Goal: Task Accomplishment & Management: Use online tool/utility

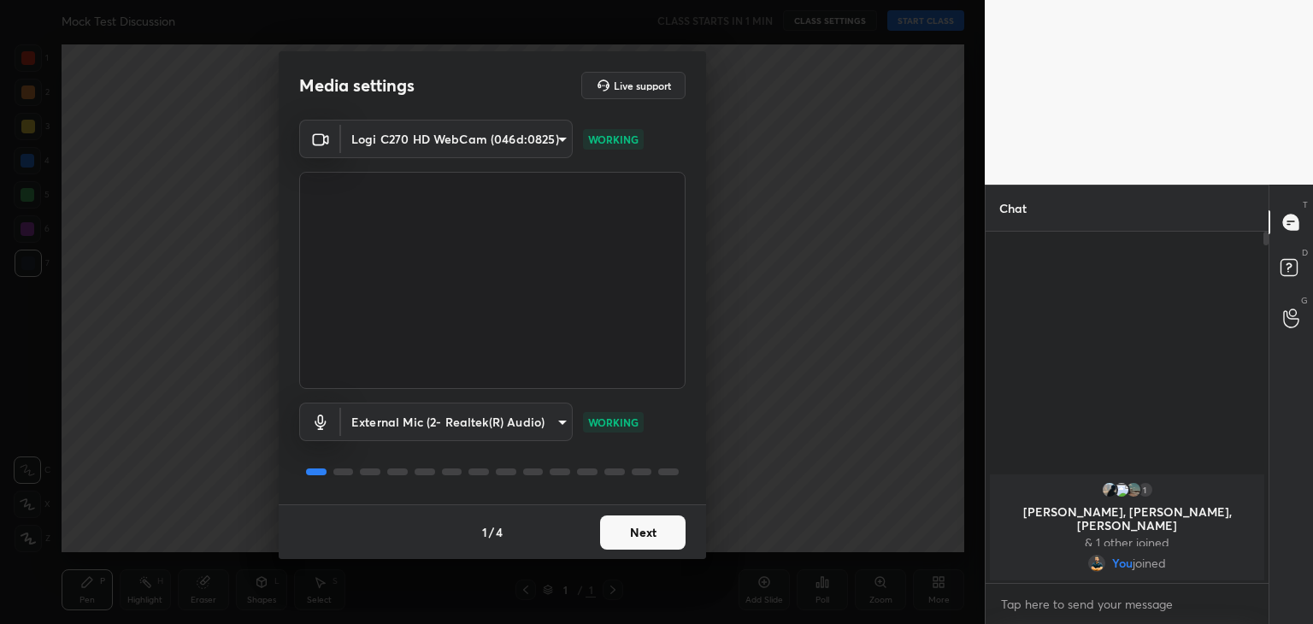
click at [614, 527] on button "Next" at bounding box center [642, 532] width 85 height 34
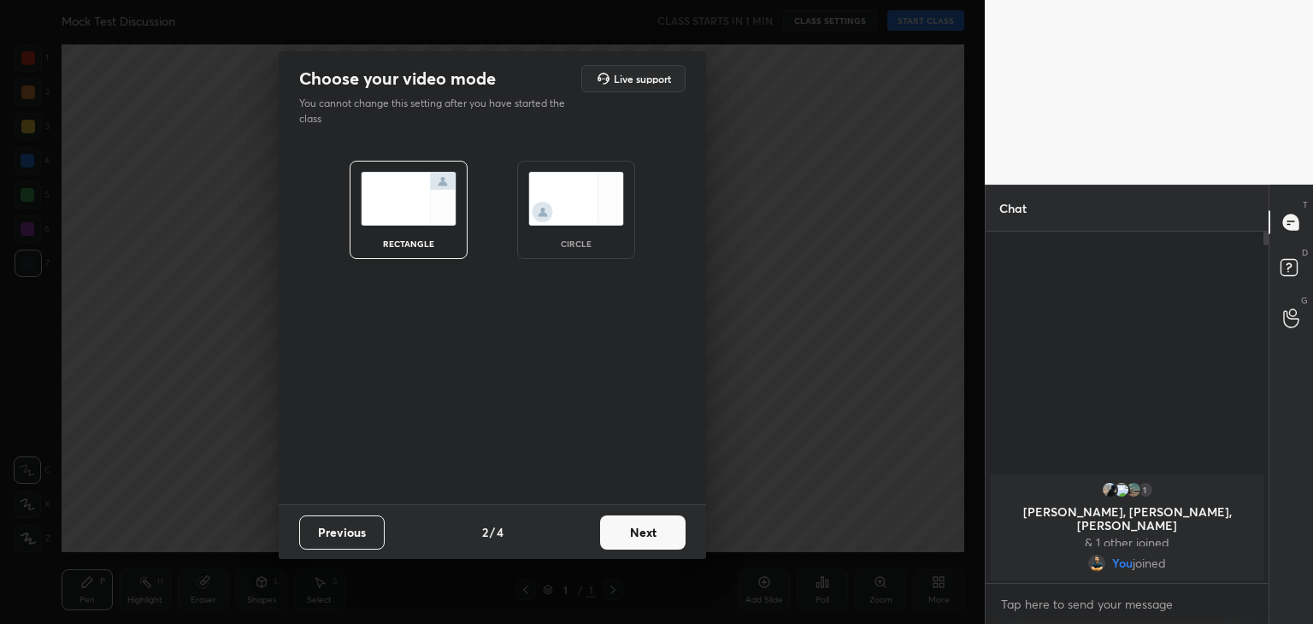
click at [614, 527] on button "Next" at bounding box center [642, 532] width 85 height 34
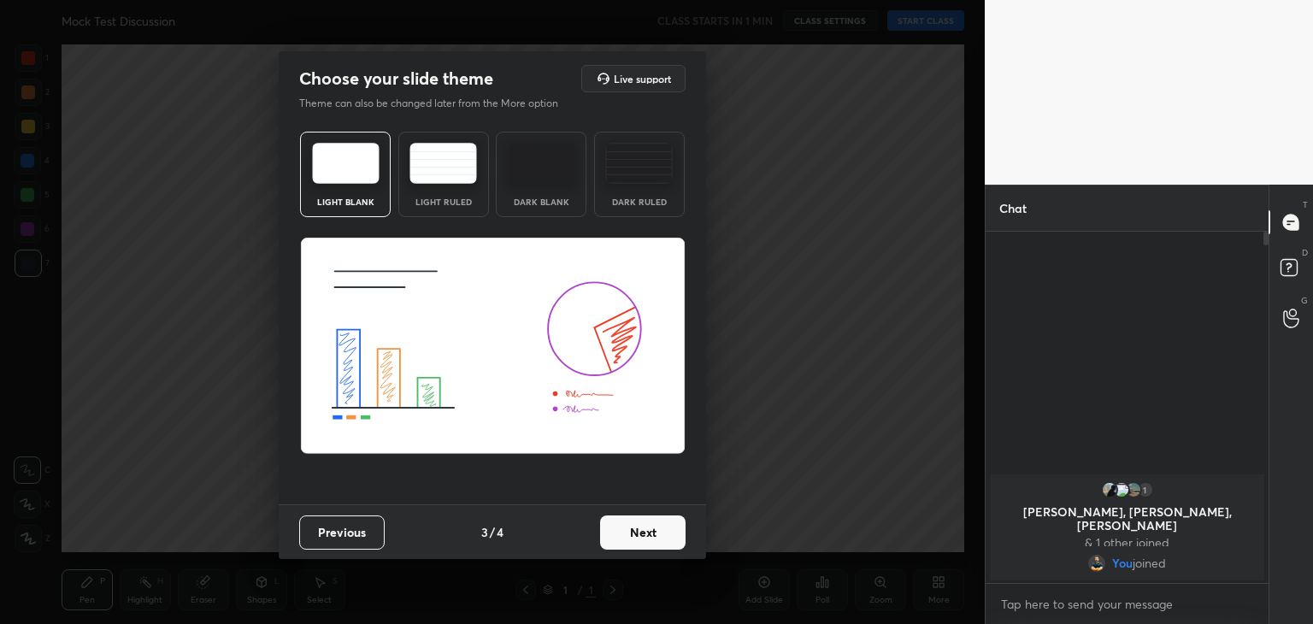
click at [553, 191] on div "Dark Blank" at bounding box center [541, 174] width 91 height 85
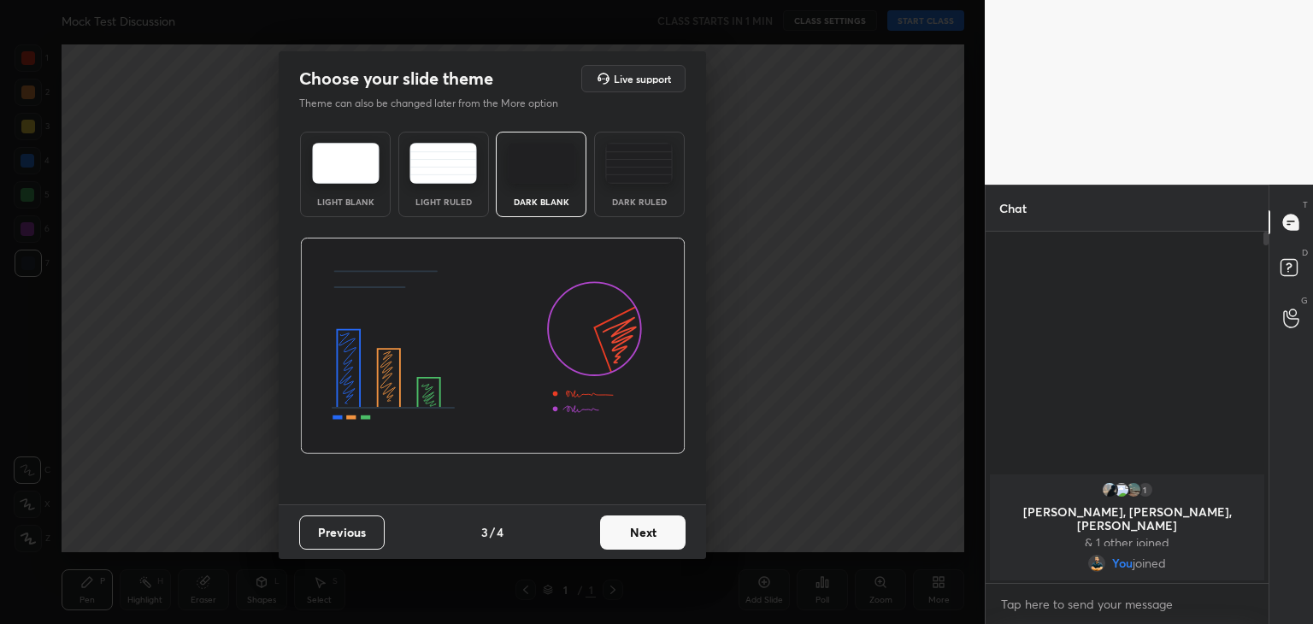
click at [646, 526] on button "Next" at bounding box center [642, 532] width 85 height 34
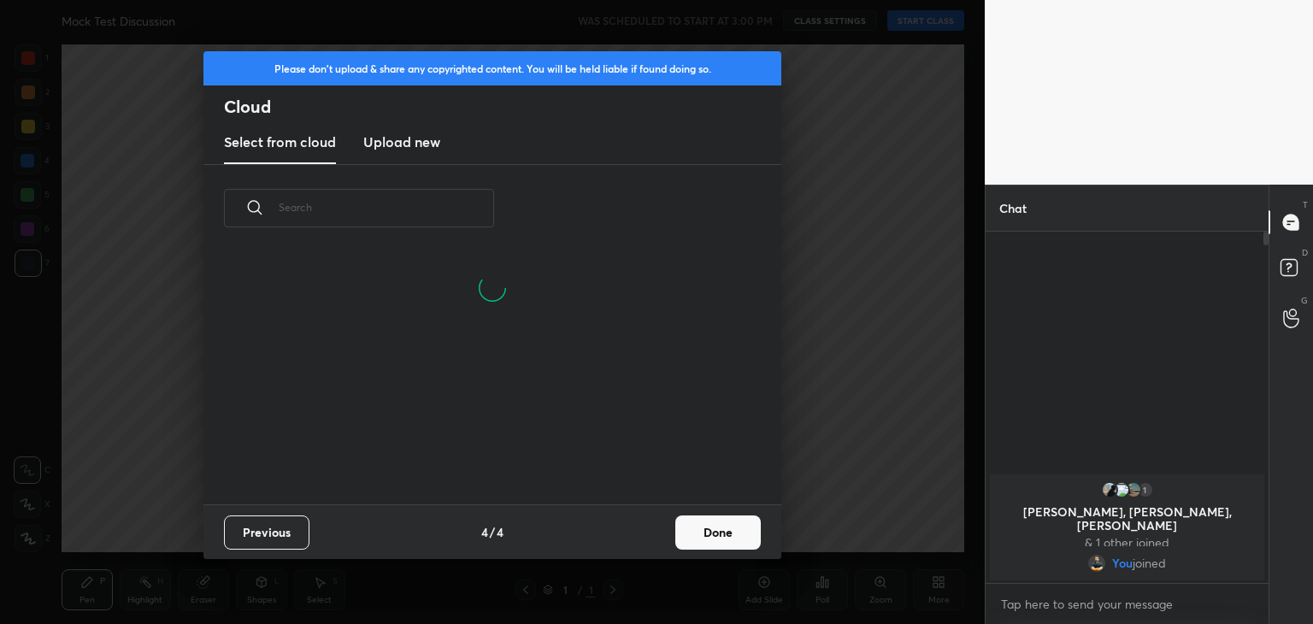
scroll to position [253, 549]
click at [427, 135] on h3 "Upload new" at bounding box center [401, 142] width 77 height 21
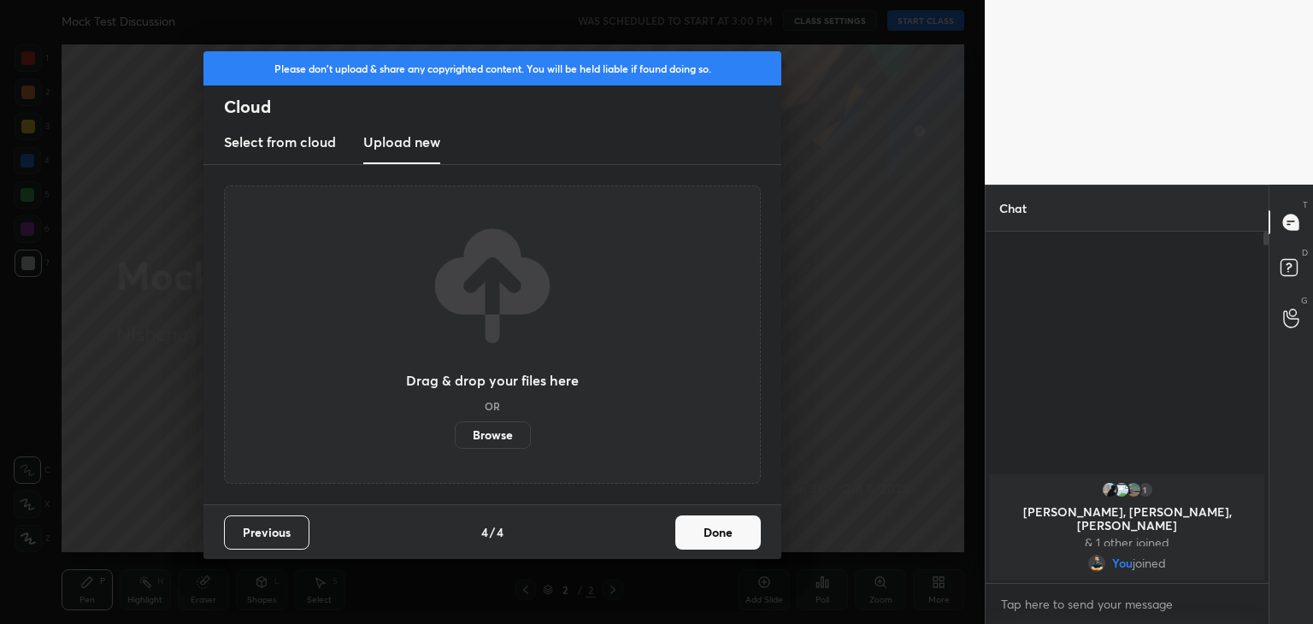
click at [492, 425] on label "Browse" at bounding box center [493, 434] width 76 height 27
click at [455, 425] on input "Browse" at bounding box center [455, 434] width 0 height 27
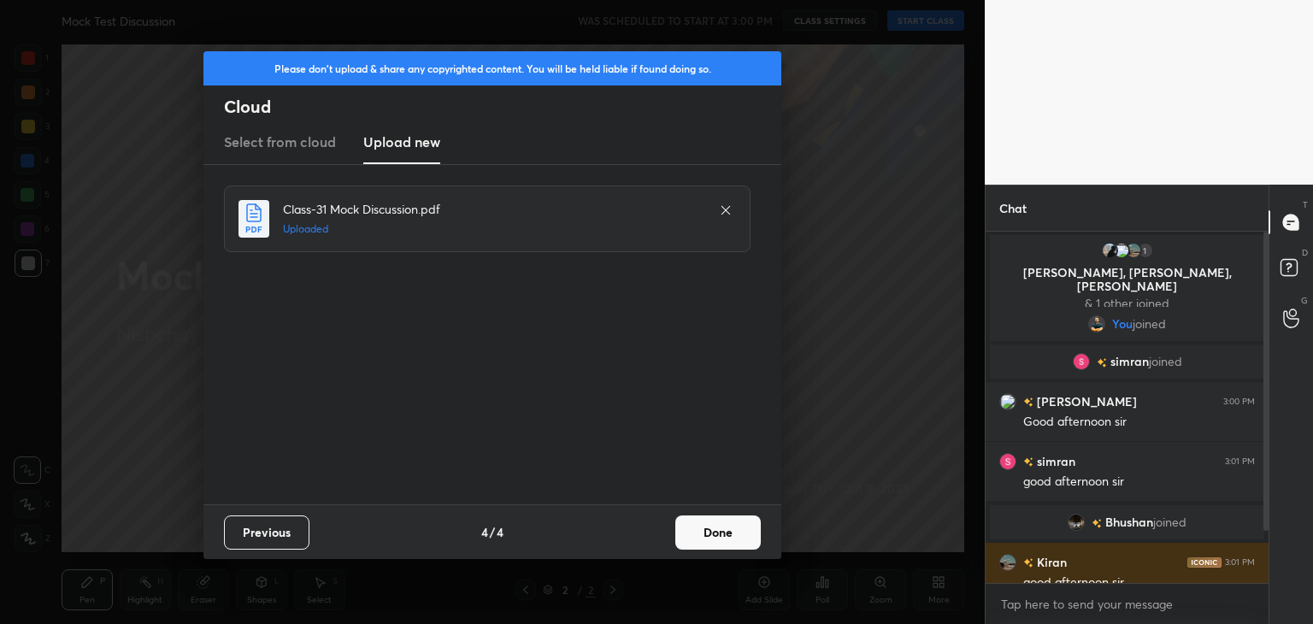
click at [718, 543] on button "Done" at bounding box center [717, 532] width 85 height 34
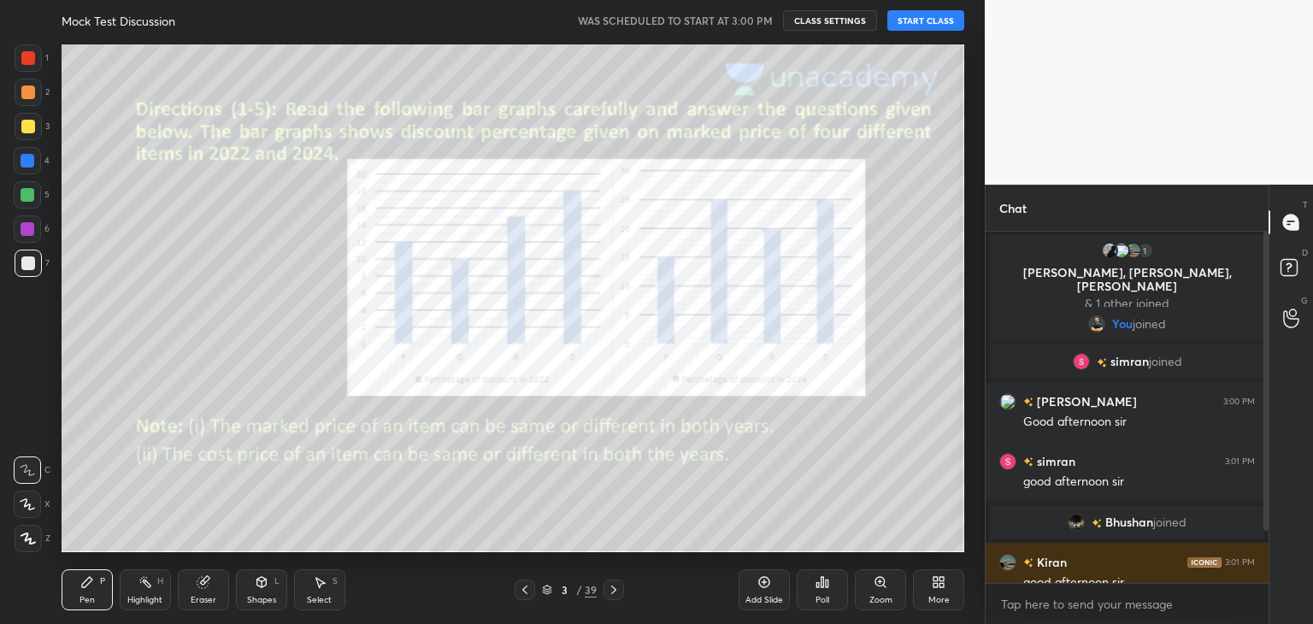
scroll to position [60, 0]
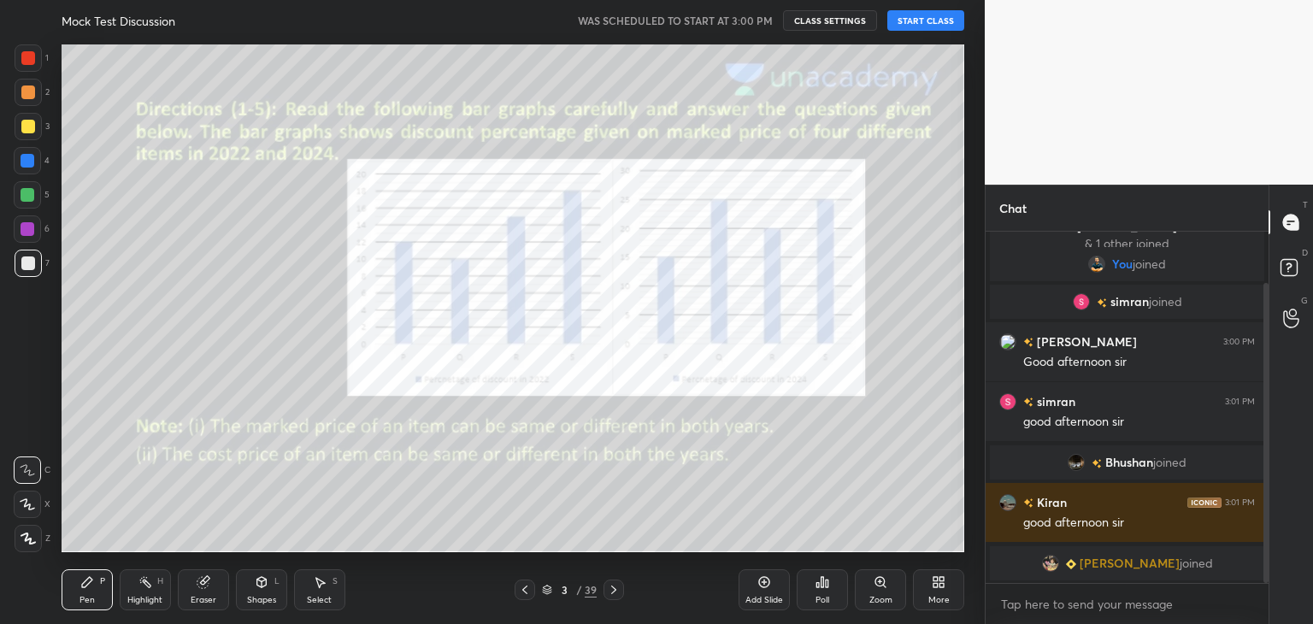
drag, startPoint x: 1266, startPoint y: 442, endPoint x: 1253, endPoint y: 584, distance: 142.4
click at [1252, 582] on div "1 [PERSON_NAME], [PERSON_NAME], [PERSON_NAME] & 1 other joined You joined [PERS…" at bounding box center [1126, 428] width 283 height 392
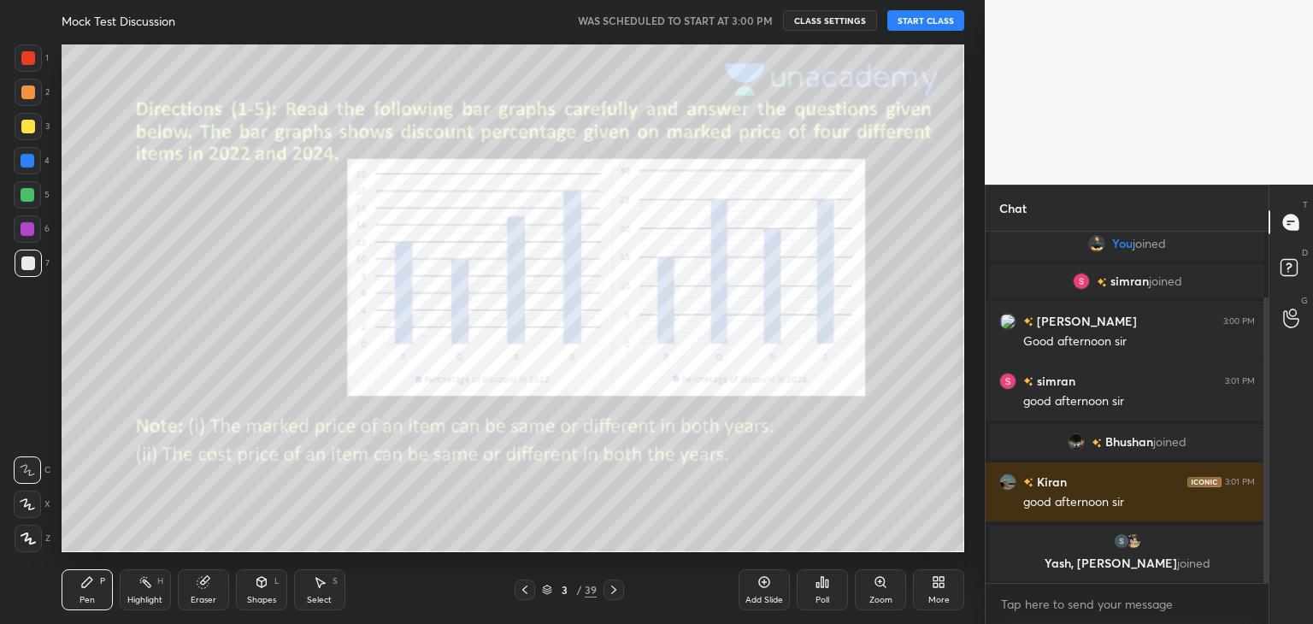
click at [927, 15] on button "START CLASS" at bounding box center [925, 20] width 77 height 21
click at [24, 60] on div at bounding box center [28, 58] width 14 height 14
click at [9, 510] on div "1 2 3 4 5 6 7 C X Z C X Z E E Erase all H H" at bounding box center [27, 298] width 55 height 508
click at [39, 501] on div at bounding box center [27, 503] width 27 height 27
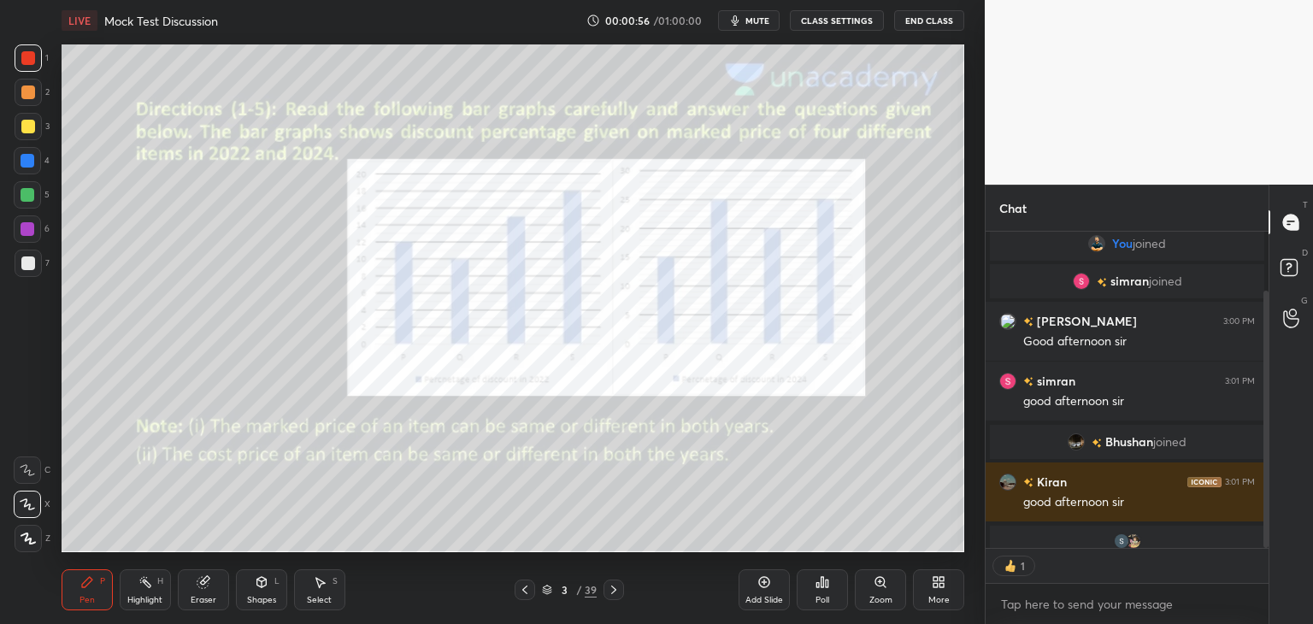
scroll to position [6, 5]
click at [607, 585] on icon at bounding box center [614, 590] width 14 height 14
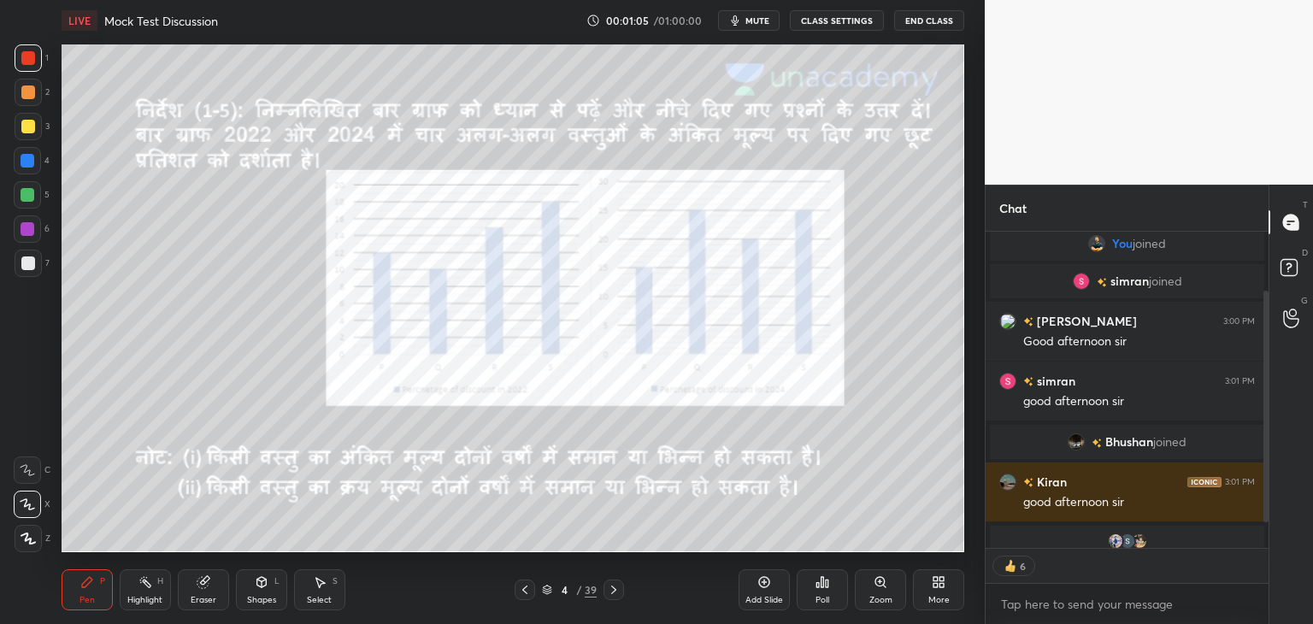
click at [614, 591] on icon at bounding box center [613, 589] width 5 height 9
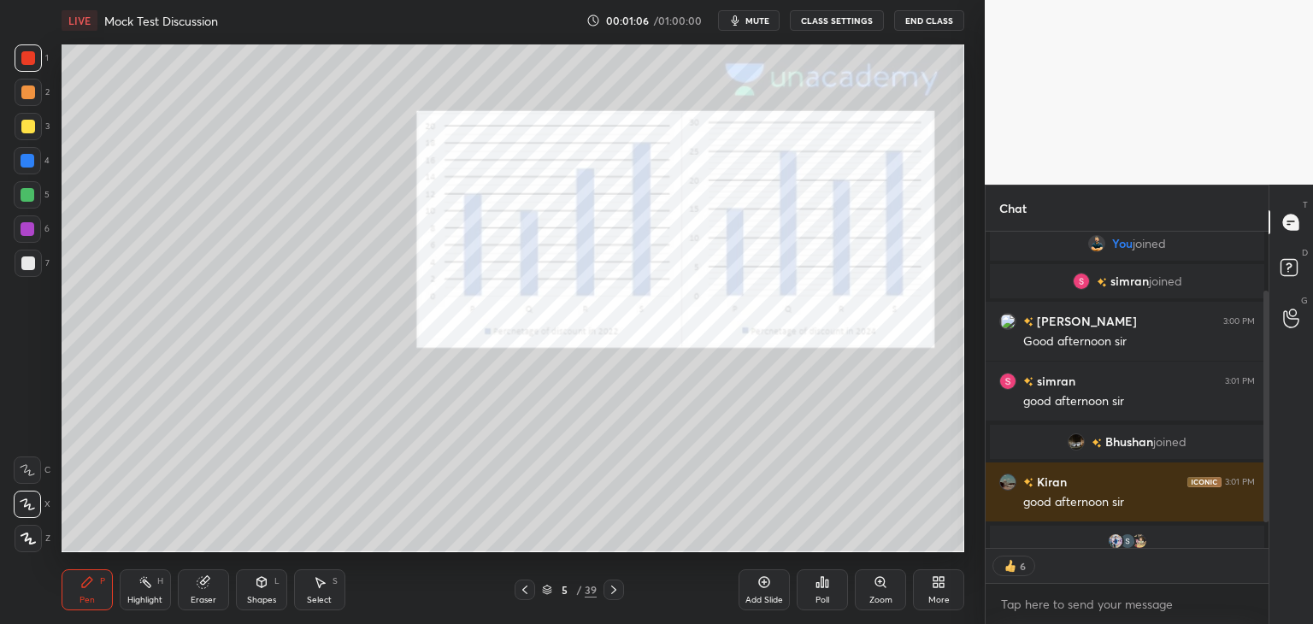
click at [608, 590] on icon at bounding box center [614, 590] width 14 height 14
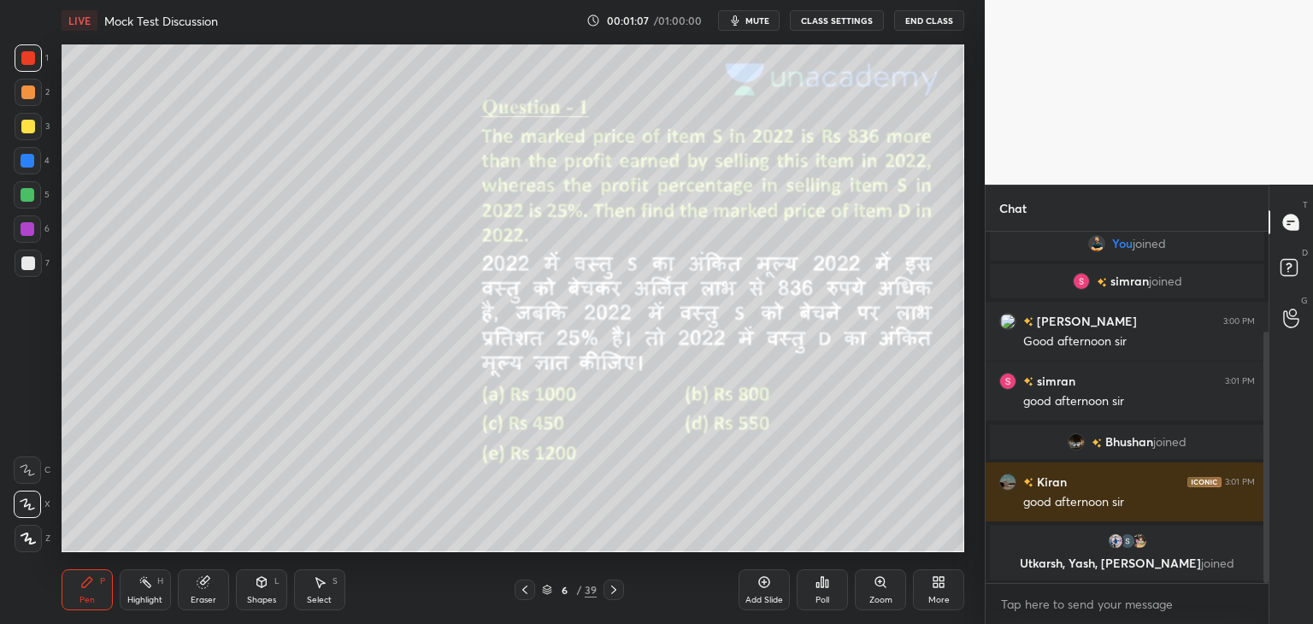
scroll to position [140, 0]
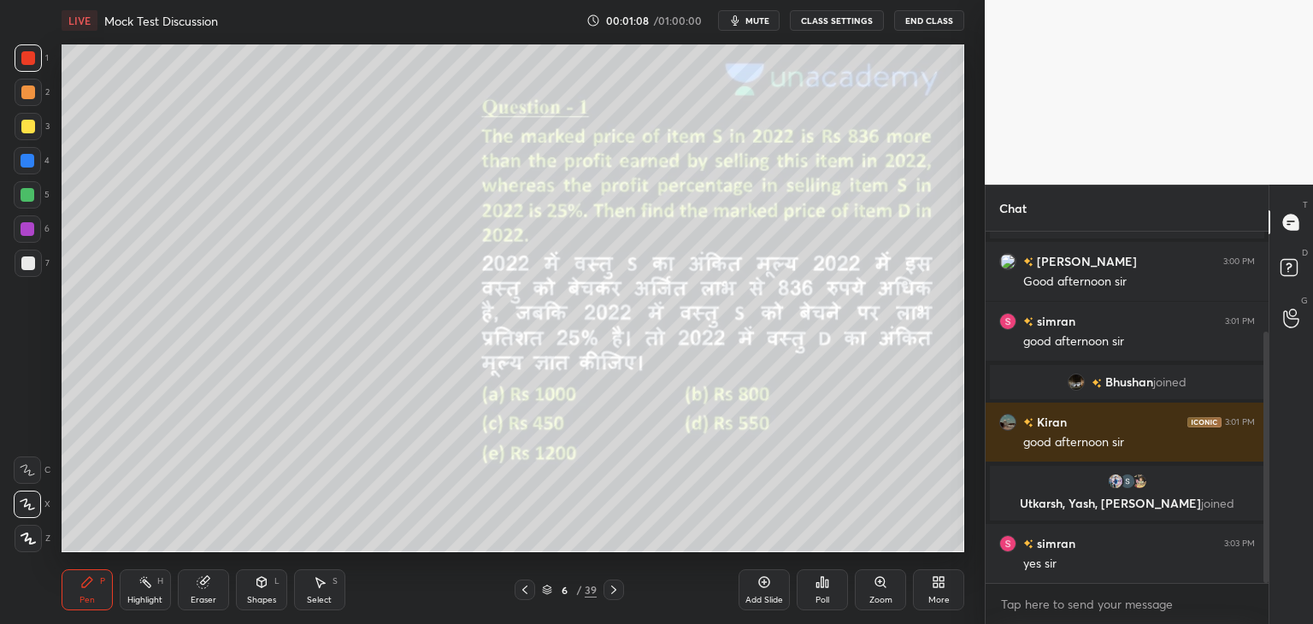
click at [527, 584] on icon at bounding box center [525, 590] width 14 height 14
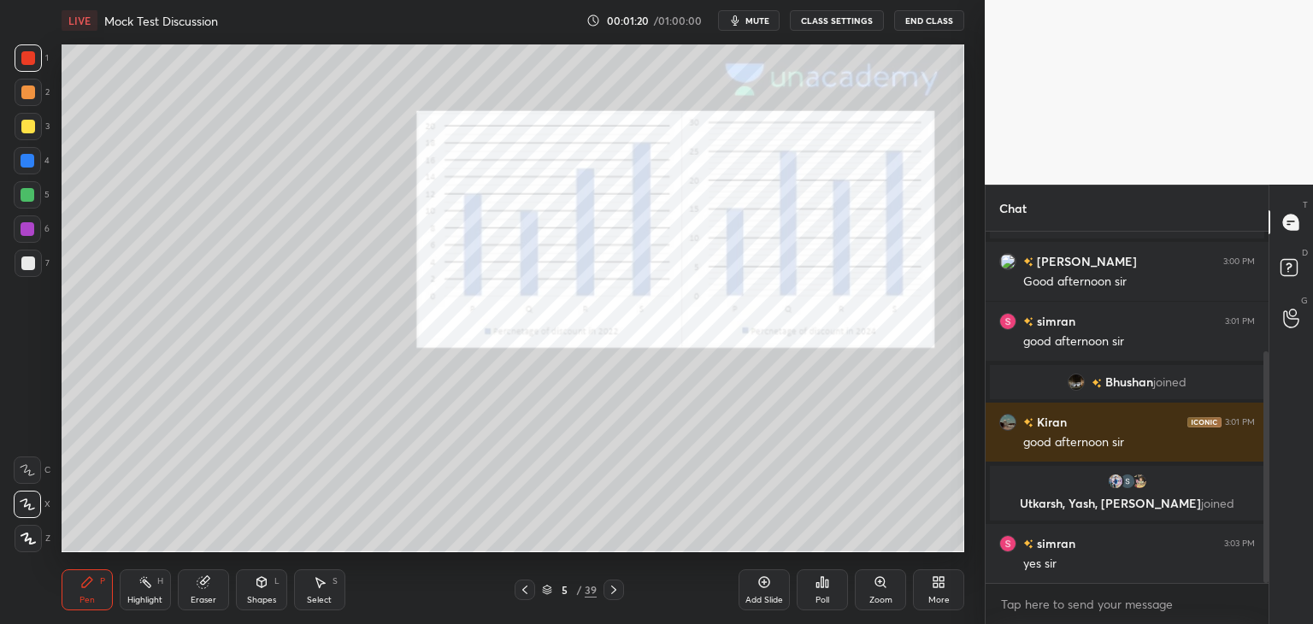
scroll to position [181, 0]
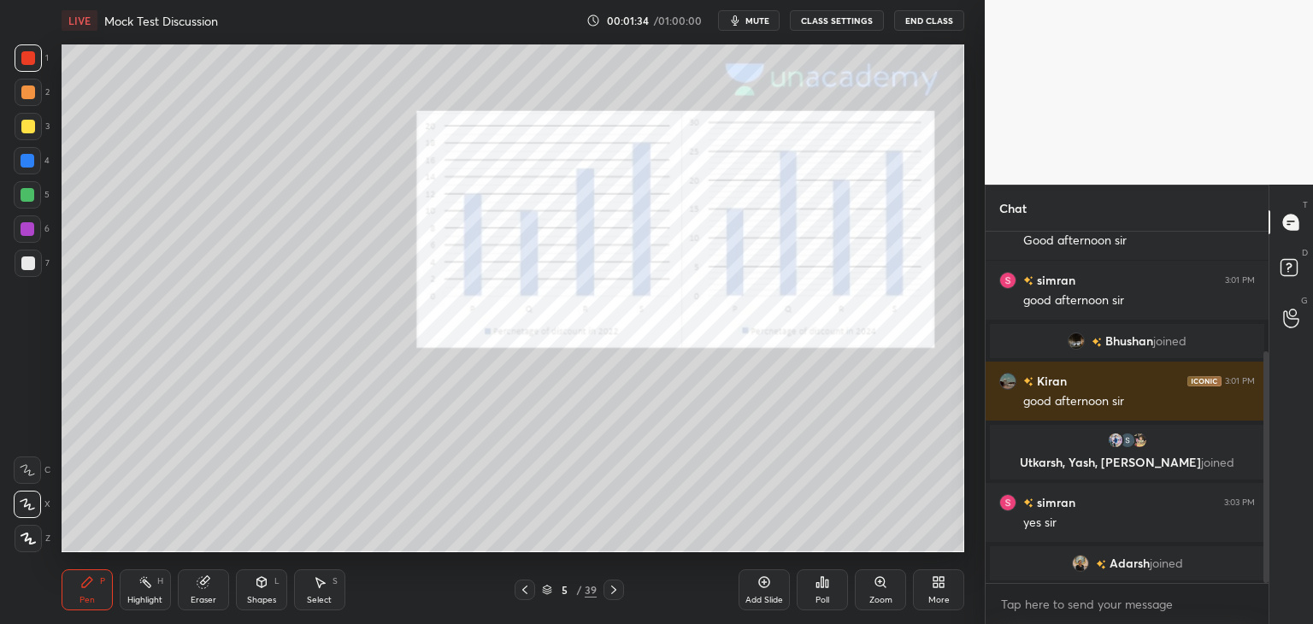
click at [614, 585] on icon at bounding box center [614, 590] width 14 height 14
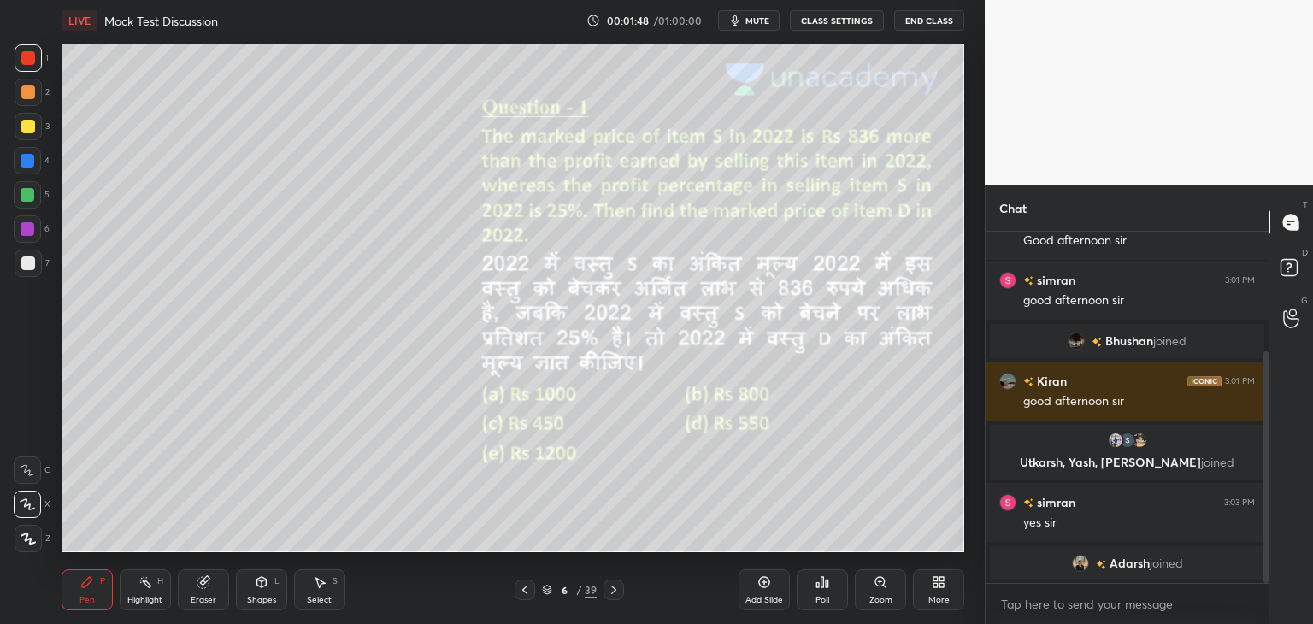
click at [525, 590] on icon at bounding box center [525, 590] width 14 height 14
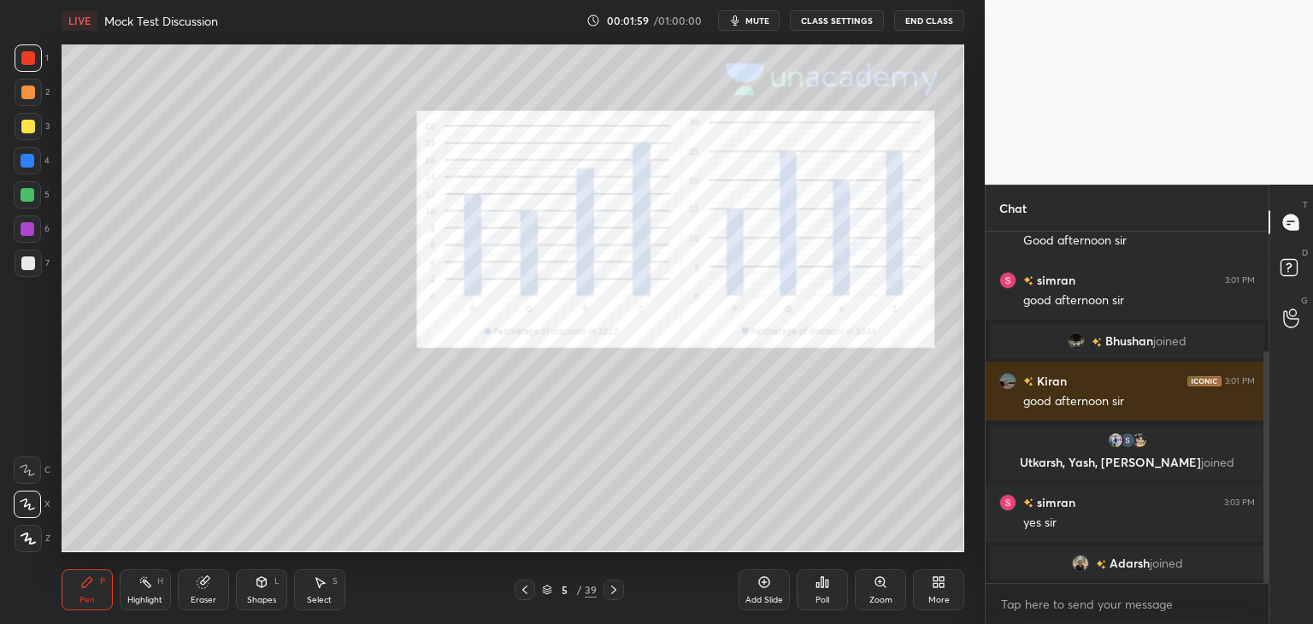
click at [262, 593] on div "Shapes L" at bounding box center [261, 589] width 51 height 41
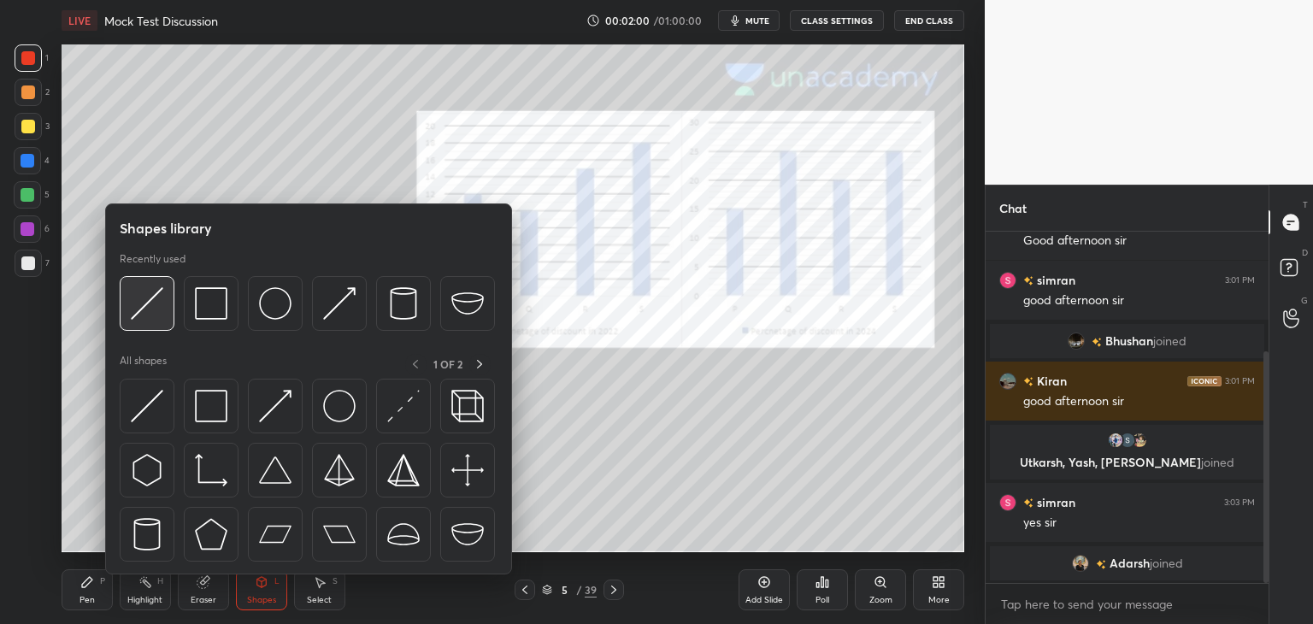
click at [154, 305] on img at bounding box center [147, 303] width 32 height 32
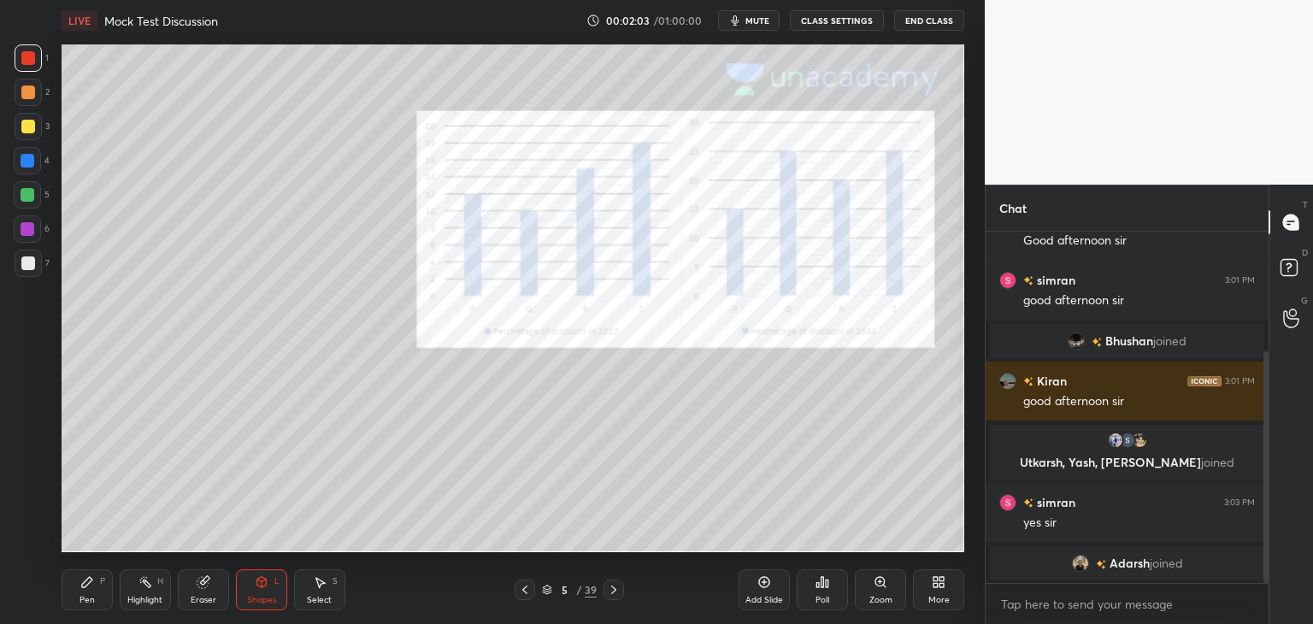
click at [89, 592] on div "Pen P" at bounding box center [87, 589] width 51 height 41
click at [261, 584] on icon at bounding box center [261, 584] width 0 height 6
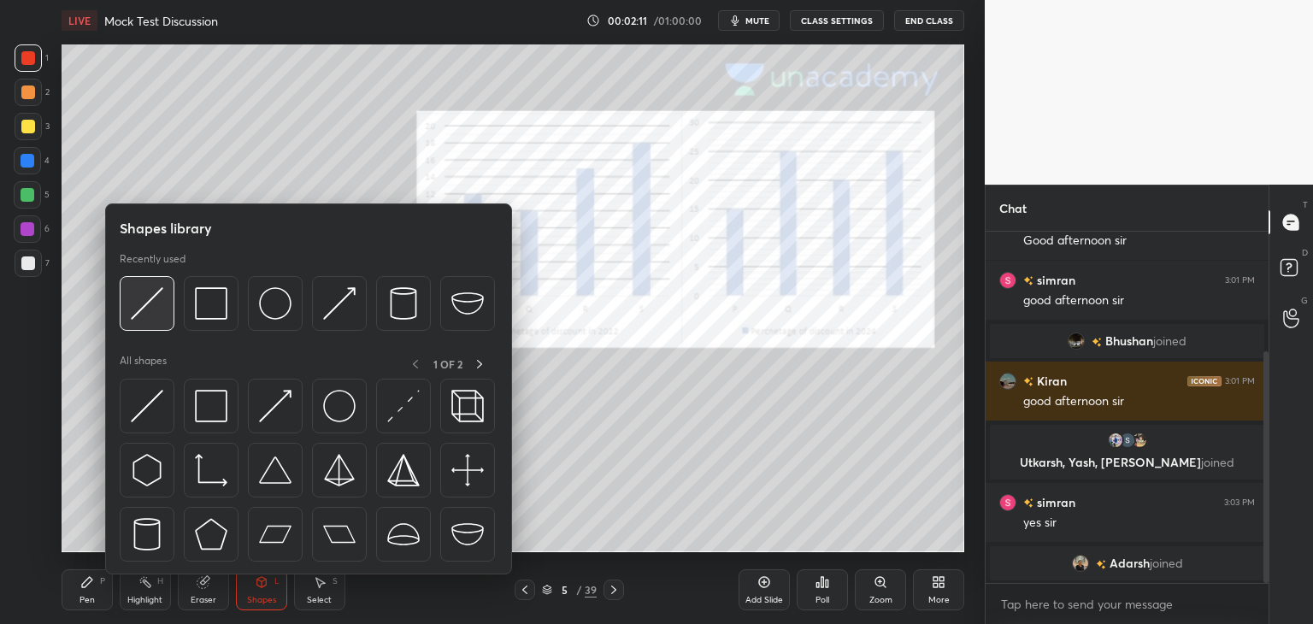
click at [154, 309] on img at bounding box center [147, 303] width 32 height 32
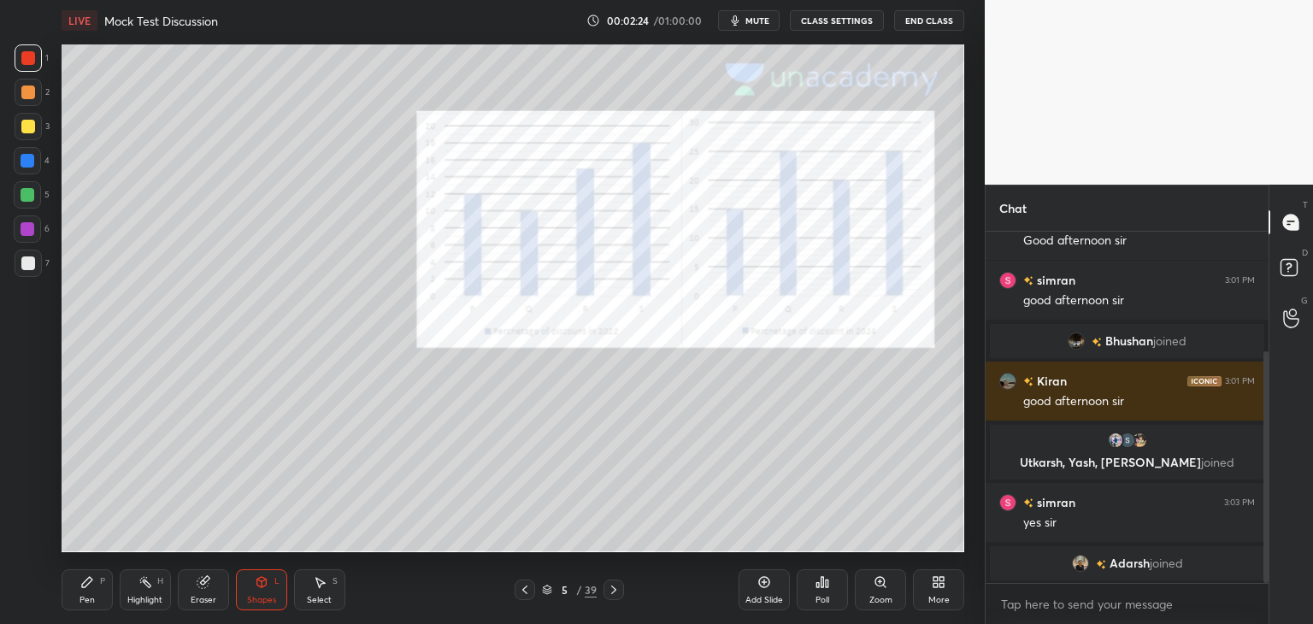
click at [26, 131] on div at bounding box center [28, 127] width 14 height 14
click at [81, 592] on div "Pen P" at bounding box center [87, 589] width 51 height 41
click at [316, 590] on div "Select S" at bounding box center [319, 589] width 51 height 41
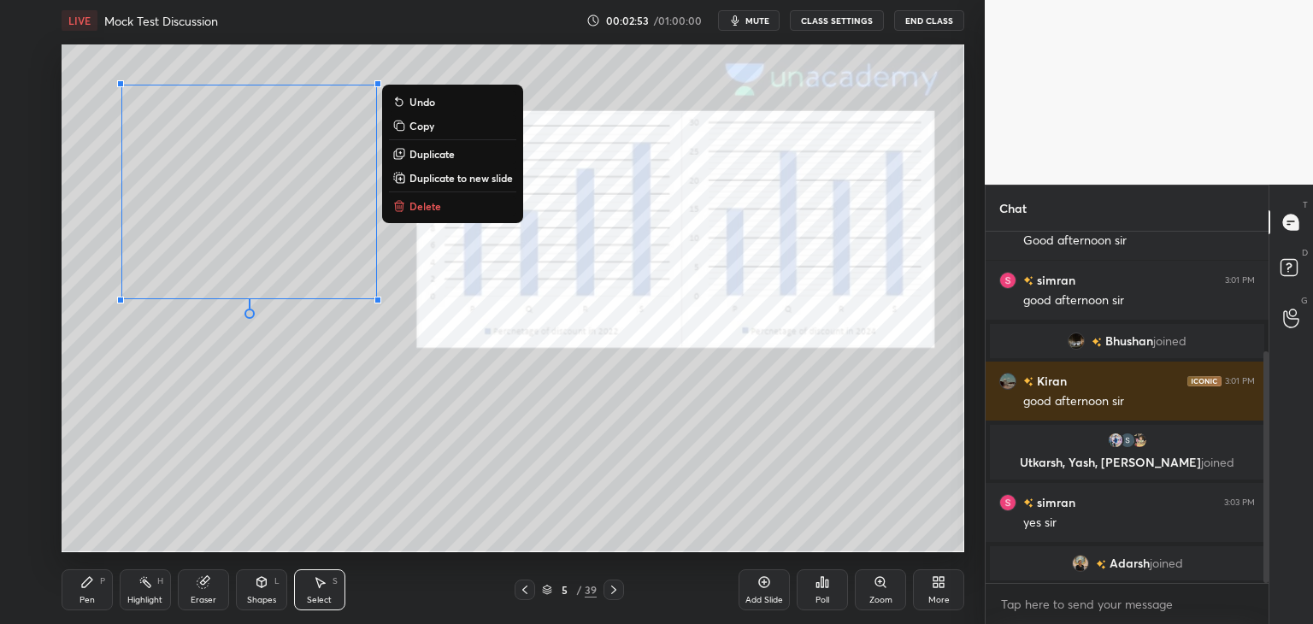
click at [430, 127] on p "Copy" at bounding box center [421, 126] width 25 height 14
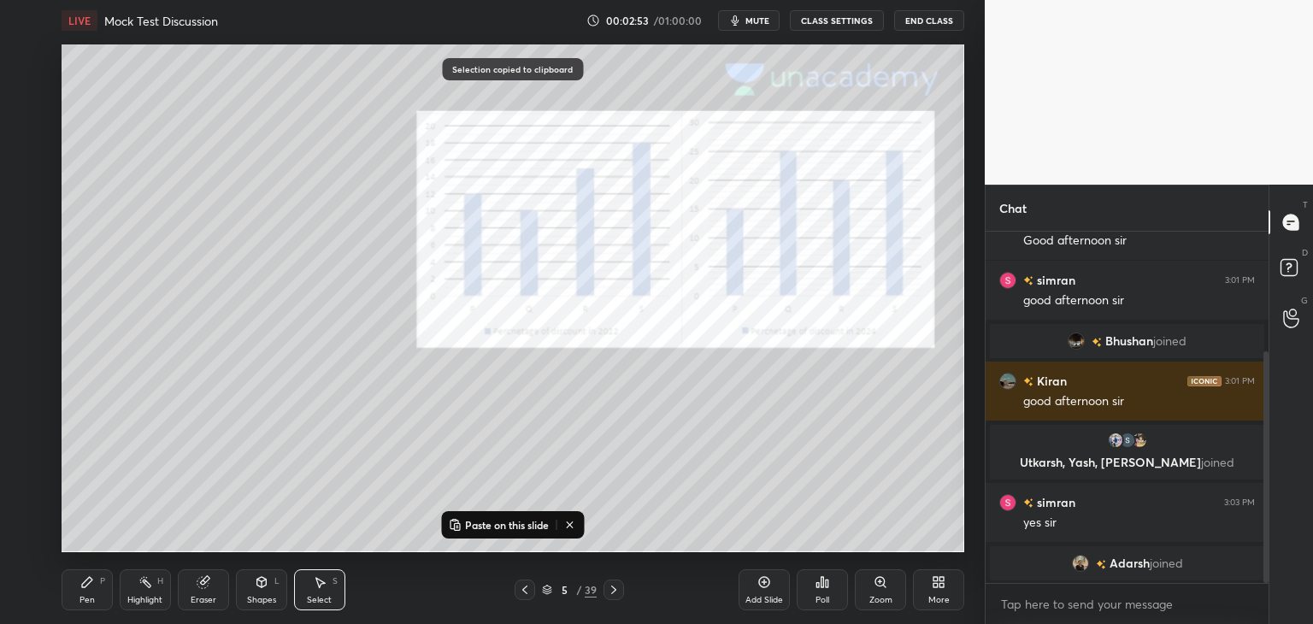
click at [614, 593] on icon at bounding box center [614, 590] width 14 height 14
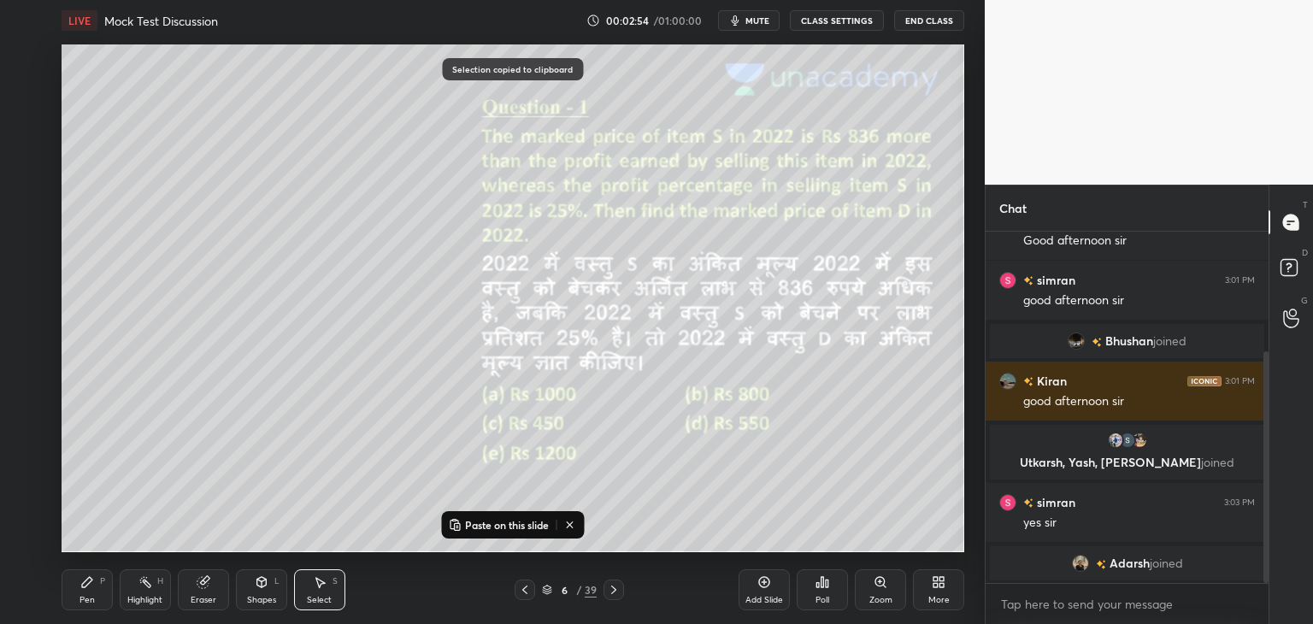
click at [511, 516] on button "Paste on this slide" at bounding box center [498, 524] width 108 height 21
click at [132, 513] on div "0 ° Undo Copy Paste here Duplicate Duplicate to new slide Delete" at bounding box center [513, 298] width 902 height 508
click at [80, 588] on icon at bounding box center [87, 582] width 14 height 14
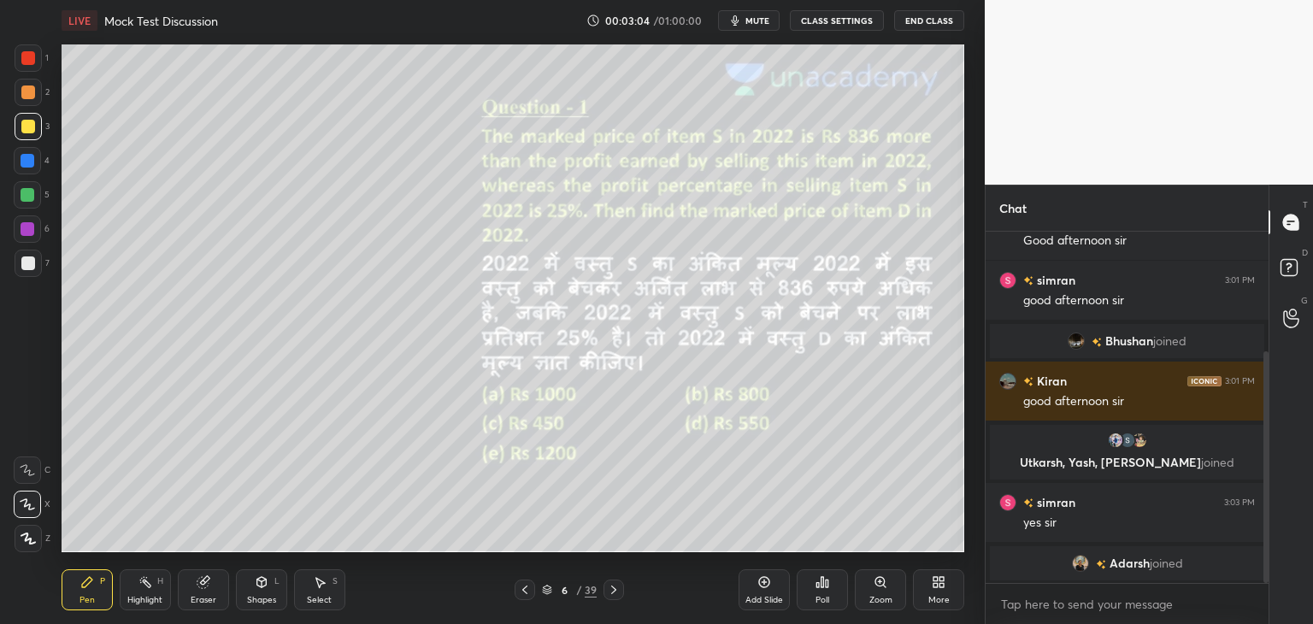
click at [23, 165] on div at bounding box center [28, 161] width 14 height 14
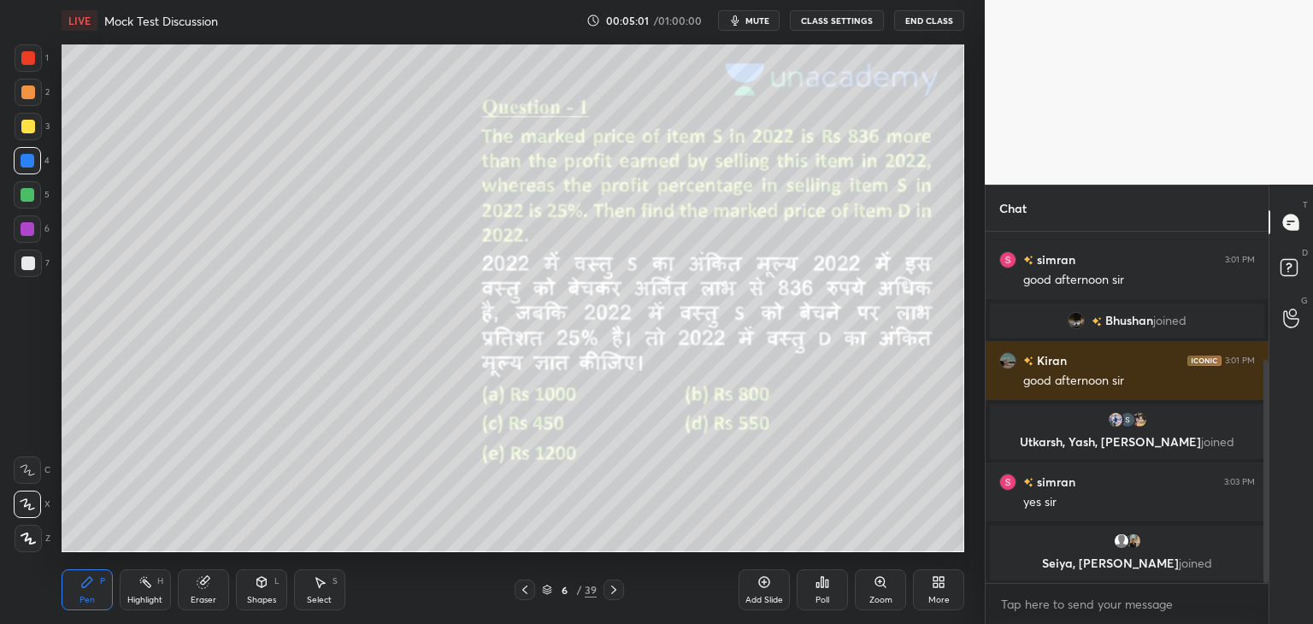
click at [263, 589] on div "Shapes L" at bounding box center [261, 589] width 51 height 41
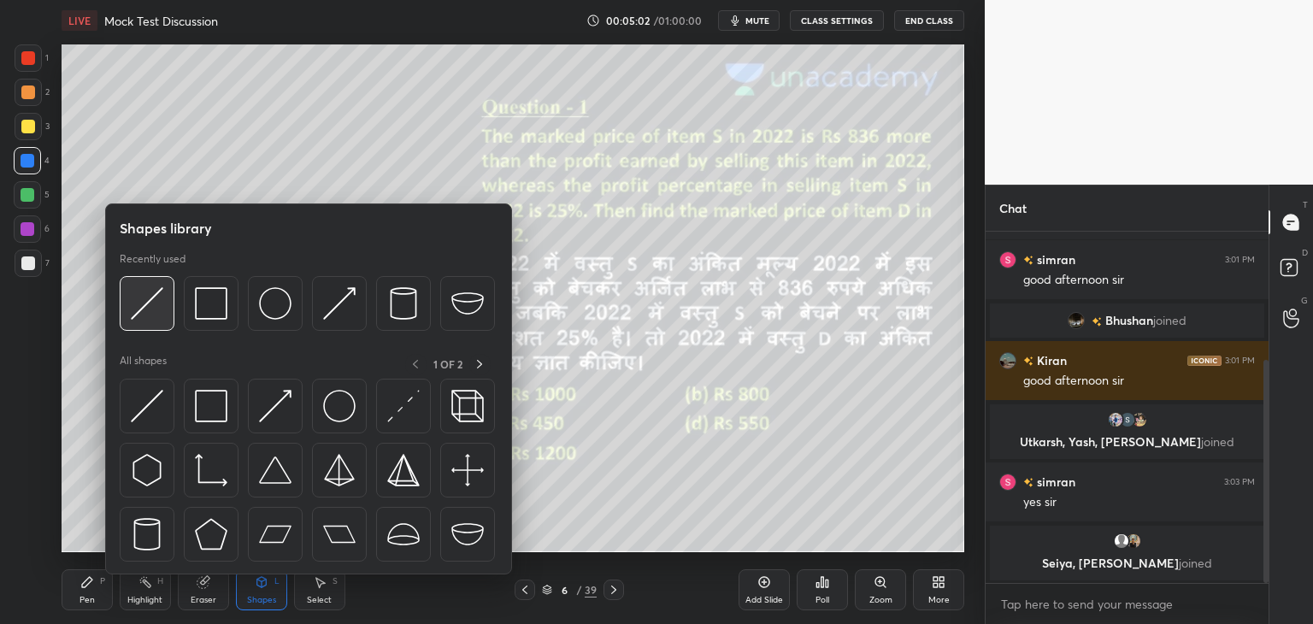
click at [156, 315] on img at bounding box center [147, 303] width 32 height 32
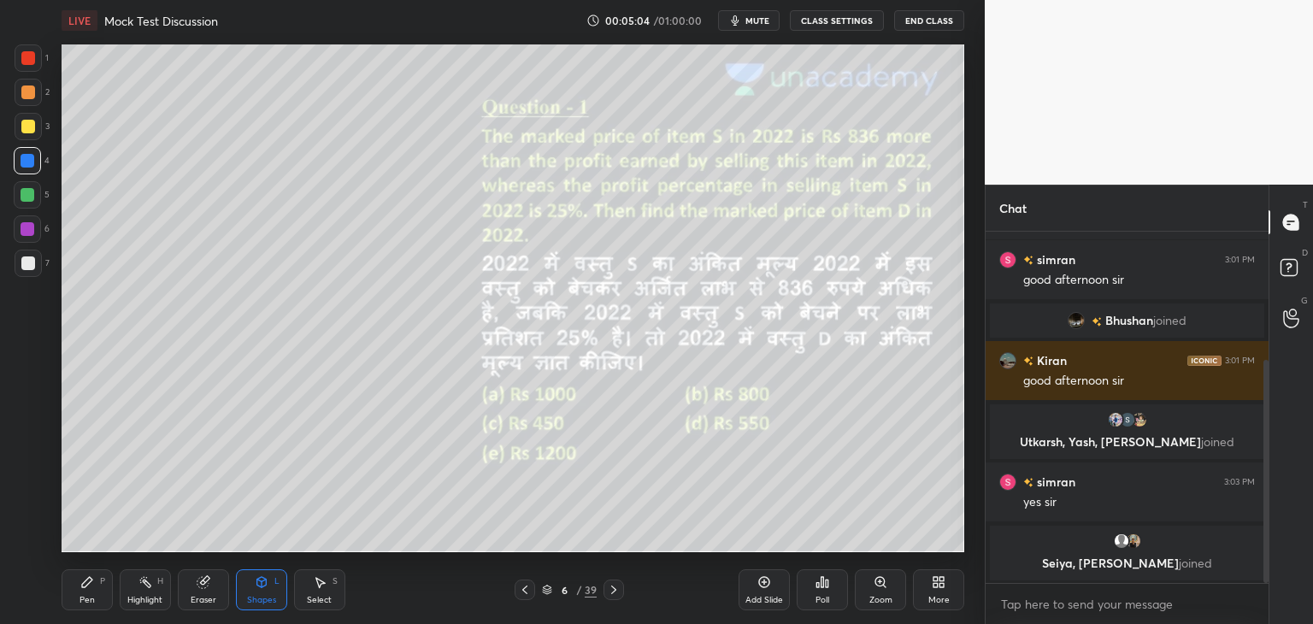
click at [35, 264] on div at bounding box center [28, 263] width 27 height 27
click at [92, 581] on icon at bounding box center [87, 582] width 14 height 14
click at [28, 544] on icon at bounding box center [28, 538] width 15 height 12
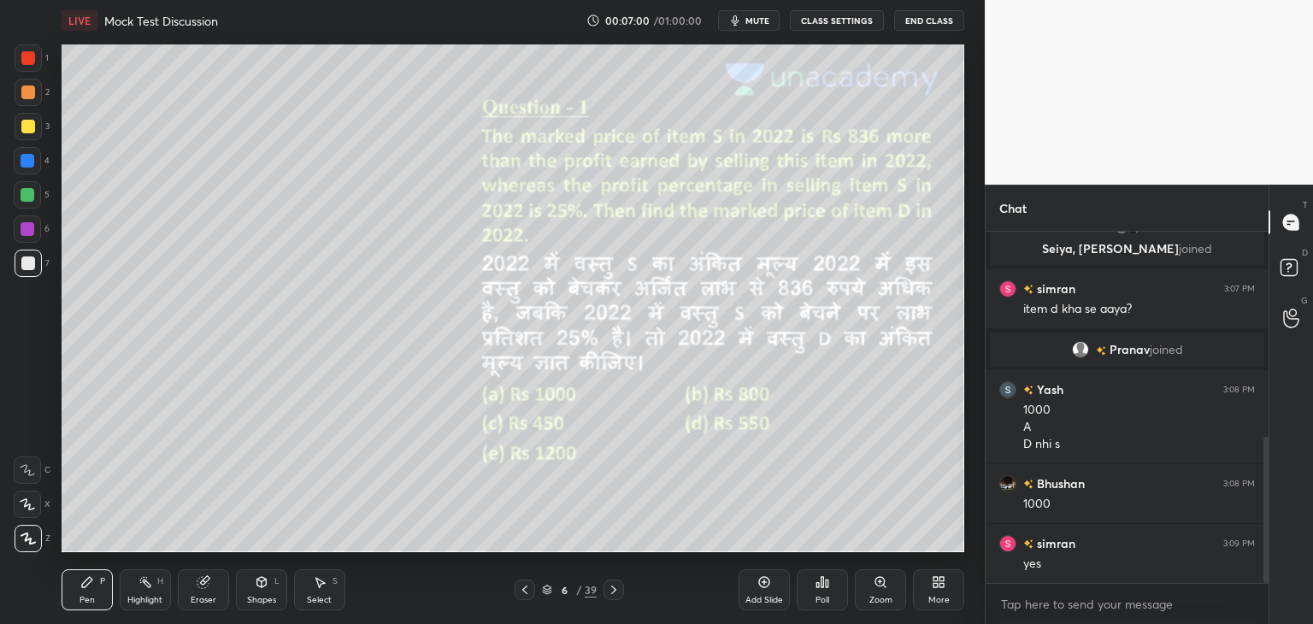
scroll to position [511, 0]
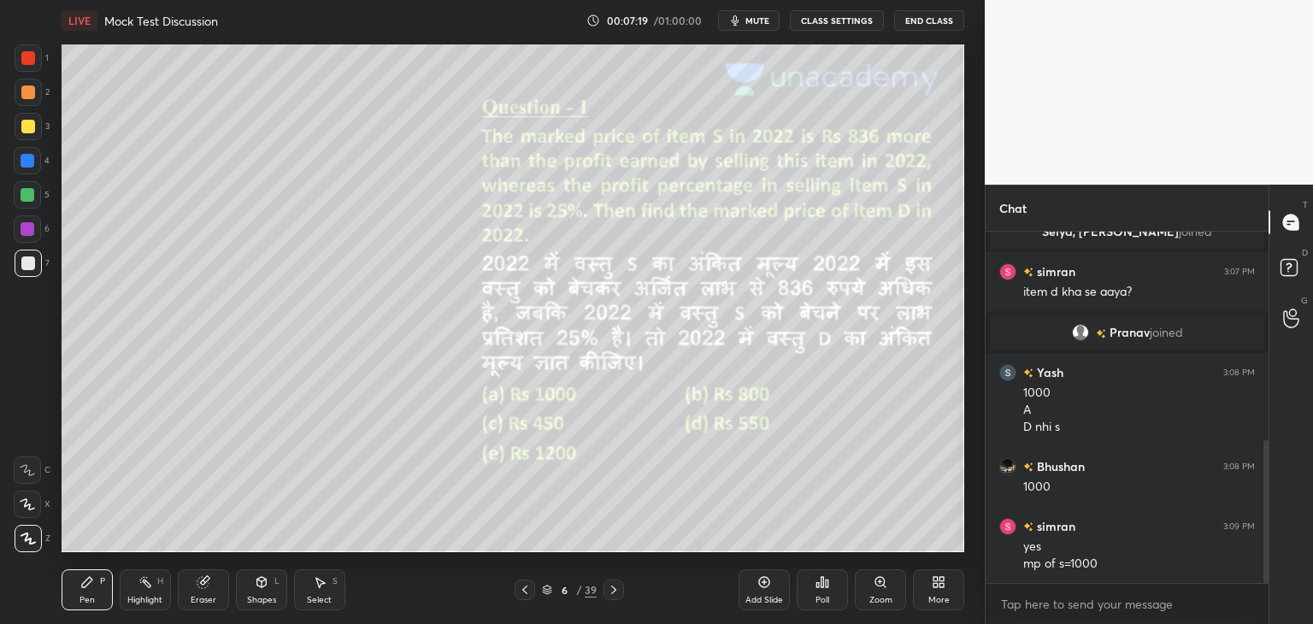
click at [33, 196] on div at bounding box center [28, 195] width 14 height 14
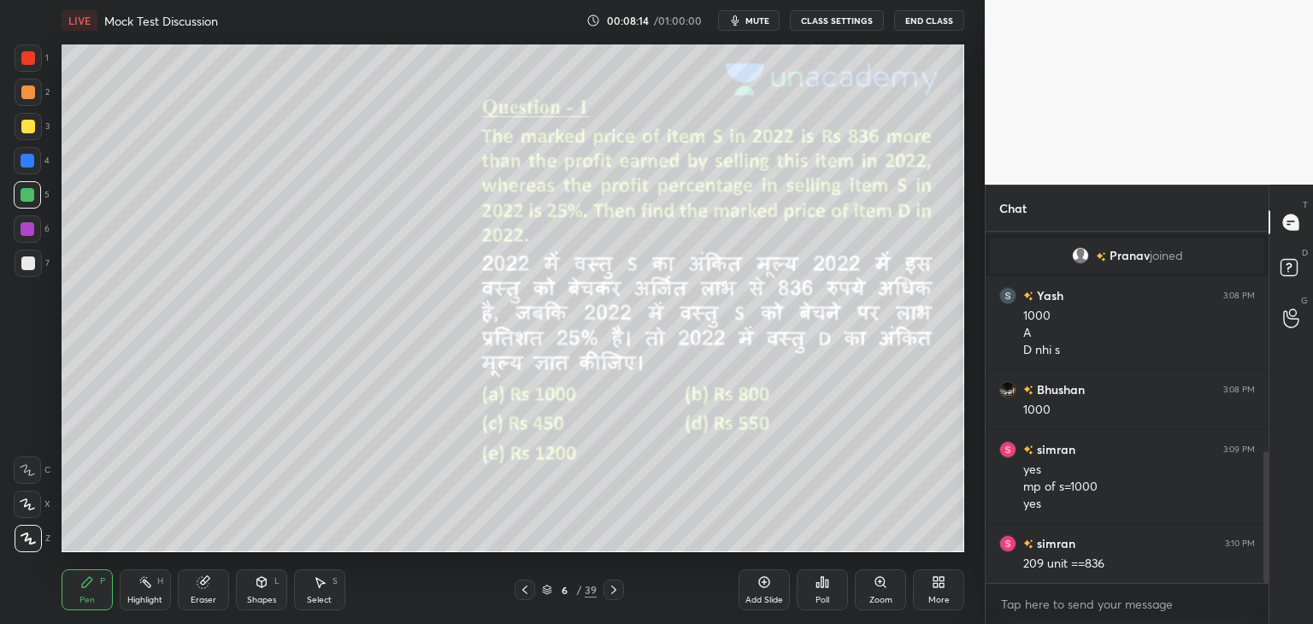
scroll to position [648, 0]
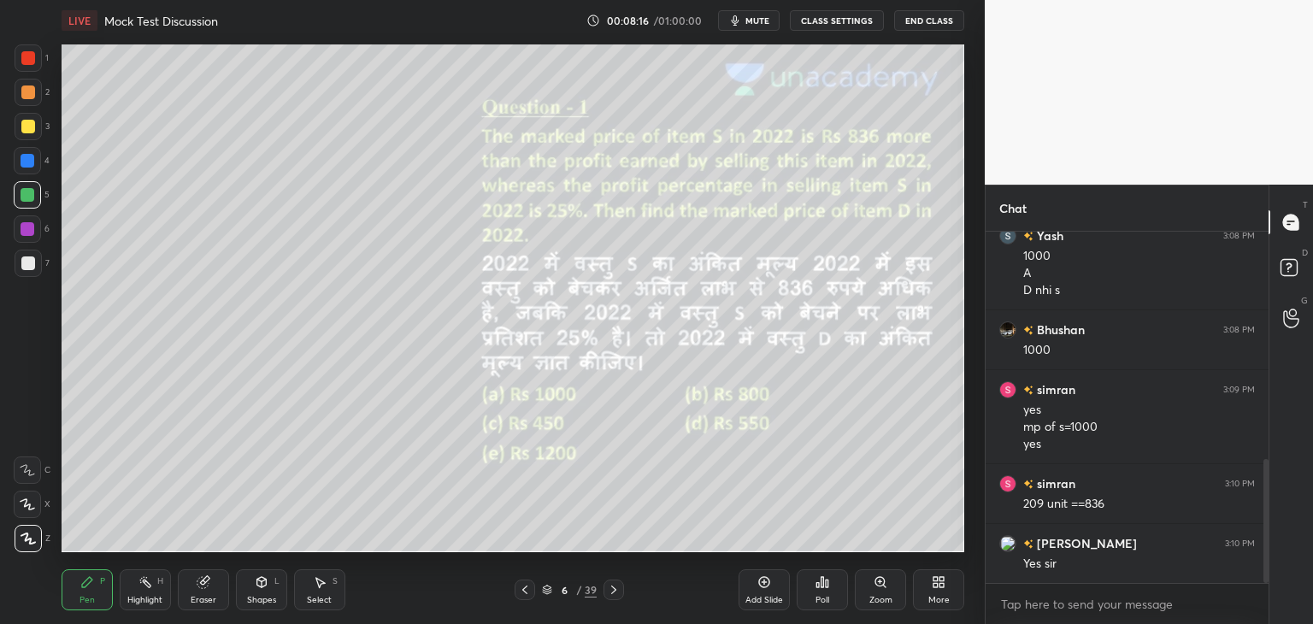
click at [320, 586] on icon at bounding box center [320, 583] width 9 height 10
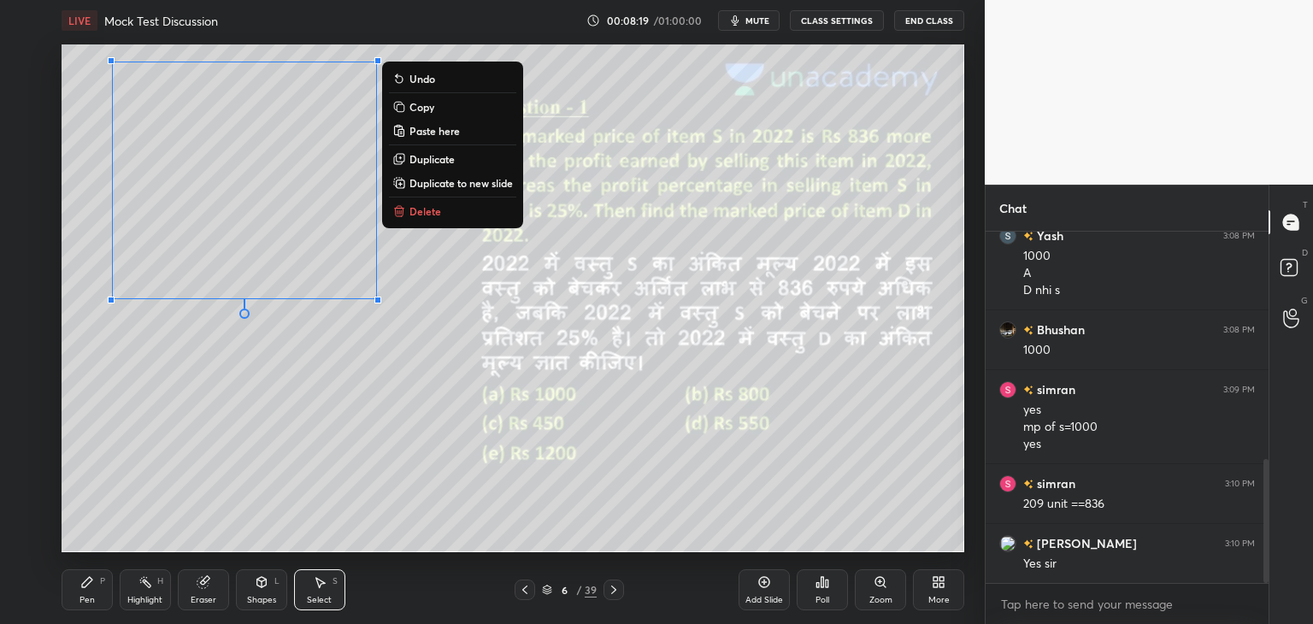
click at [428, 110] on p "Copy" at bounding box center [421, 107] width 25 height 14
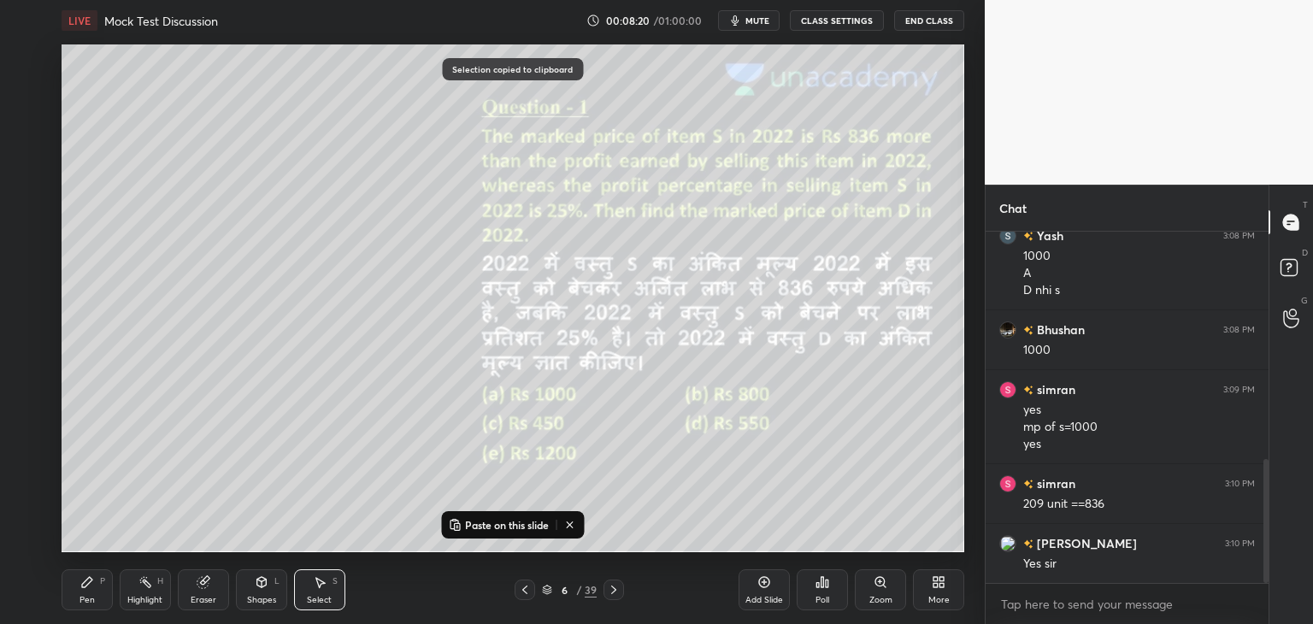
click at [616, 586] on icon at bounding box center [614, 590] width 14 height 14
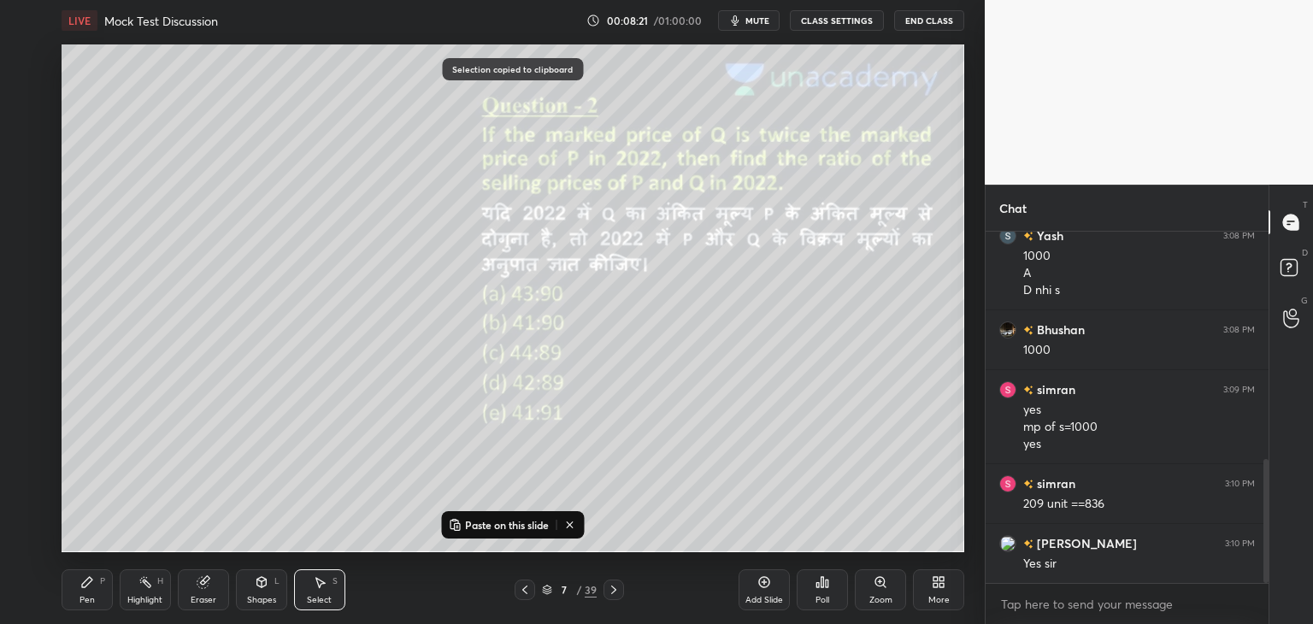
click at [526, 521] on p "Paste on this slide" at bounding box center [507, 525] width 84 height 14
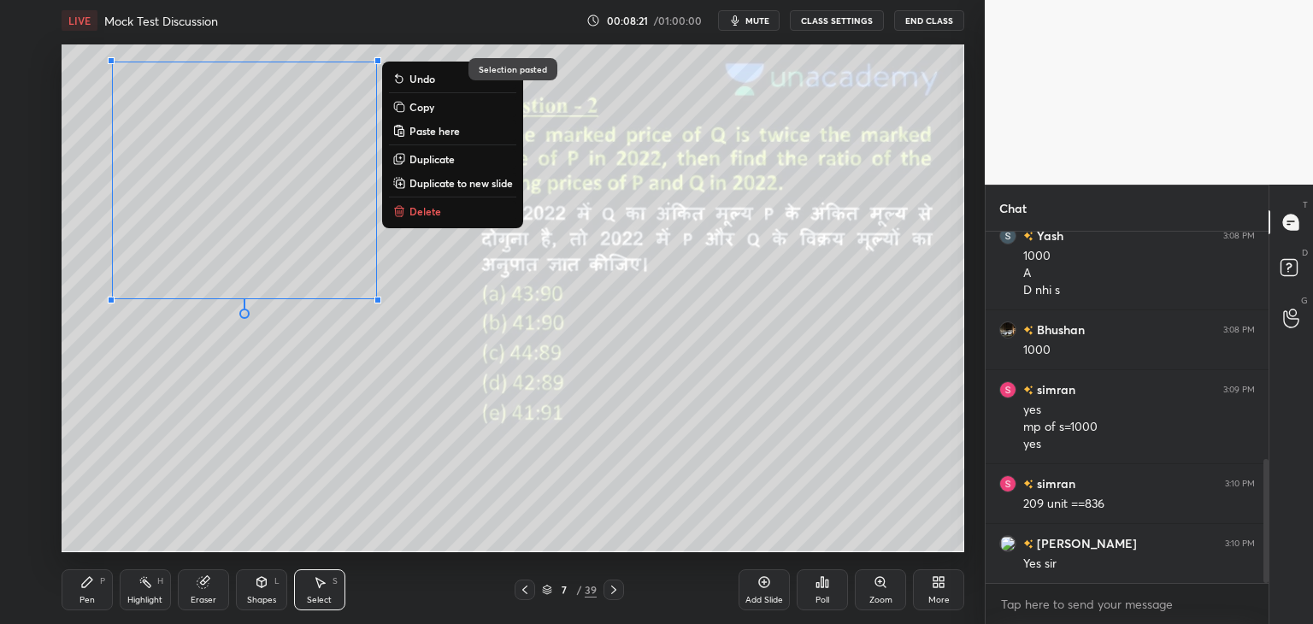
click at [642, 508] on div "0 ° Undo Copy Paste here Duplicate Duplicate to new slide Delete" at bounding box center [513, 298] width 902 height 508
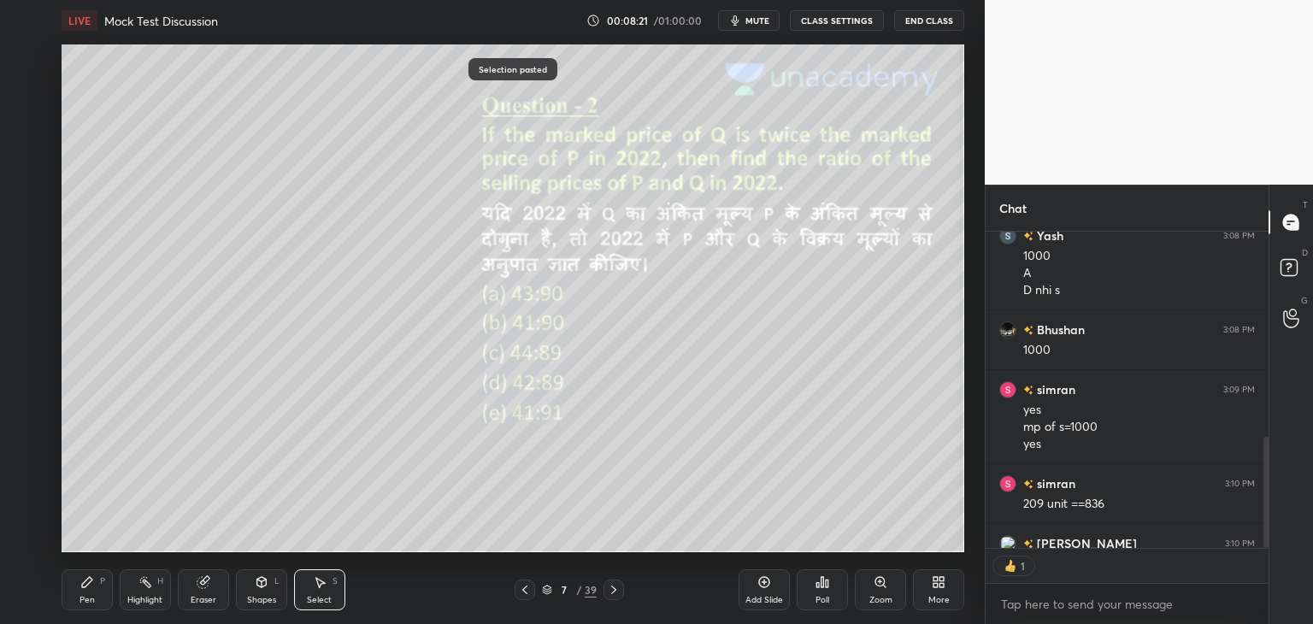
scroll to position [6, 5]
click at [101, 584] on div "P" at bounding box center [102, 581] width 5 height 9
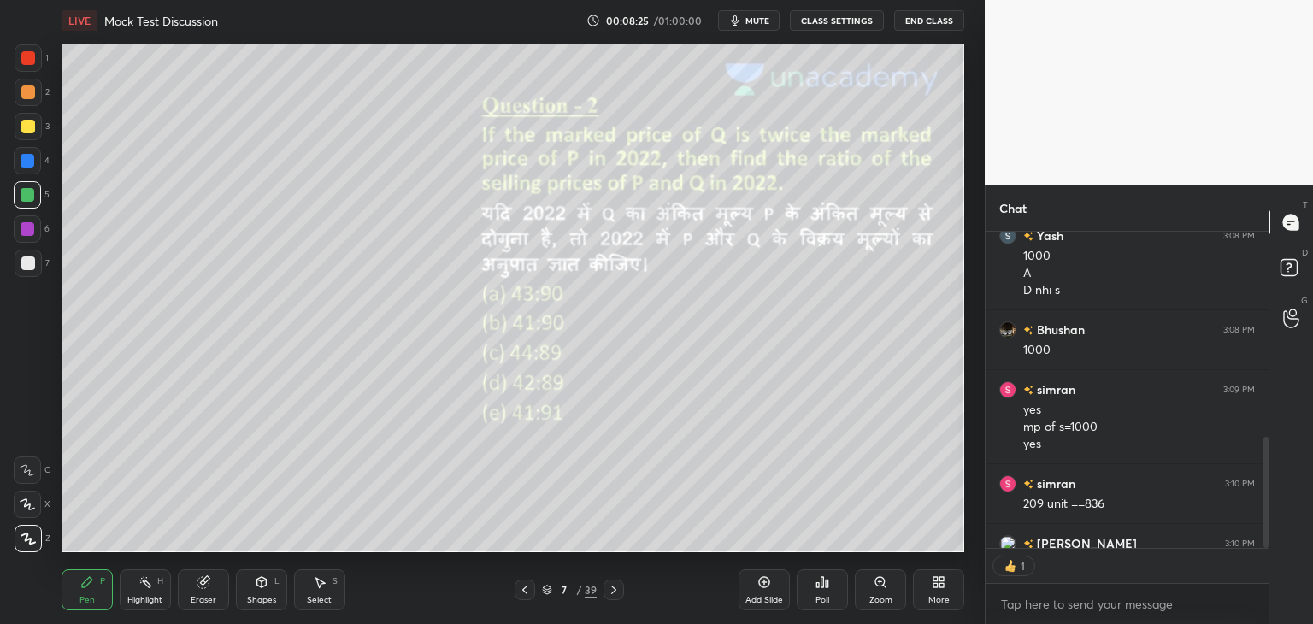
click at [26, 155] on div at bounding box center [28, 161] width 14 height 14
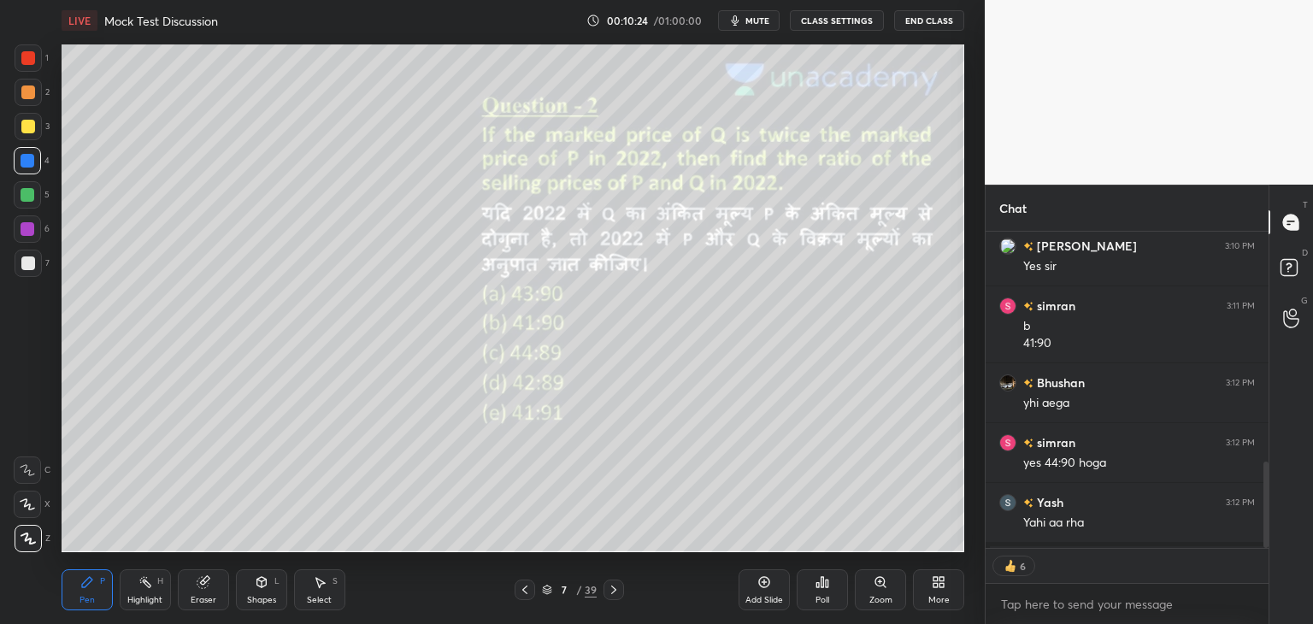
click at [608, 585] on icon at bounding box center [614, 590] width 14 height 14
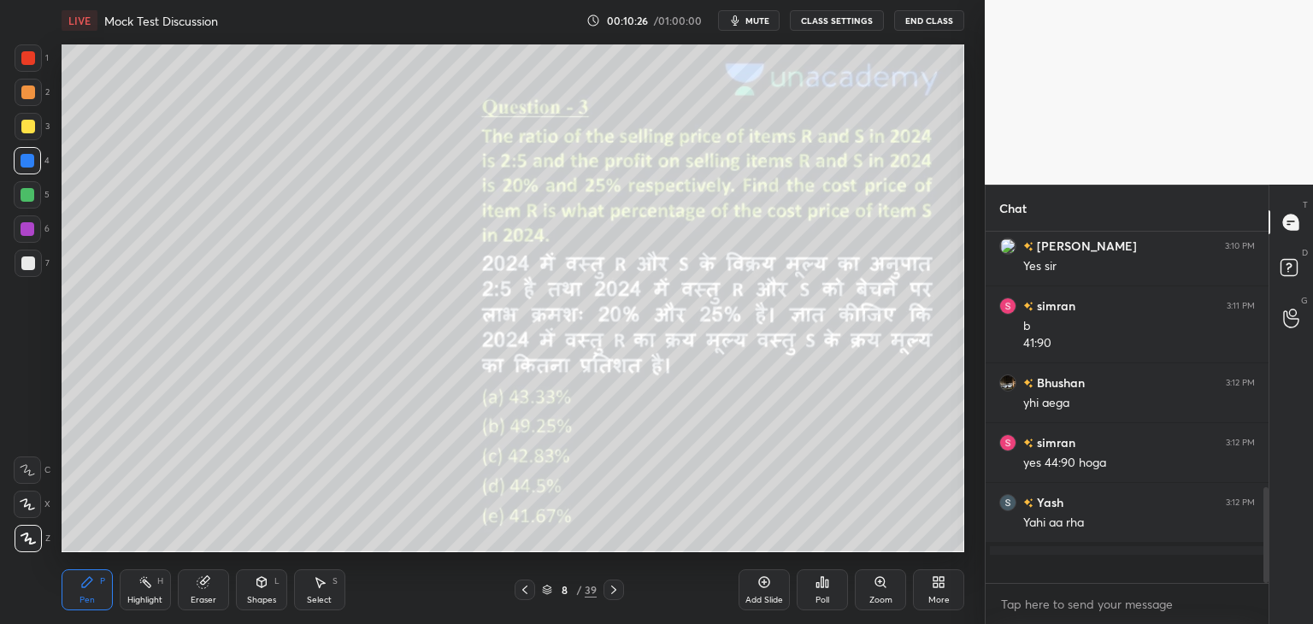
scroll to position [346, 278]
click at [520, 593] on icon at bounding box center [525, 590] width 14 height 14
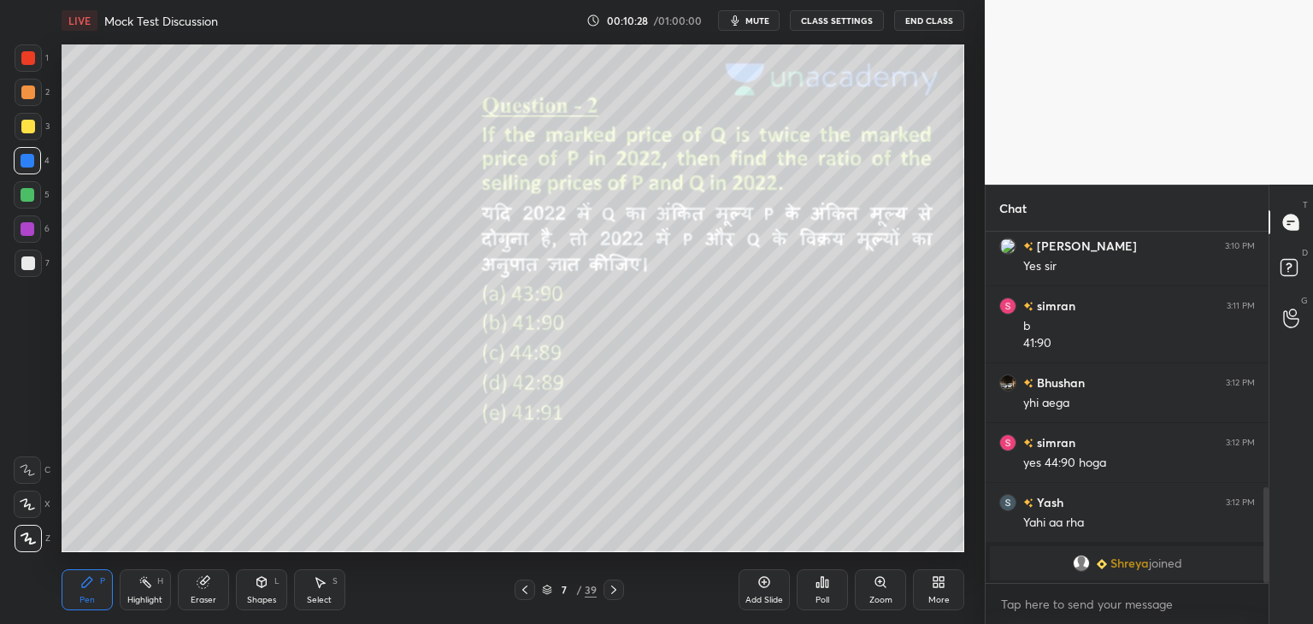
click at [315, 589] on div "Select S" at bounding box center [319, 589] width 51 height 41
click at [311, 580] on div "Select S" at bounding box center [319, 589] width 51 height 41
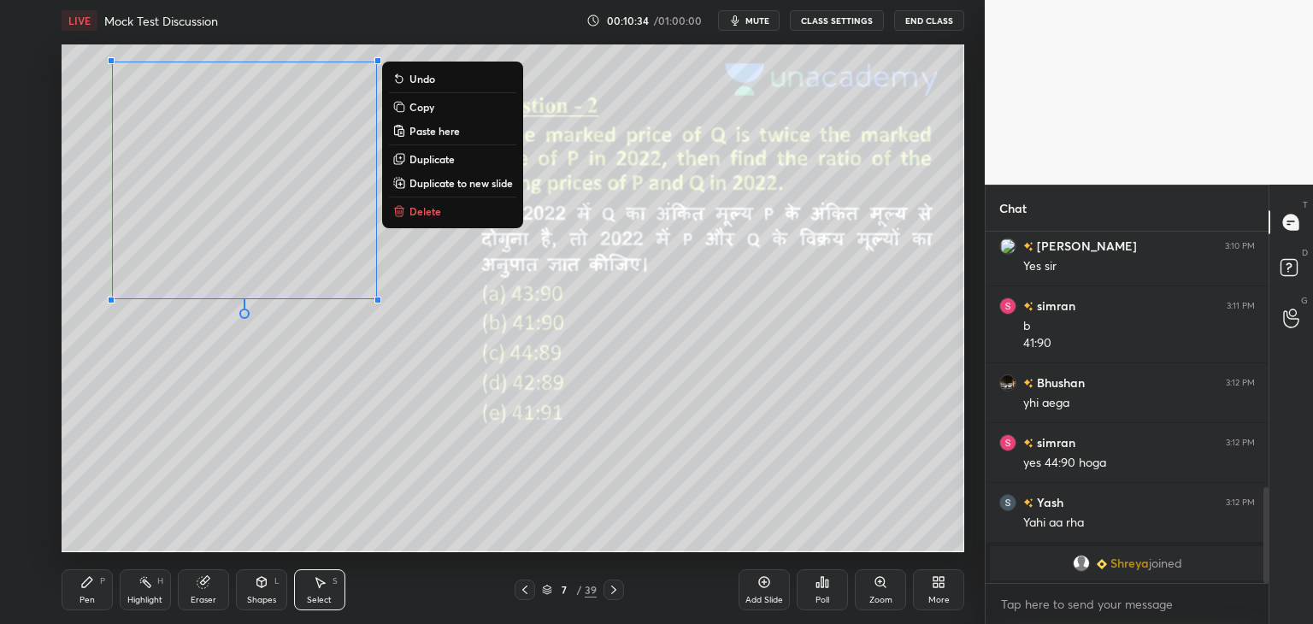
click at [435, 112] on button "Copy" at bounding box center [452, 107] width 127 height 21
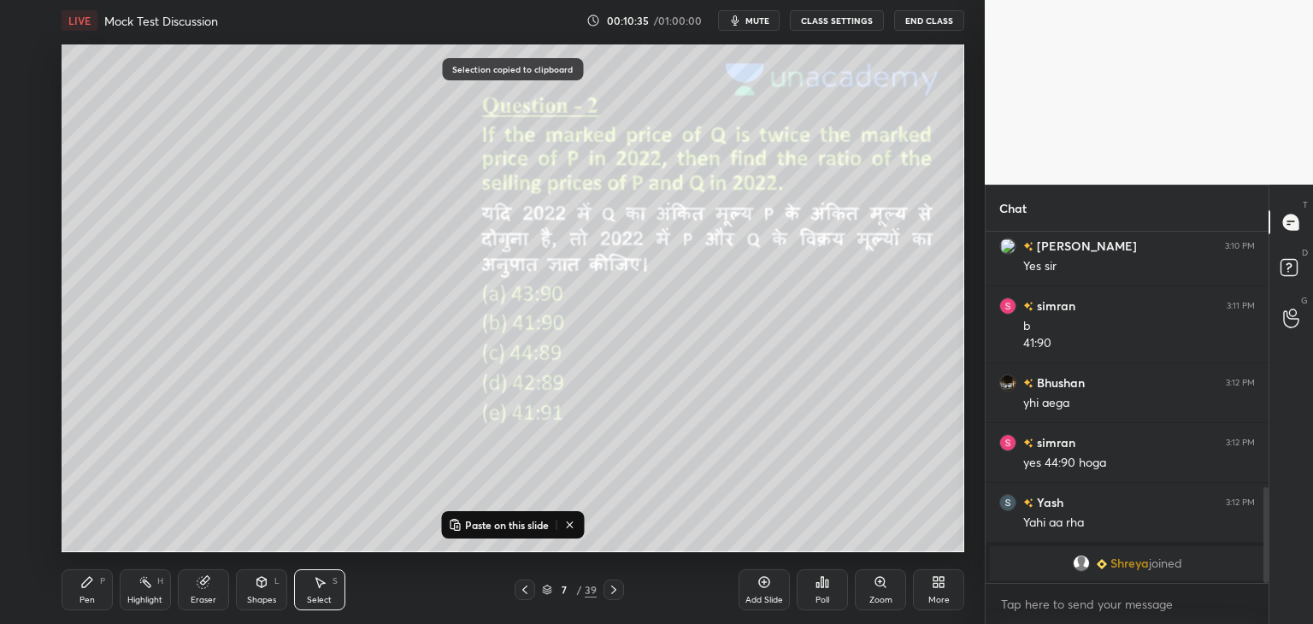
click at [614, 589] on icon at bounding box center [613, 589] width 5 height 9
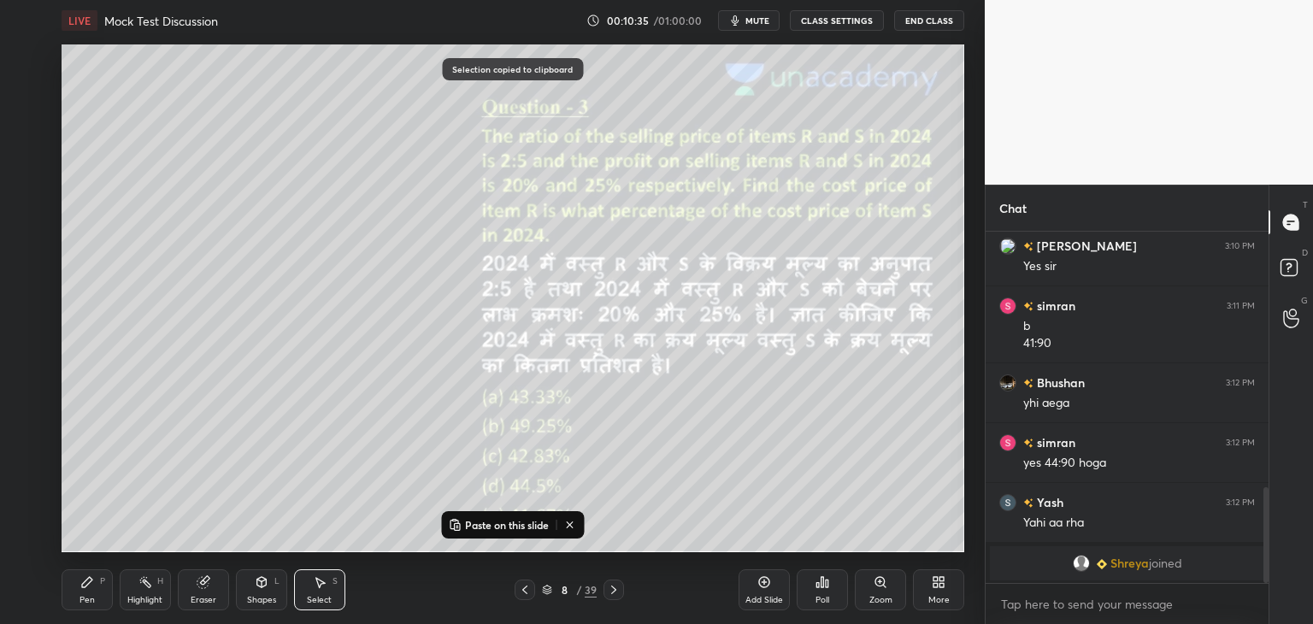
click at [520, 520] on p "Paste on this slide" at bounding box center [507, 525] width 84 height 14
click at [660, 518] on div "0 ° Undo Copy Paste here Duplicate Duplicate to new slide Delete" at bounding box center [513, 298] width 902 height 508
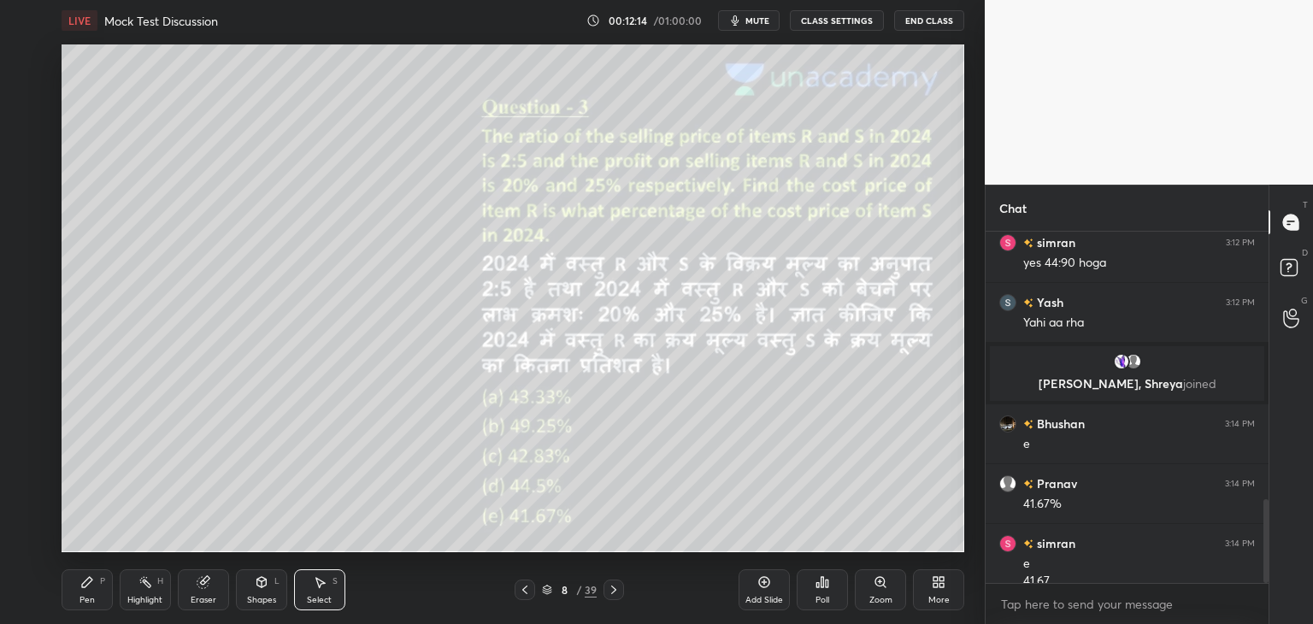
scroll to position [1130, 0]
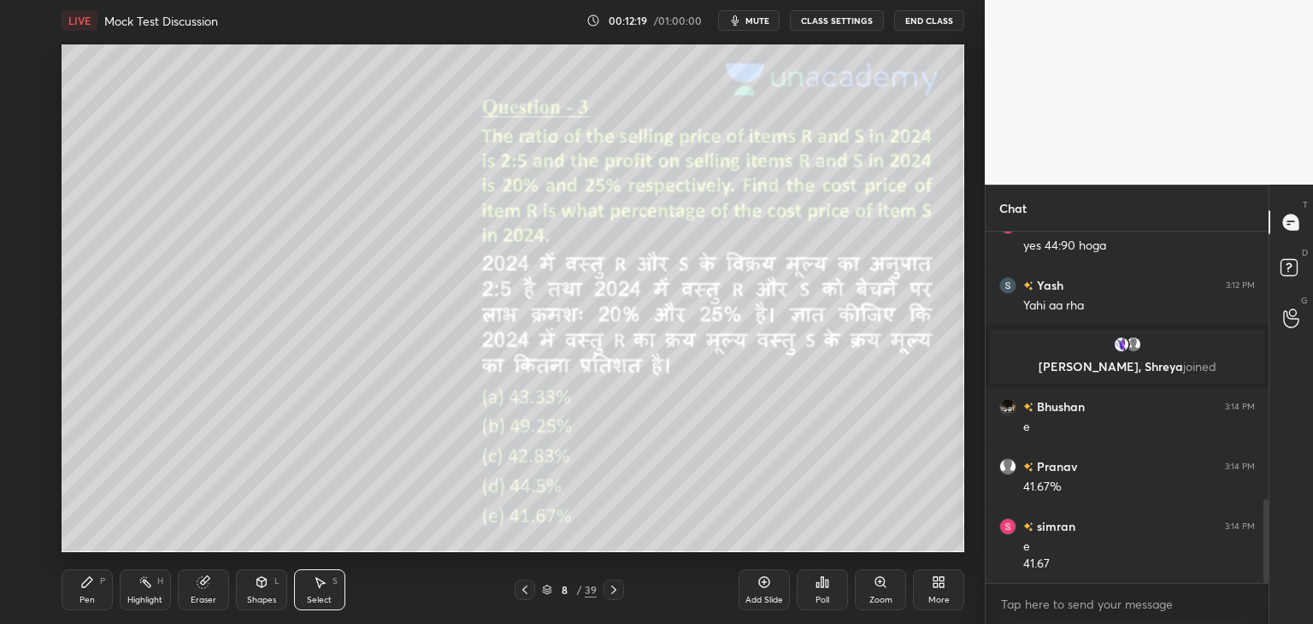
click at [92, 591] on div "Pen P" at bounding box center [87, 589] width 51 height 41
click at [30, 130] on div at bounding box center [28, 127] width 14 height 14
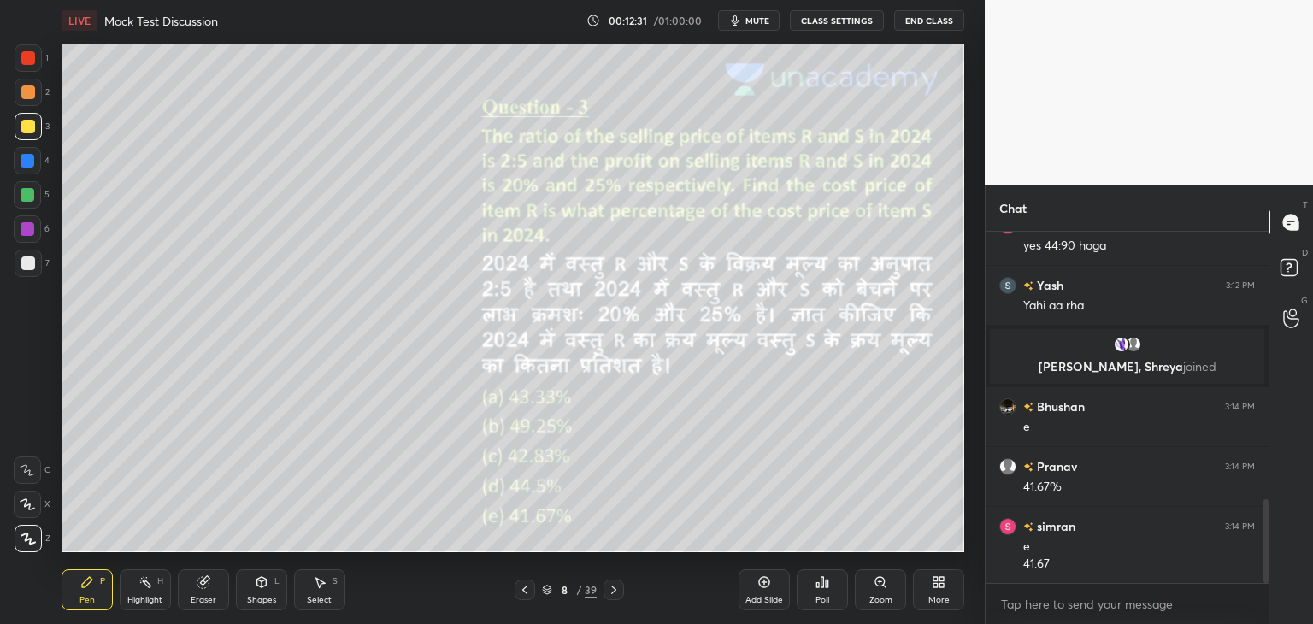
click at [32, 155] on div at bounding box center [28, 161] width 14 height 14
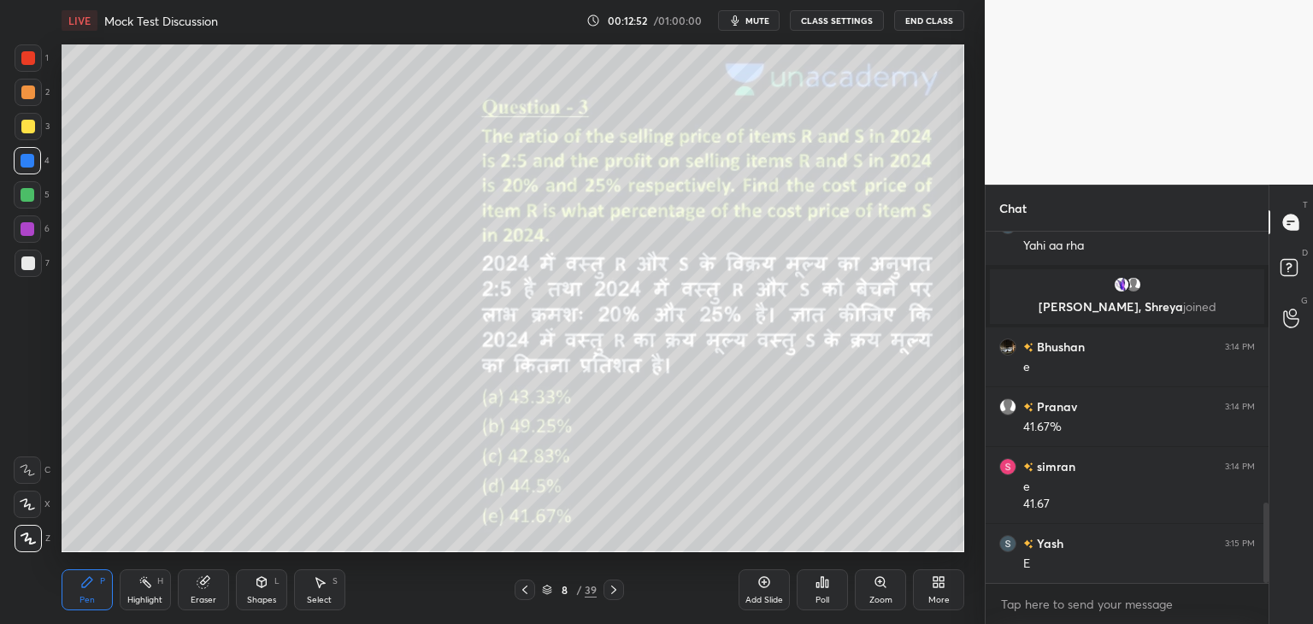
click at [197, 587] on icon at bounding box center [204, 582] width 14 height 14
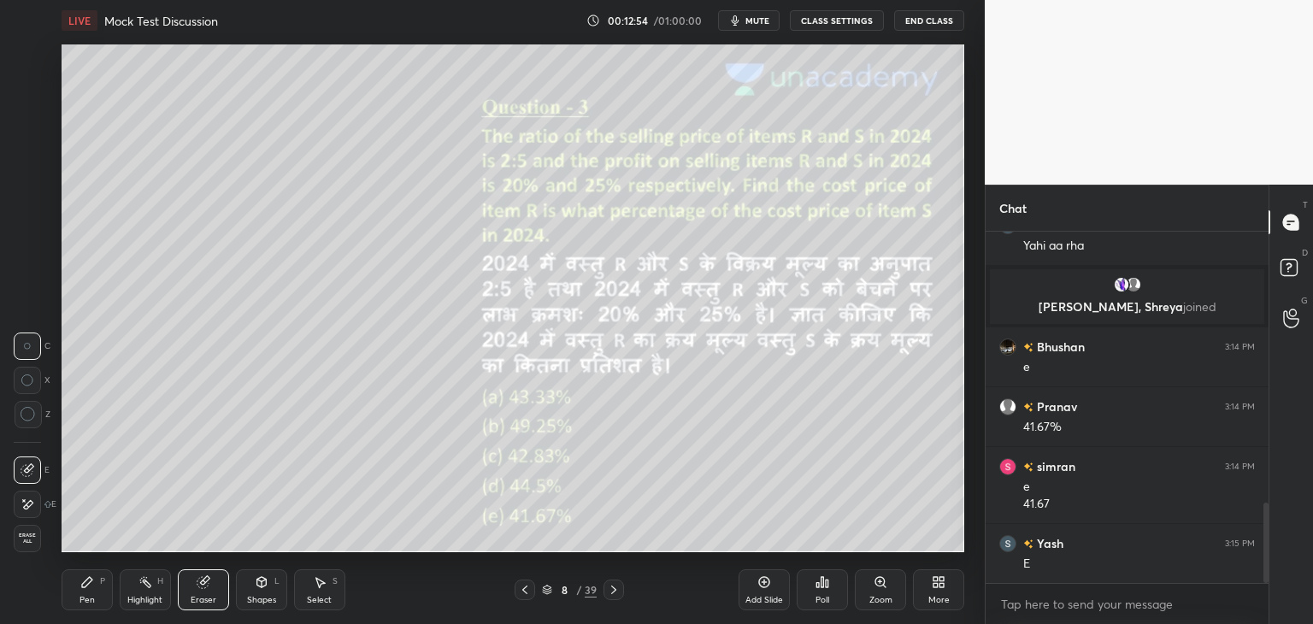
click at [146, 593] on div "Highlight H" at bounding box center [145, 589] width 51 height 41
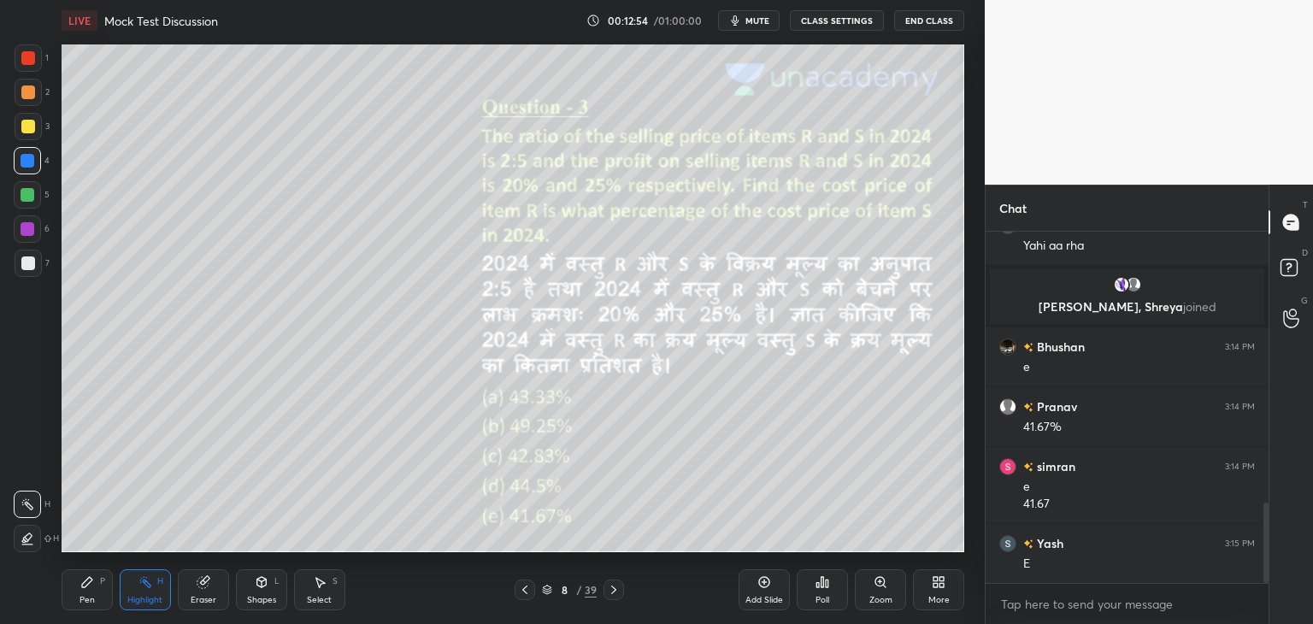
click at [250, 584] on div "Shapes L" at bounding box center [261, 589] width 51 height 41
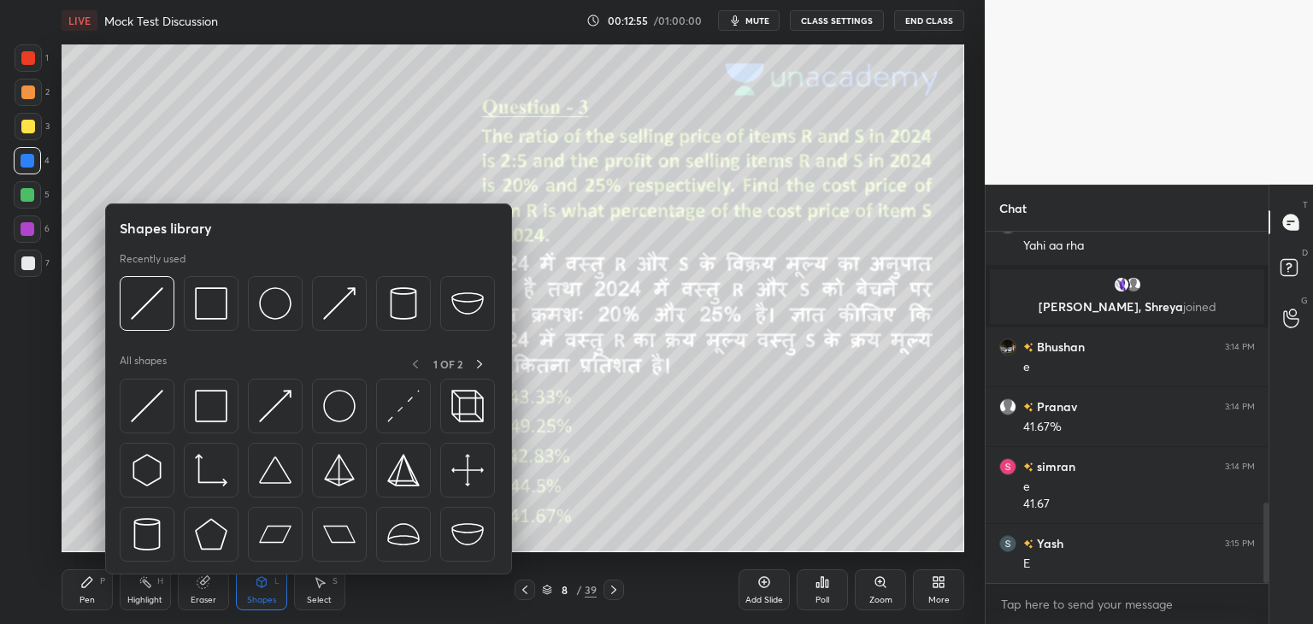
click at [198, 592] on div "Eraser" at bounding box center [203, 589] width 51 height 41
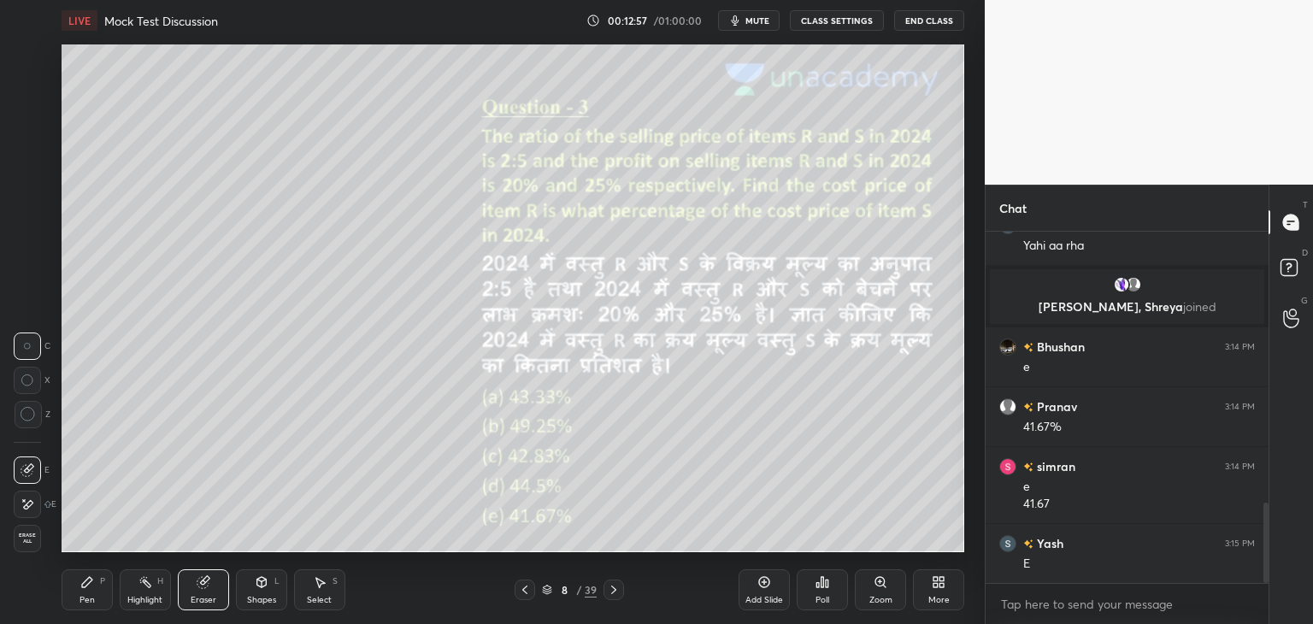
click at [21, 525] on div "Erase all" at bounding box center [27, 538] width 27 height 27
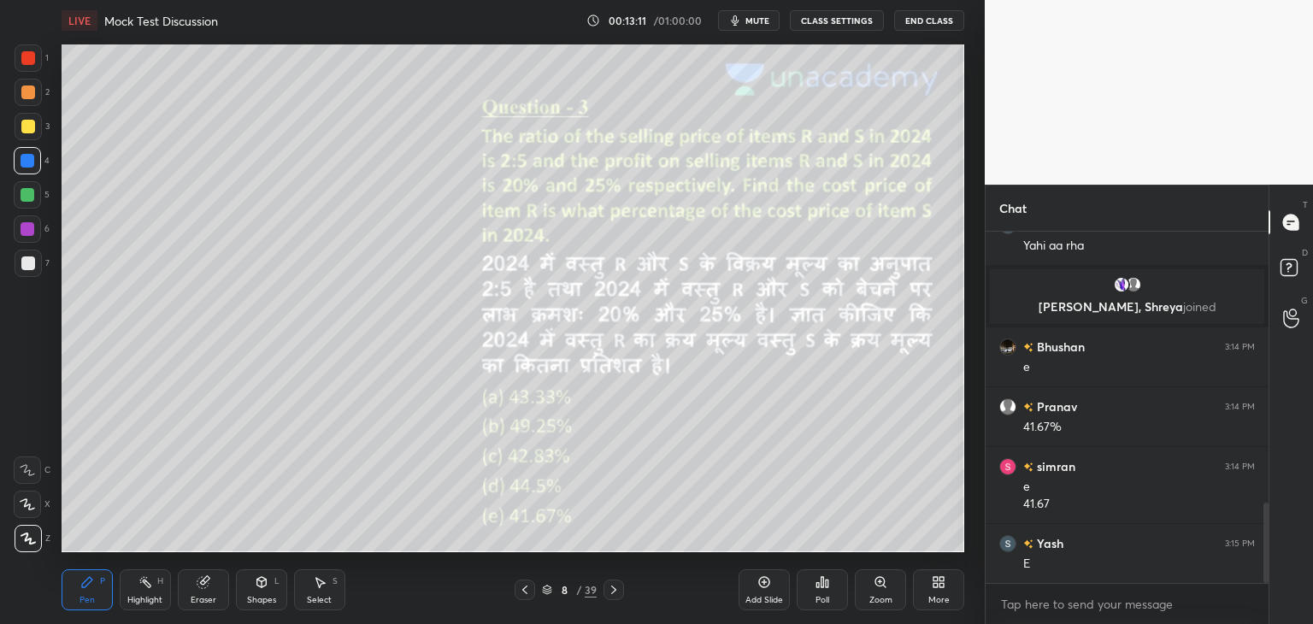
scroll to position [1230, 0]
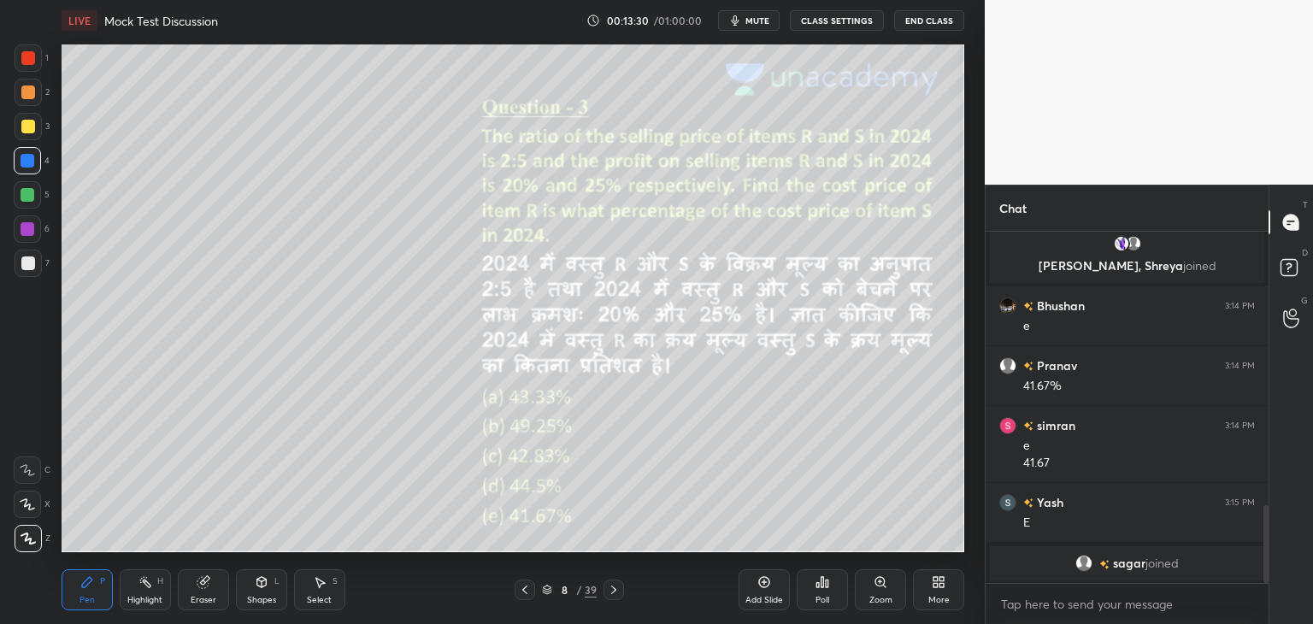
click at [29, 129] on div at bounding box center [28, 127] width 14 height 14
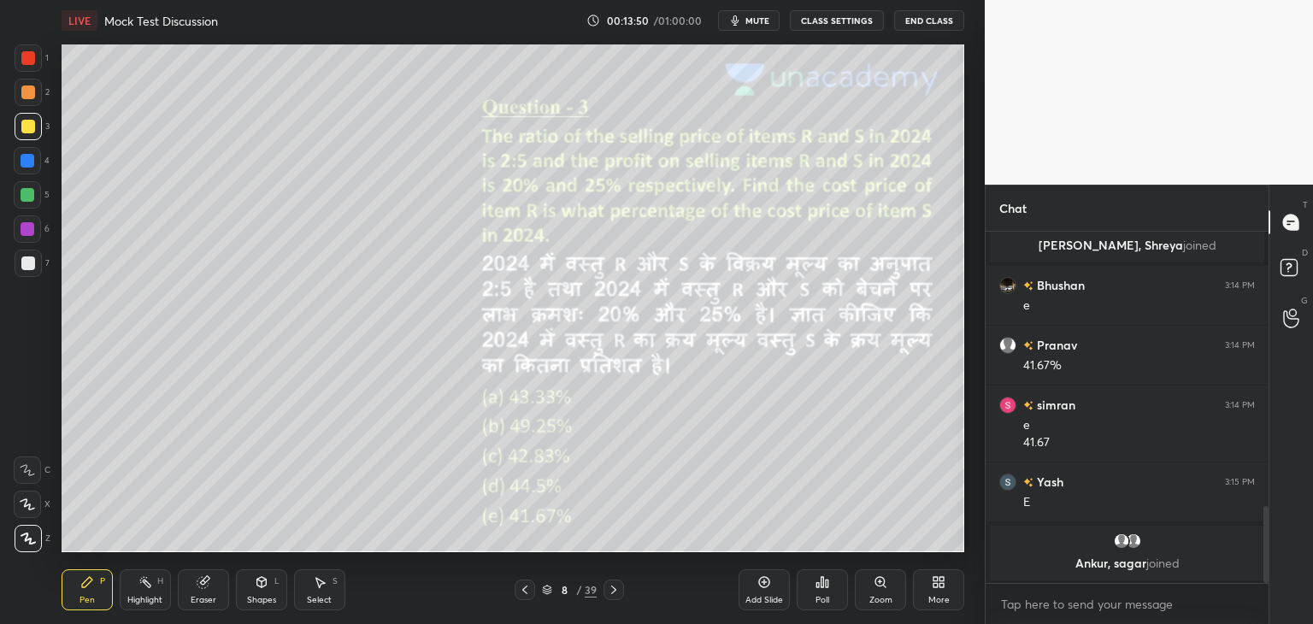
click at [27, 148] on div at bounding box center [27, 160] width 27 height 27
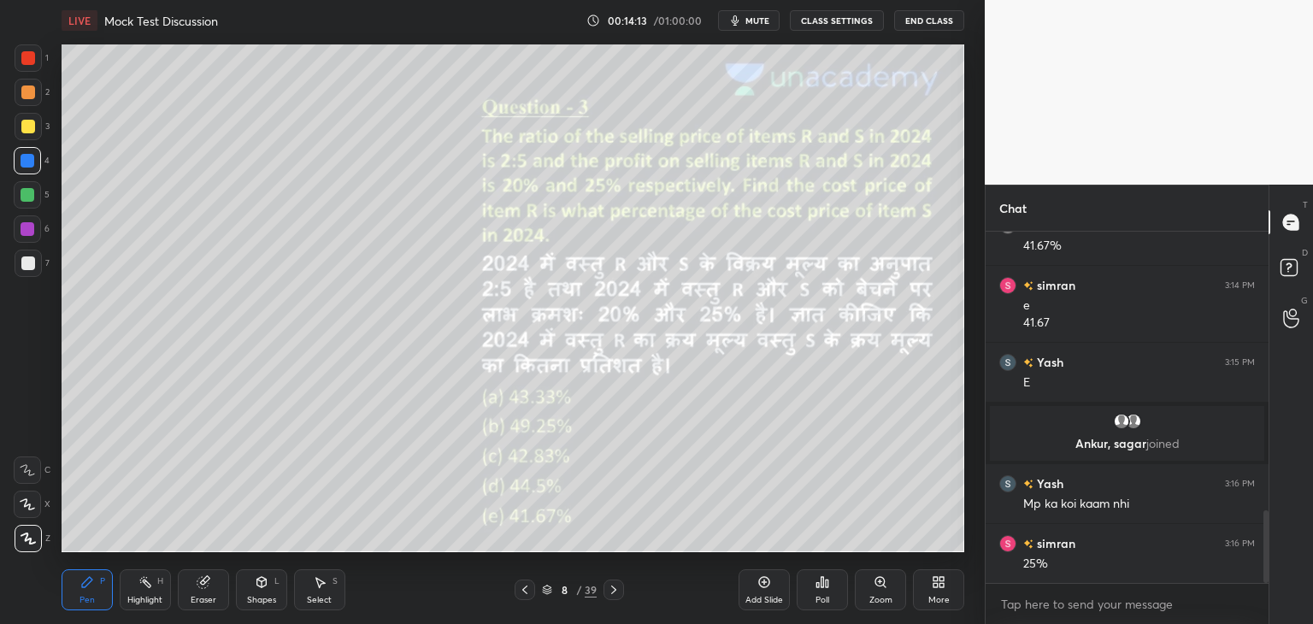
scroll to position [1413, 0]
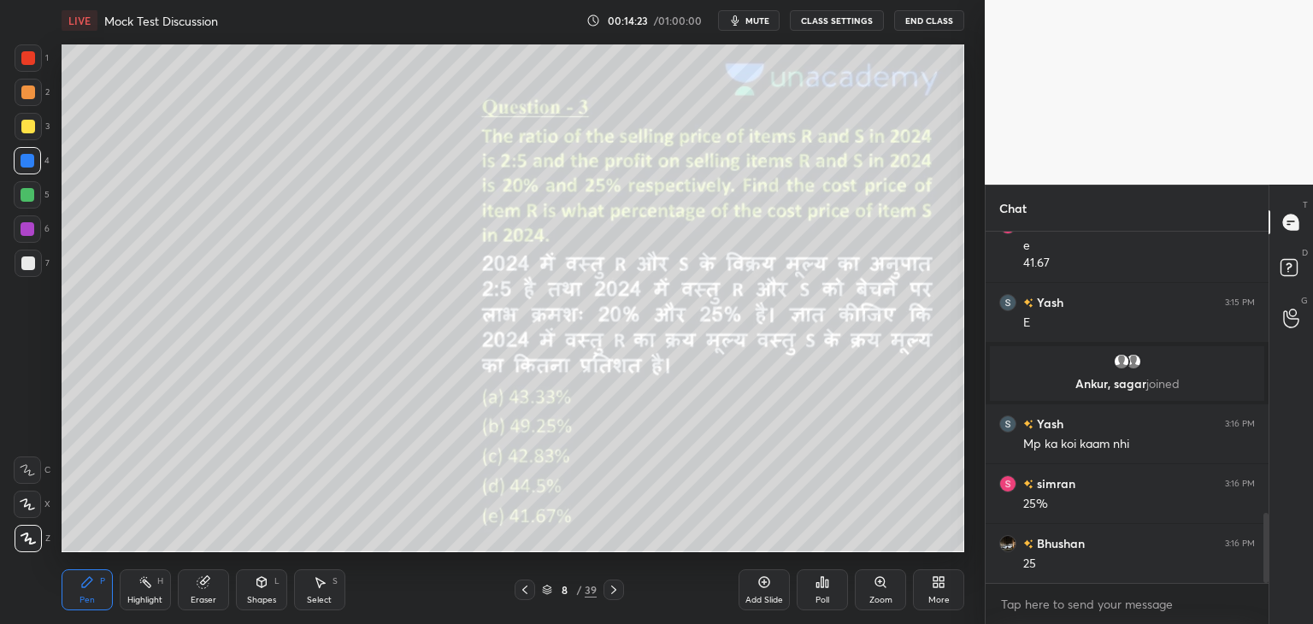
click at [208, 596] on div "Eraser" at bounding box center [204, 600] width 26 height 9
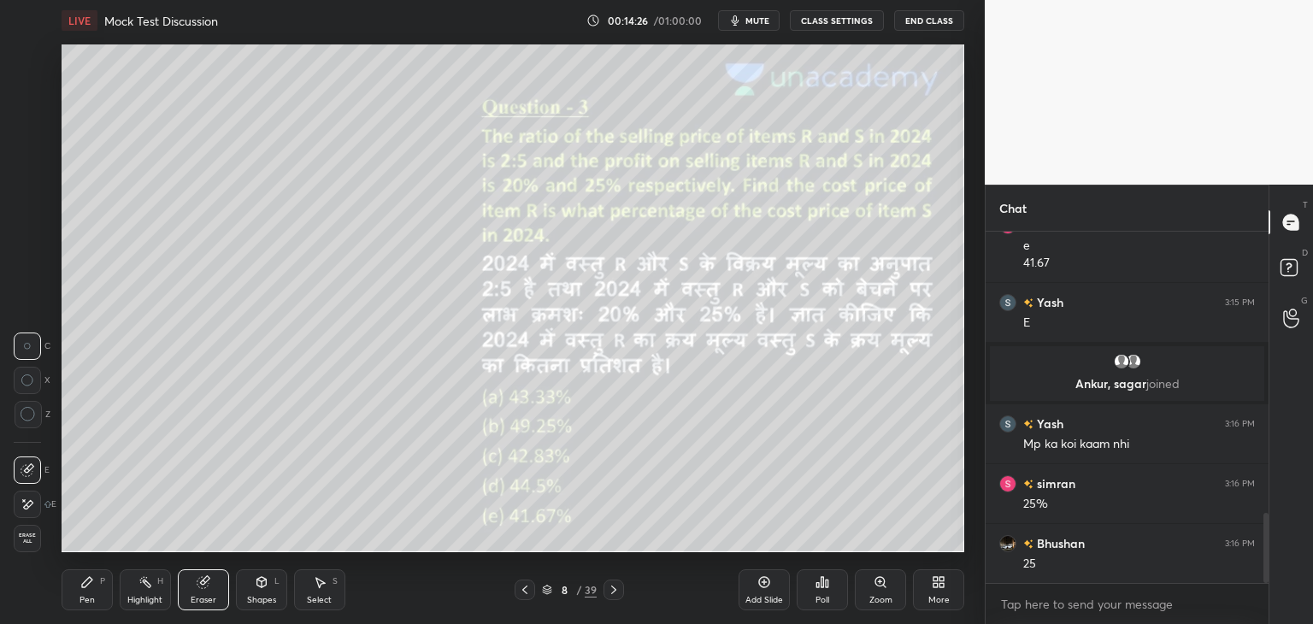
click at [27, 415] on icon at bounding box center [28, 414] width 15 height 15
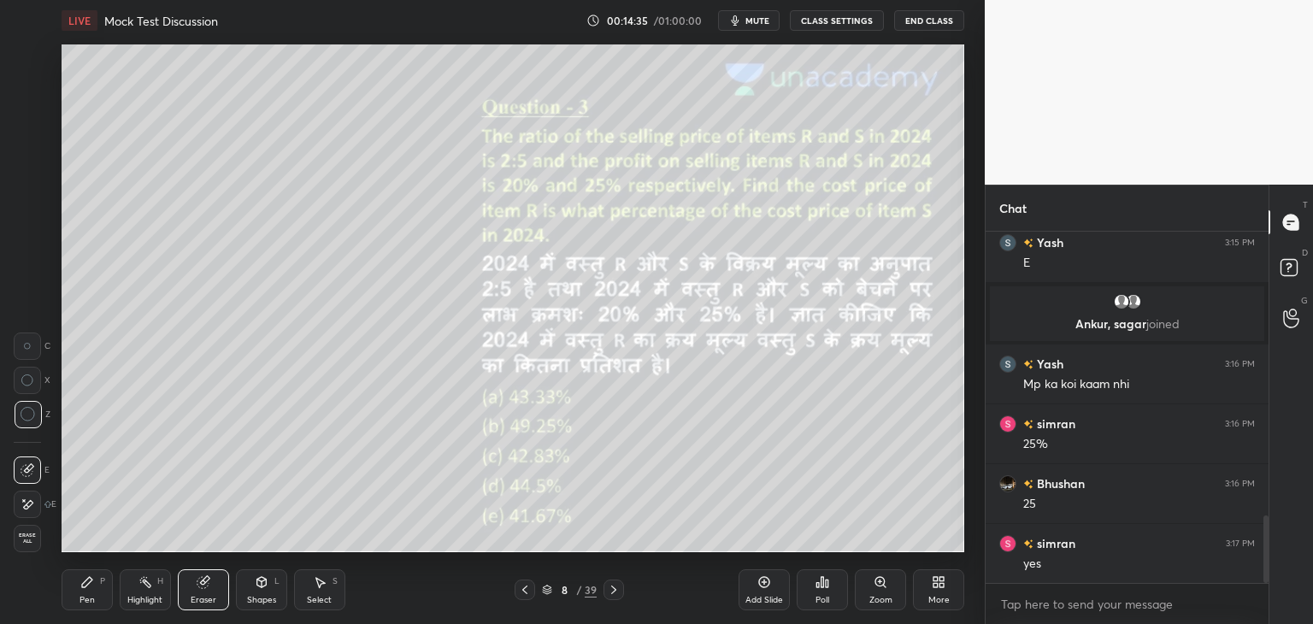
click at [91, 599] on div "Pen" at bounding box center [86, 600] width 15 height 9
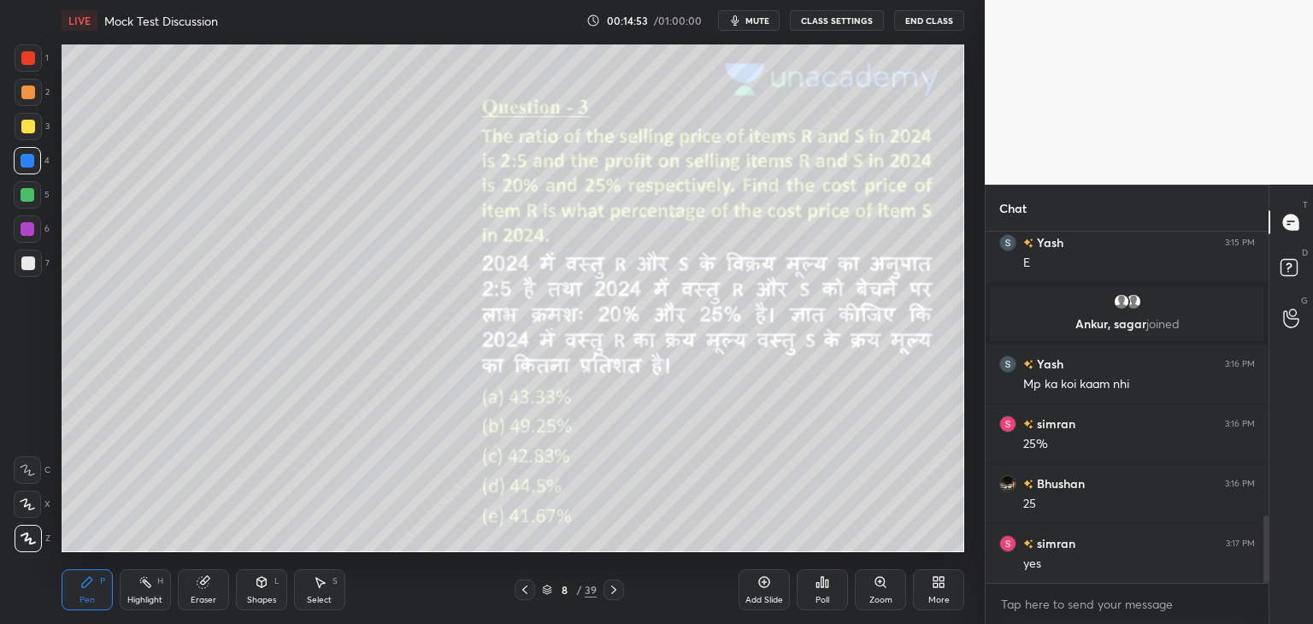
scroll to position [1514, 0]
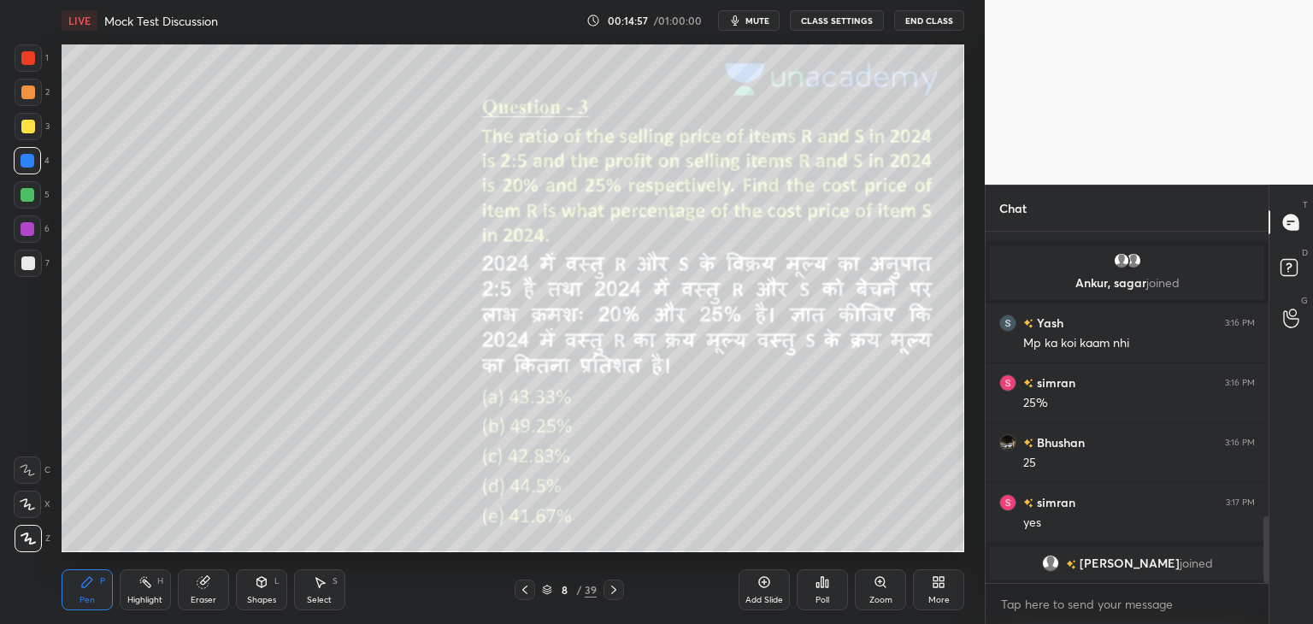
click at [34, 196] on div at bounding box center [28, 195] width 14 height 14
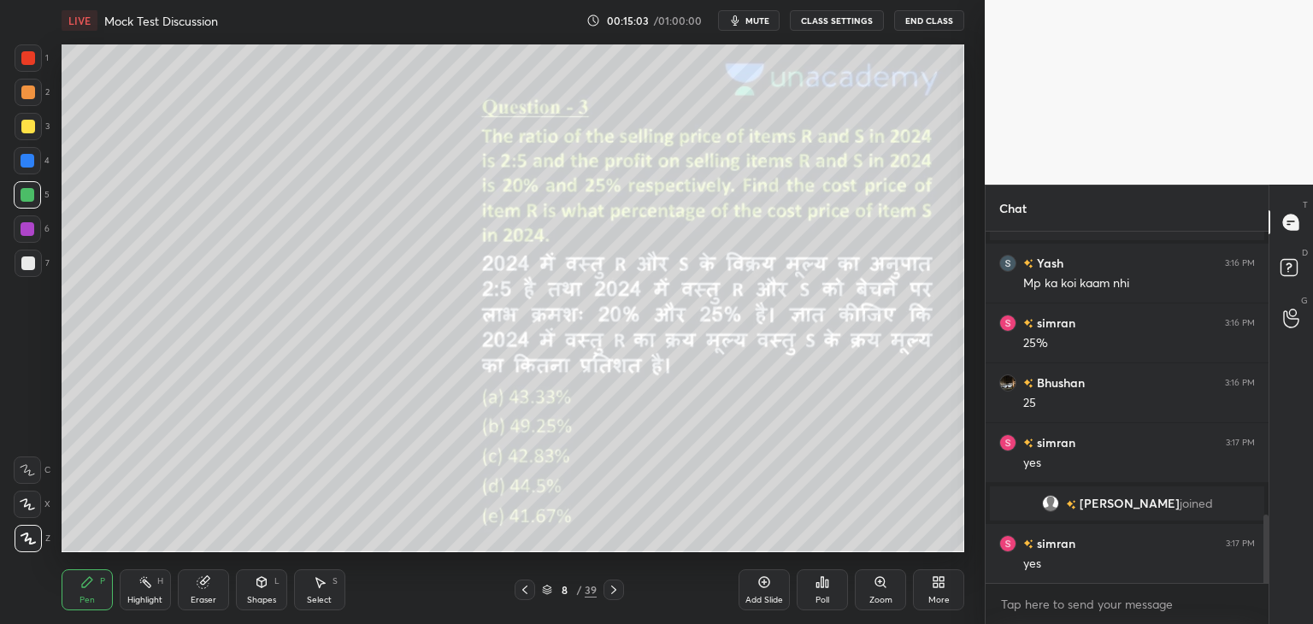
scroll to position [1453, 0]
click at [610, 591] on icon at bounding box center [614, 590] width 14 height 14
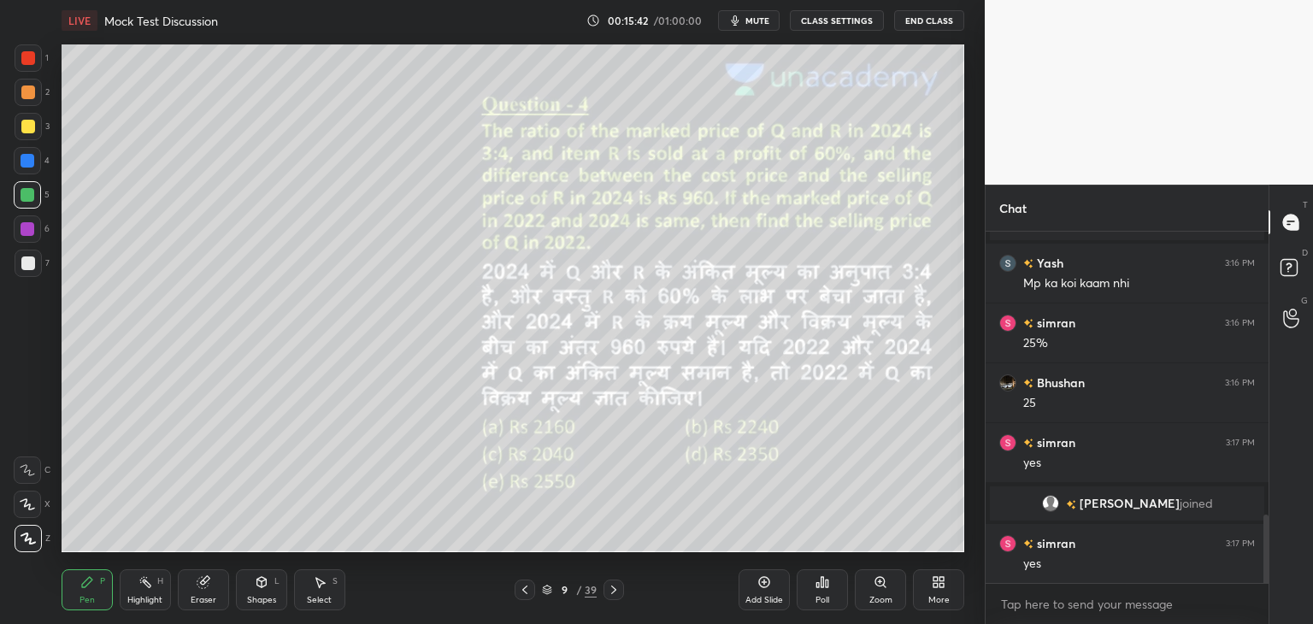
click at [527, 589] on icon at bounding box center [525, 590] width 14 height 14
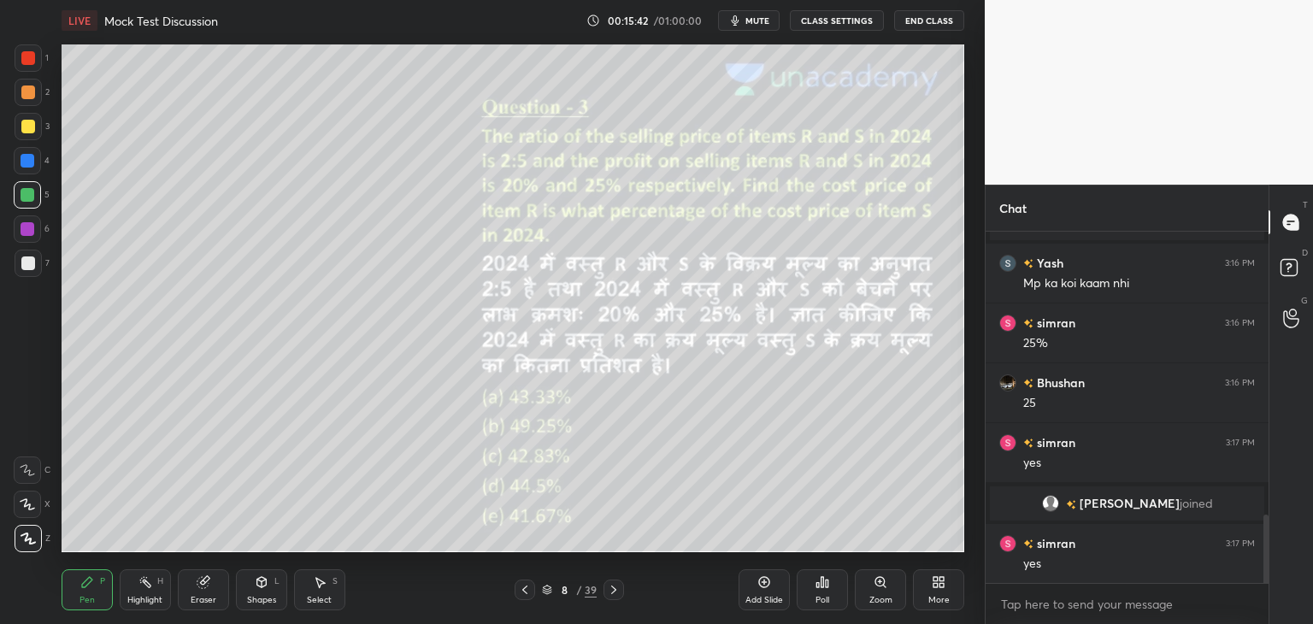
click at [533, 590] on div at bounding box center [524, 589] width 21 height 21
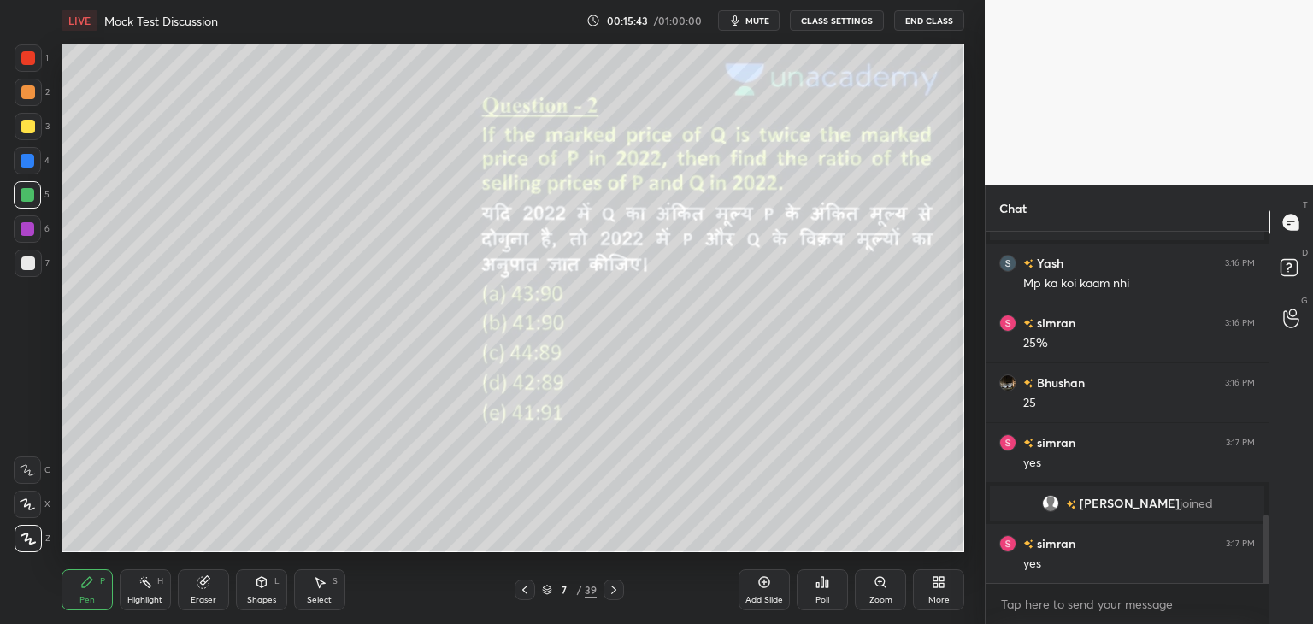
click at [316, 584] on icon at bounding box center [320, 582] width 14 height 14
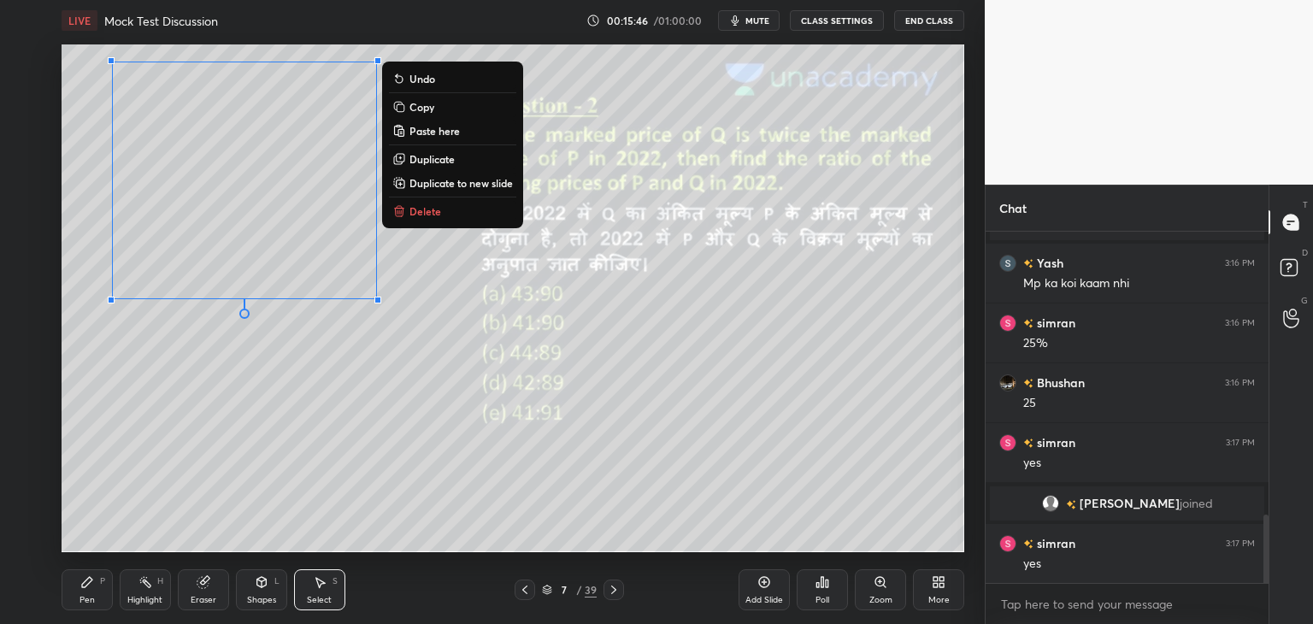
click at [429, 109] on p "Copy" at bounding box center [421, 107] width 25 height 14
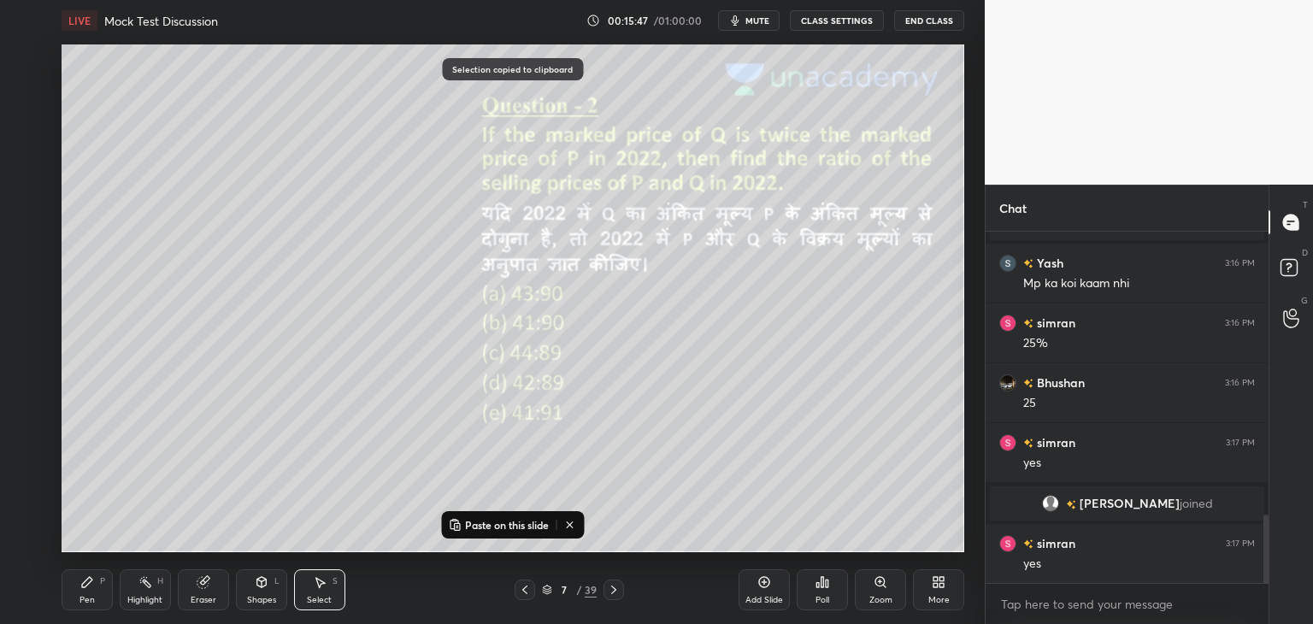
click at [621, 590] on div at bounding box center [613, 589] width 21 height 21
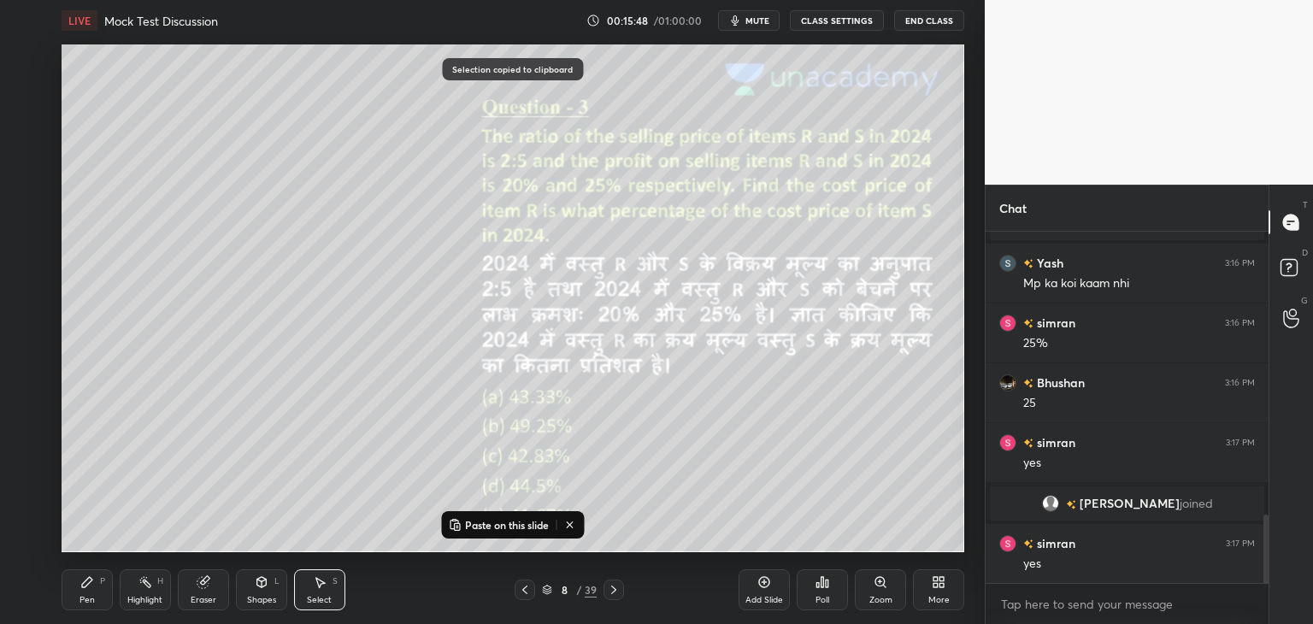
click at [615, 592] on icon at bounding box center [614, 590] width 14 height 14
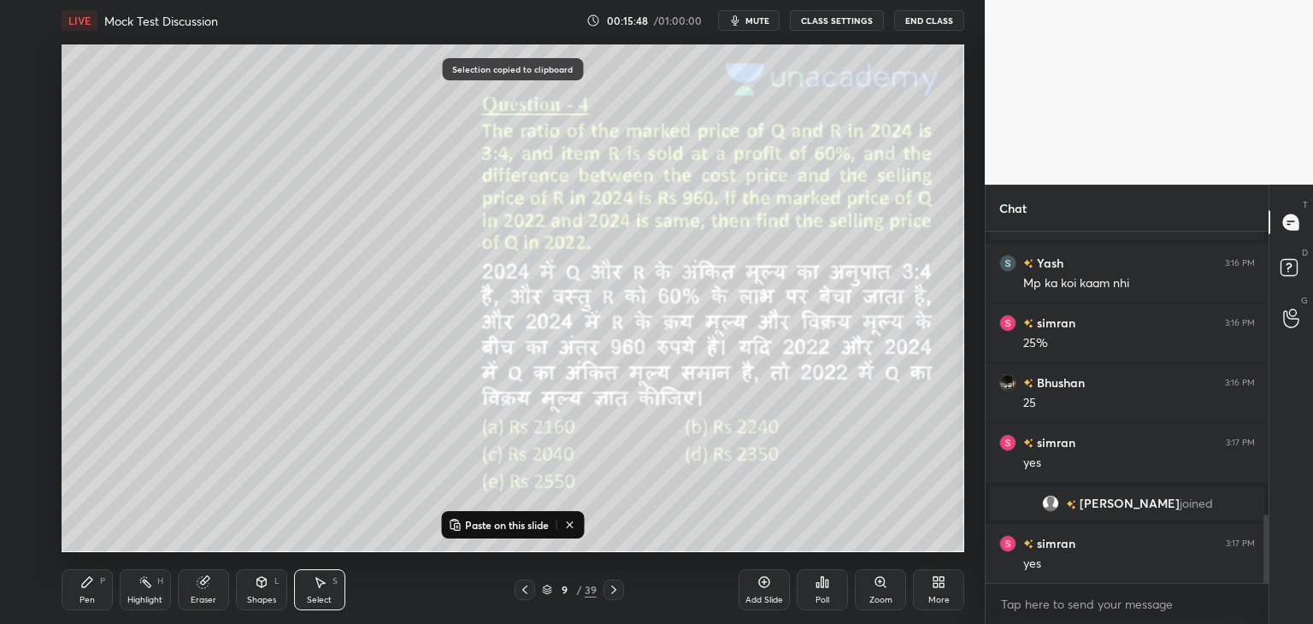
click at [514, 520] on p "Paste on this slide" at bounding box center [507, 525] width 84 height 14
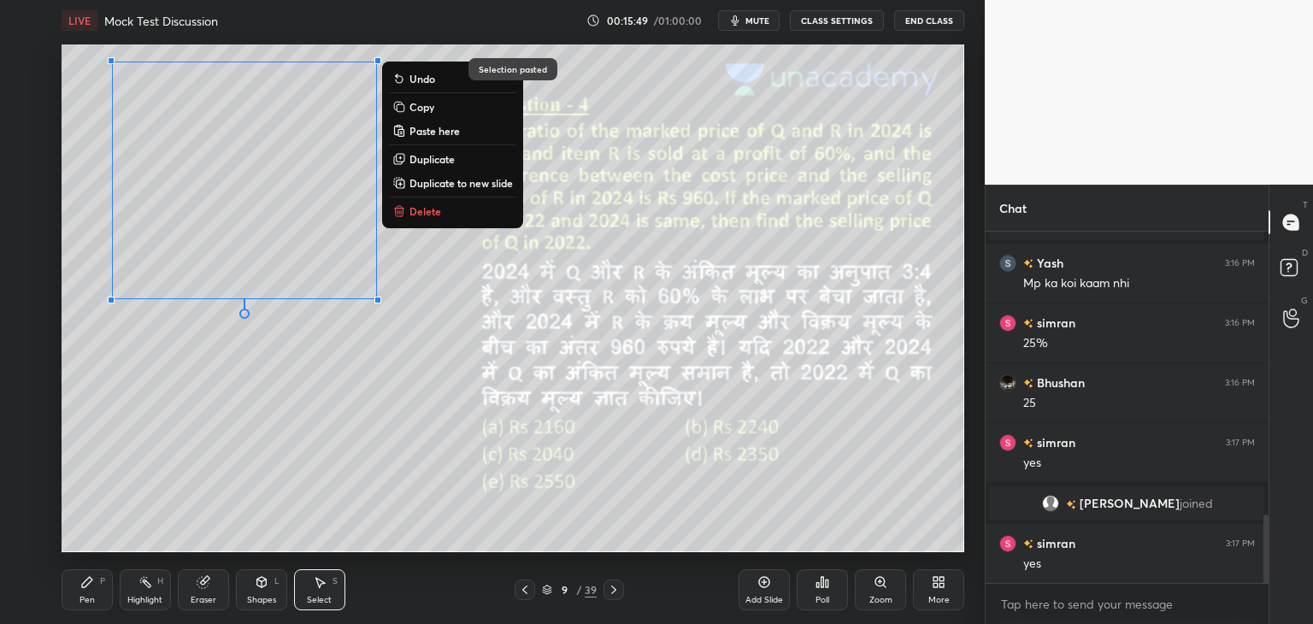
click at [657, 518] on div "0 ° Undo Copy Paste here Duplicate Duplicate to new slide Delete" at bounding box center [513, 298] width 902 height 508
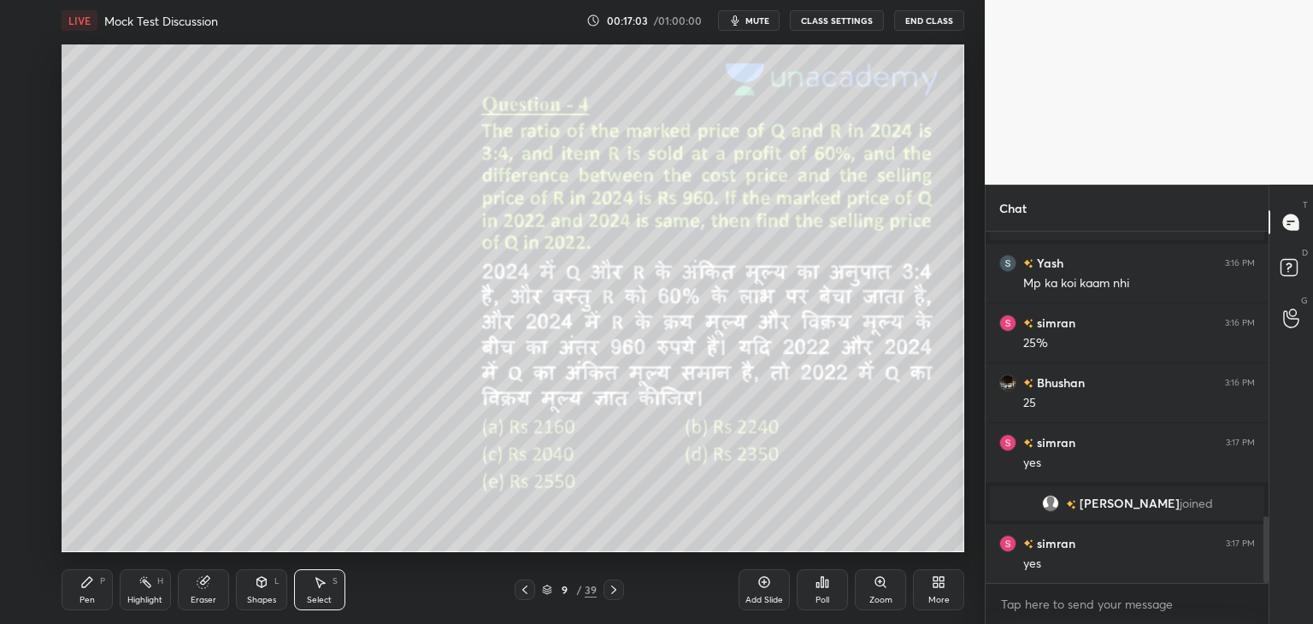
scroll to position [1494, 0]
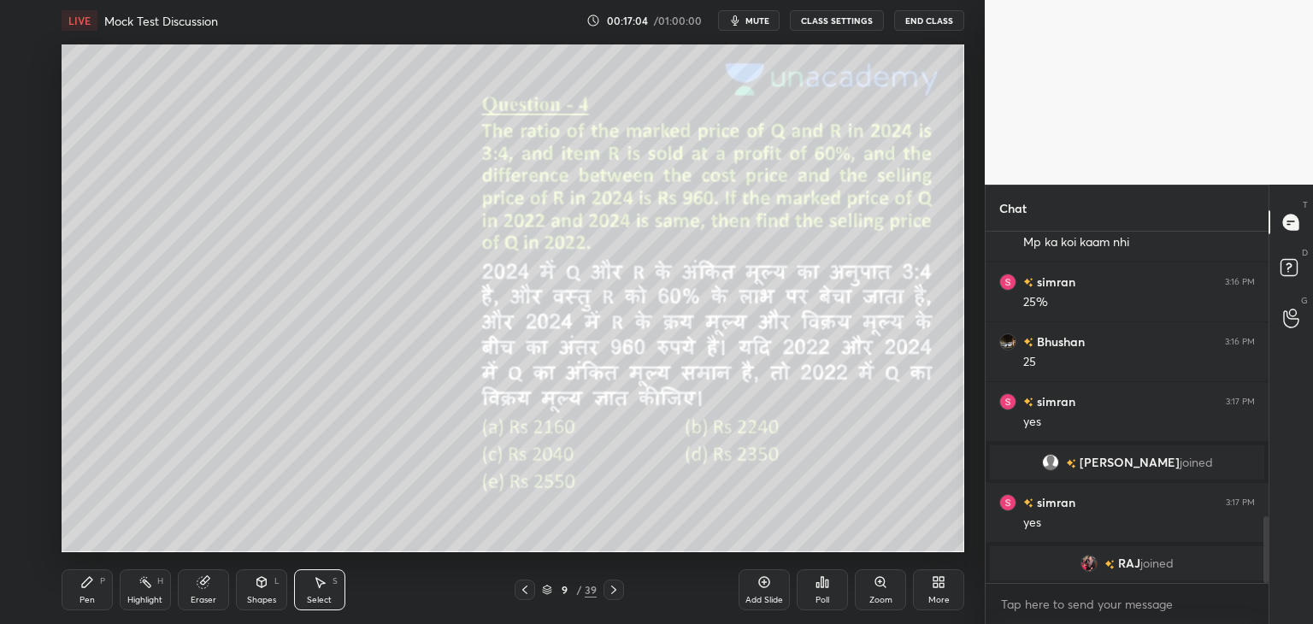
click at [85, 589] on div "Pen P" at bounding box center [87, 589] width 51 height 41
click at [24, 165] on div at bounding box center [28, 161] width 14 height 14
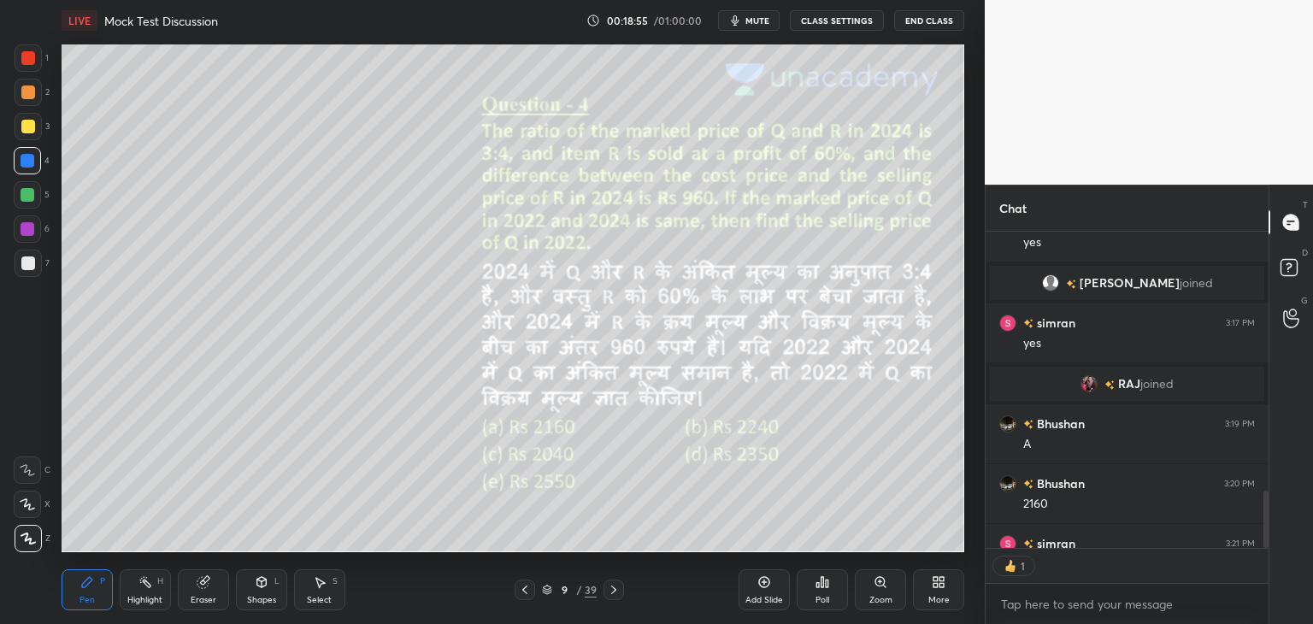
scroll to position [6, 5]
click at [321, 578] on icon at bounding box center [320, 582] width 14 height 14
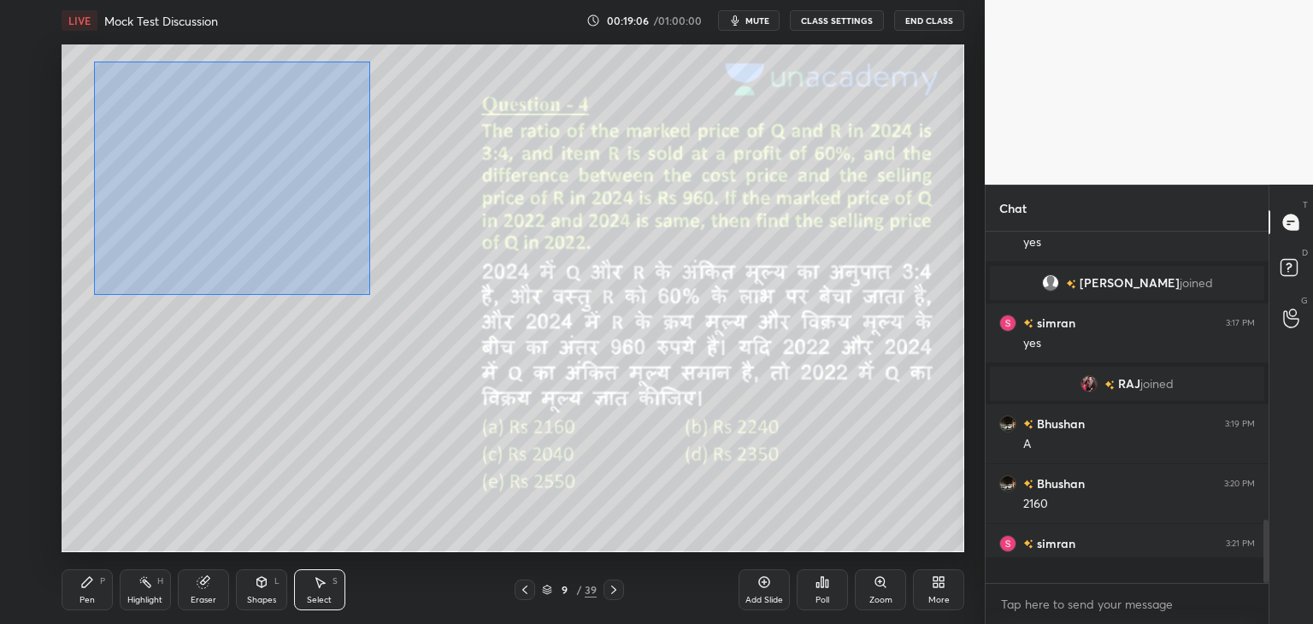
scroll to position [1605, 0]
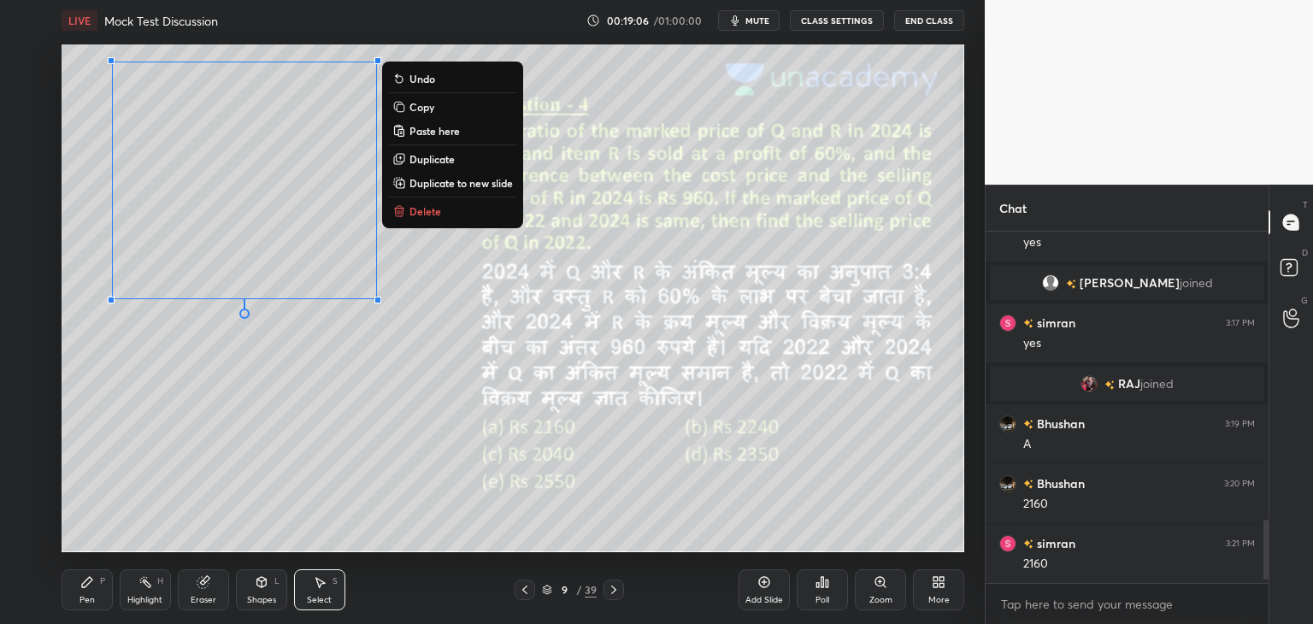
click at [425, 107] on p "Copy" at bounding box center [421, 107] width 25 height 14
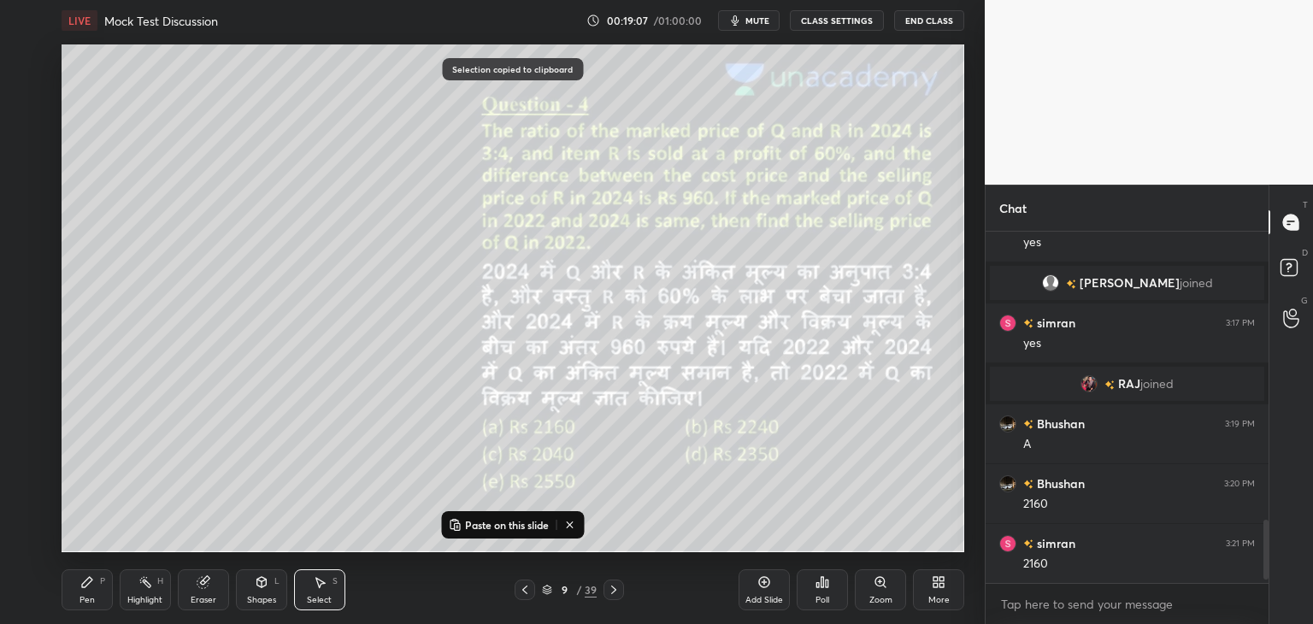
click at [612, 589] on icon at bounding box center [614, 590] width 14 height 14
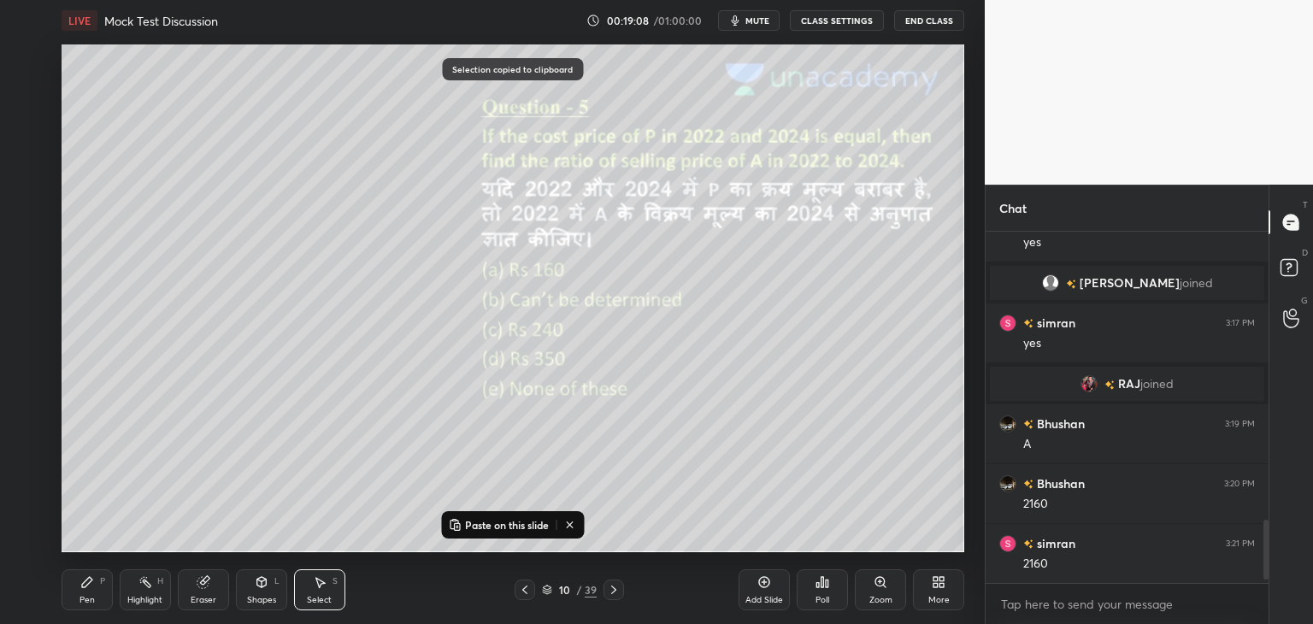
click at [498, 526] on p "Paste on this slide" at bounding box center [507, 525] width 84 height 14
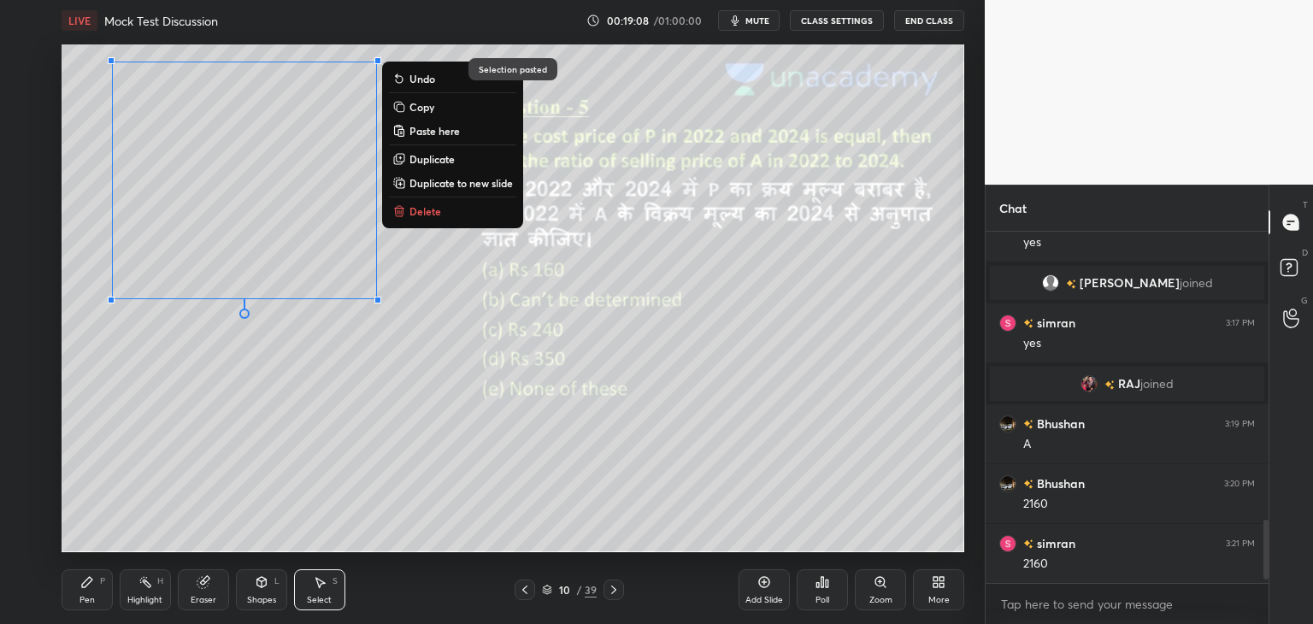
click at [667, 500] on div "0 ° Undo Copy Paste here Duplicate Duplicate to new slide Delete" at bounding box center [513, 298] width 902 height 508
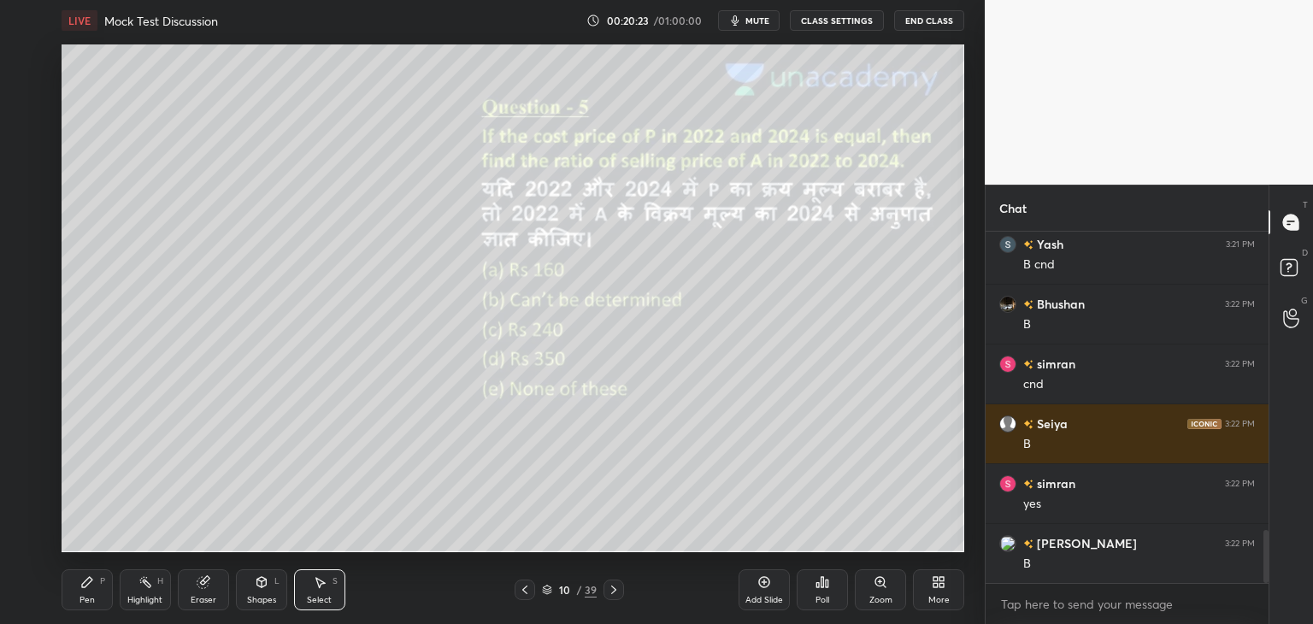
scroll to position [2023, 0]
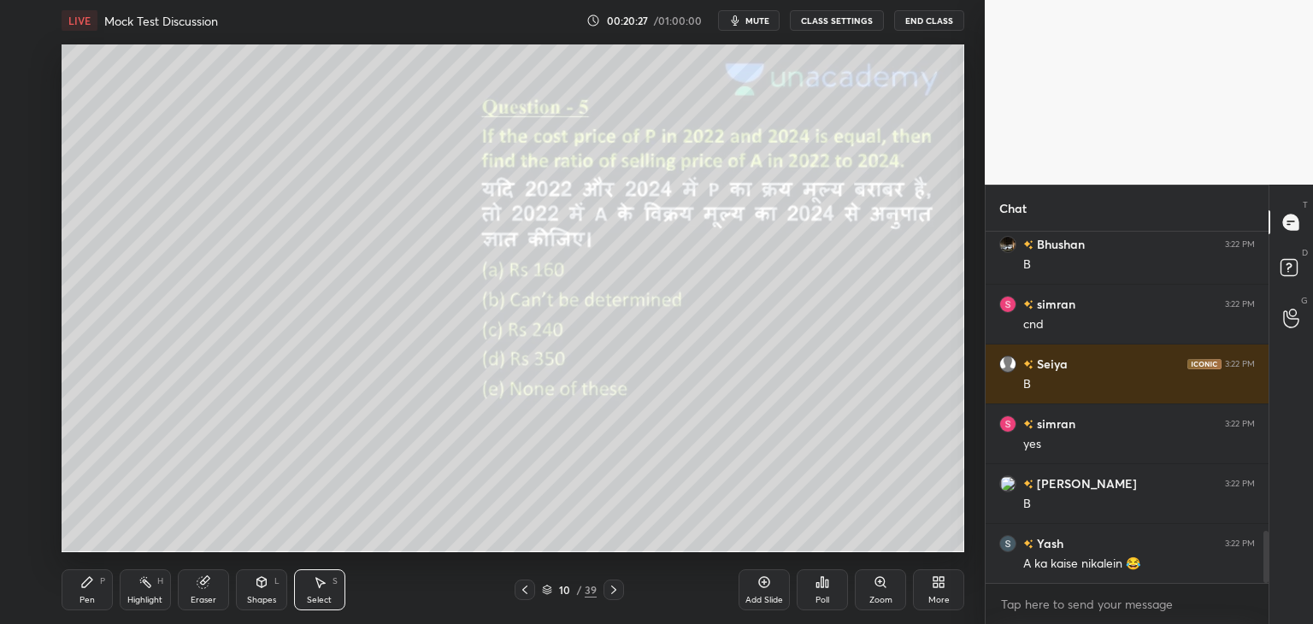
click at [91, 592] on div "Pen P" at bounding box center [87, 589] width 51 height 41
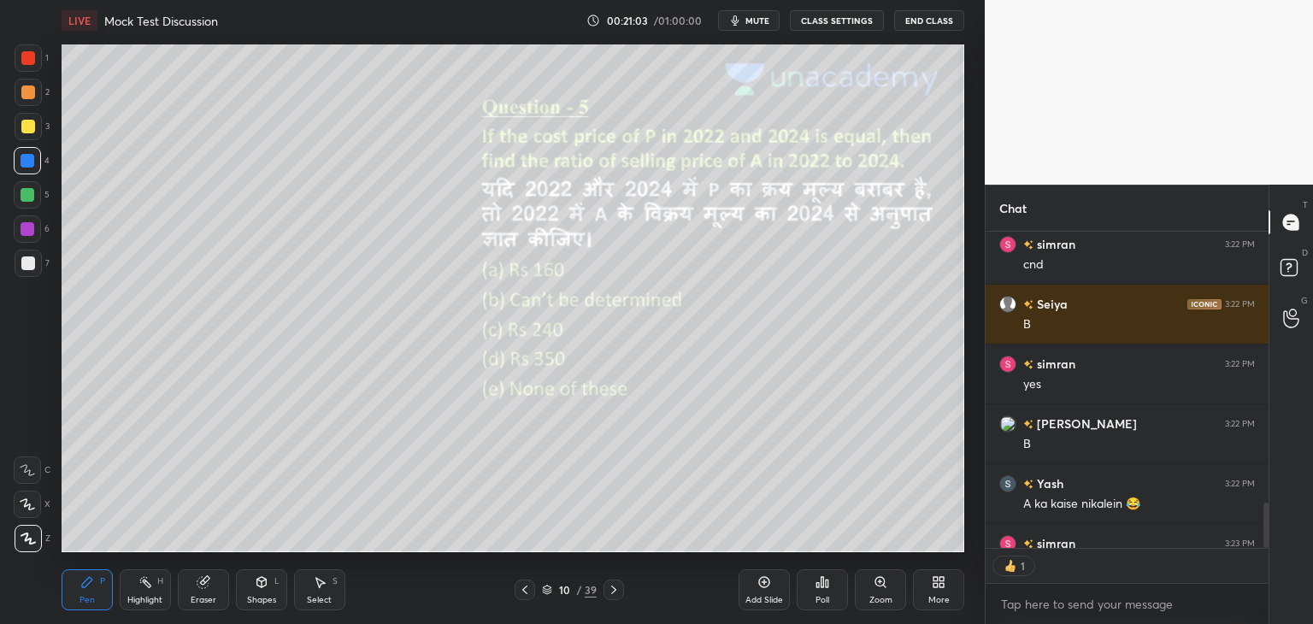
scroll to position [2177, 0]
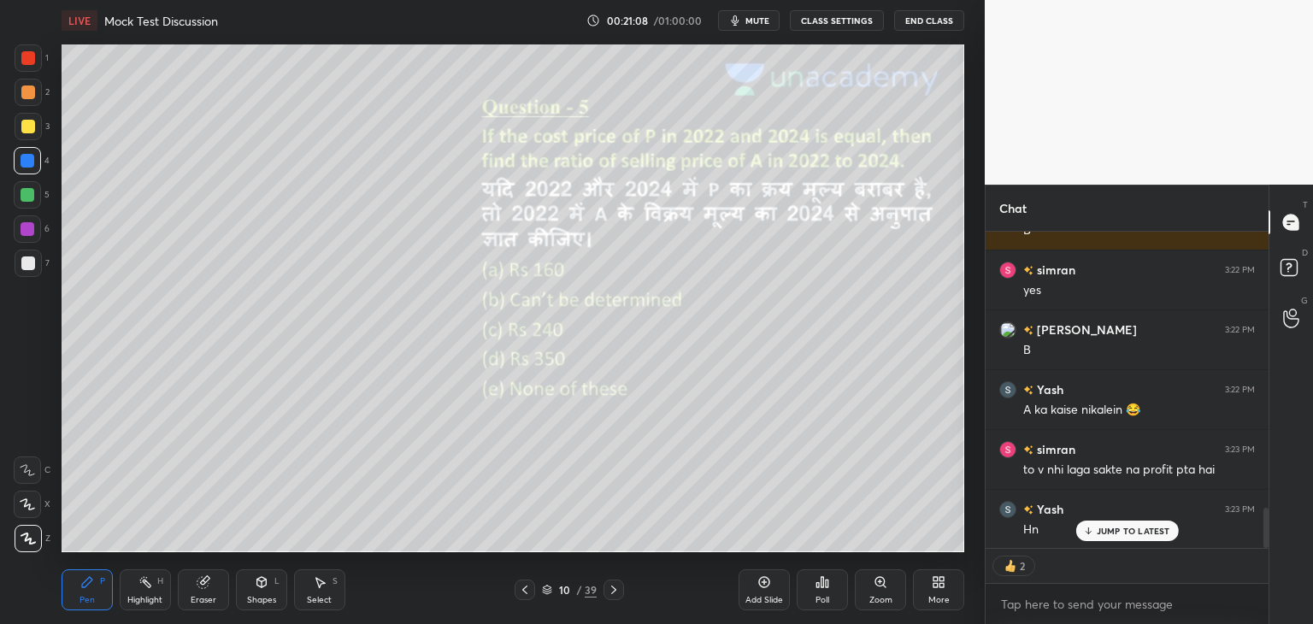
click at [527, 590] on icon at bounding box center [525, 590] width 14 height 14
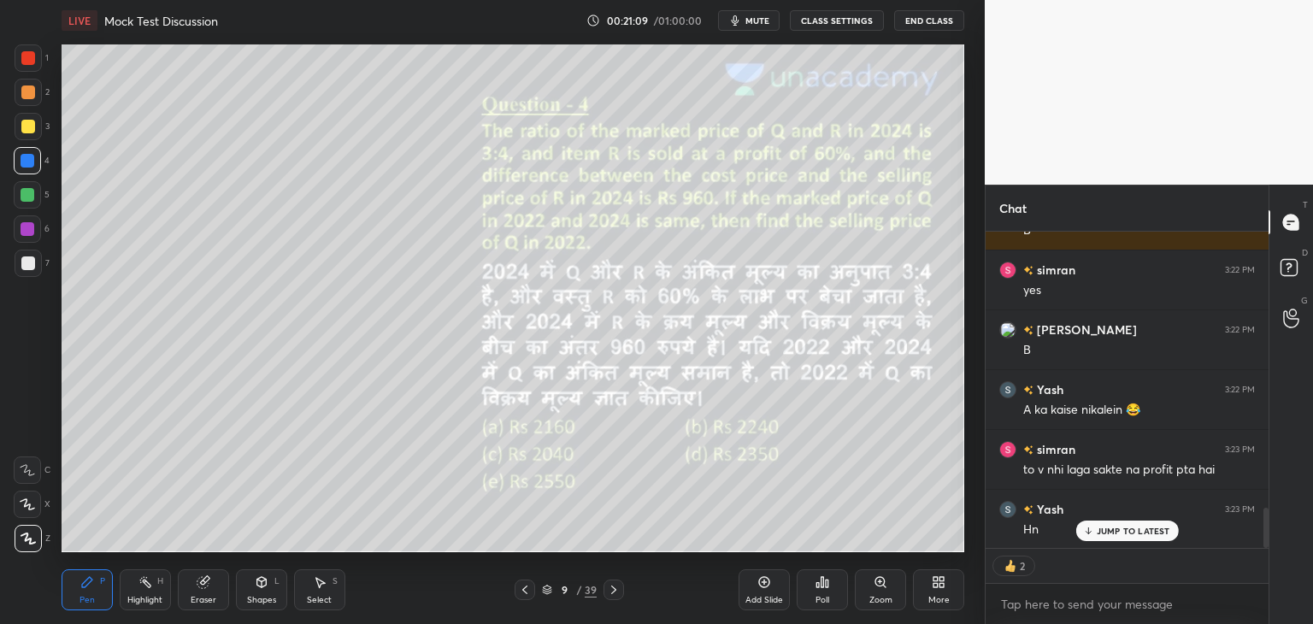
click at [527, 593] on icon at bounding box center [525, 590] width 14 height 14
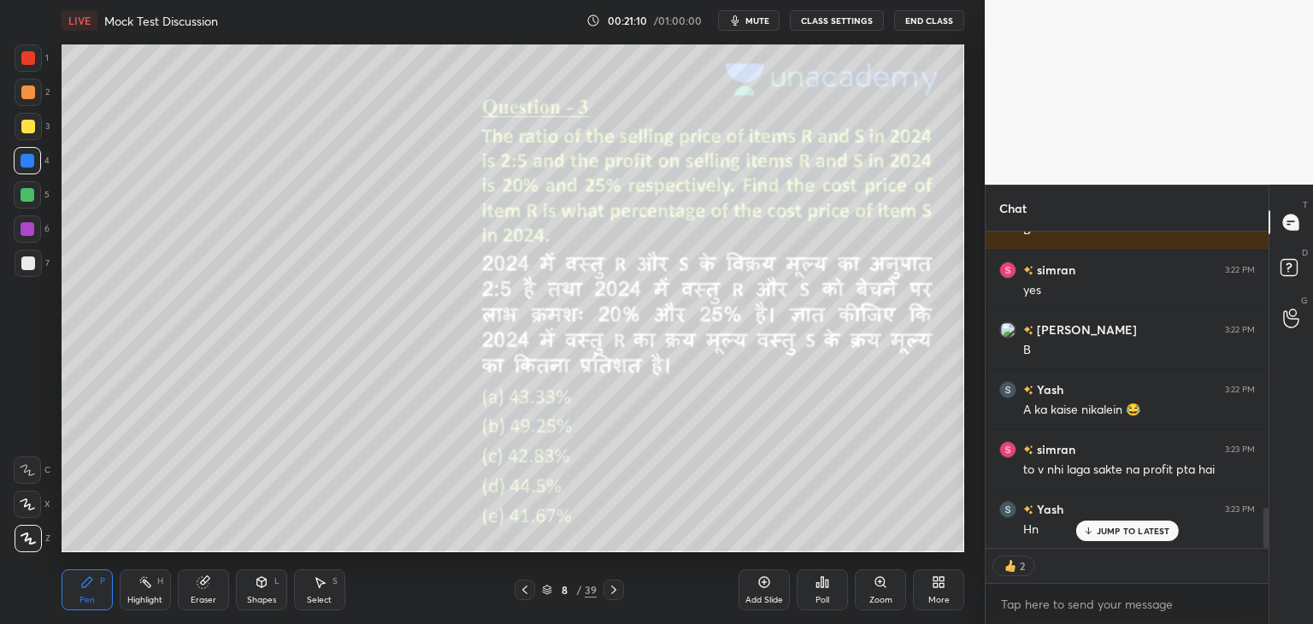
click at [532, 592] on div at bounding box center [524, 589] width 21 height 21
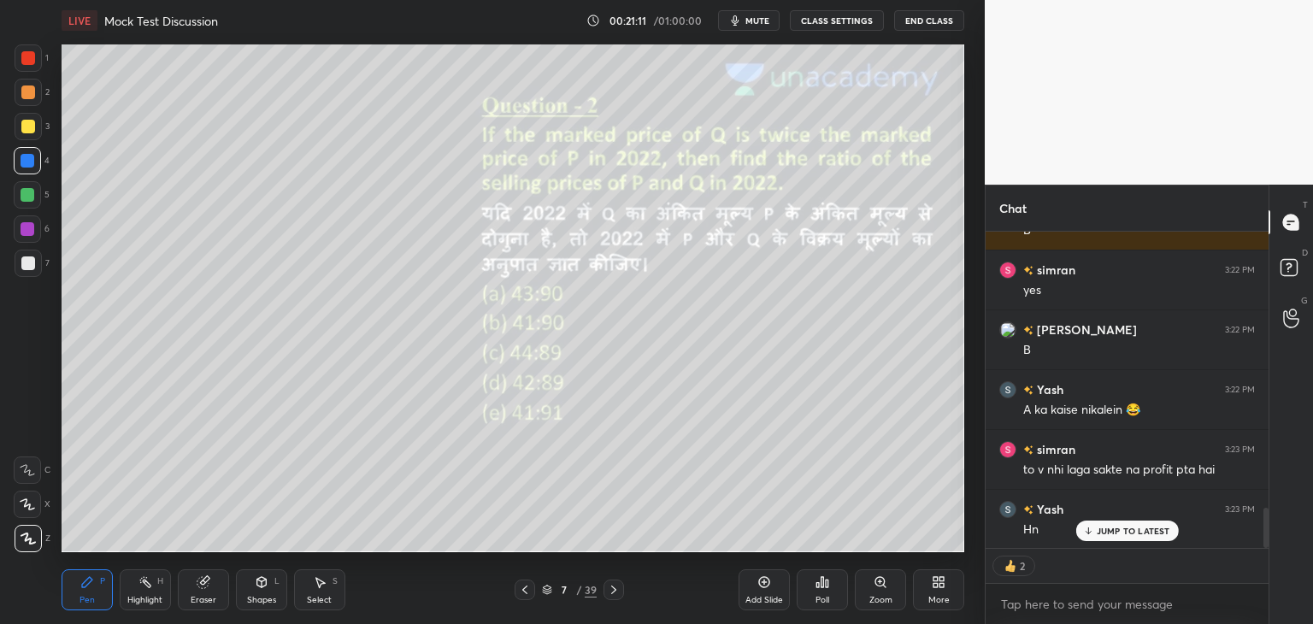
click at [534, 588] on div at bounding box center [524, 589] width 21 height 21
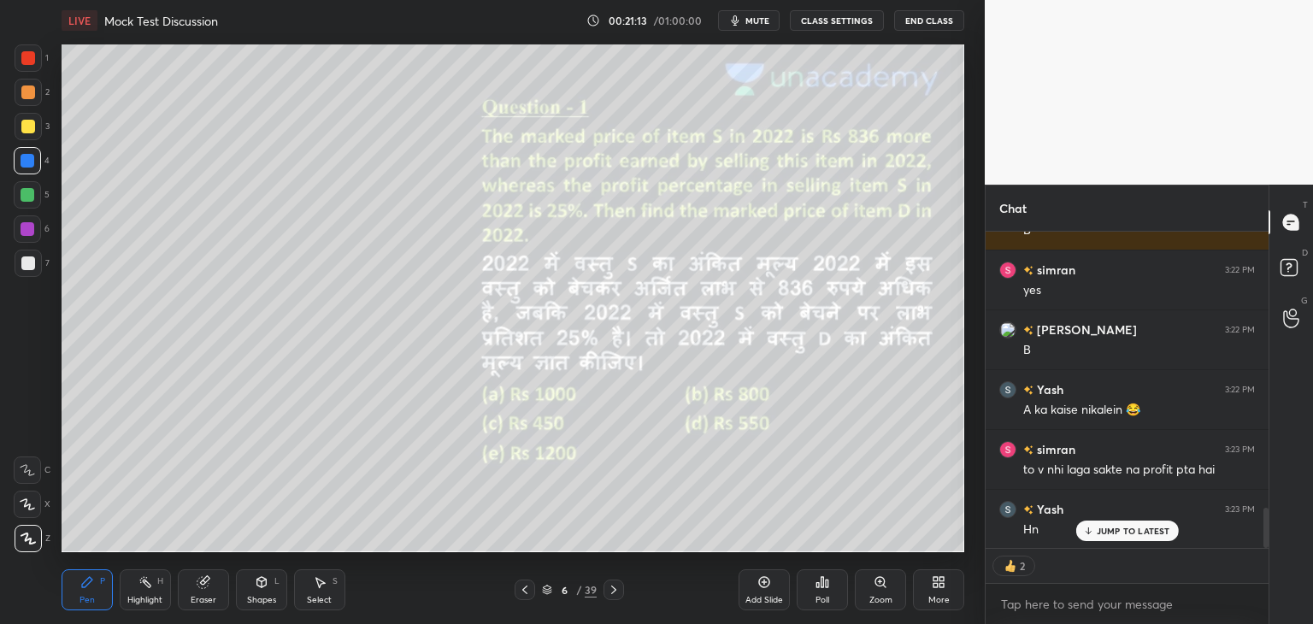
click at [618, 589] on icon at bounding box center [614, 590] width 14 height 14
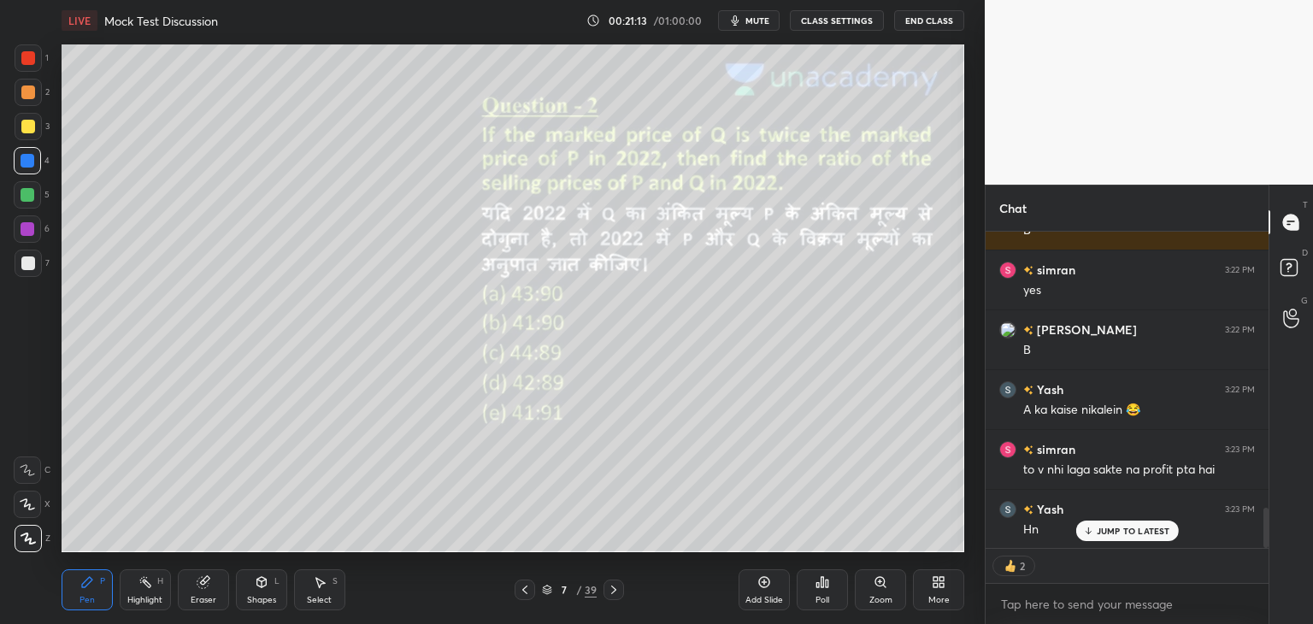
click at [617, 590] on icon at bounding box center [614, 590] width 14 height 14
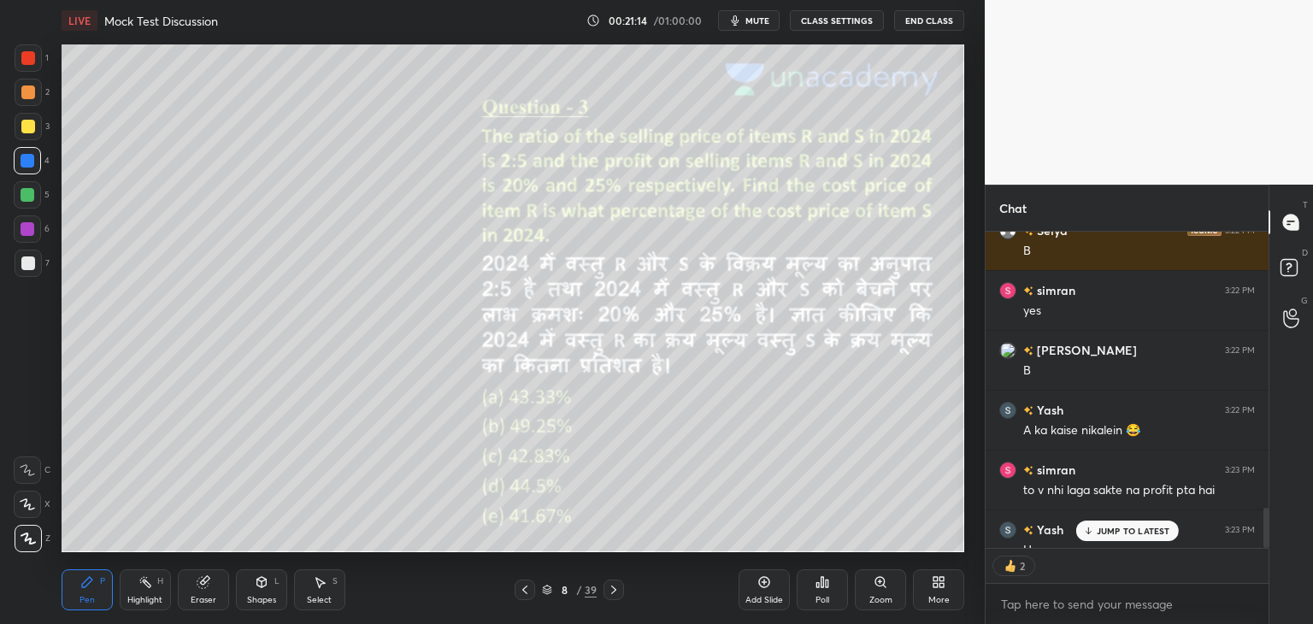
scroll to position [5, 5]
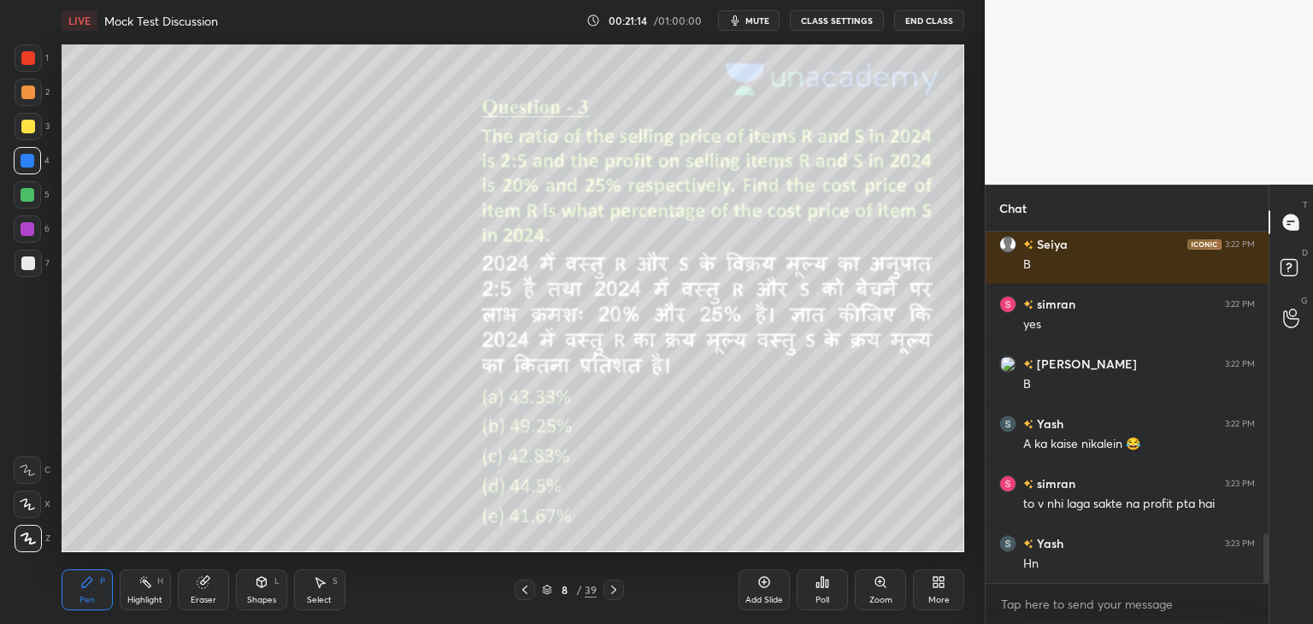
click at [616, 590] on icon at bounding box center [614, 590] width 14 height 14
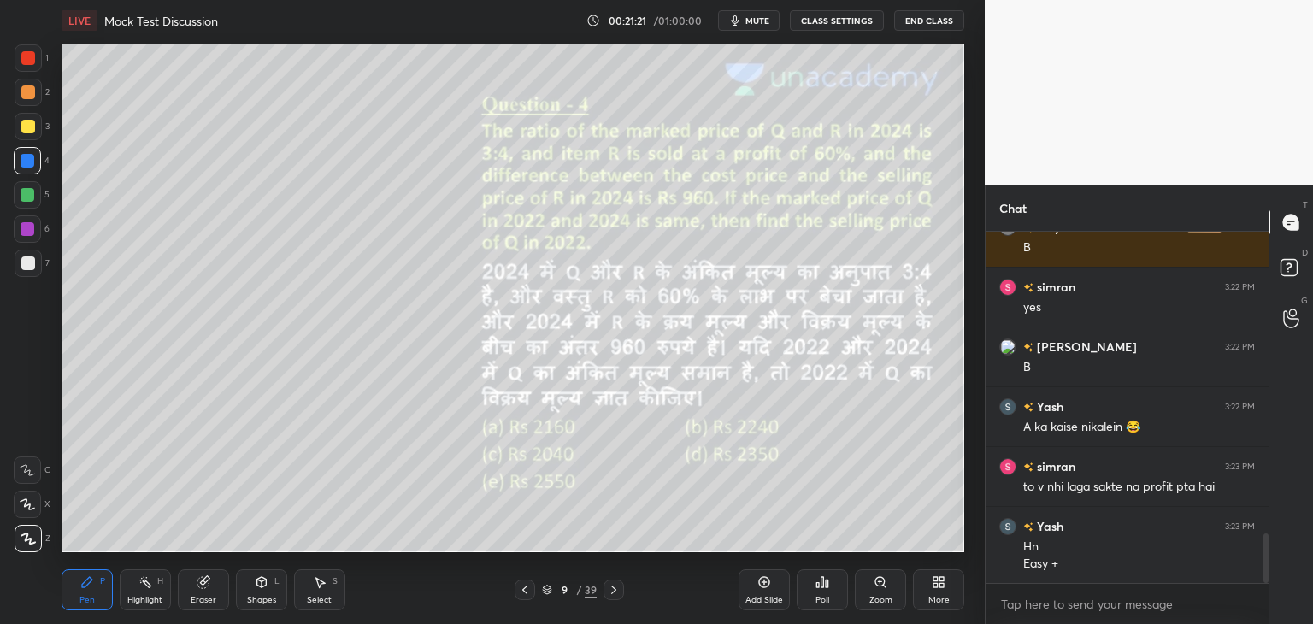
scroll to position [2220, 0]
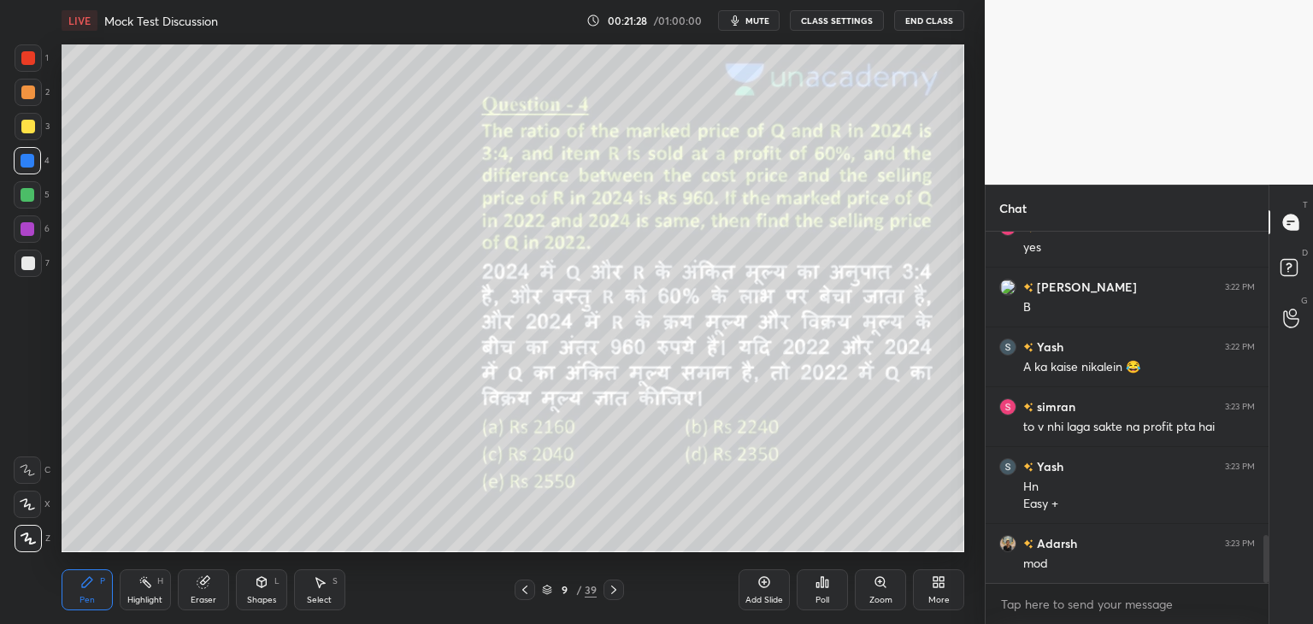
click at [526, 590] on icon at bounding box center [525, 590] width 14 height 14
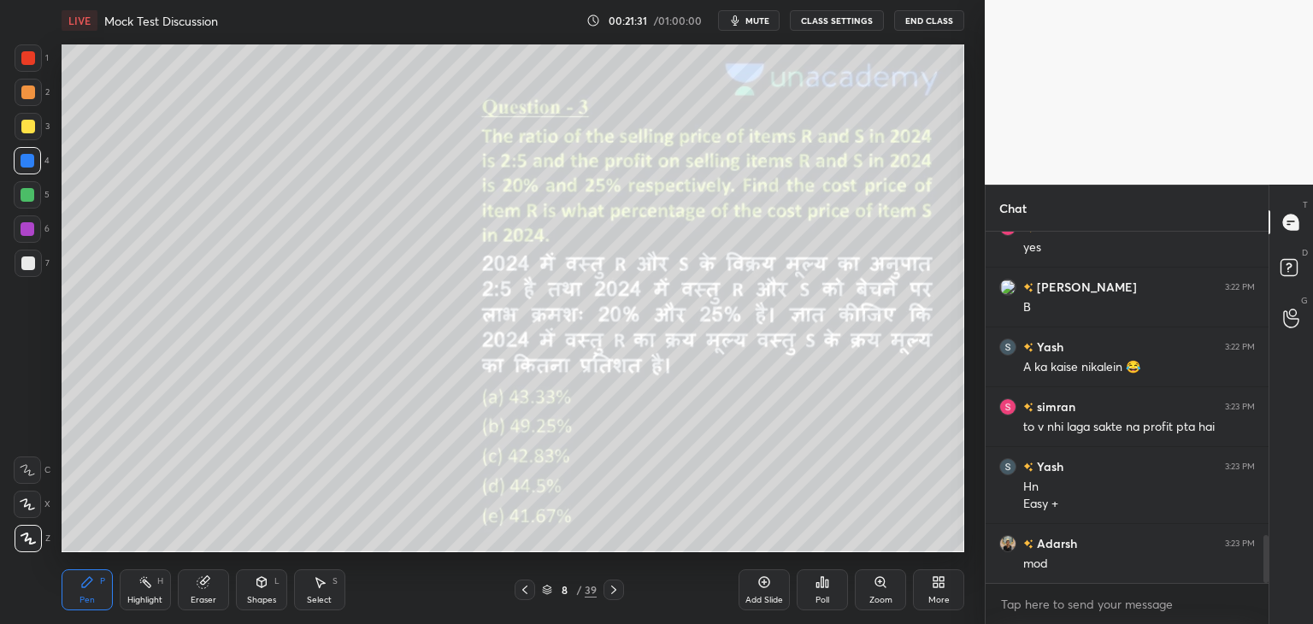
click at [527, 584] on icon at bounding box center [525, 590] width 14 height 14
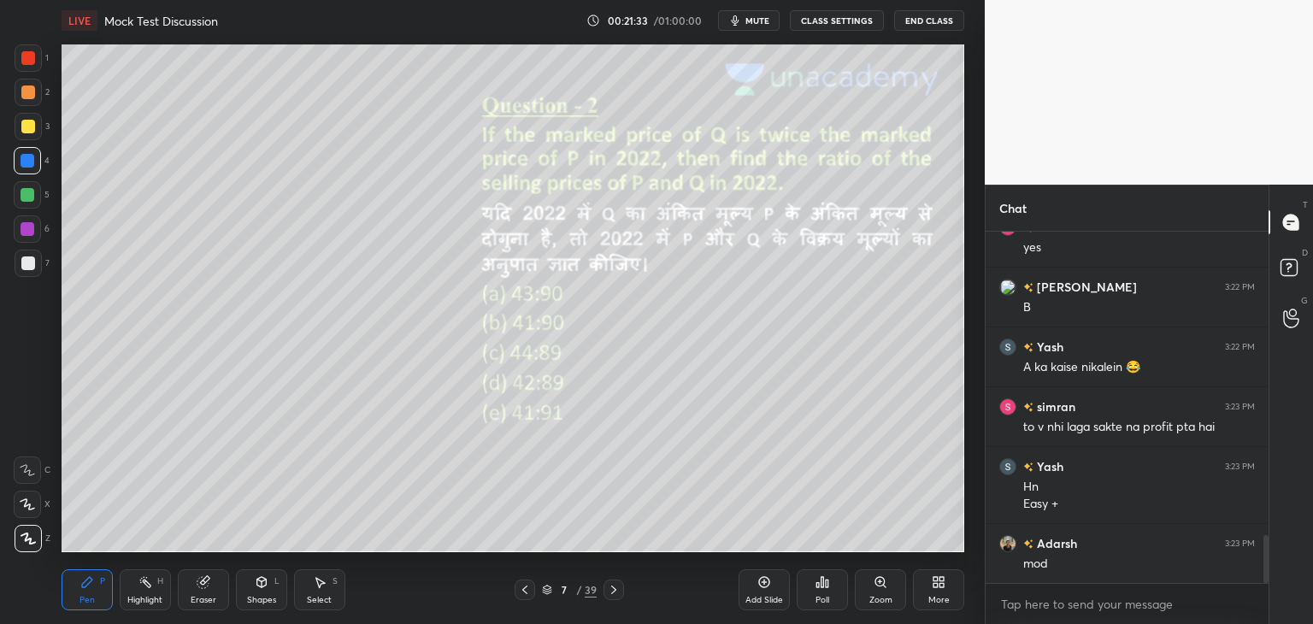
click at [526, 591] on icon at bounding box center [525, 590] width 14 height 14
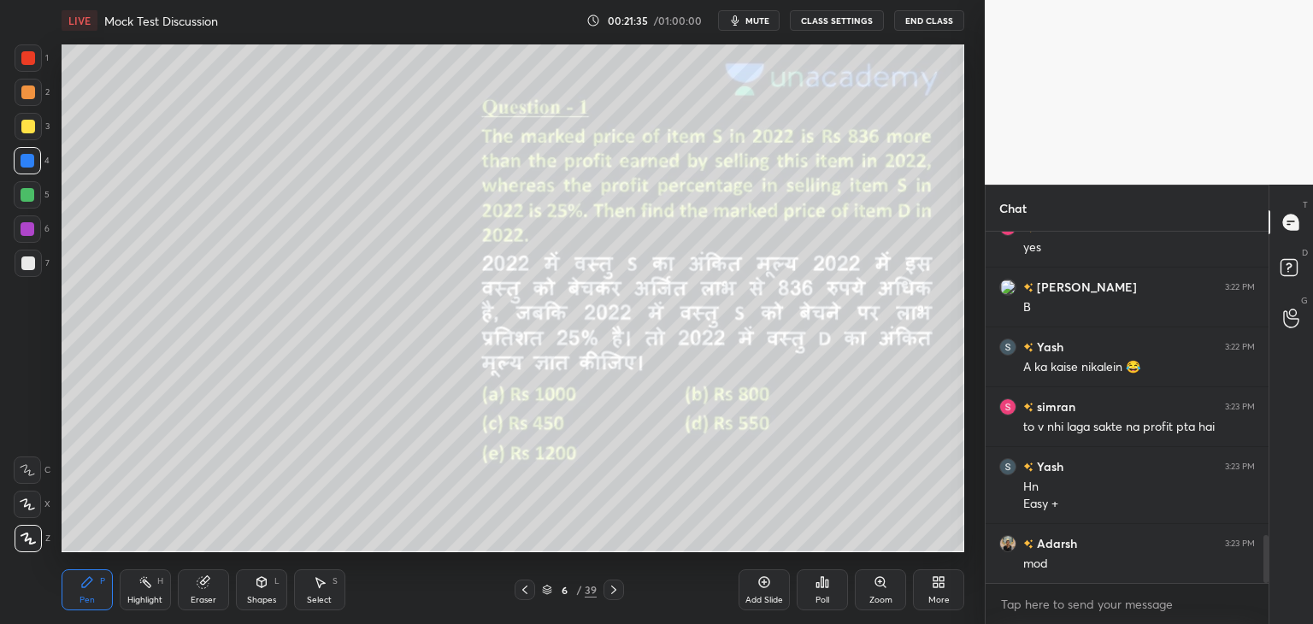
click at [607, 588] on icon at bounding box center [614, 590] width 14 height 14
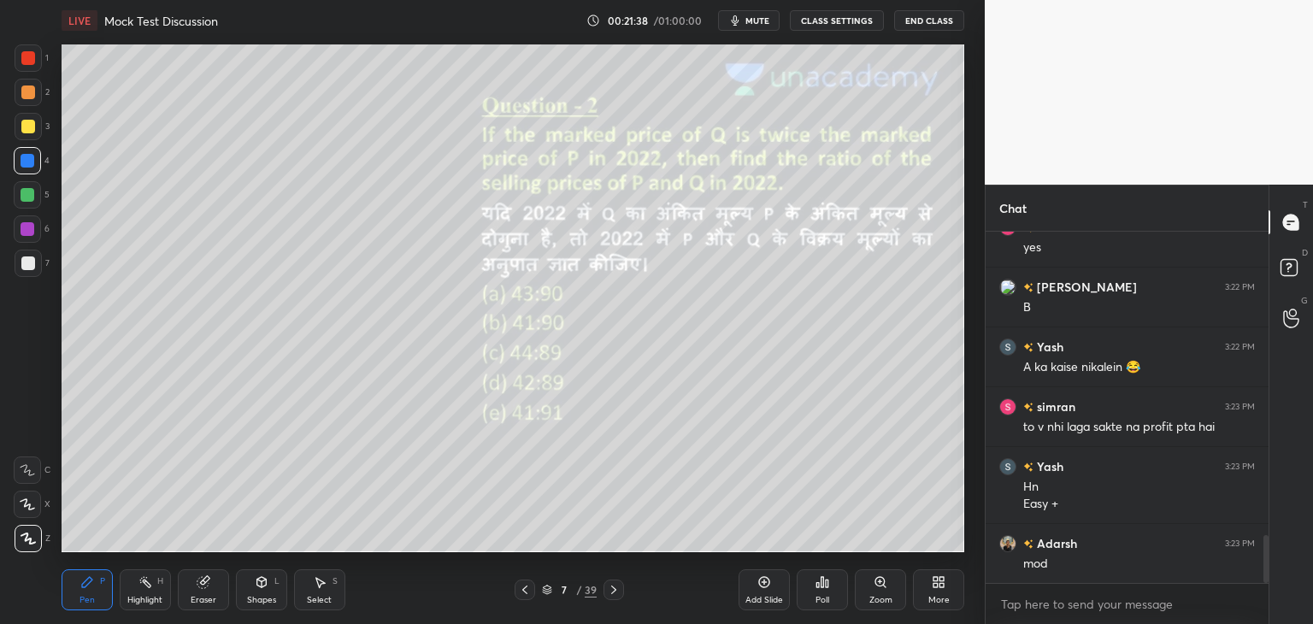
click at [615, 592] on icon at bounding box center [614, 590] width 14 height 14
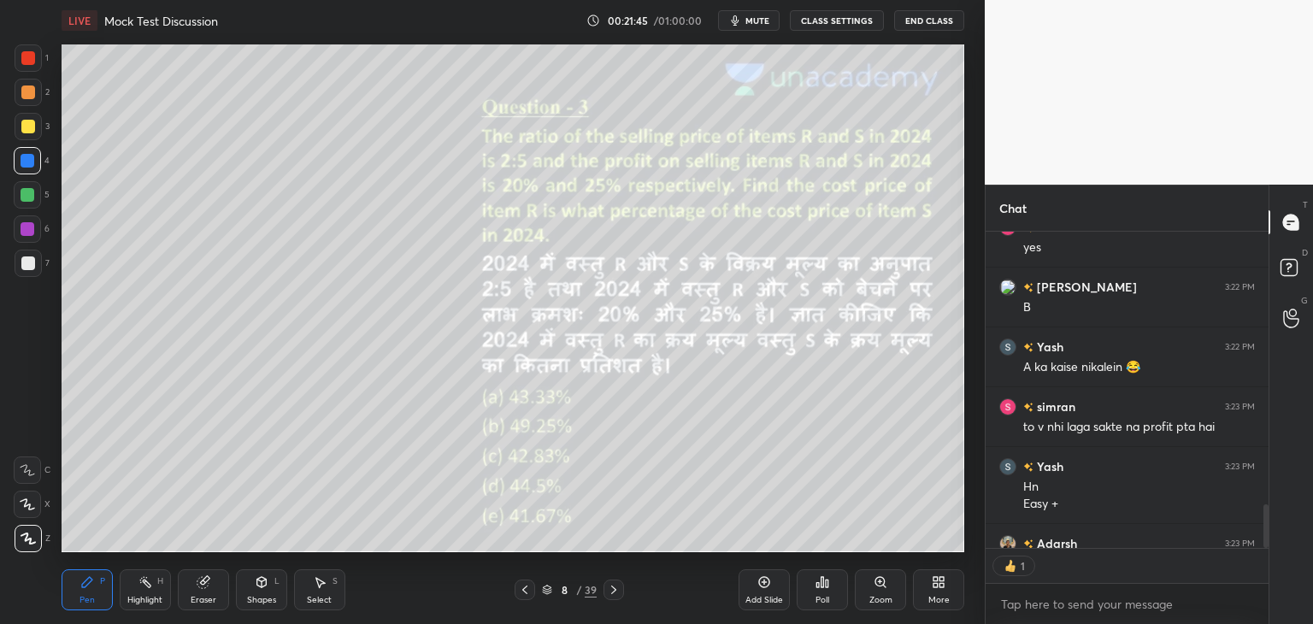
scroll to position [6, 5]
click at [617, 586] on icon at bounding box center [614, 590] width 14 height 14
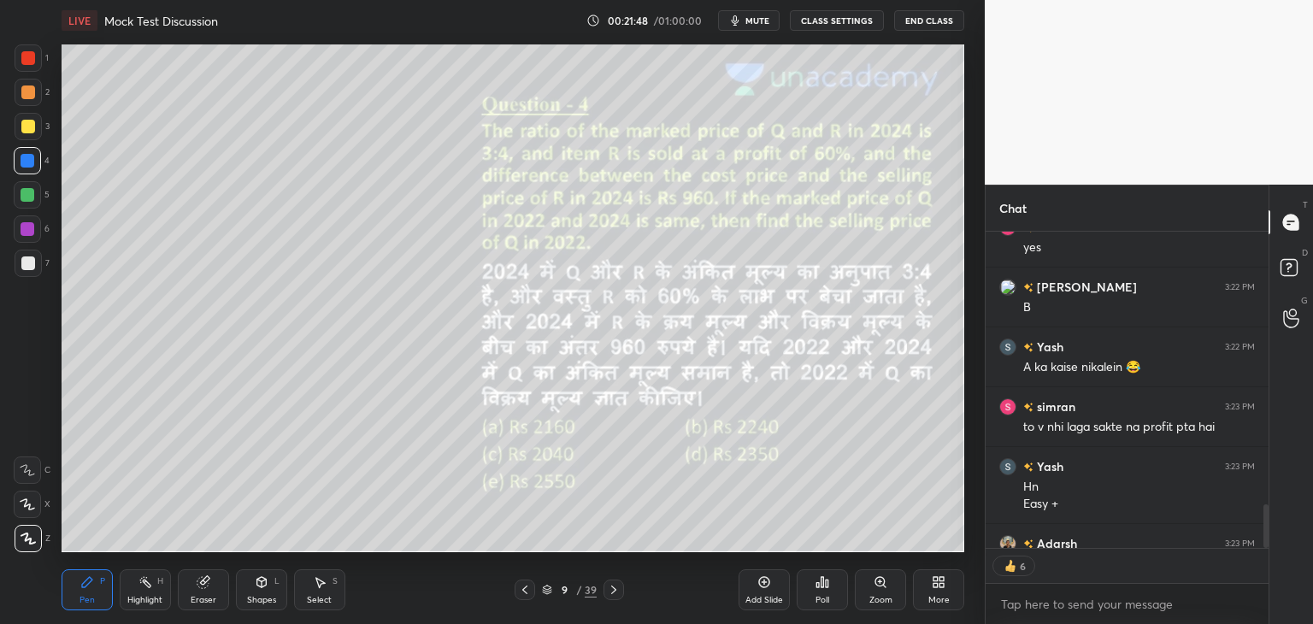
click at [615, 589] on icon at bounding box center [614, 590] width 14 height 14
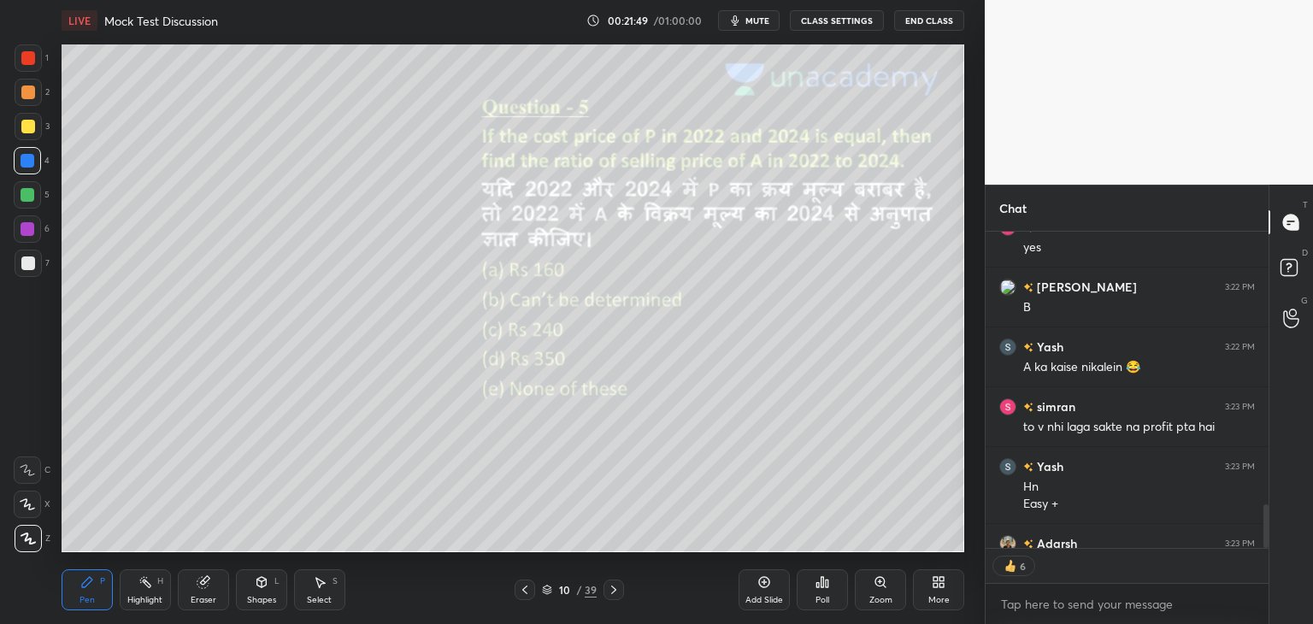
click at [614, 592] on icon at bounding box center [614, 590] width 14 height 14
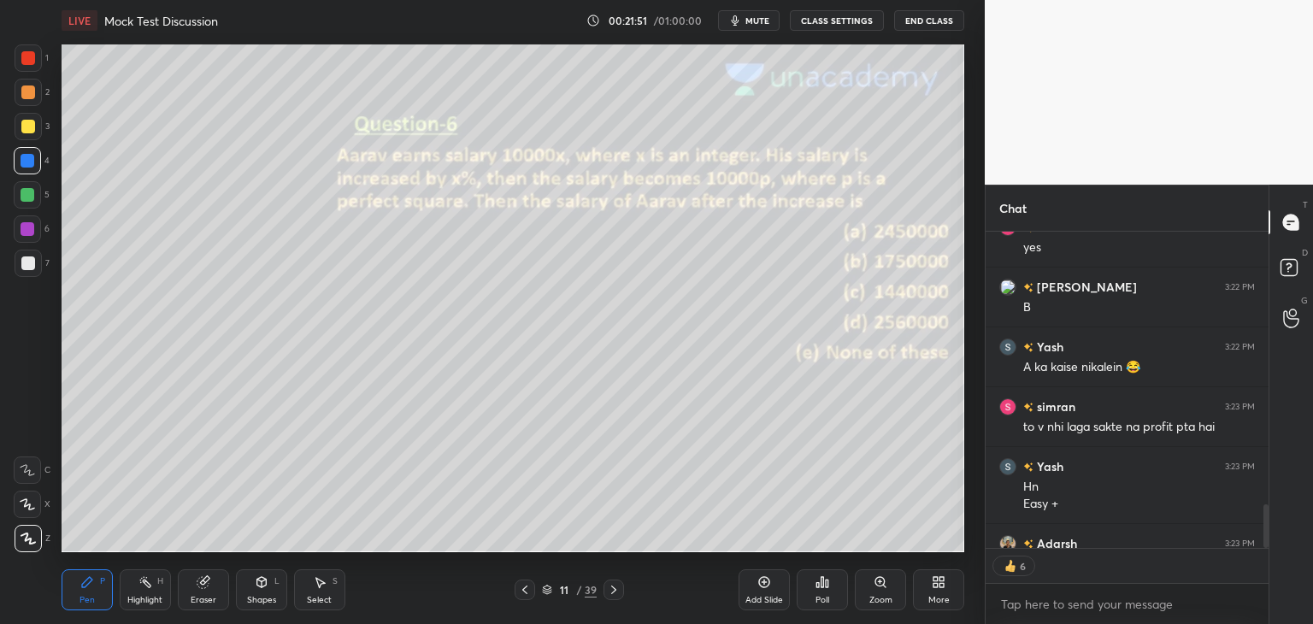
click at [526, 587] on icon at bounding box center [524, 589] width 5 height 9
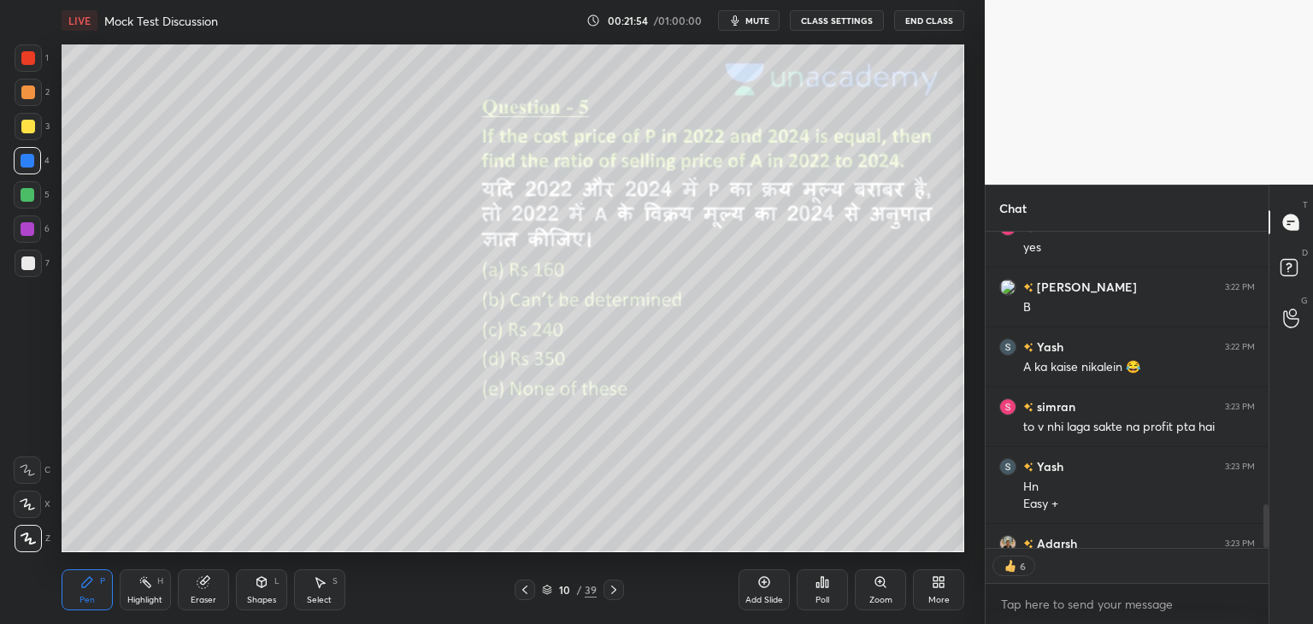
scroll to position [2314, 0]
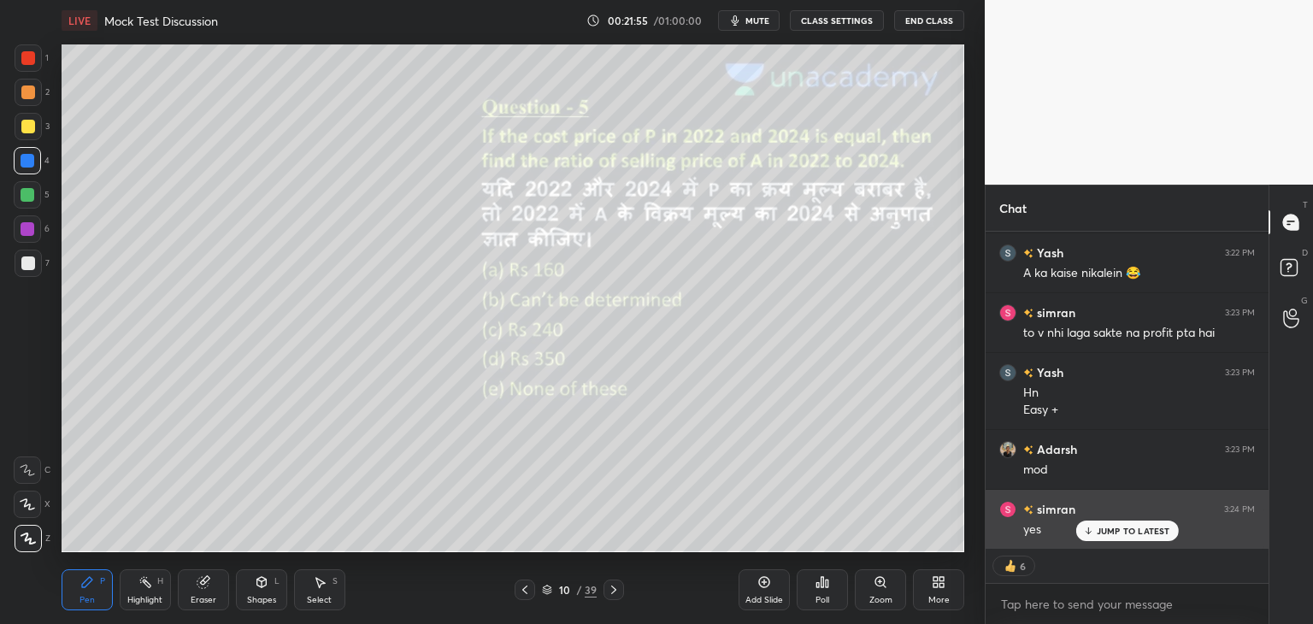
click at [1114, 534] on p "JUMP TO LATEST" at bounding box center [1132, 531] width 73 height 10
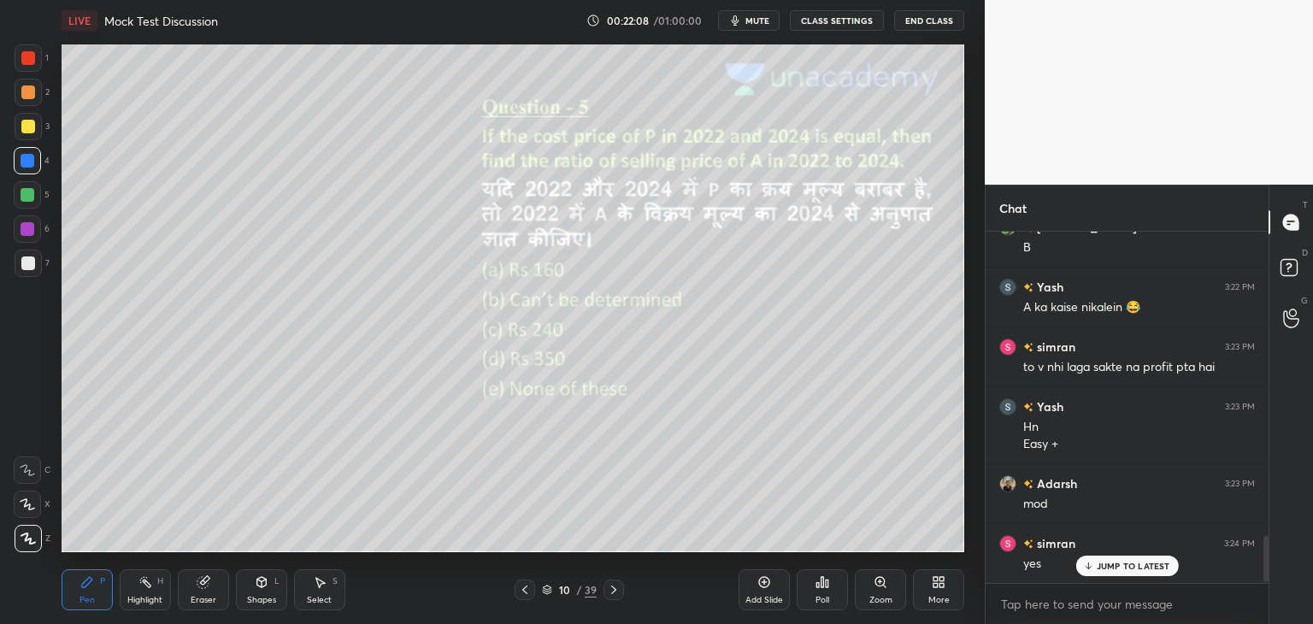
scroll to position [5, 5]
click at [608, 595] on icon at bounding box center [614, 590] width 14 height 14
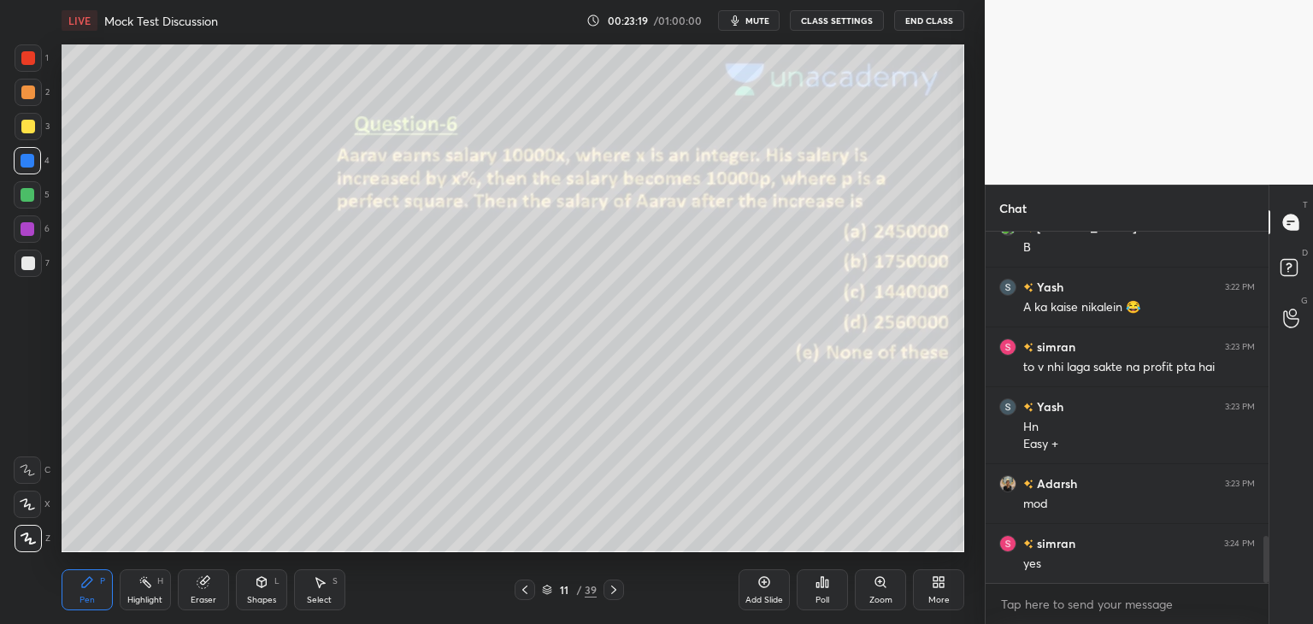
click at [36, 261] on div at bounding box center [28, 263] width 27 height 27
click at [195, 590] on div "Eraser" at bounding box center [203, 589] width 51 height 41
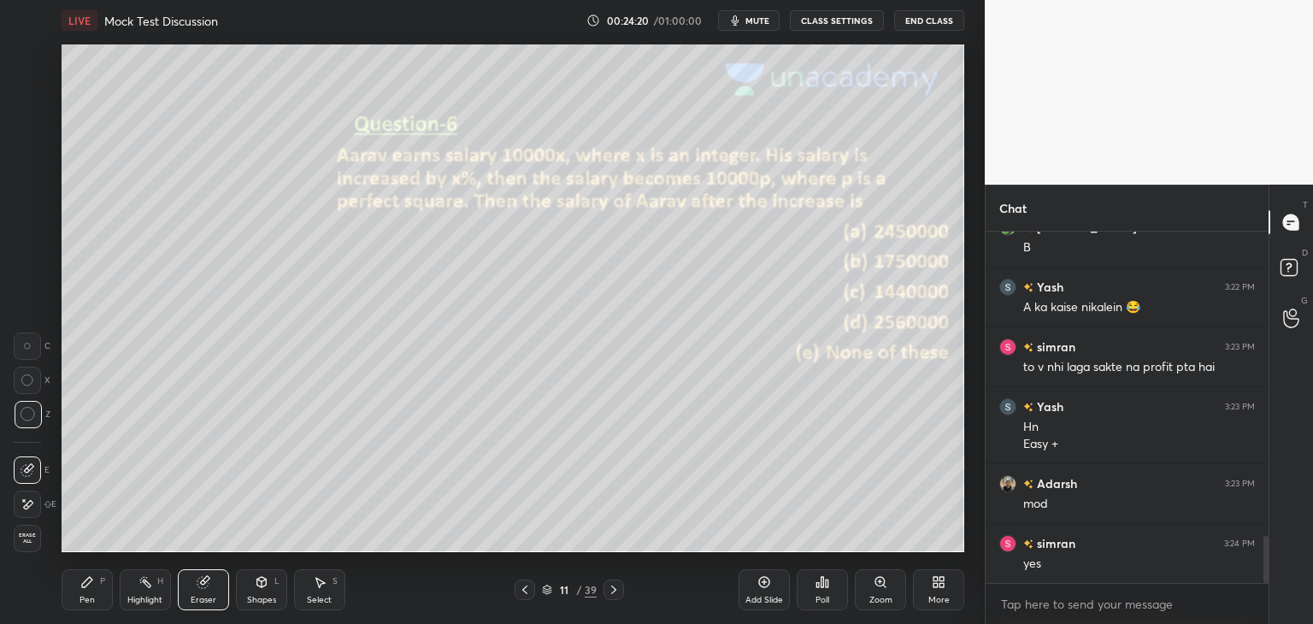
click at [86, 594] on div "Pen P" at bounding box center [87, 589] width 51 height 41
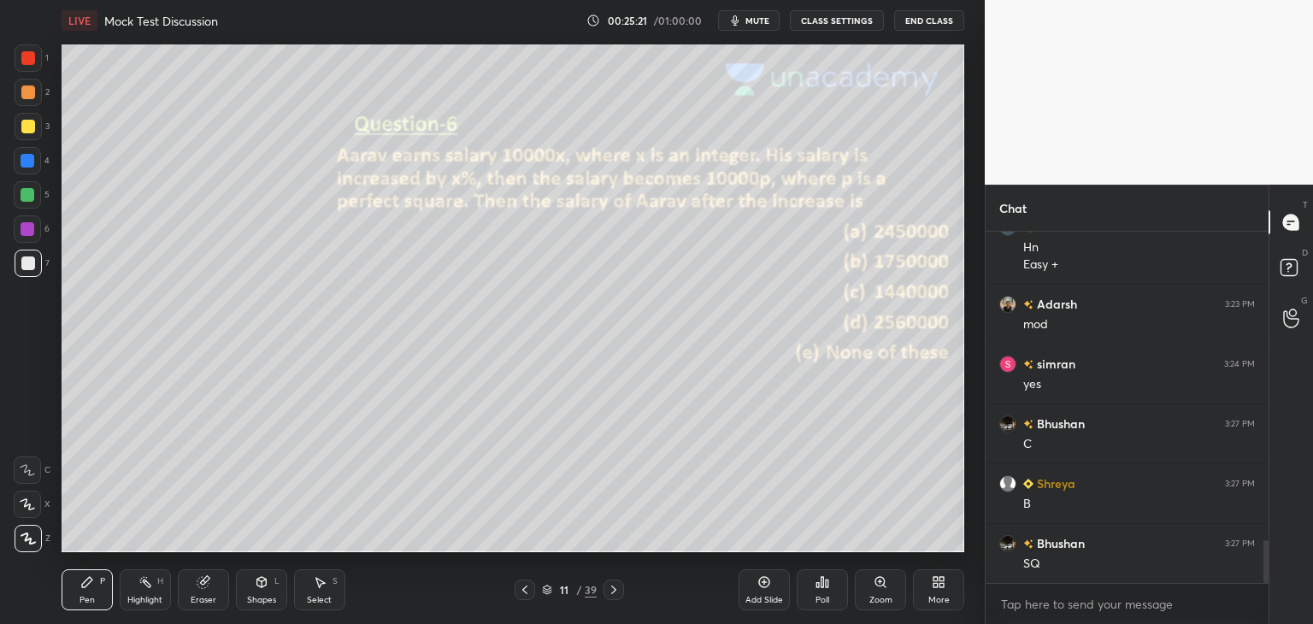
scroll to position [2519, 0]
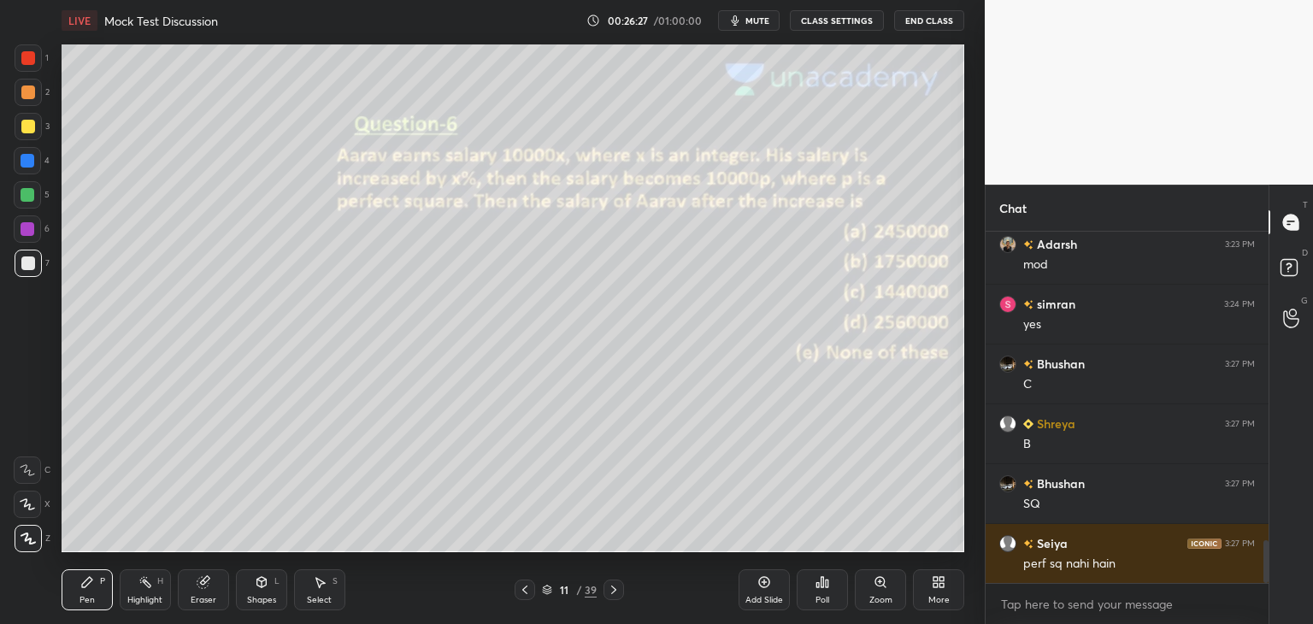
click at [263, 585] on icon at bounding box center [261, 582] width 9 height 10
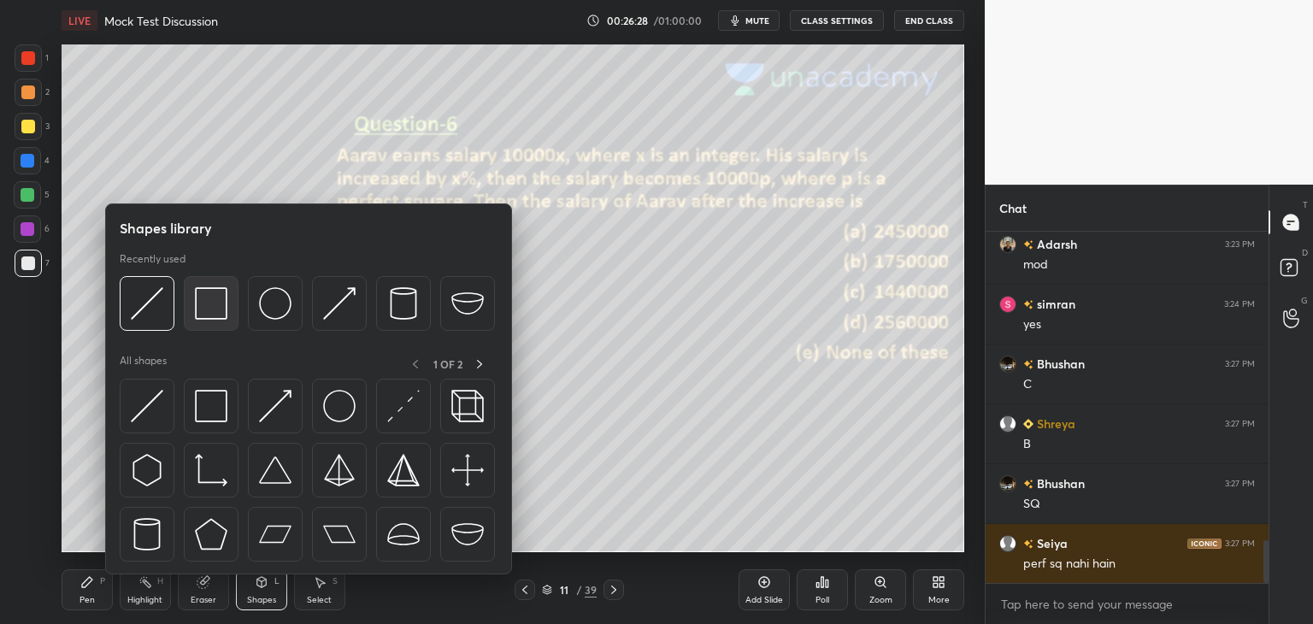
click at [205, 308] on img at bounding box center [211, 303] width 32 height 32
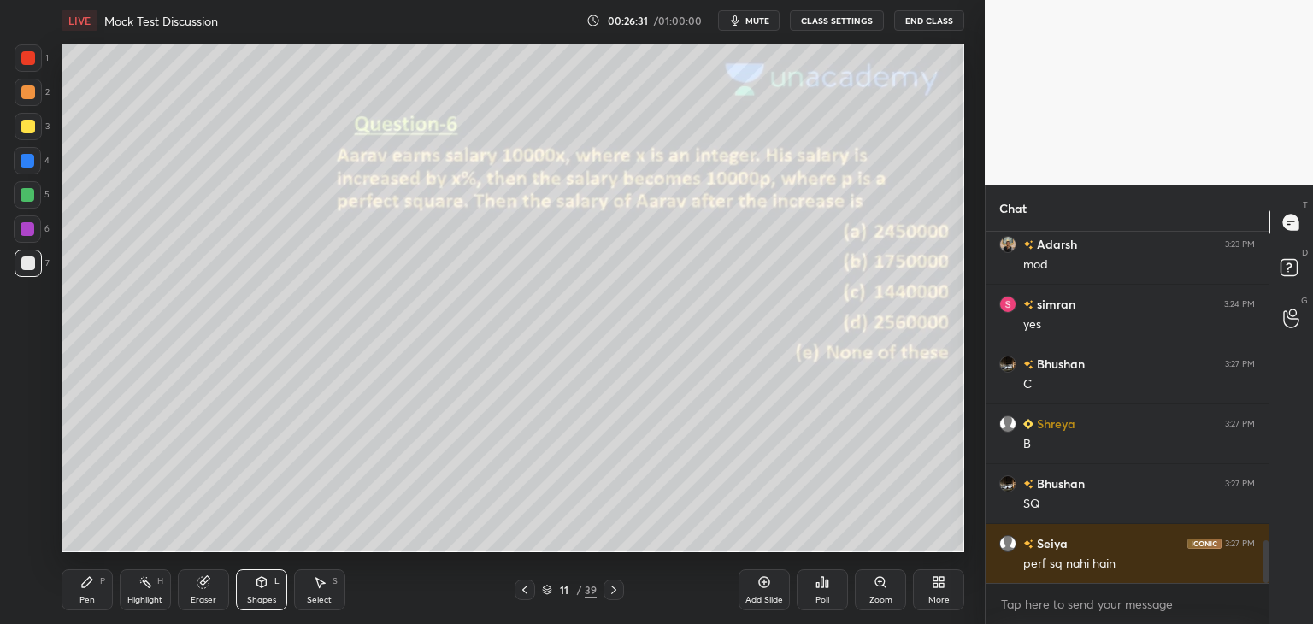
click at [85, 602] on div "Pen" at bounding box center [86, 600] width 15 height 9
click at [266, 590] on div "Shapes L" at bounding box center [261, 589] width 51 height 41
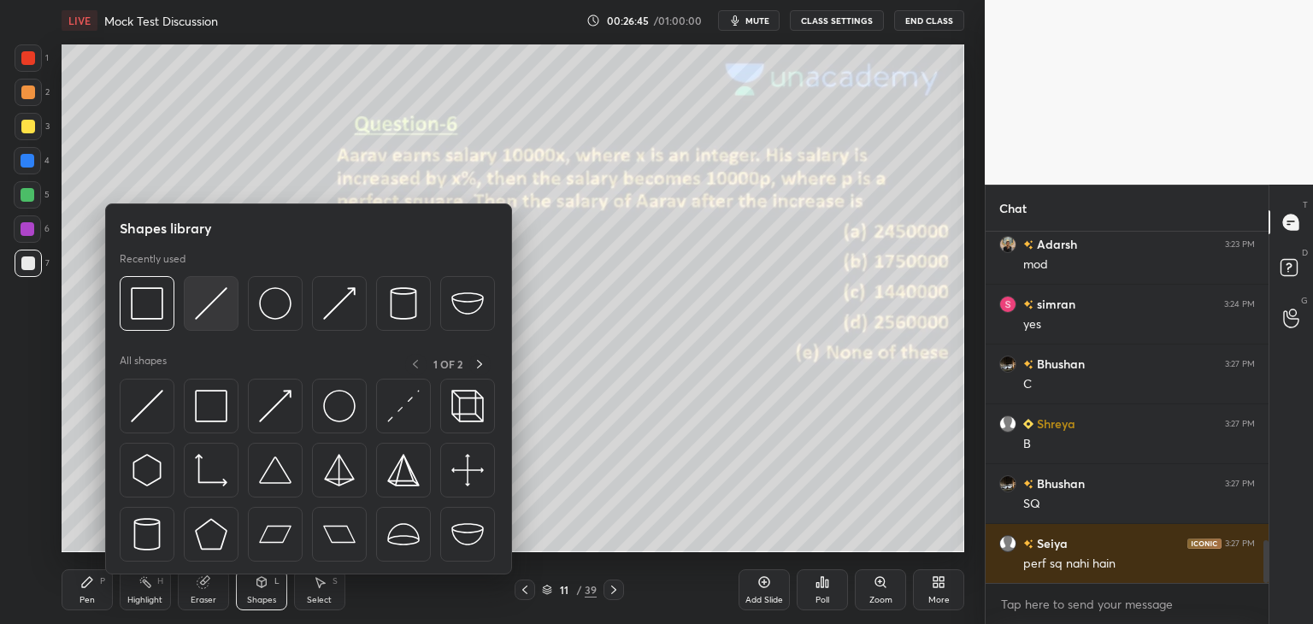
click at [226, 322] on div at bounding box center [211, 303] width 55 height 55
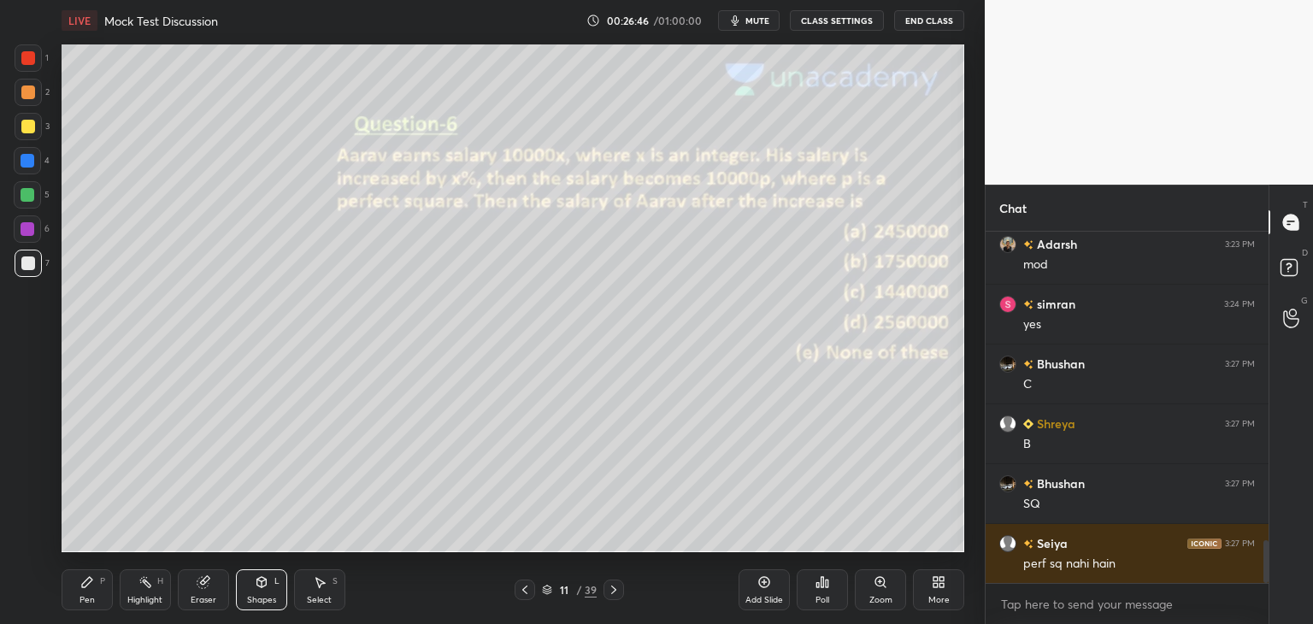
click at [251, 592] on div "Shapes L" at bounding box center [261, 589] width 51 height 41
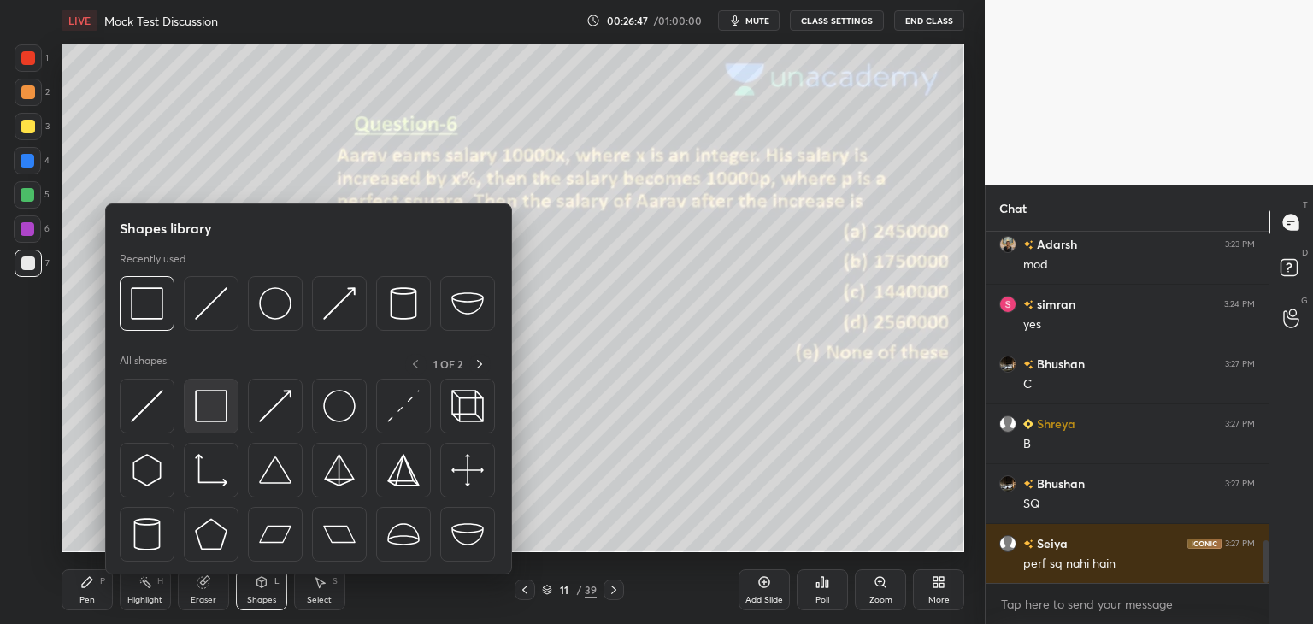
click at [208, 401] on img at bounding box center [211, 406] width 32 height 32
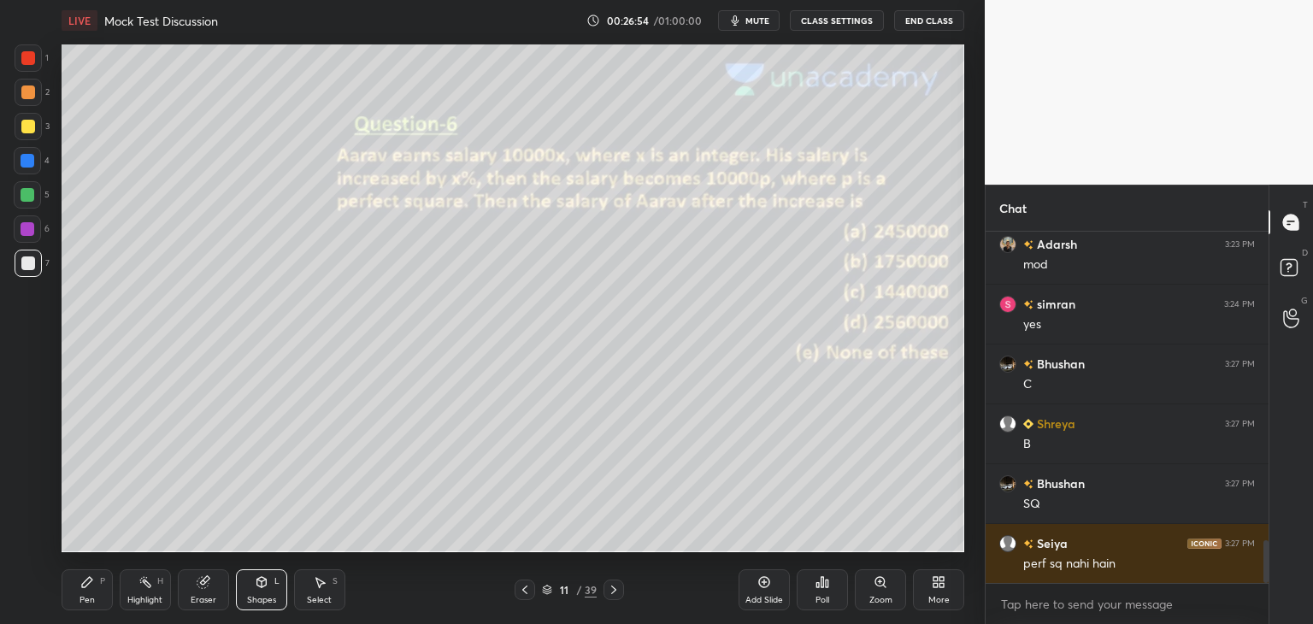
click at [84, 602] on div "Pen" at bounding box center [86, 600] width 15 height 9
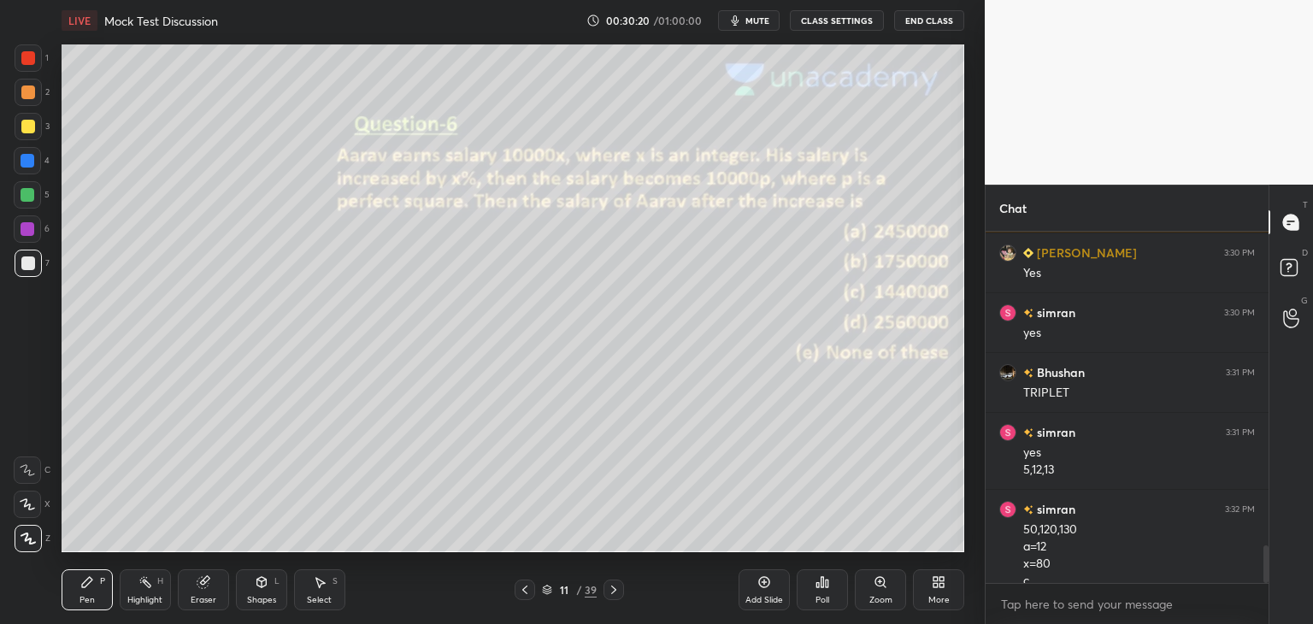
scroll to position [2946, 0]
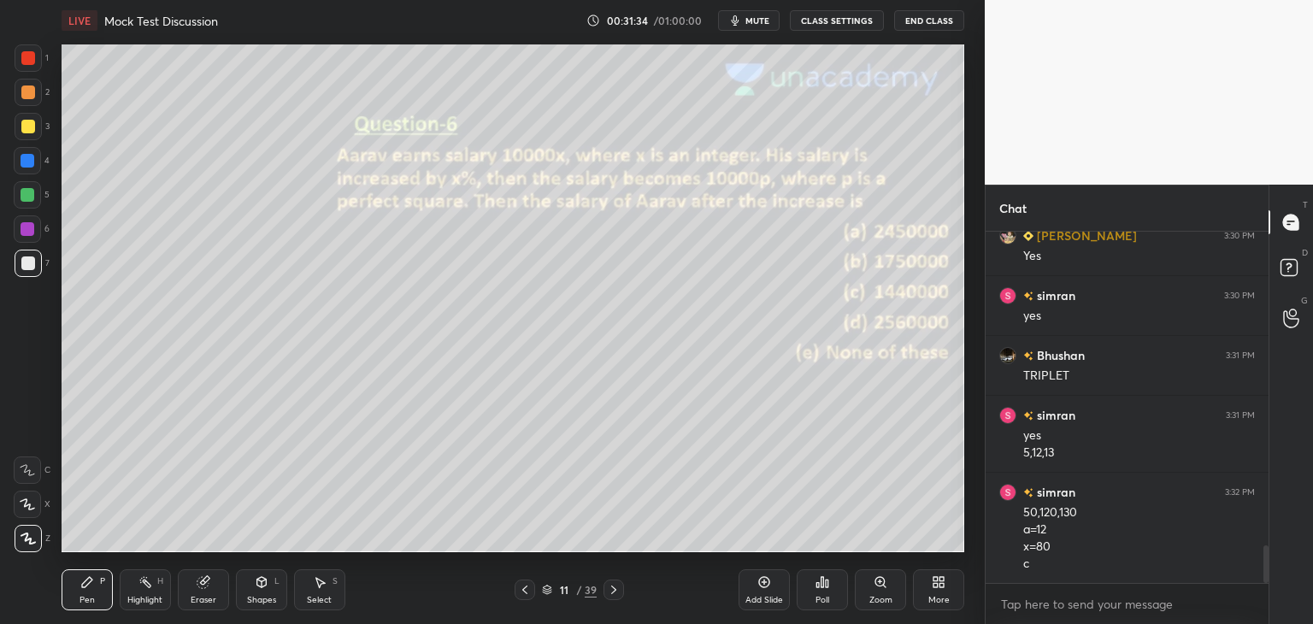
click at [29, 196] on div at bounding box center [28, 195] width 14 height 14
click at [616, 596] on div at bounding box center [613, 589] width 21 height 21
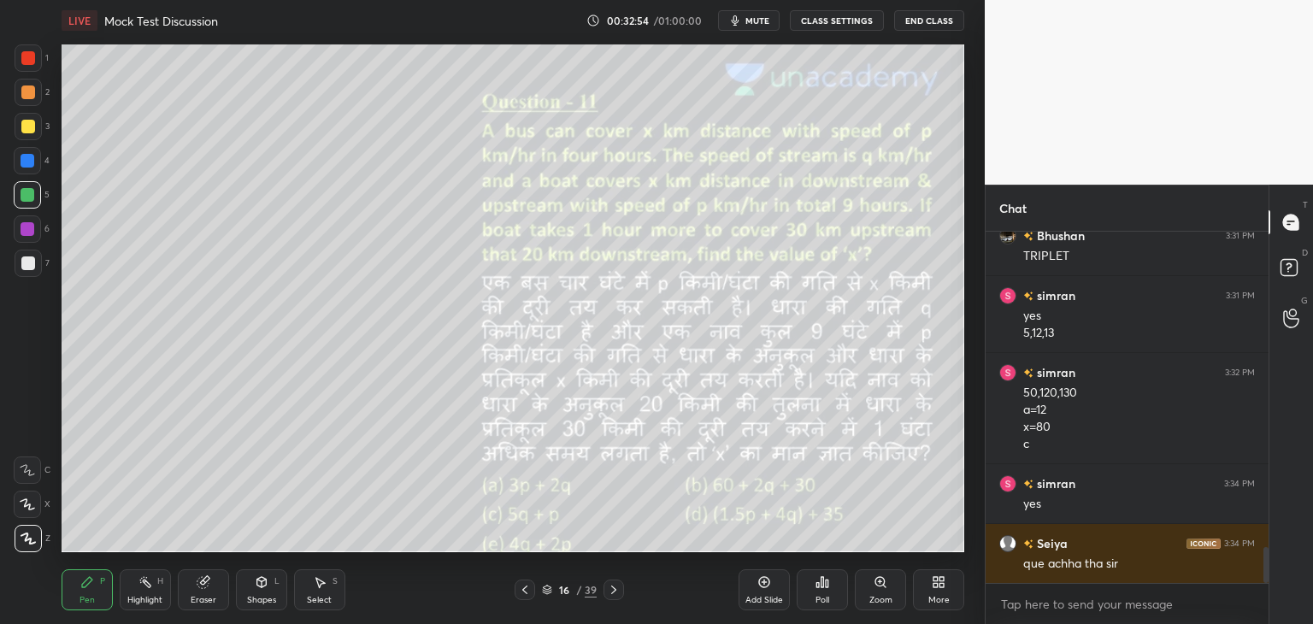
scroll to position [3126, 0]
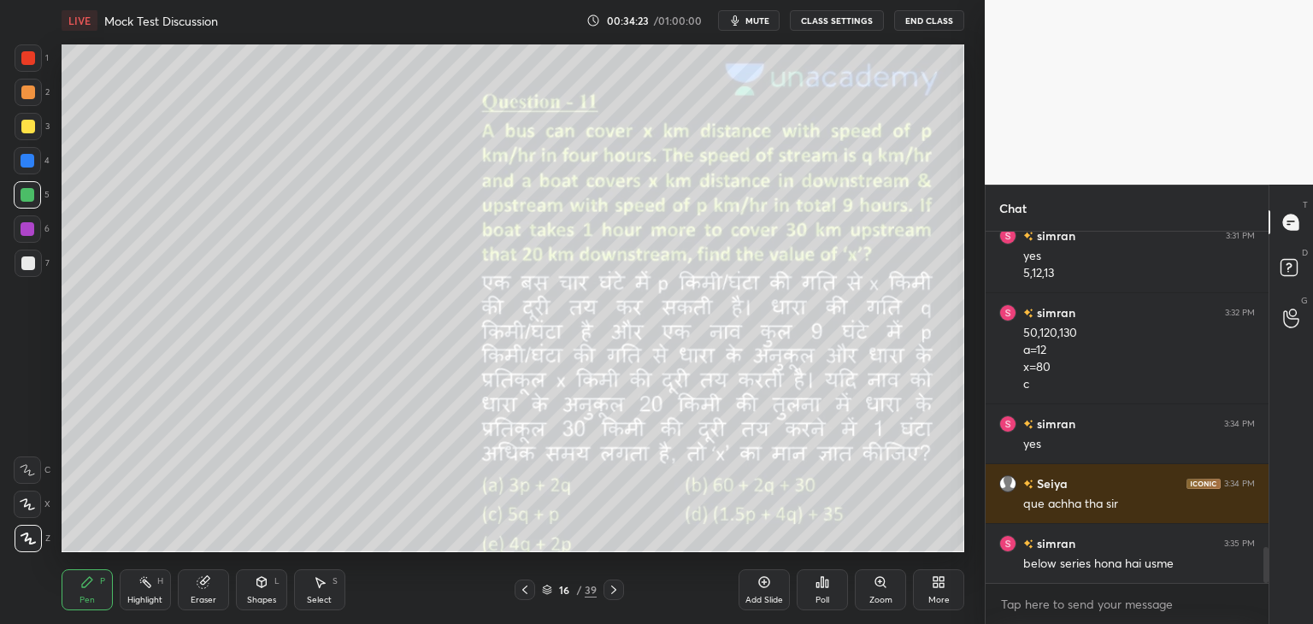
click at [526, 589] on icon at bounding box center [525, 590] width 14 height 14
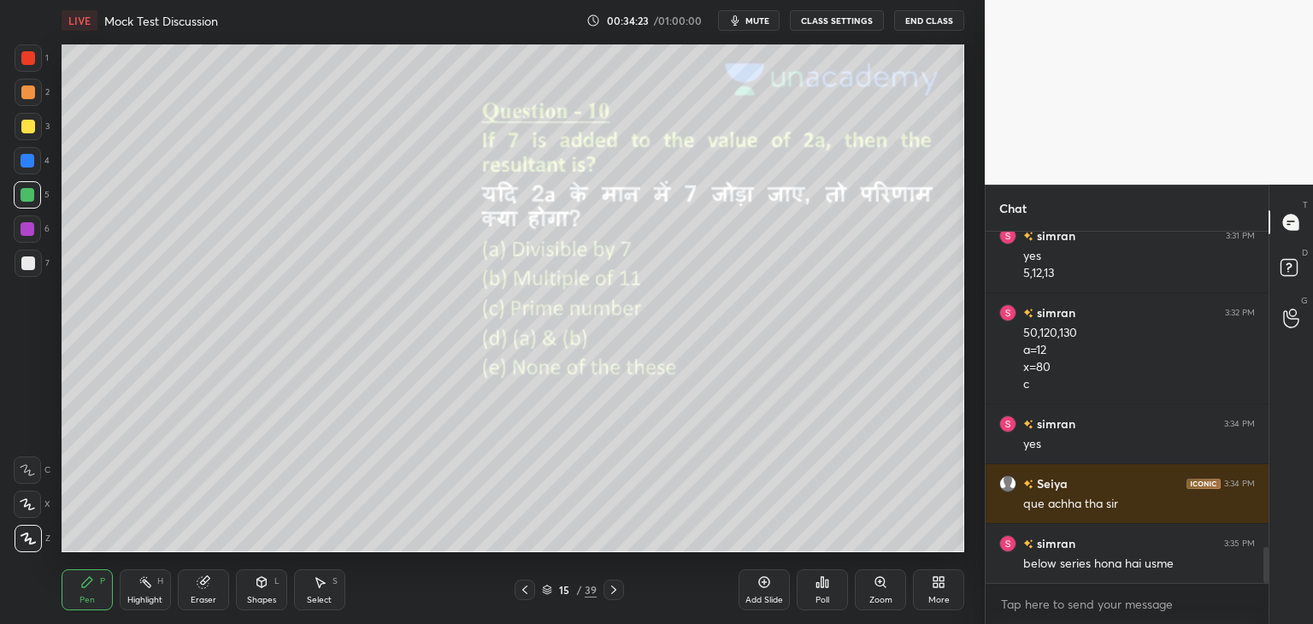
click at [526, 589] on icon at bounding box center [525, 590] width 14 height 14
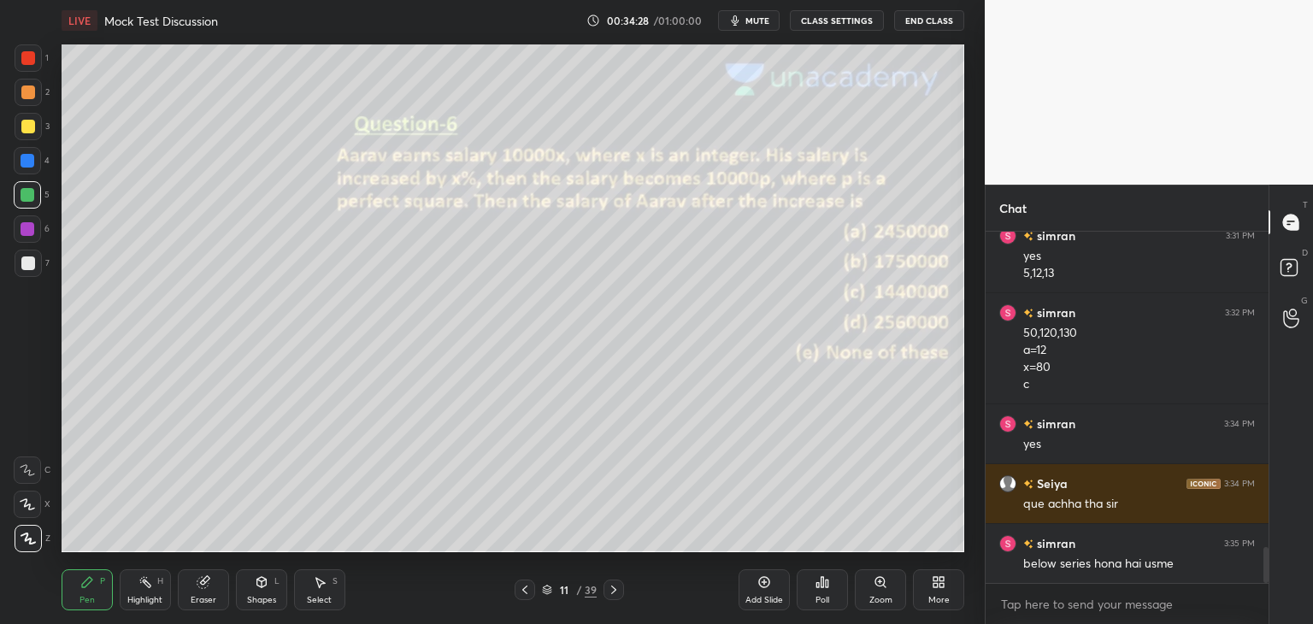
click at [755, 571] on div "Add Slide" at bounding box center [763, 589] width 51 height 41
click at [611, 592] on icon at bounding box center [615, 590] width 14 height 14
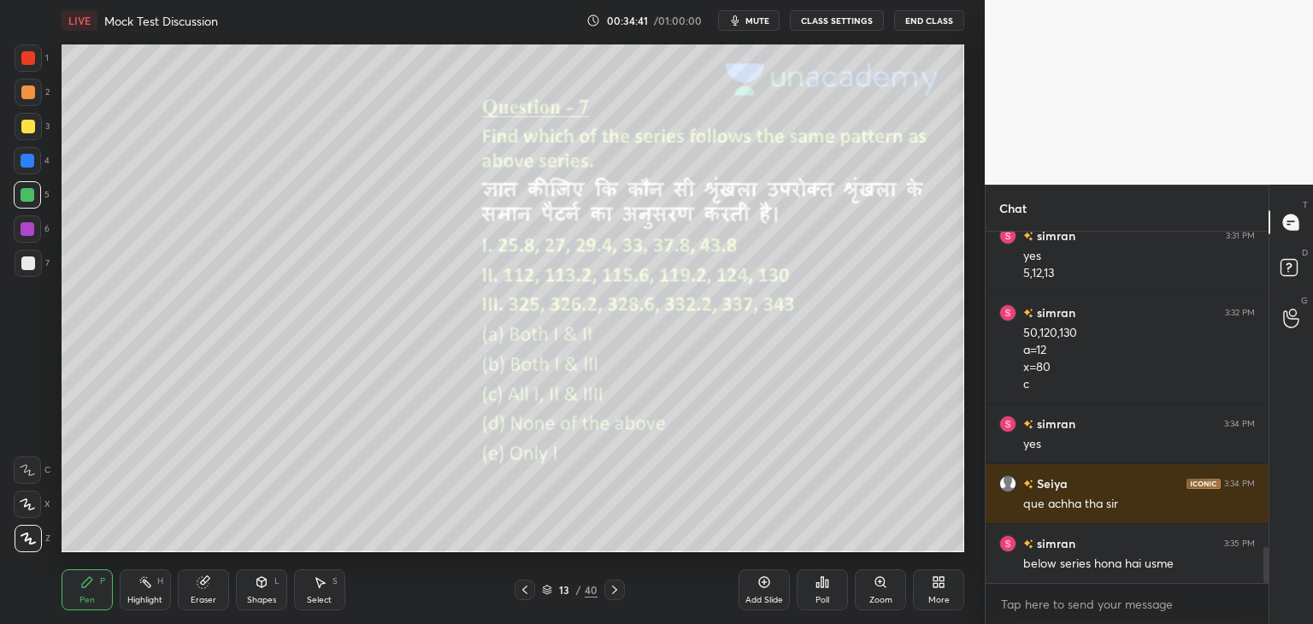
click at [527, 589] on icon at bounding box center [525, 590] width 14 height 14
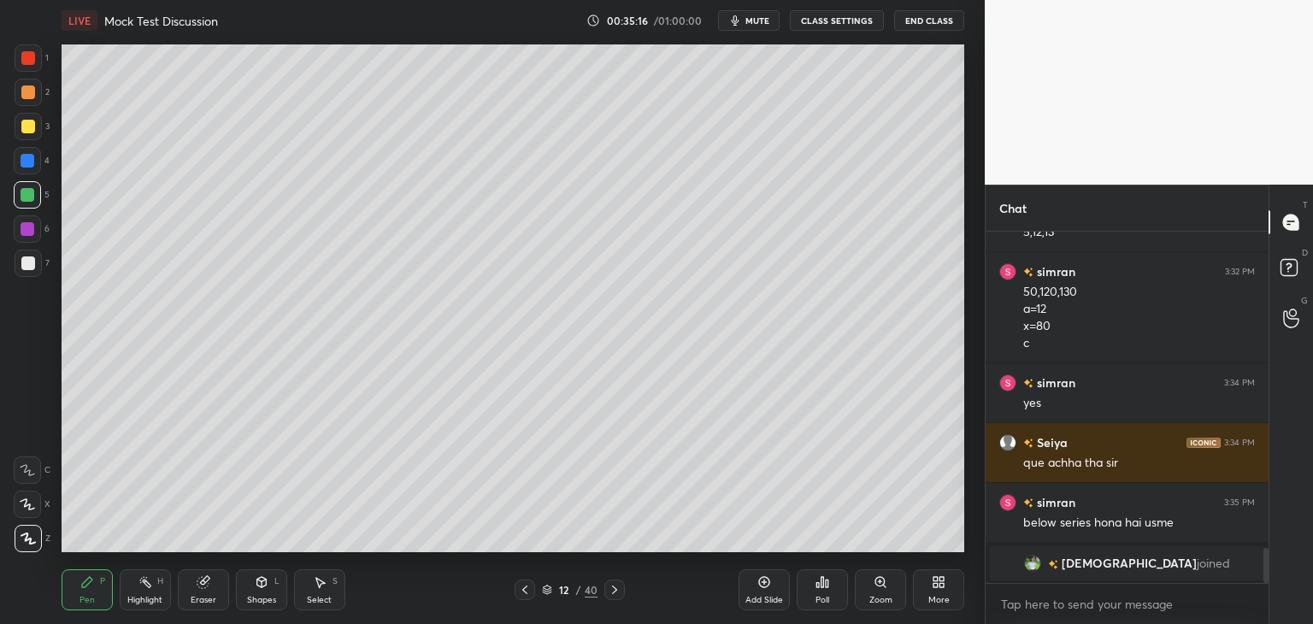
click at [27, 124] on div at bounding box center [28, 127] width 14 height 14
click at [38, 275] on div at bounding box center [28, 263] width 27 height 27
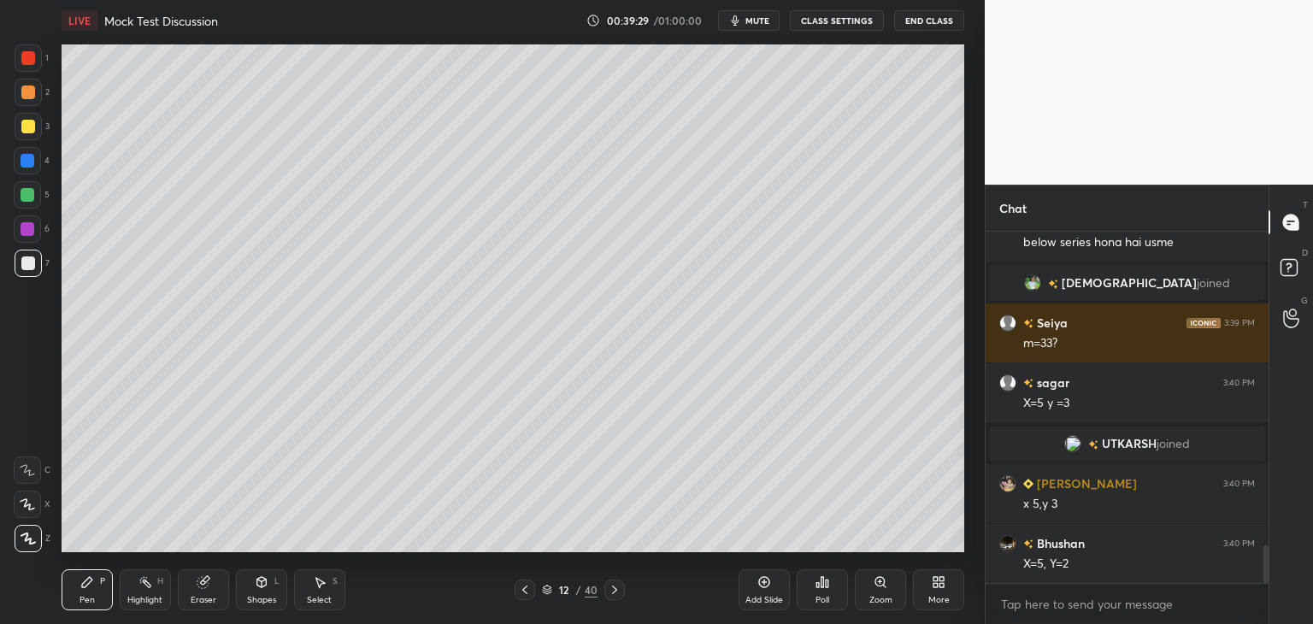
scroll to position [2943, 0]
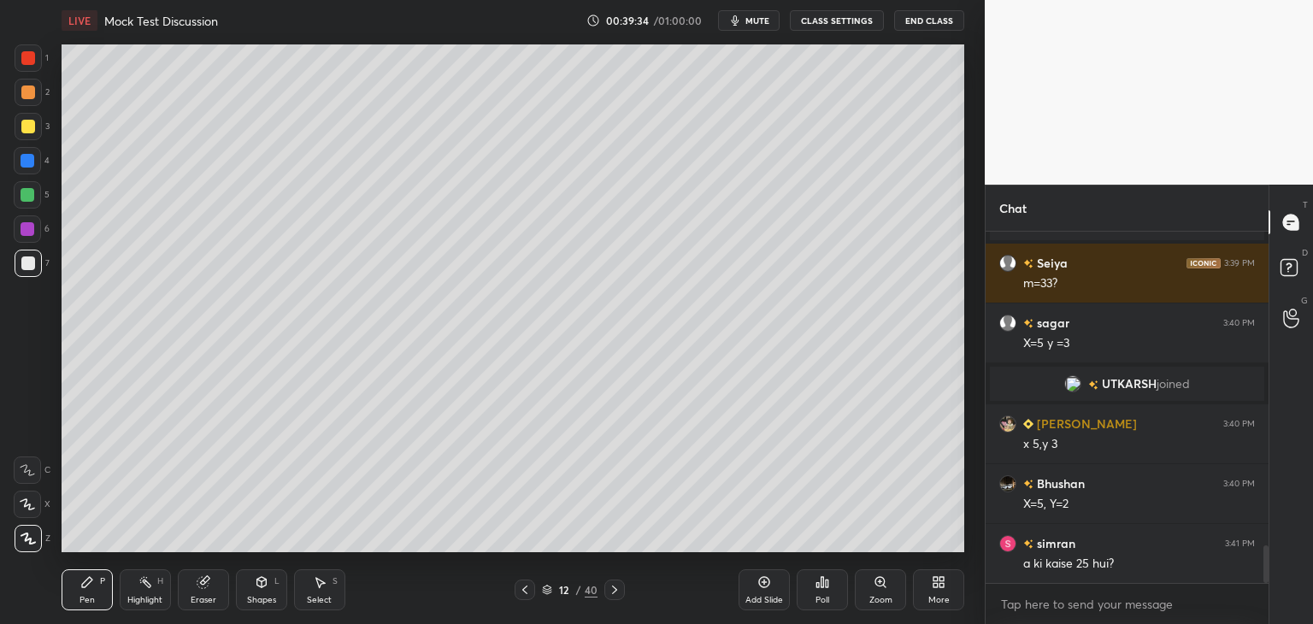
click at [254, 590] on div "Shapes L" at bounding box center [261, 589] width 51 height 41
click at [214, 588] on div "Eraser" at bounding box center [203, 589] width 51 height 41
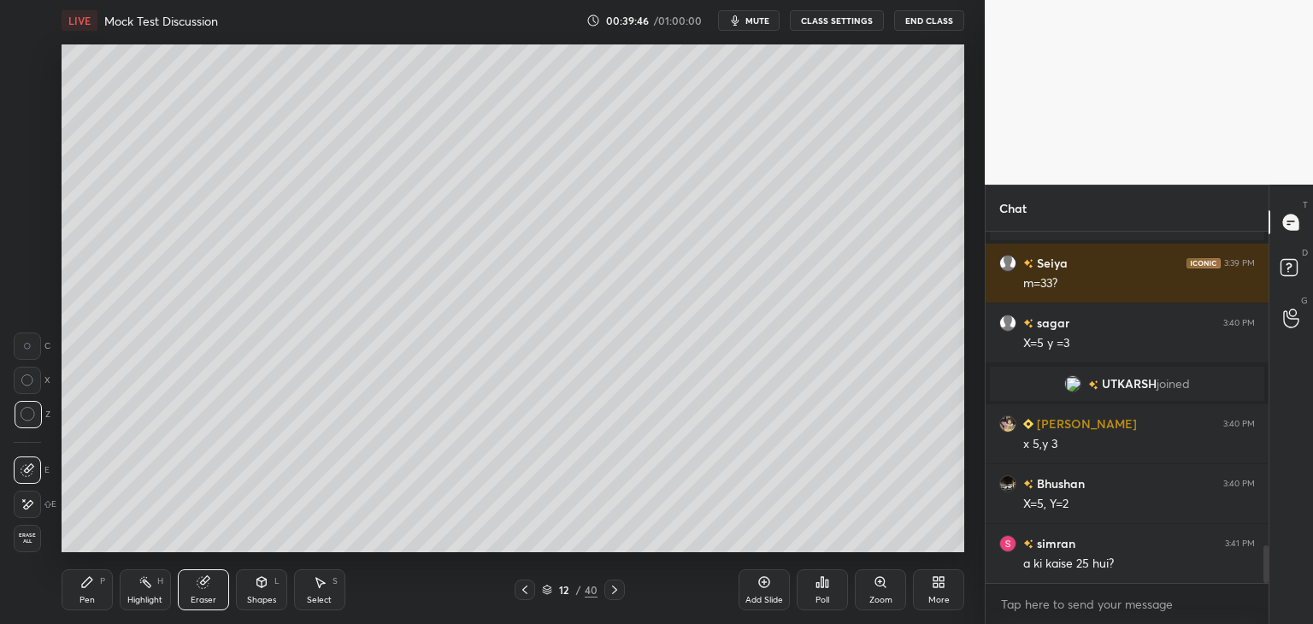
scroll to position [3003, 0]
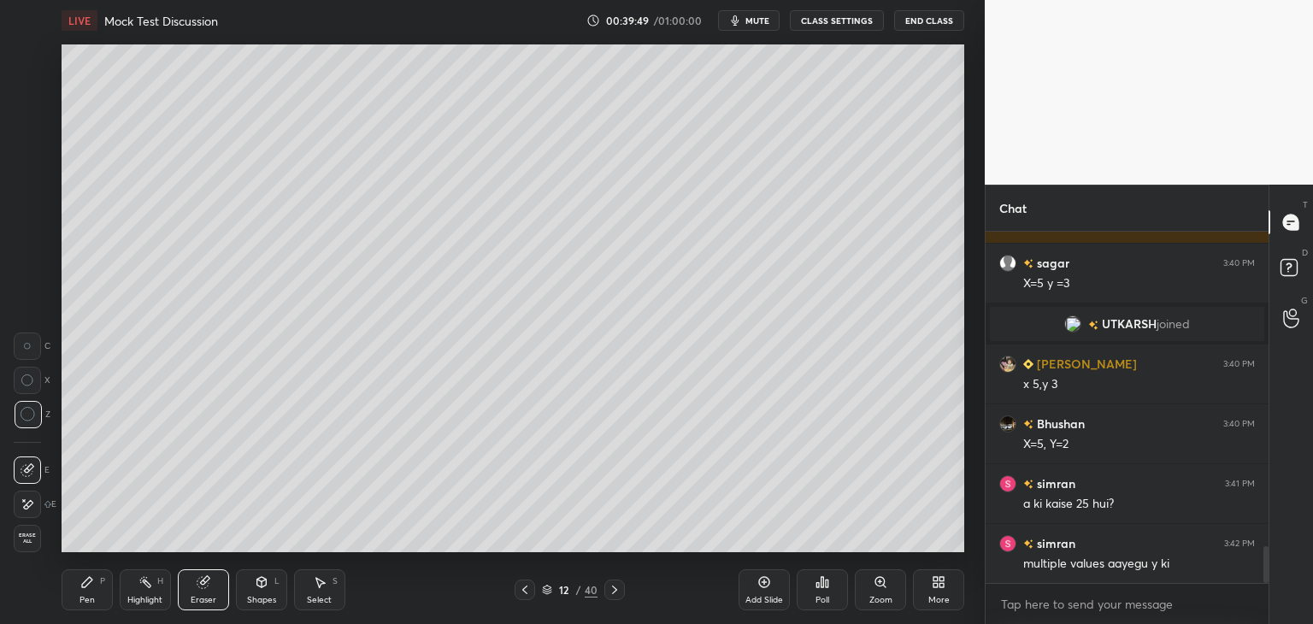
click at [78, 589] on div "Pen P" at bounding box center [87, 589] width 51 height 41
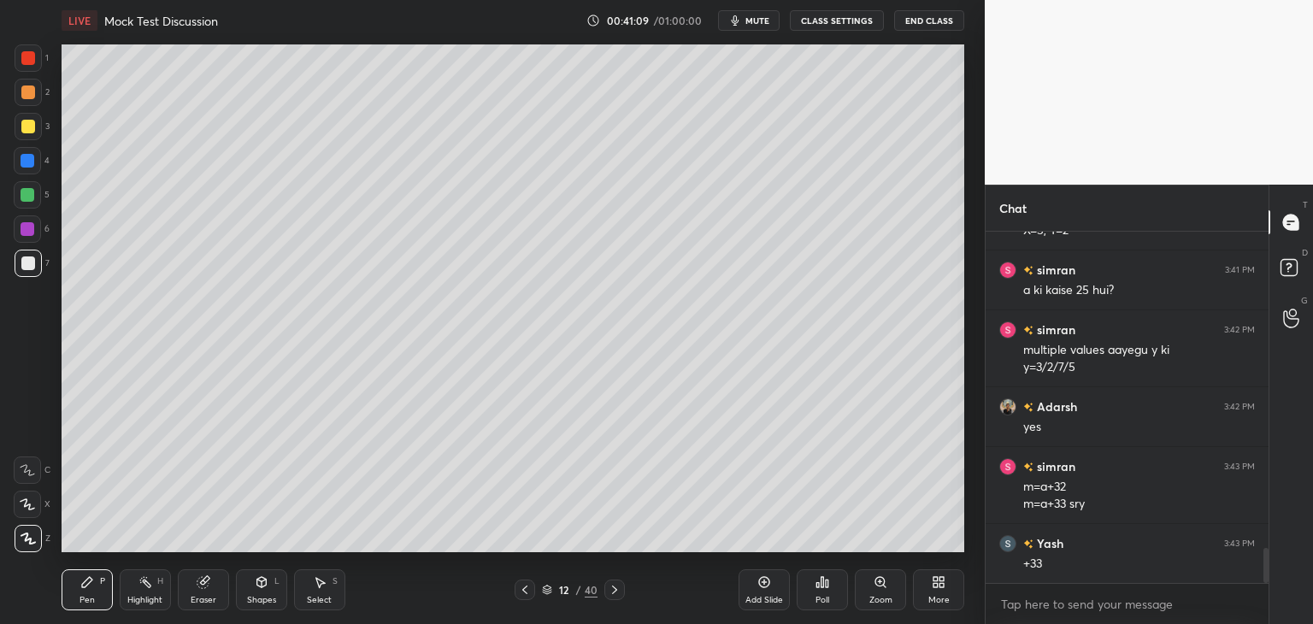
scroll to position [3276, 0]
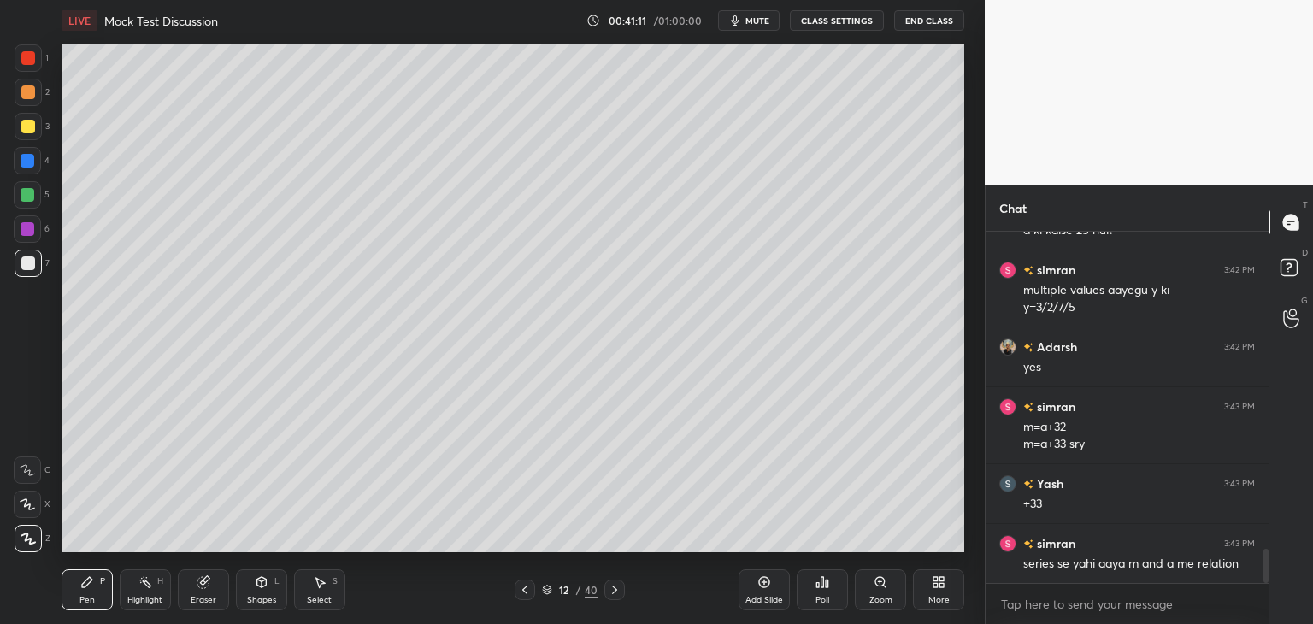
click at [31, 167] on div at bounding box center [27, 160] width 27 height 27
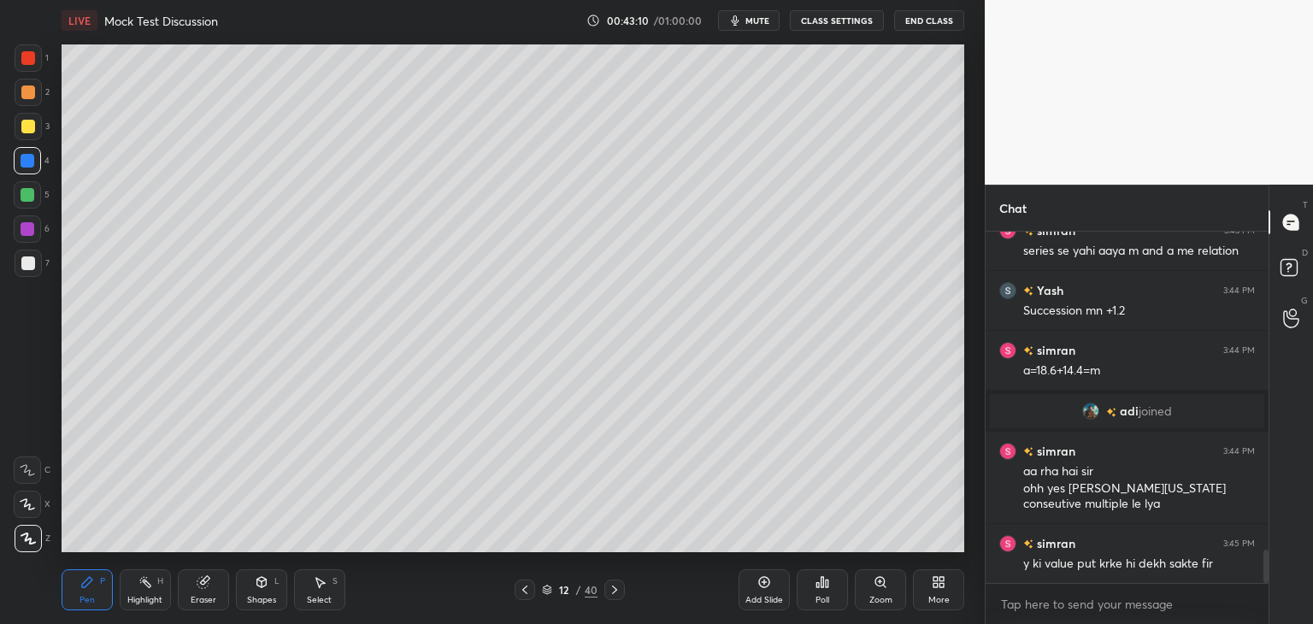
scroll to position [3392, 0]
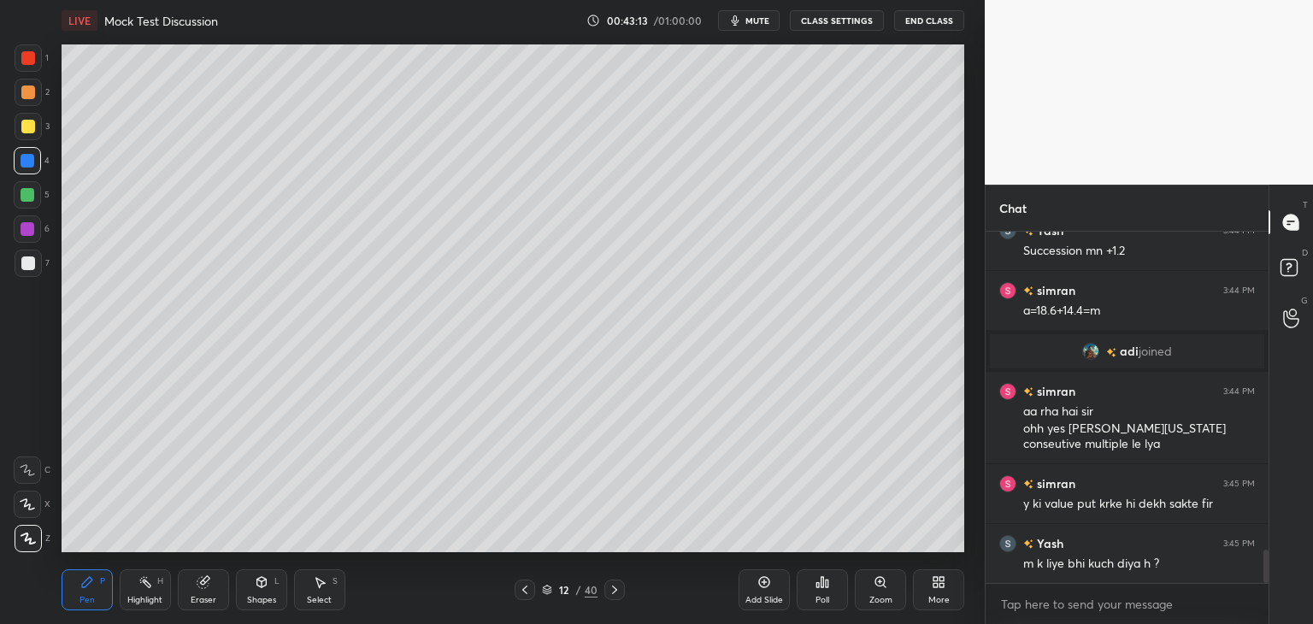
click at [615, 593] on icon at bounding box center [615, 590] width 14 height 14
click at [530, 589] on icon at bounding box center [525, 590] width 14 height 14
click at [29, 126] on div at bounding box center [28, 127] width 14 height 14
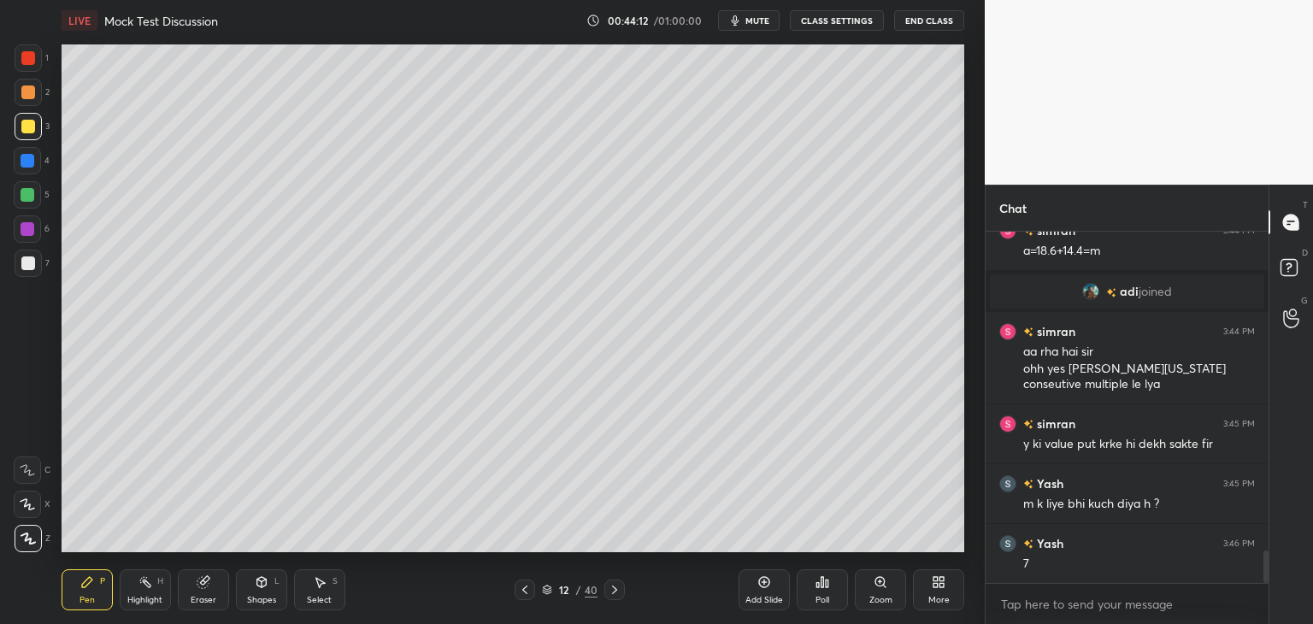
scroll to position [3512, 0]
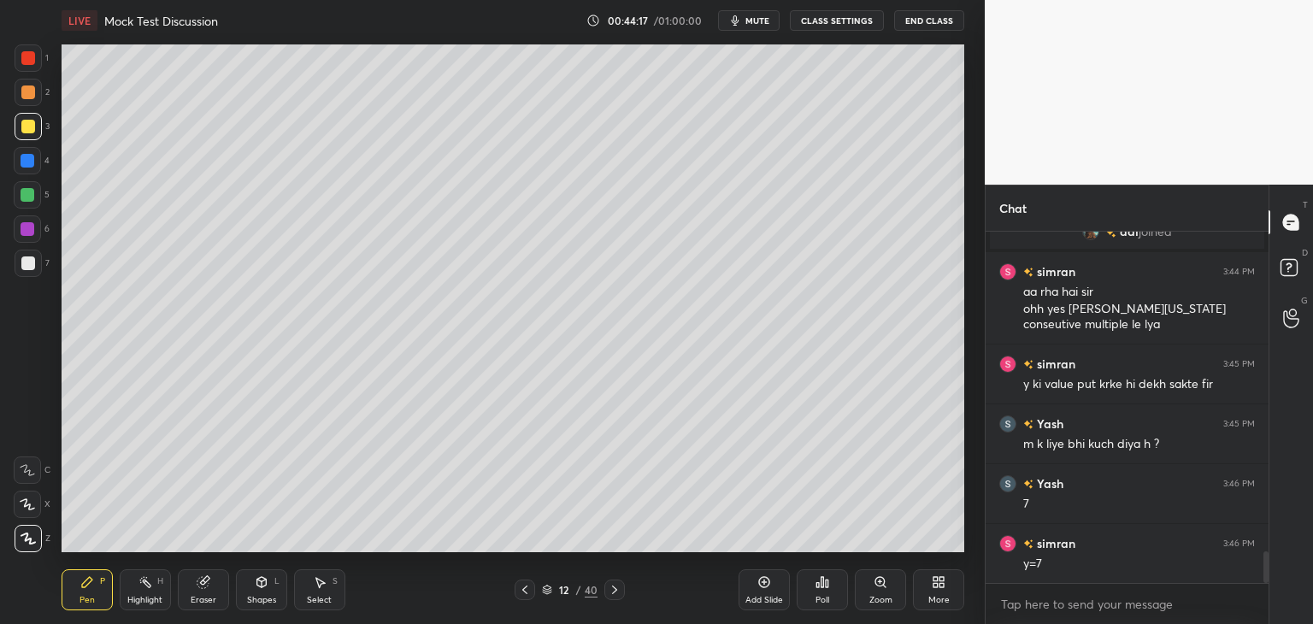
click at [213, 584] on div "Eraser" at bounding box center [203, 589] width 51 height 41
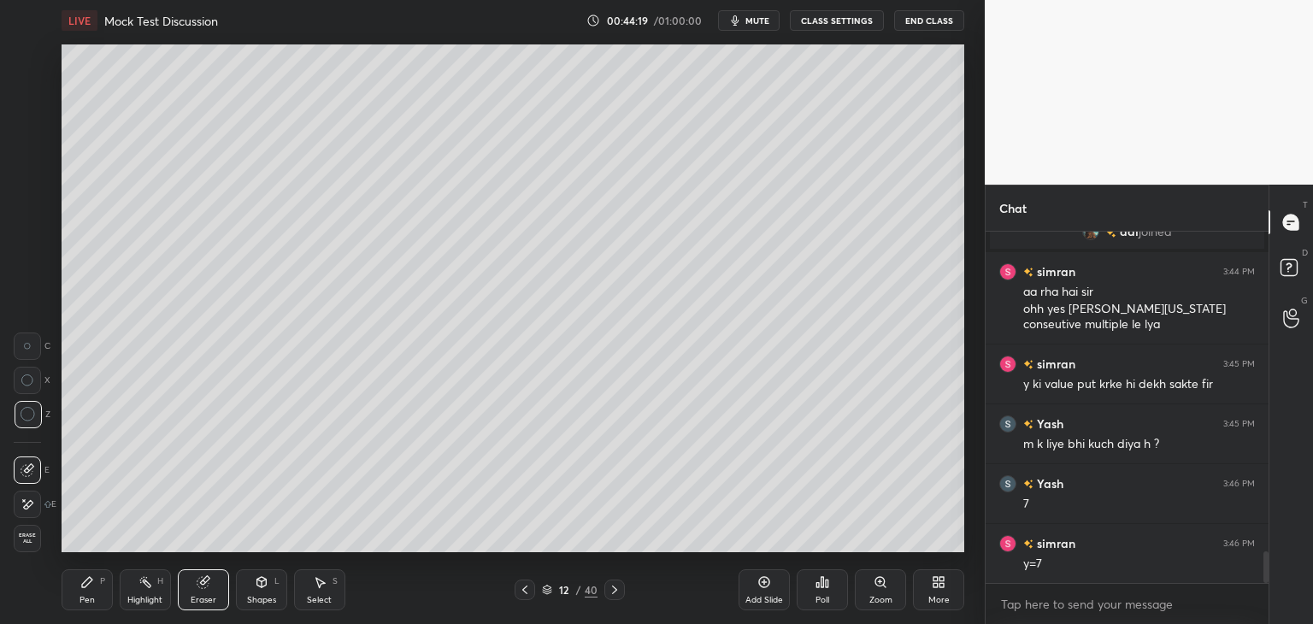
click at [87, 590] on div "Pen P" at bounding box center [87, 589] width 51 height 41
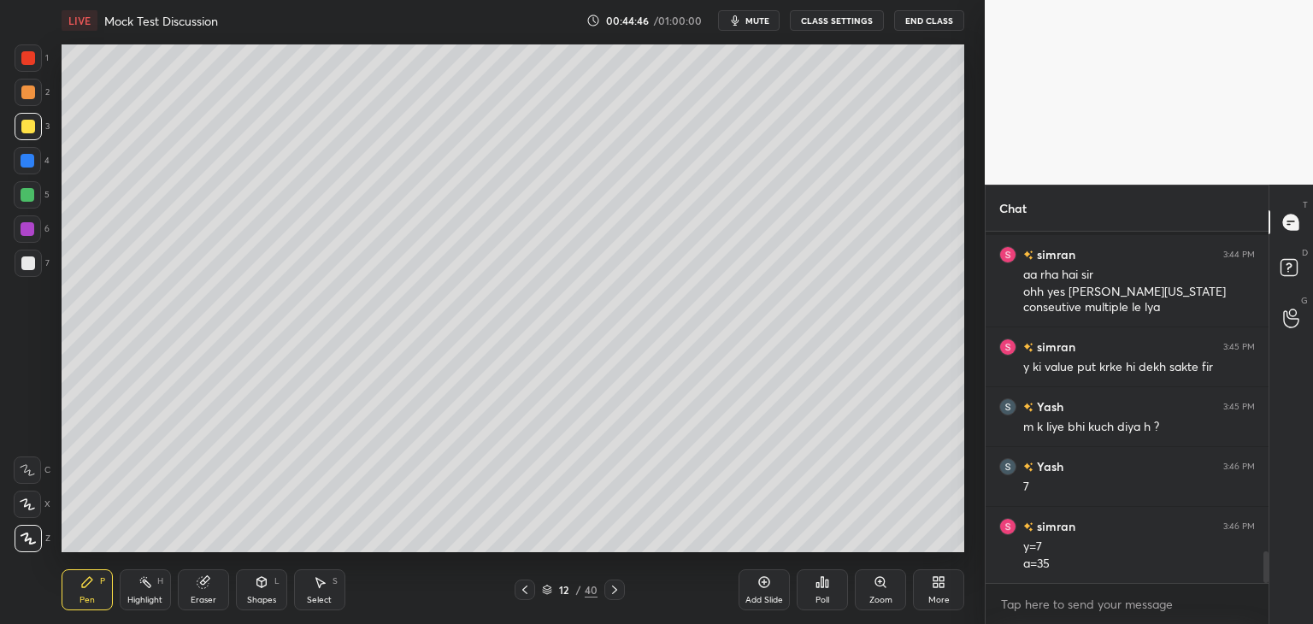
scroll to position [3589, 0]
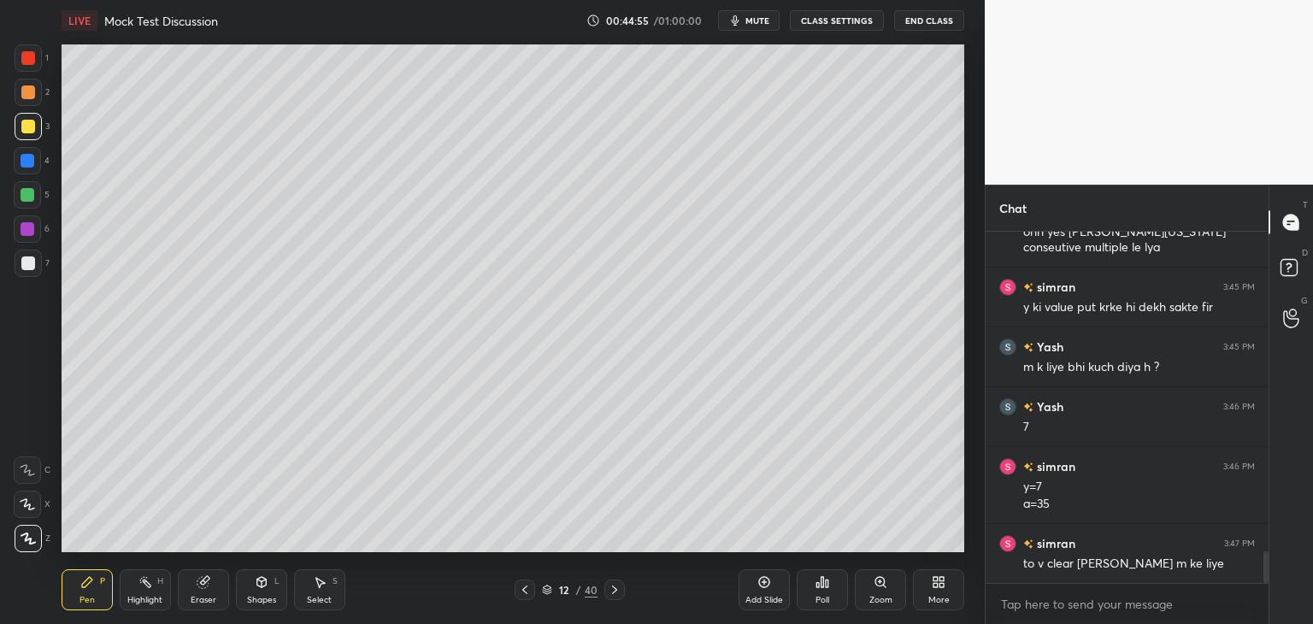
click at [39, 163] on div at bounding box center [27, 160] width 27 height 27
click at [614, 587] on icon at bounding box center [615, 590] width 14 height 14
click at [526, 586] on icon at bounding box center [524, 589] width 5 height 9
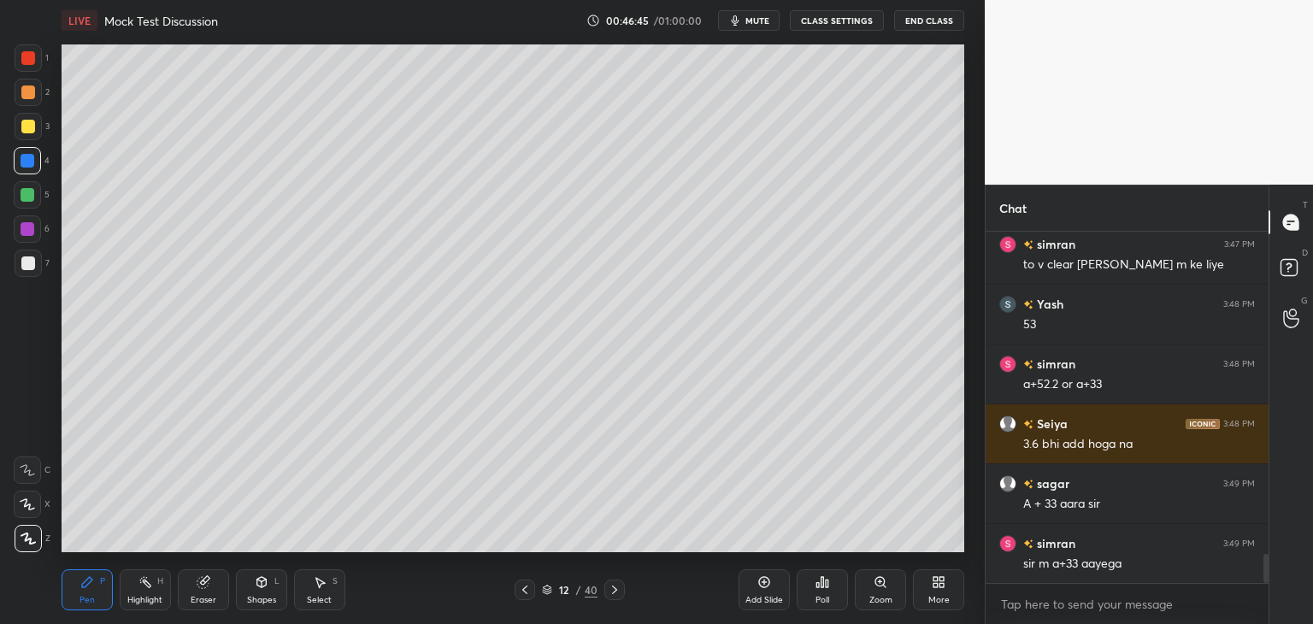
scroll to position [3948, 0]
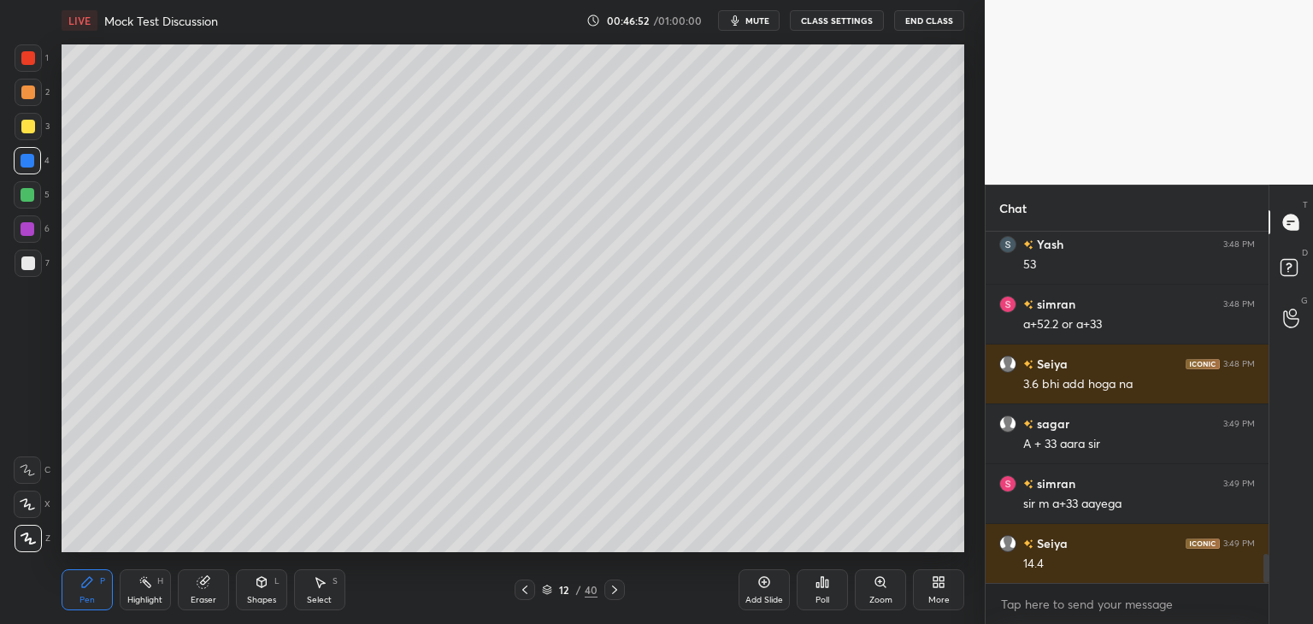
click at [219, 586] on div "Eraser" at bounding box center [203, 589] width 51 height 41
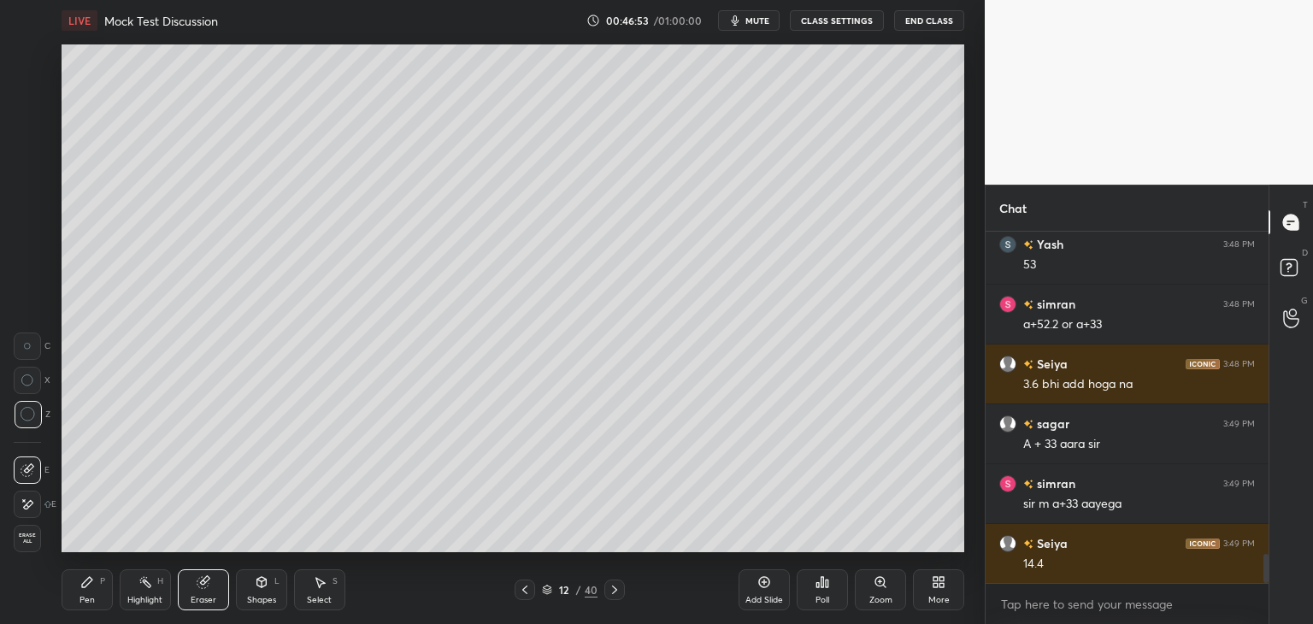
scroll to position [3965, 0]
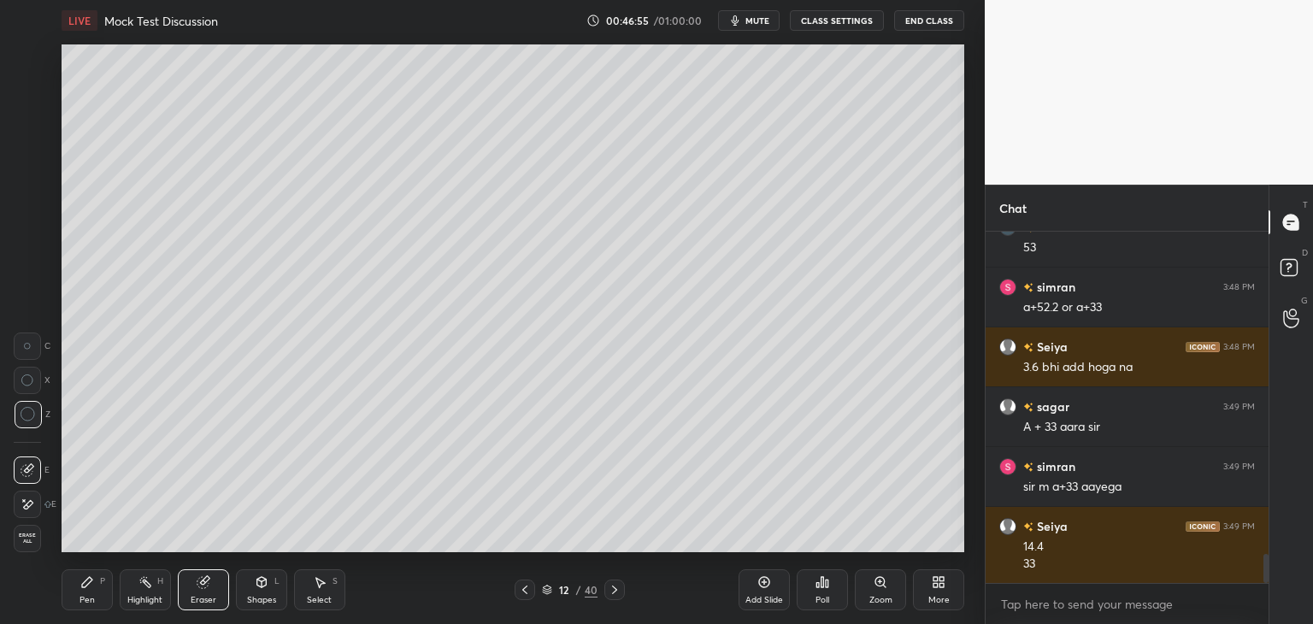
click at [85, 590] on div "Pen P" at bounding box center [87, 589] width 51 height 41
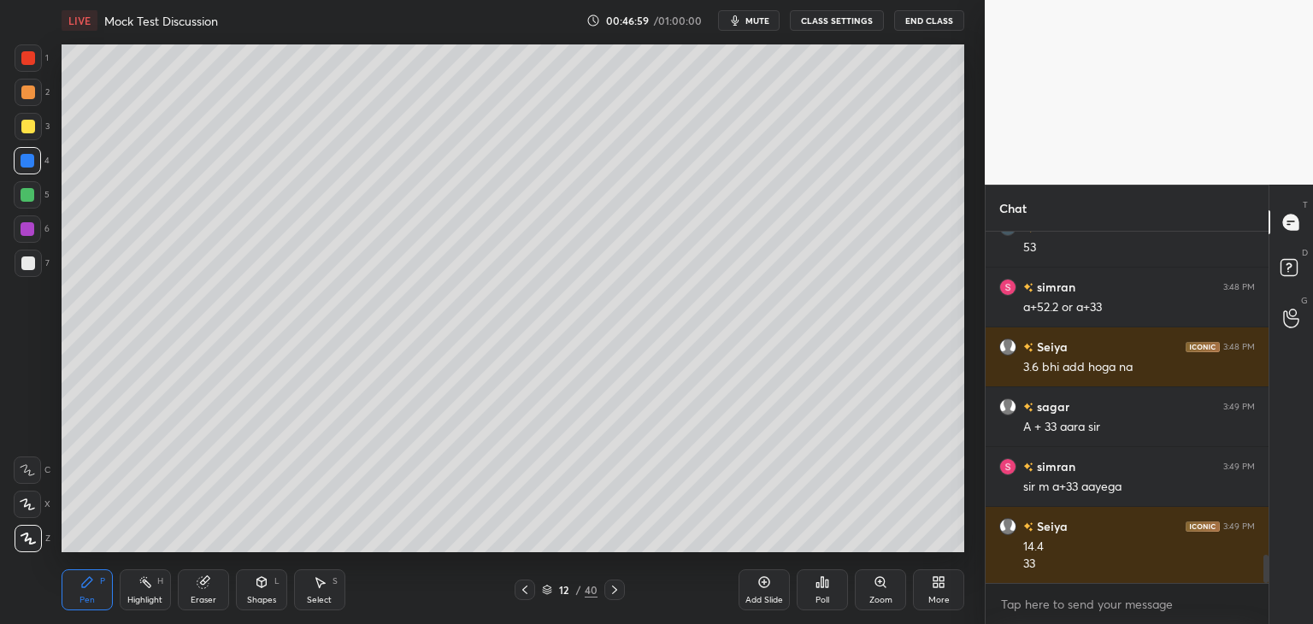
scroll to position [4025, 0]
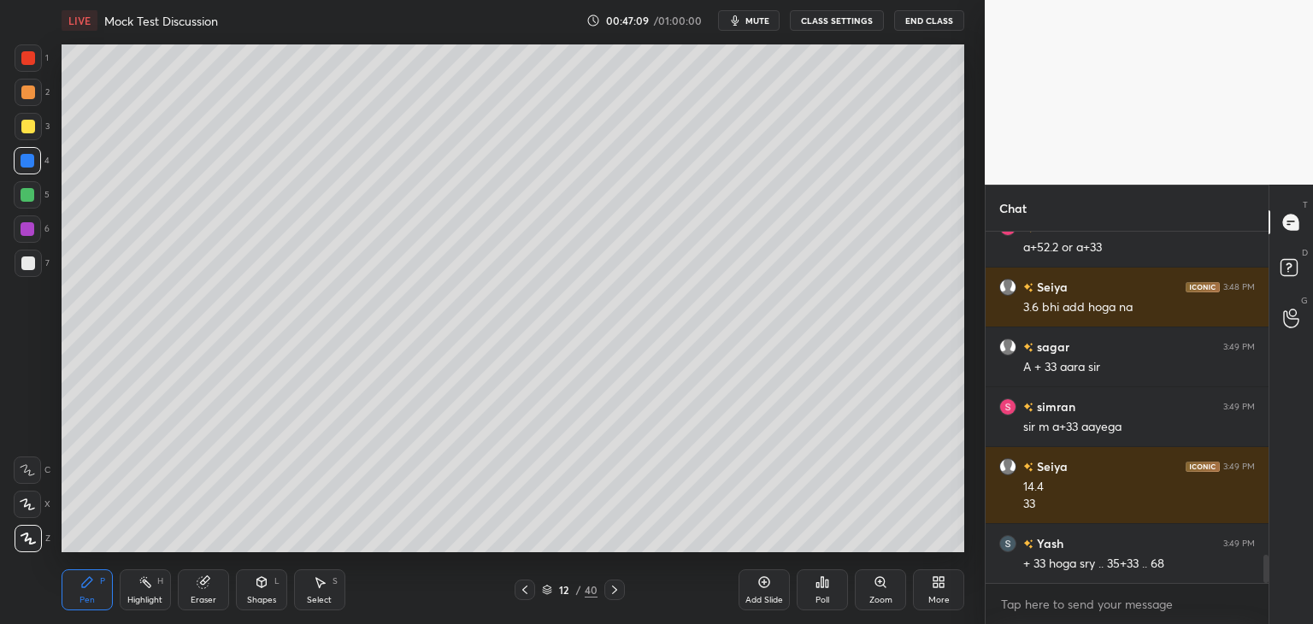
click at [620, 582] on div at bounding box center [614, 589] width 21 height 21
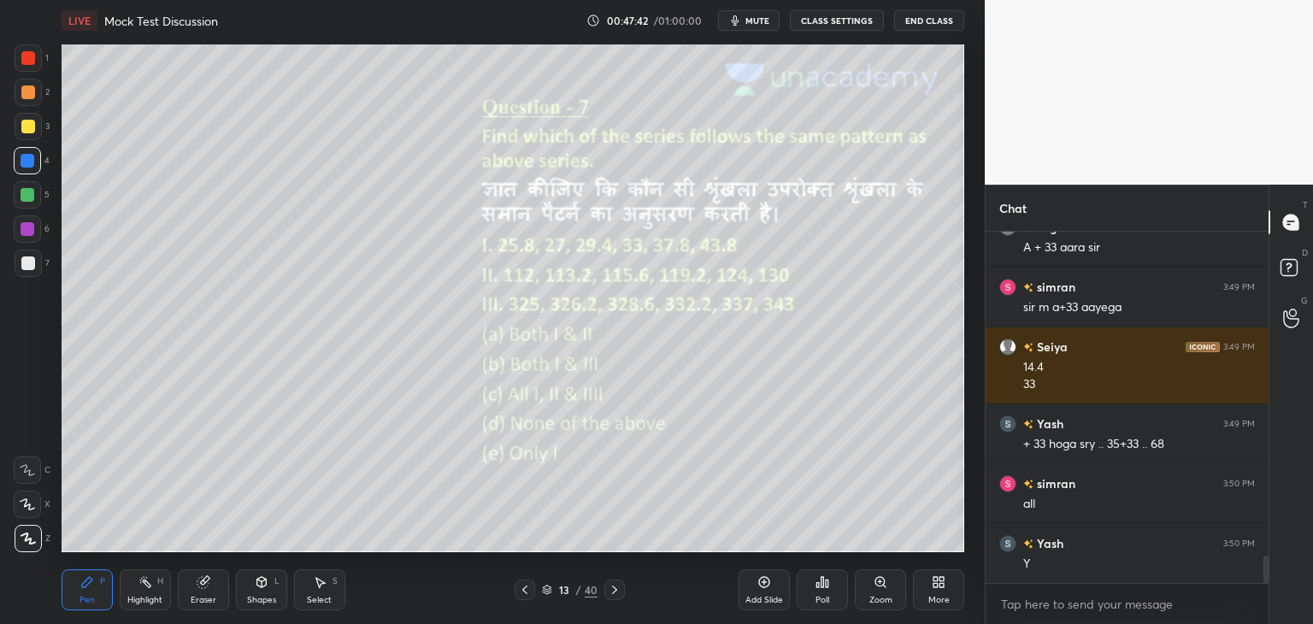
scroll to position [4204, 0]
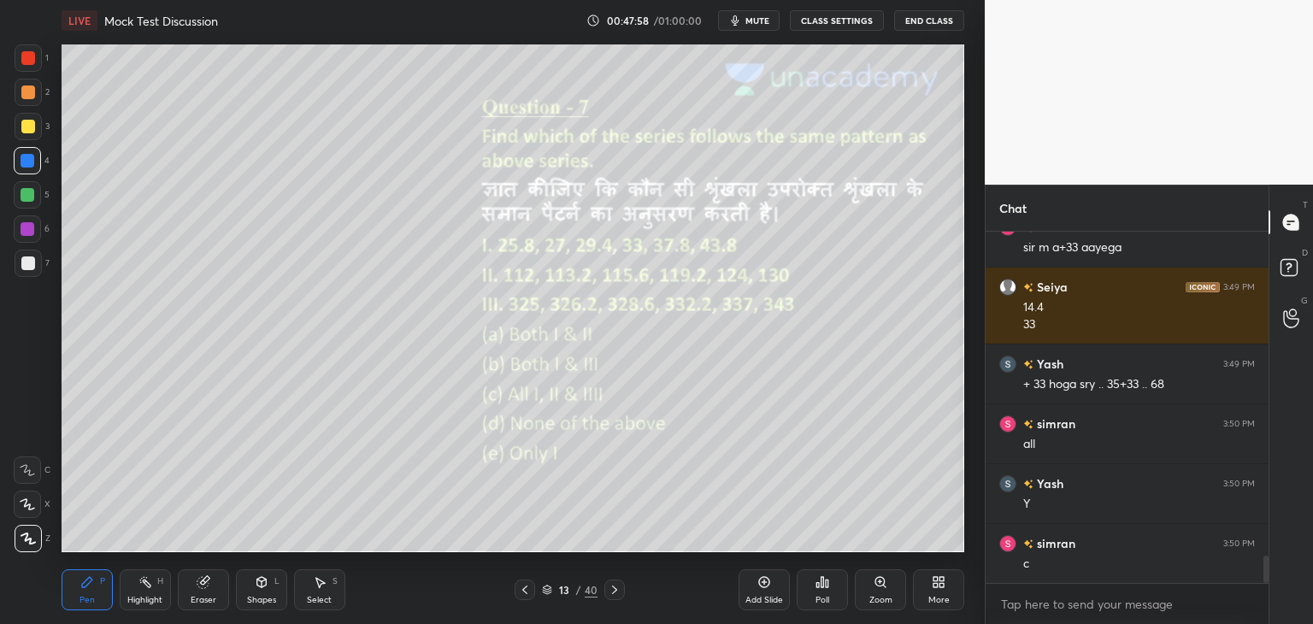
click at [614, 590] on icon at bounding box center [615, 590] width 14 height 14
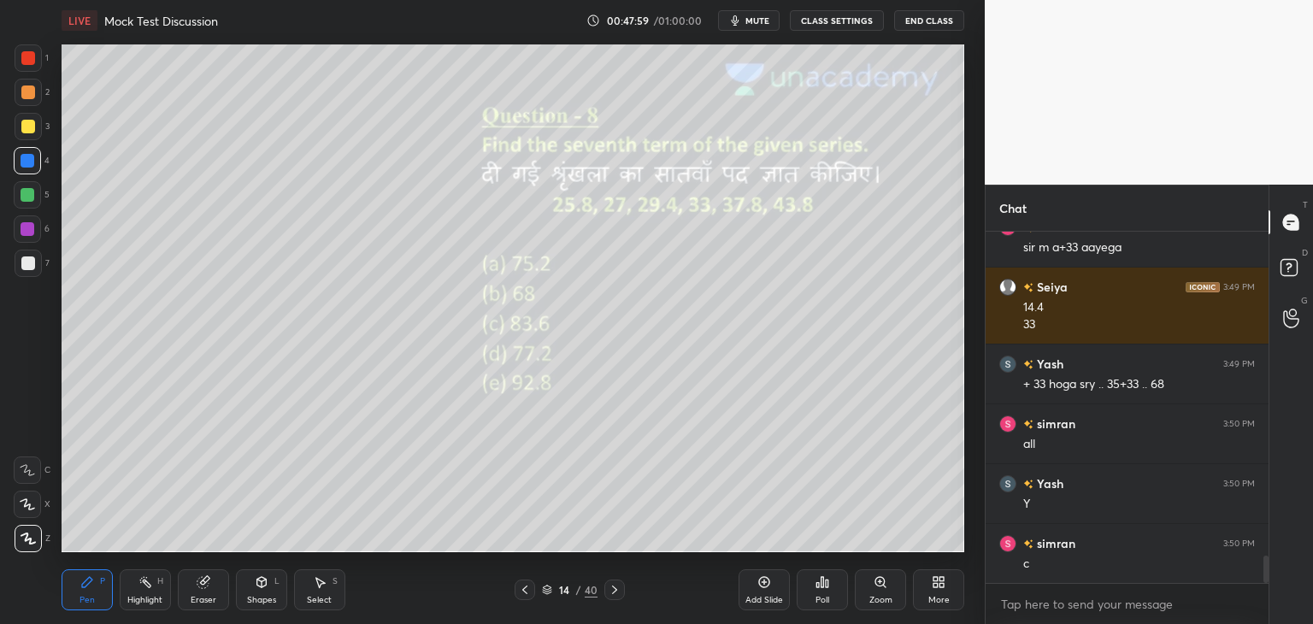
click at [522, 585] on icon at bounding box center [525, 590] width 14 height 14
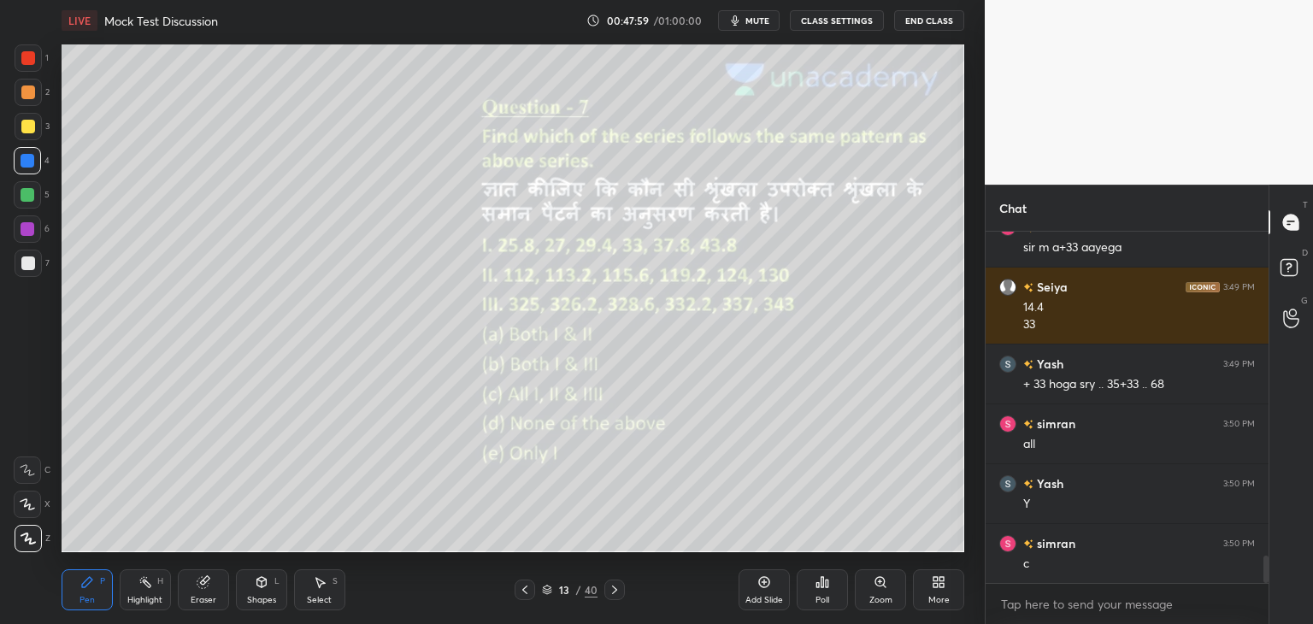
click at [526, 585] on icon at bounding box center [525, 590] width 14 height 14
click at [614, 597] on div at bounding box center [614, 589] width 21 height 21
click at [616, 598] on div at bounding box center [614, 589] width 21 height 21
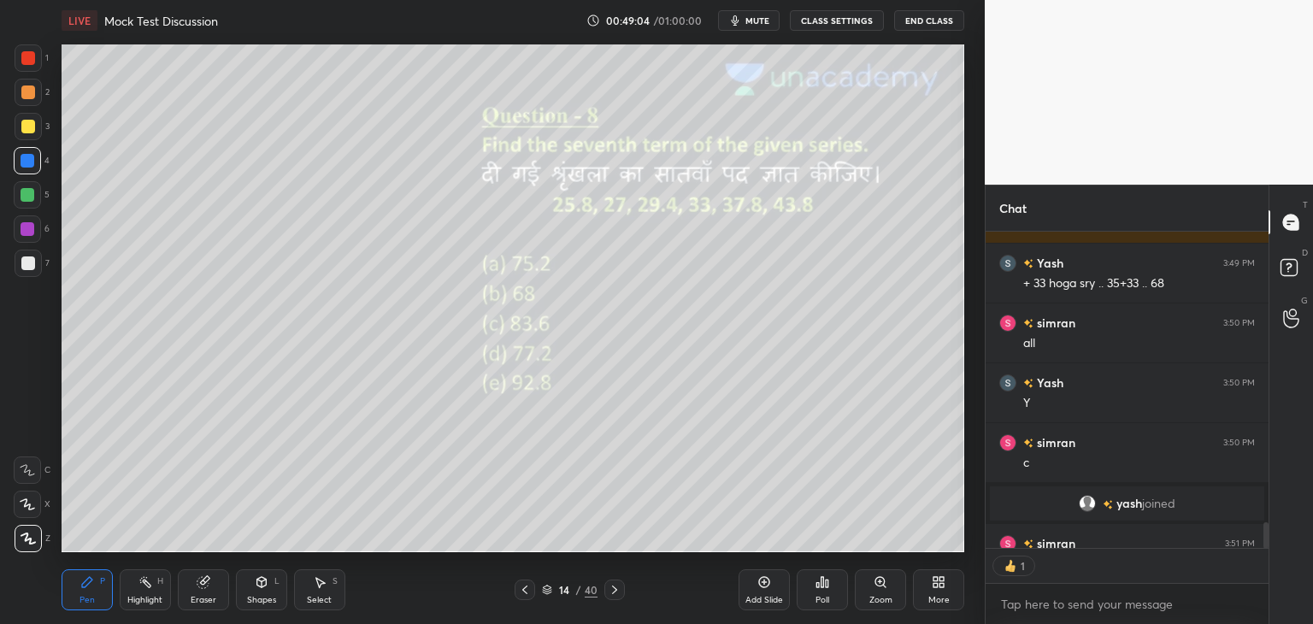
scroll to position [6, 5]
click at [612, 582] on div at bounding box center [614, 589] width 21 height 21
click at [532, 585] on div at bounding box center [524, 589] width 21 height 21
click at [533, 589] on div at bounding box center [524, 589] width 21 height 21
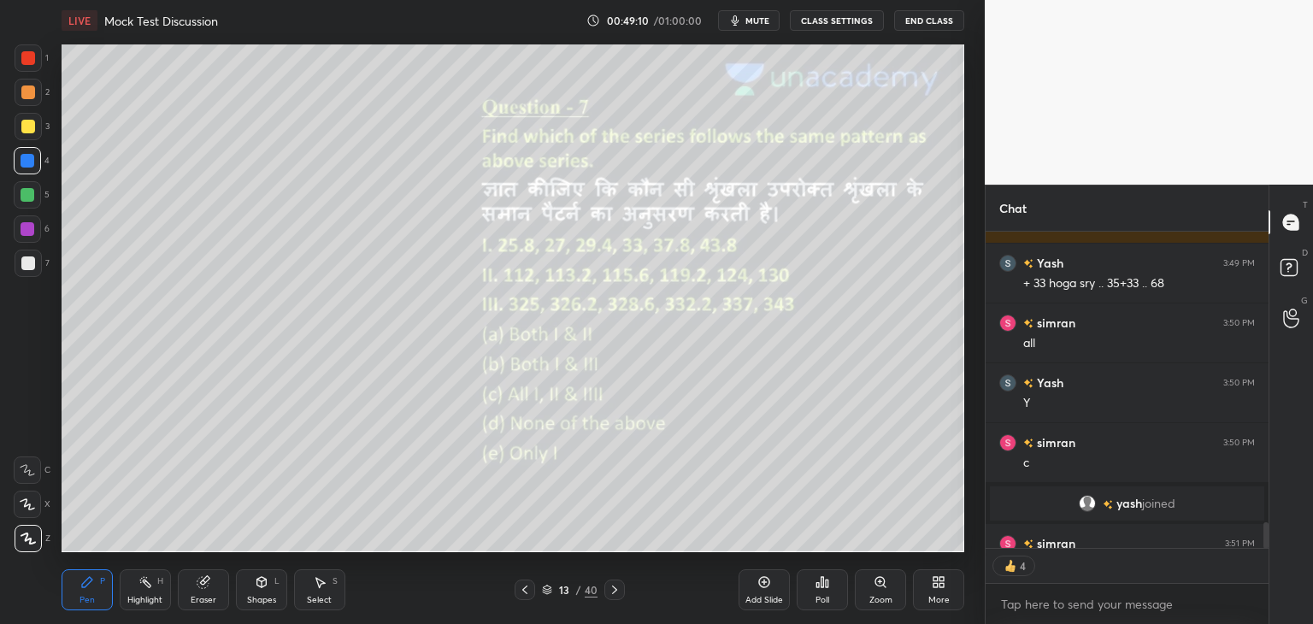
click at [532, 590] on div at bounding box center [524, 589] width 21 height 21
click at [612, 585] on icon at bounding box center [614, 589] width 5 height 9
click at [613, 584] on icon at bounding box center [615, 590] width 14 height 14
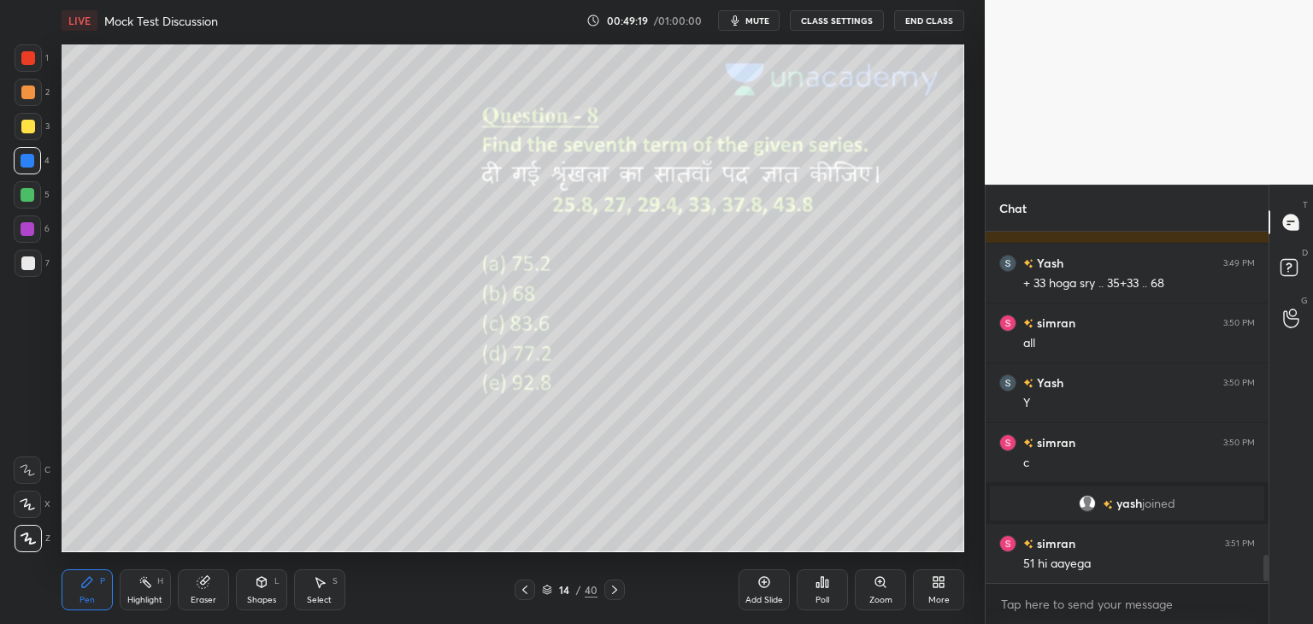
click at [617, 582] on div at bounding box center [614, 589] width 21 height 21
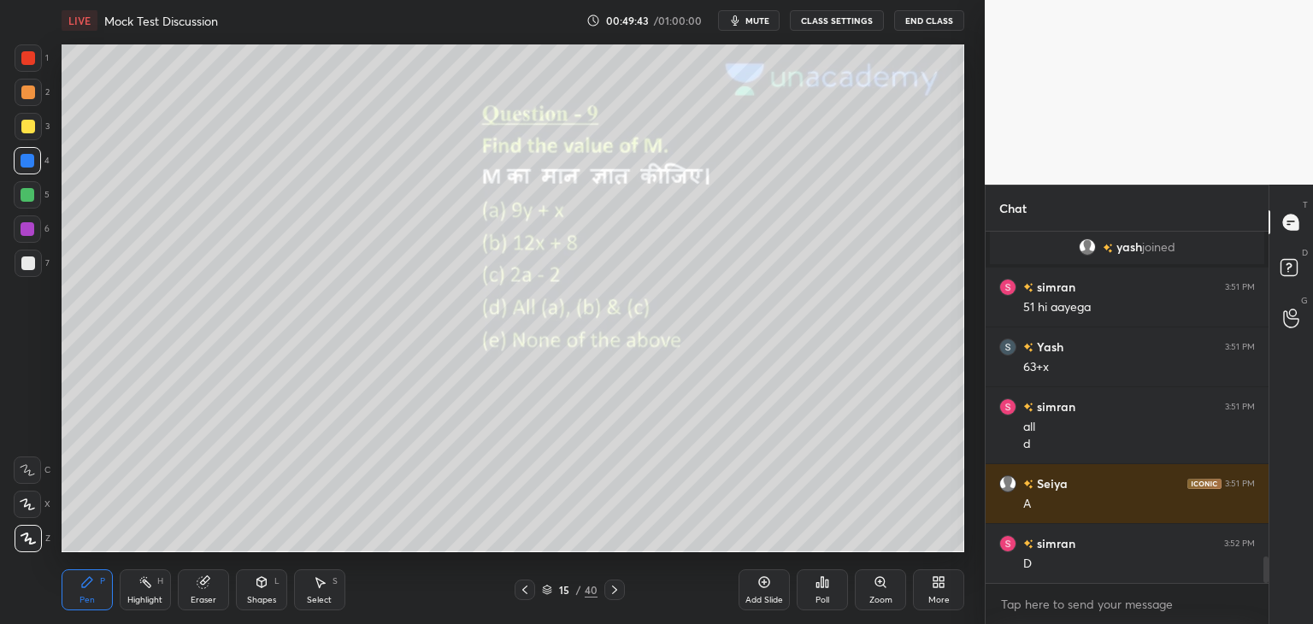
scroll to position [4351, 0]
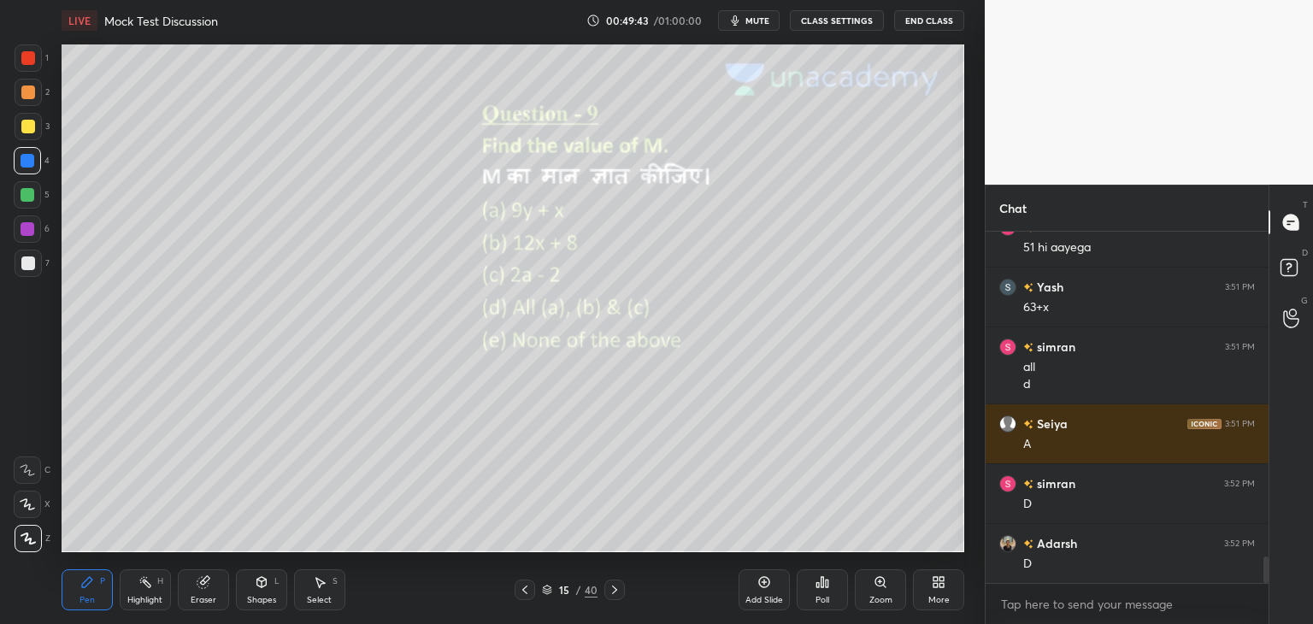
click at [525, 590] on icon at bounding box center [525, 590] width 14 height 14
click at [526, 591] on icon at bounding box center [525, 590] width 14 height 14
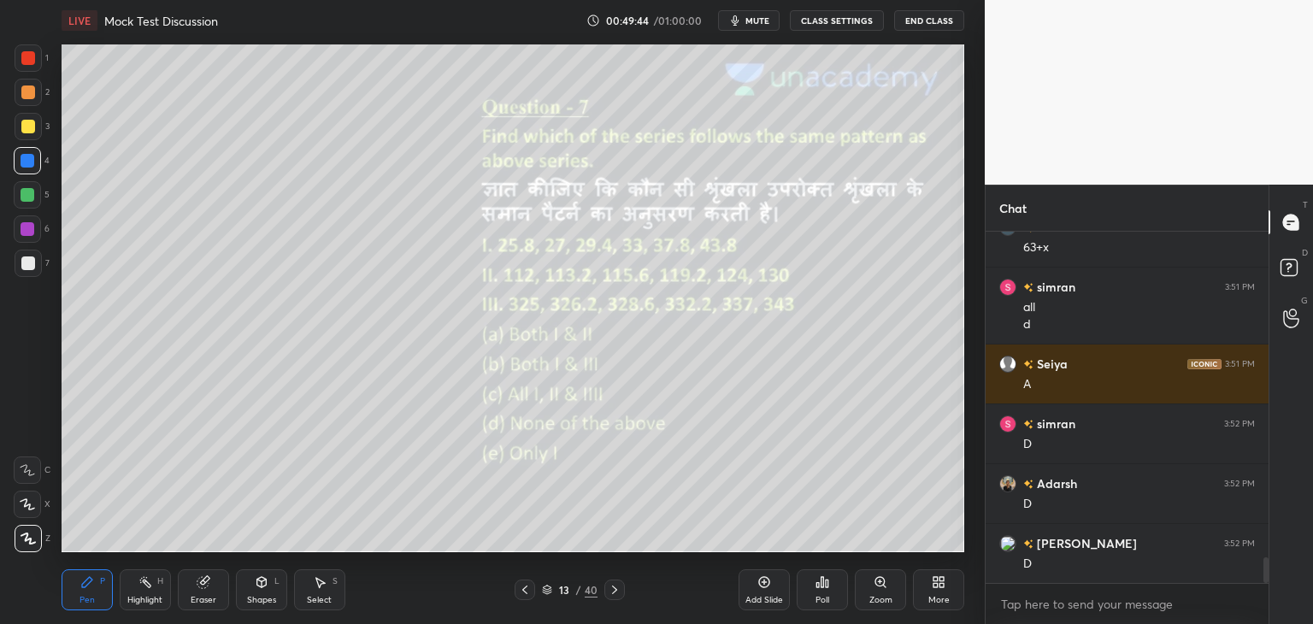
click at [530, 592] on icon at bounding box center [525, 590] width 14 height 14
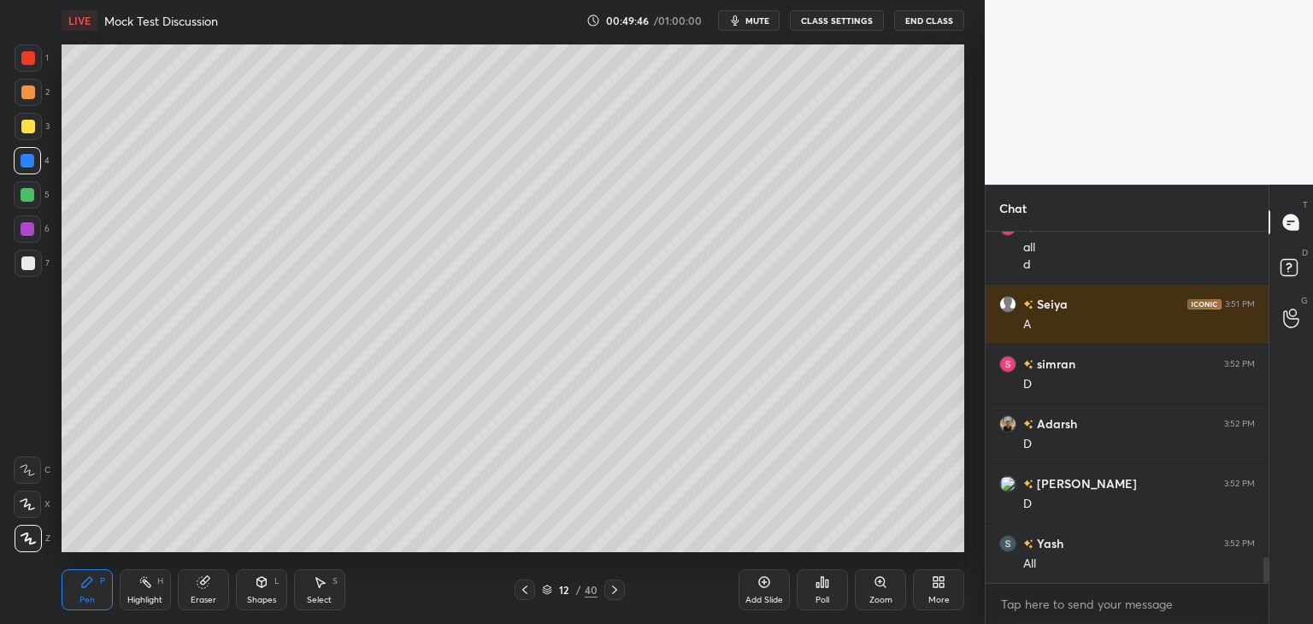
click at [614, 587] on icon at bounding box center [615, 590] width 14 height 14
click at [619, 585] on icon at bounding box center [615, 590] width 14 height 14
click at [622, 584] on div at bounding box center [614, 589] width 21 height 21
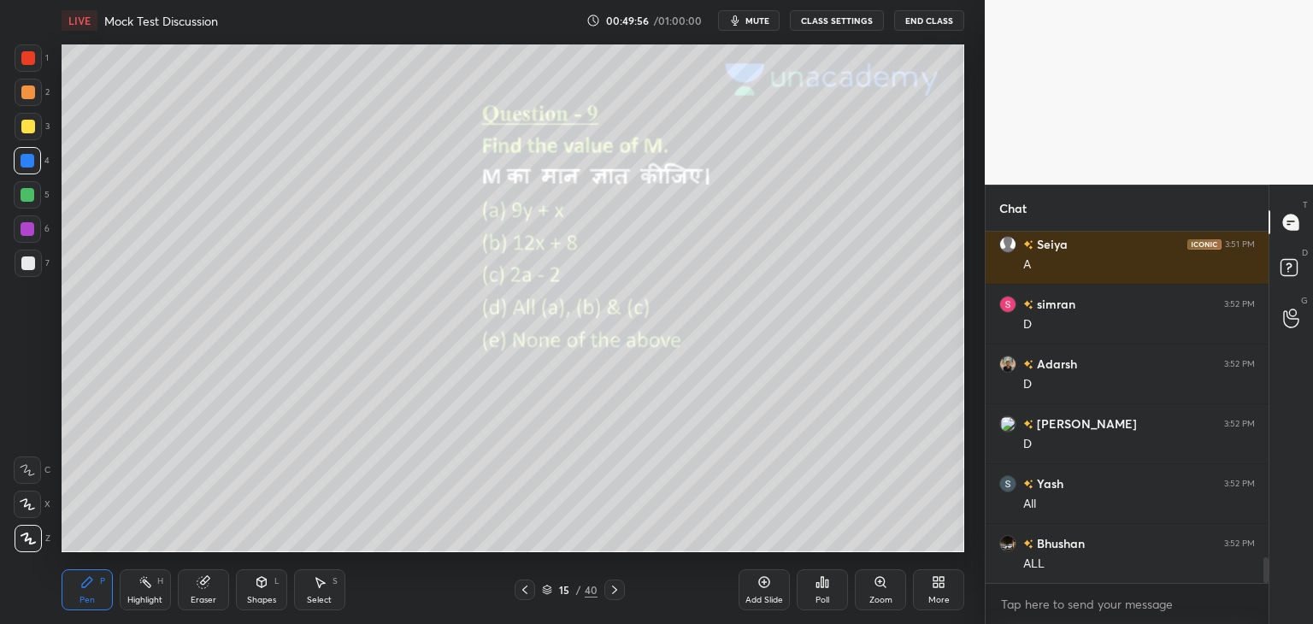
click at [608, 585] on icon at bounding box center [615, 590] width 14 height 14
click at [526, 599] on div at bounding box center [524, 589] width 21 height 21
click at [618, 591] on icon at bounding box center [615, 590] width 14 height 14
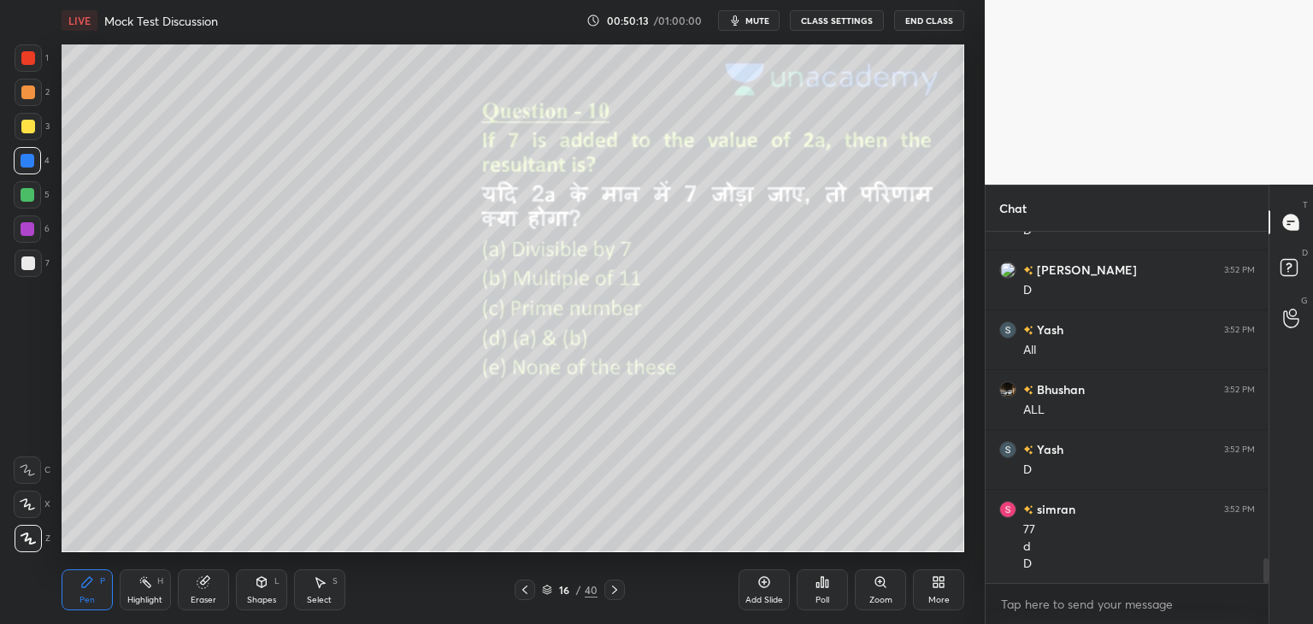
scroll to position [4744, 0]
click at [620, 586] on icon at bounding box center [615, 590] width 14 height 14
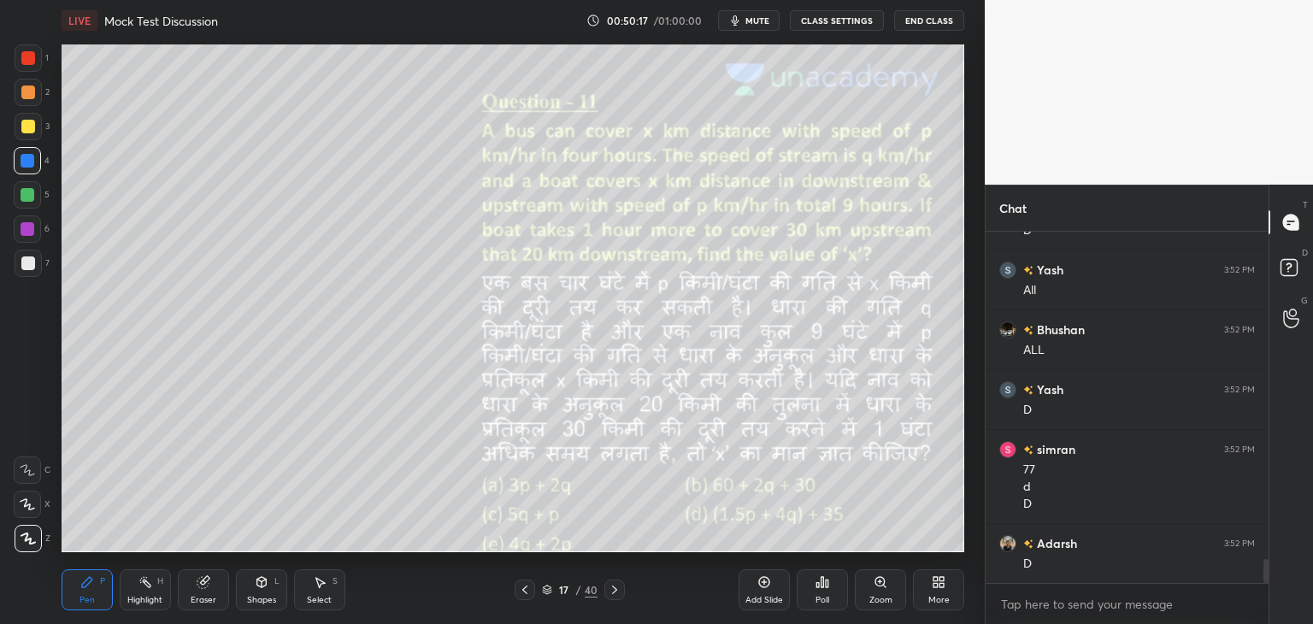
click at [526, 593] on icon at bounding box center [524, 589] width 5 height 9
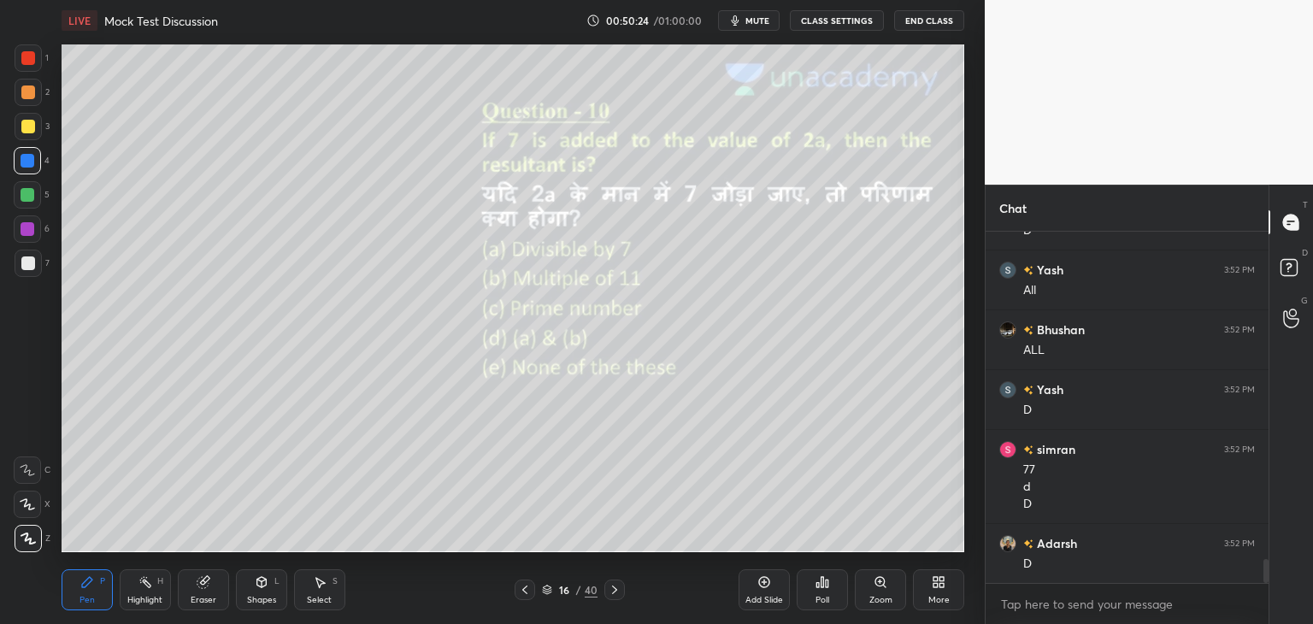
click at [614, 596] on icon at bounding box center [615, 590] width 14 height 14
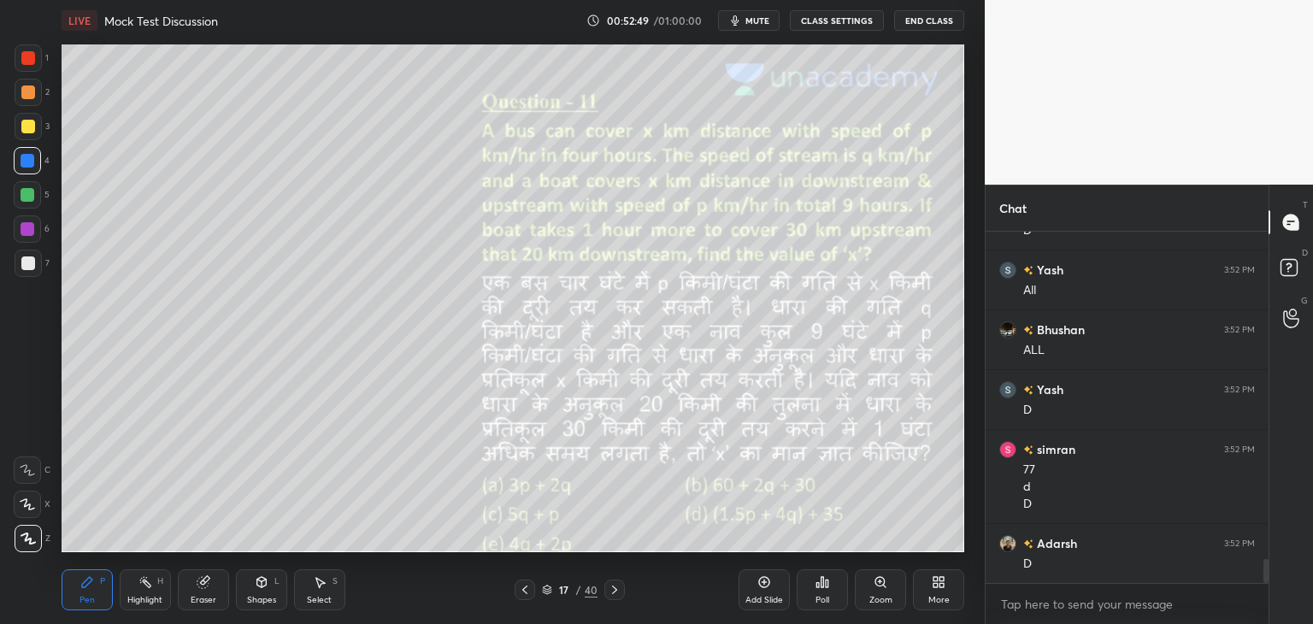
click at [259, 585] on icon at bounding box center [261, 582] width 9 height 10
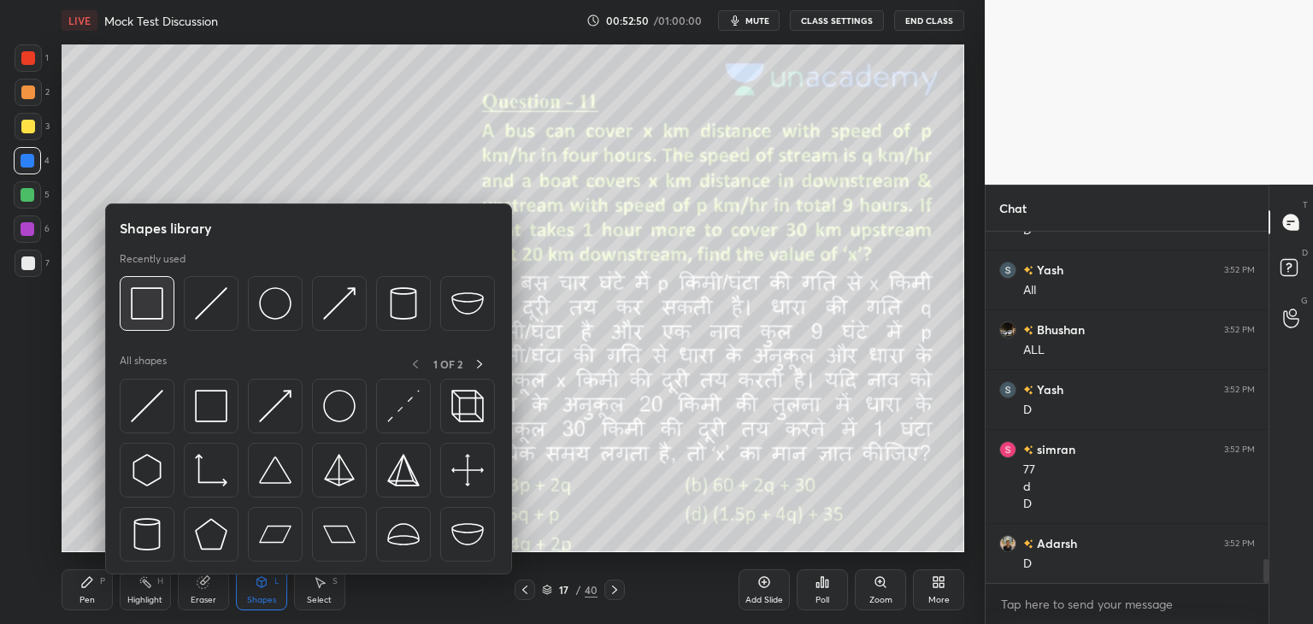
click at [158, 307] on img at bounding box center [147, 303] width 32 height 32
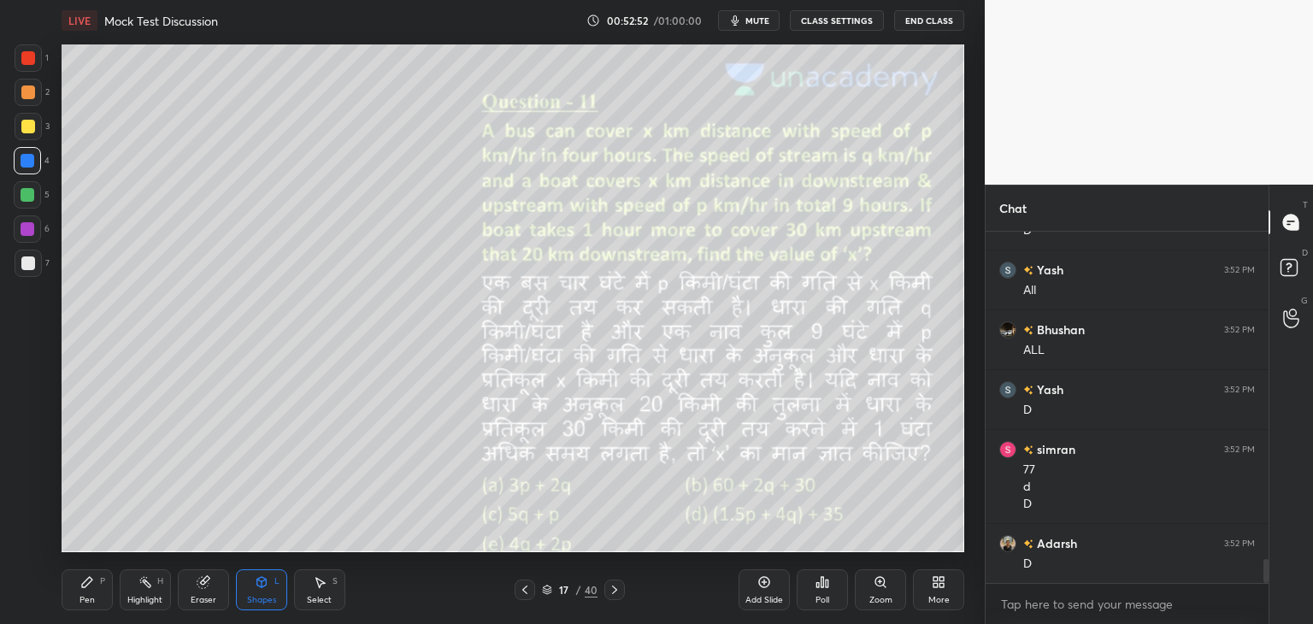
click at [92, 596] on div "Pen" at bounding box center [86, 600] width 15 height 9
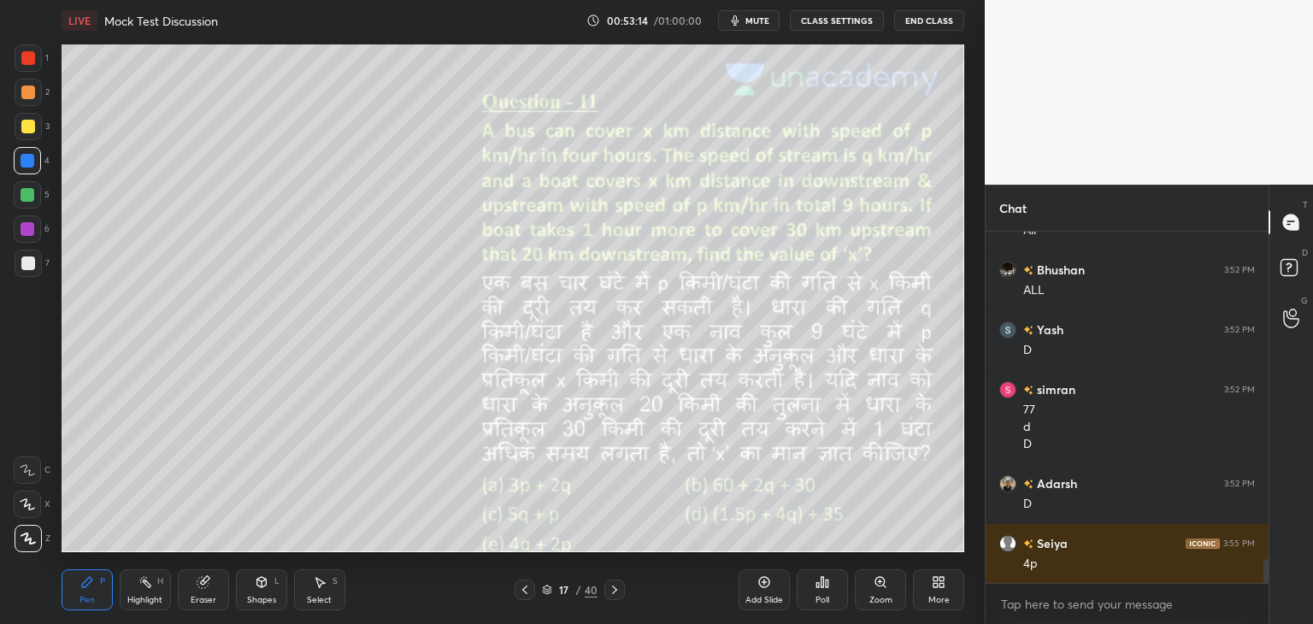
click at [203, 593] on div "Eraser" at bounding box center [203, 589] width 51 height 41
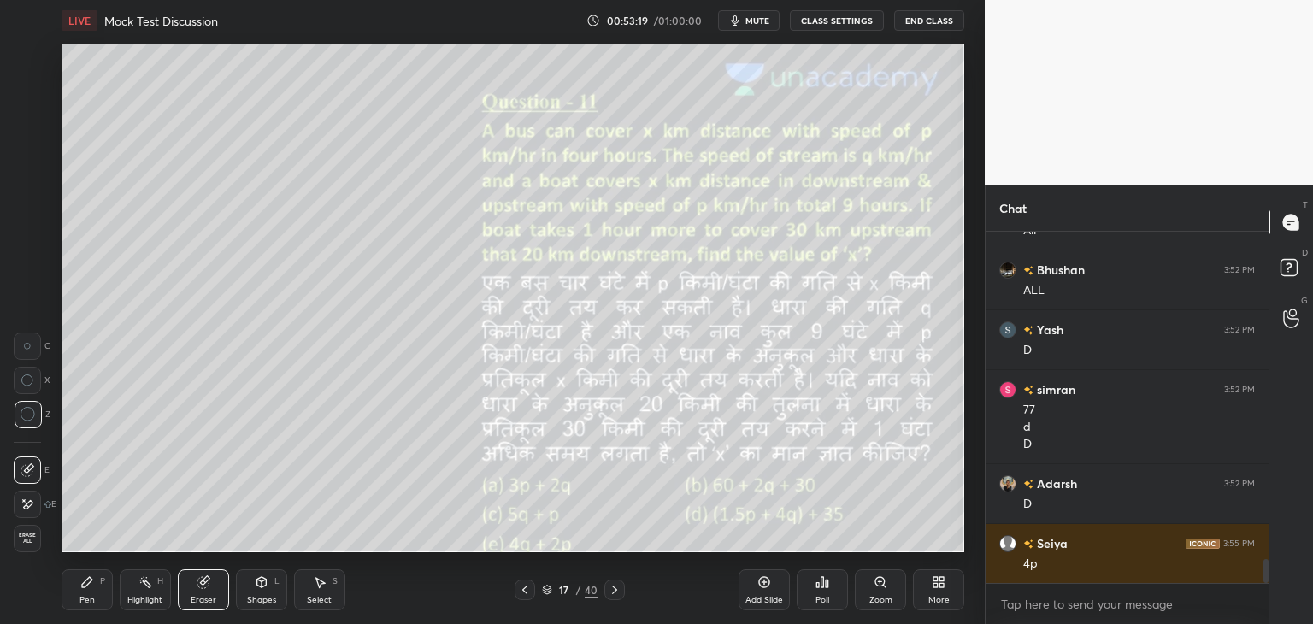
click at [83, 587] on icon at bounding box center [87, 582] width 10 height 10
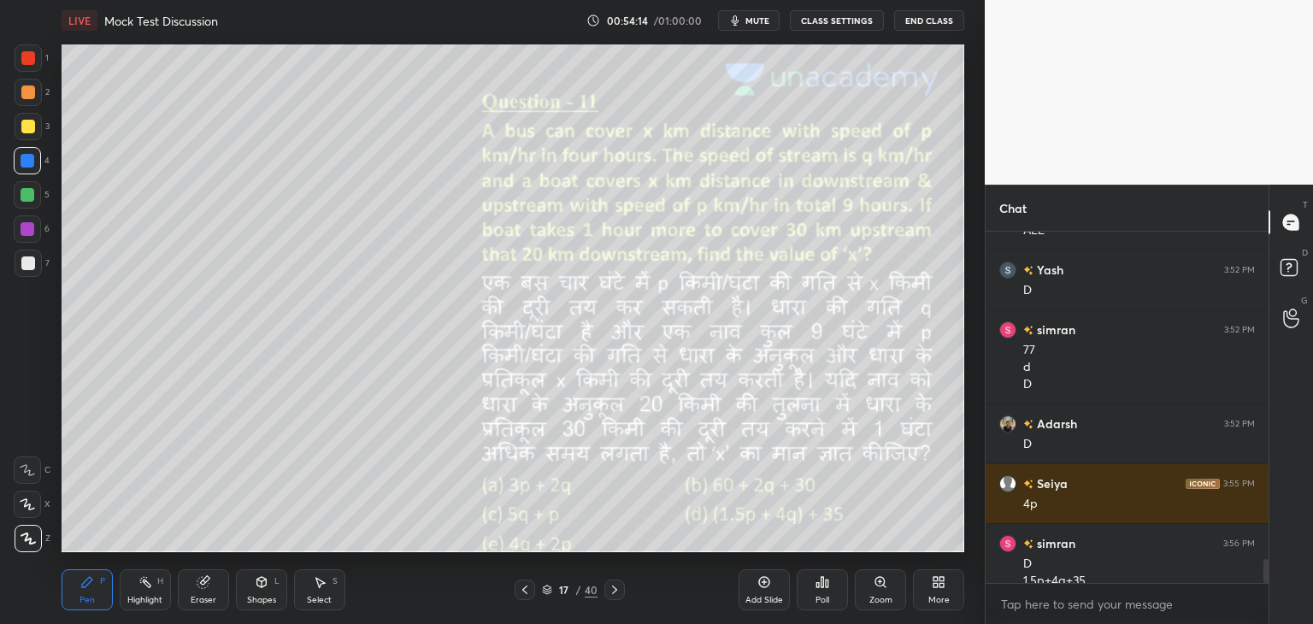
scroll to position [4881, 0]
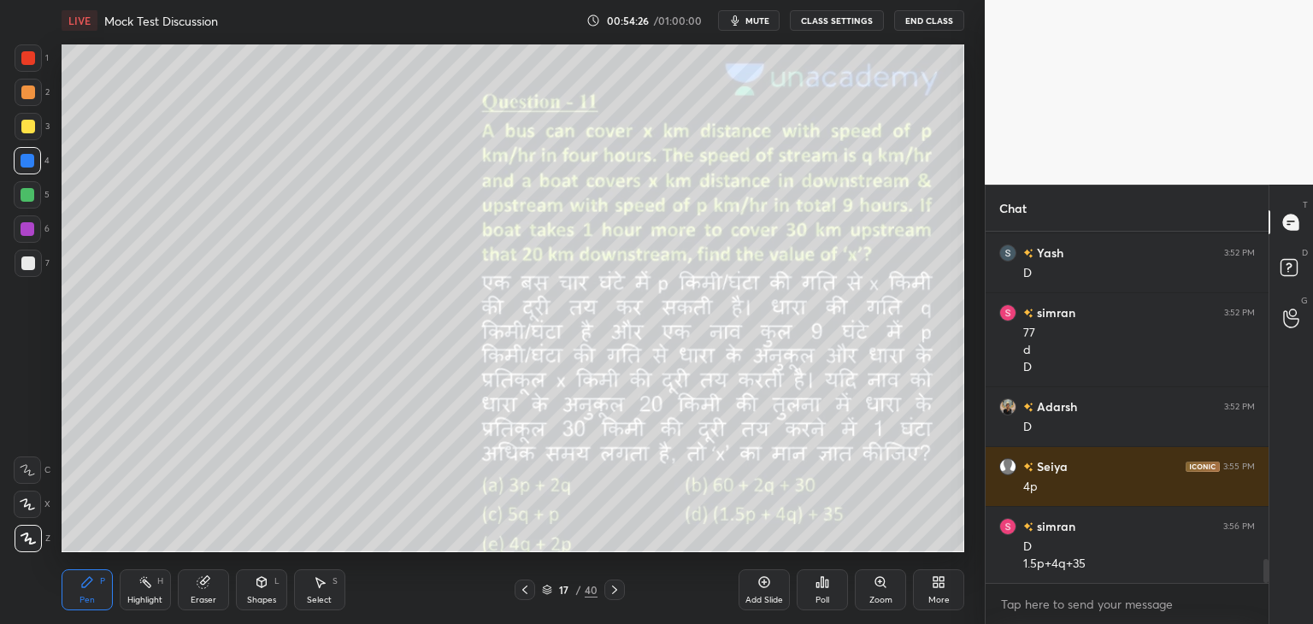
click at [265, 584] on icon at bounding box center [261, 582] width 9 height 10
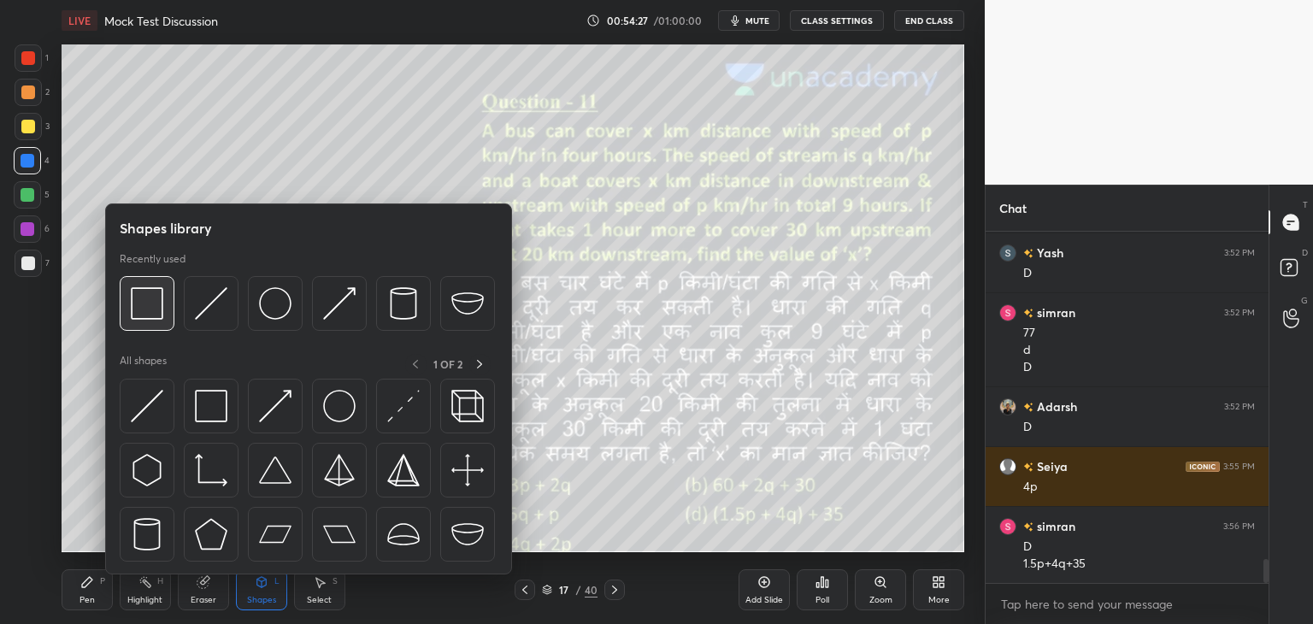
click at [157, 298] on img at bounding box center [147, 303] width 32 height 32
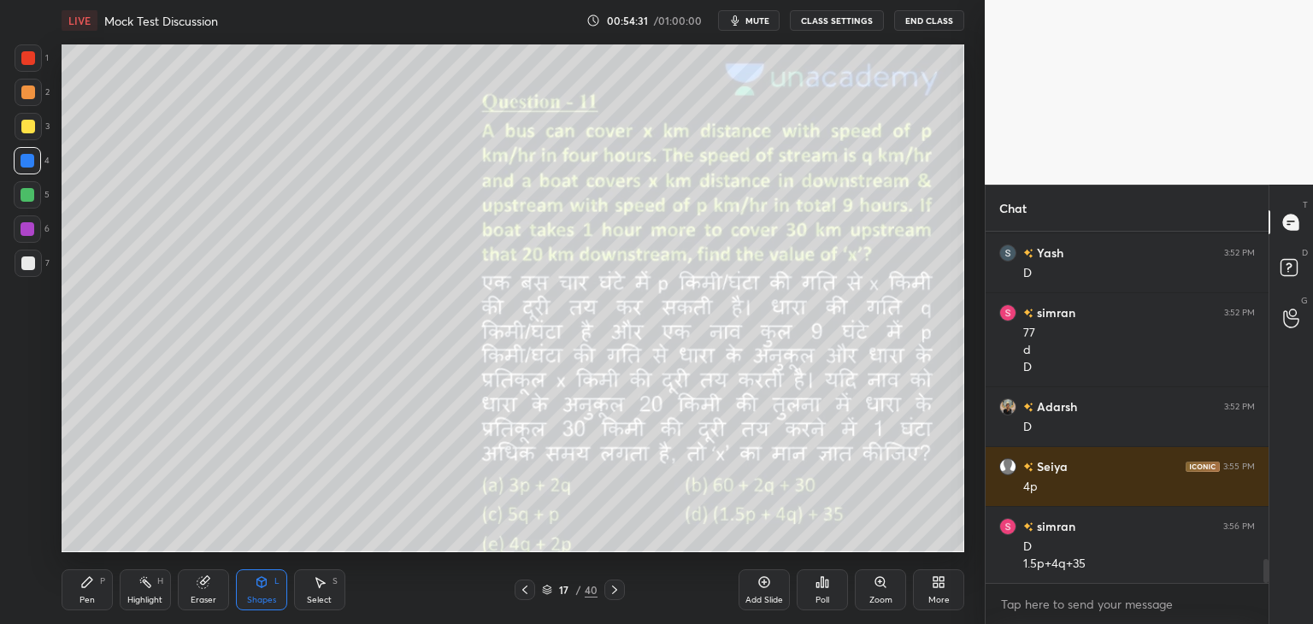
click at [208, 586] on icon at bounding box center [204, 582] width 14 height 14
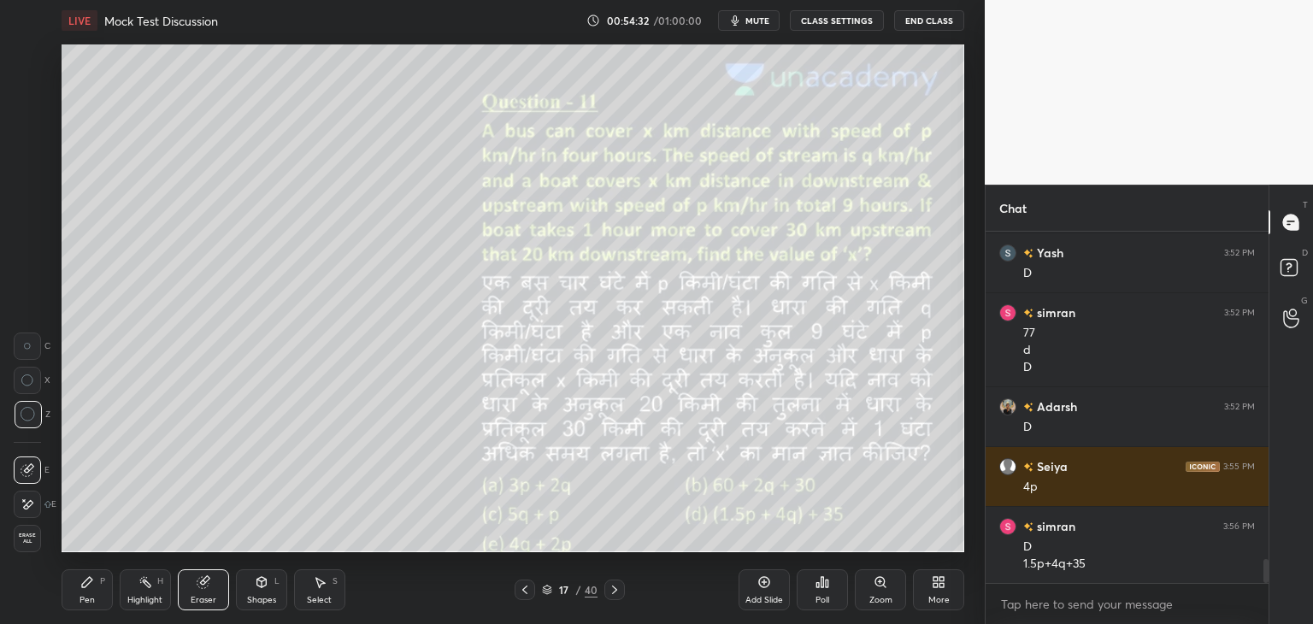
click at [103, 588] on div "Pen P" at bounding box center [87, 589] width 51 height 41
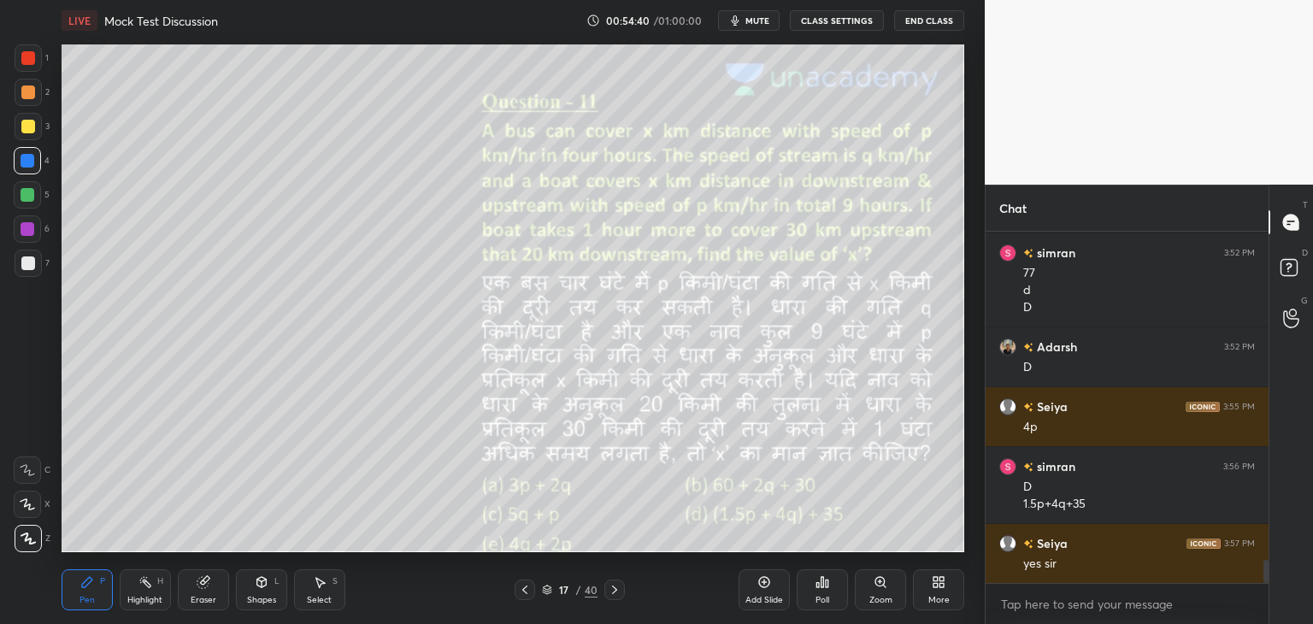
scroll to position [5001, 0]
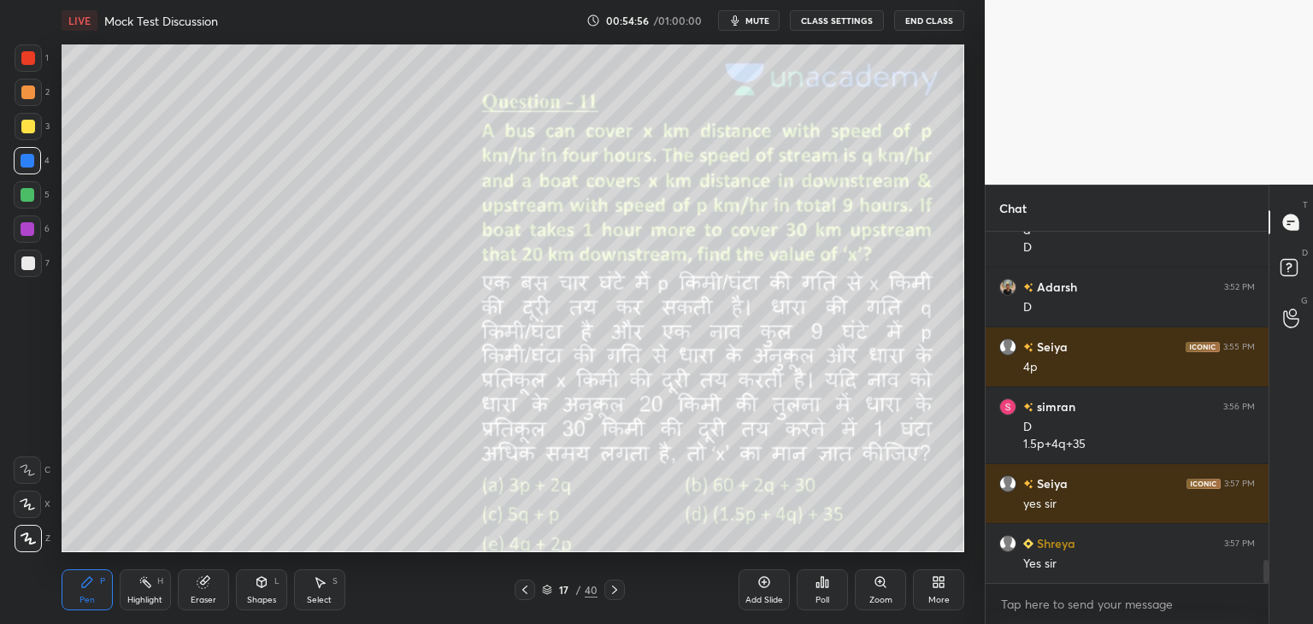
click at [255, 587] on icon at bounding box center [262, 582] width 14 height 14
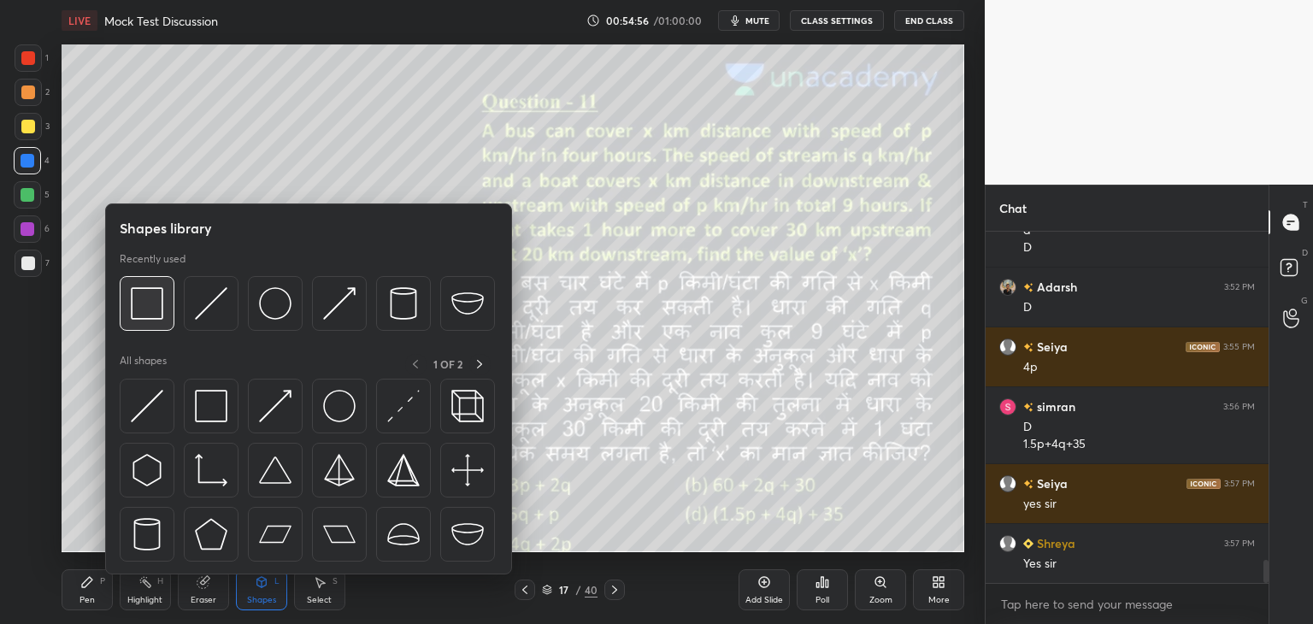
click at [152, 299] on img at bounding box center [147, 303] width 32 height 32
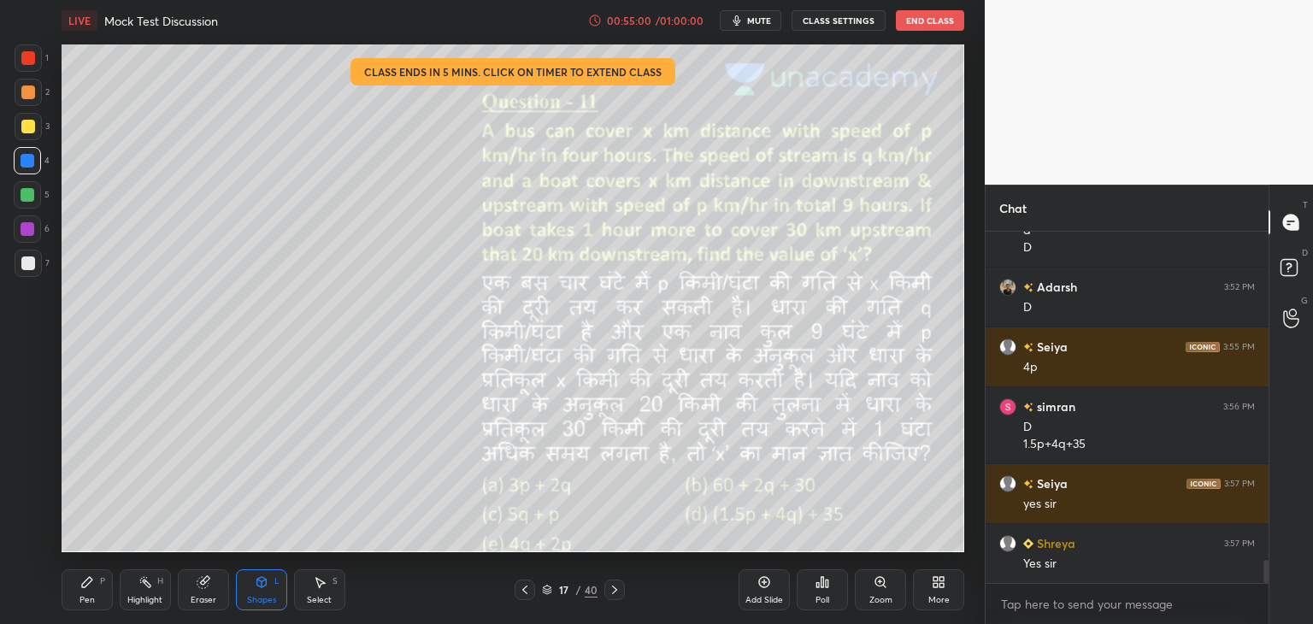
click at [97, 594] on div "Pen P" at bounding box center [87, 589] width 51 height 41
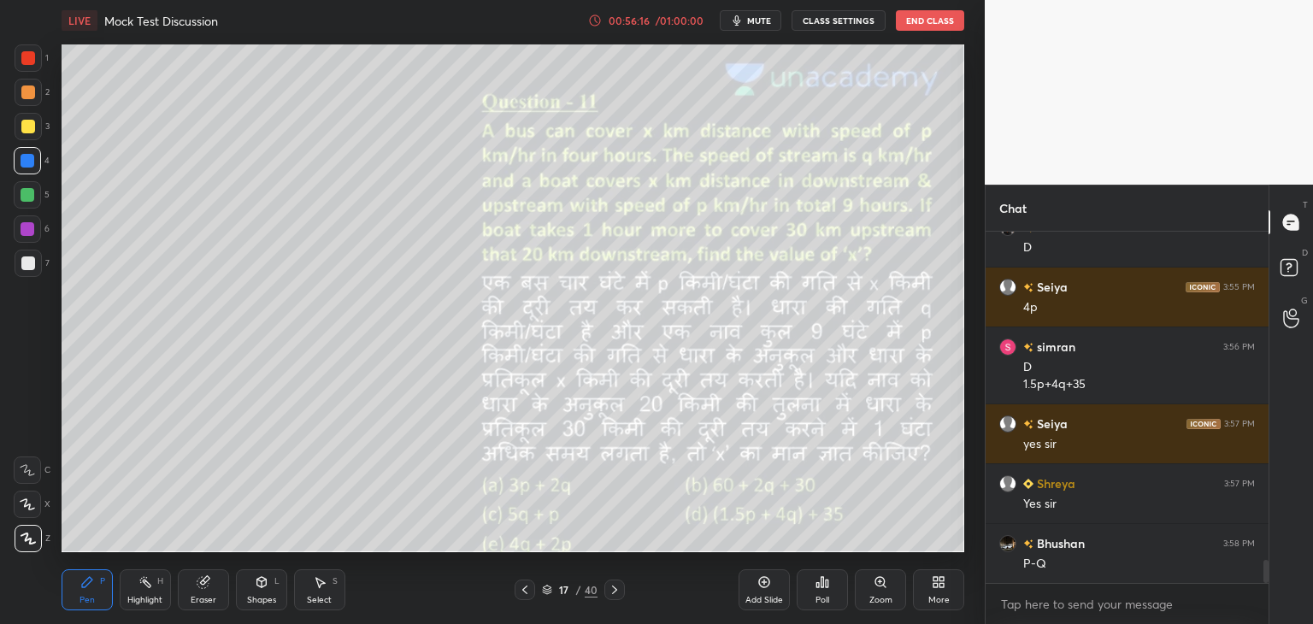
scroll to position [5120, 0]
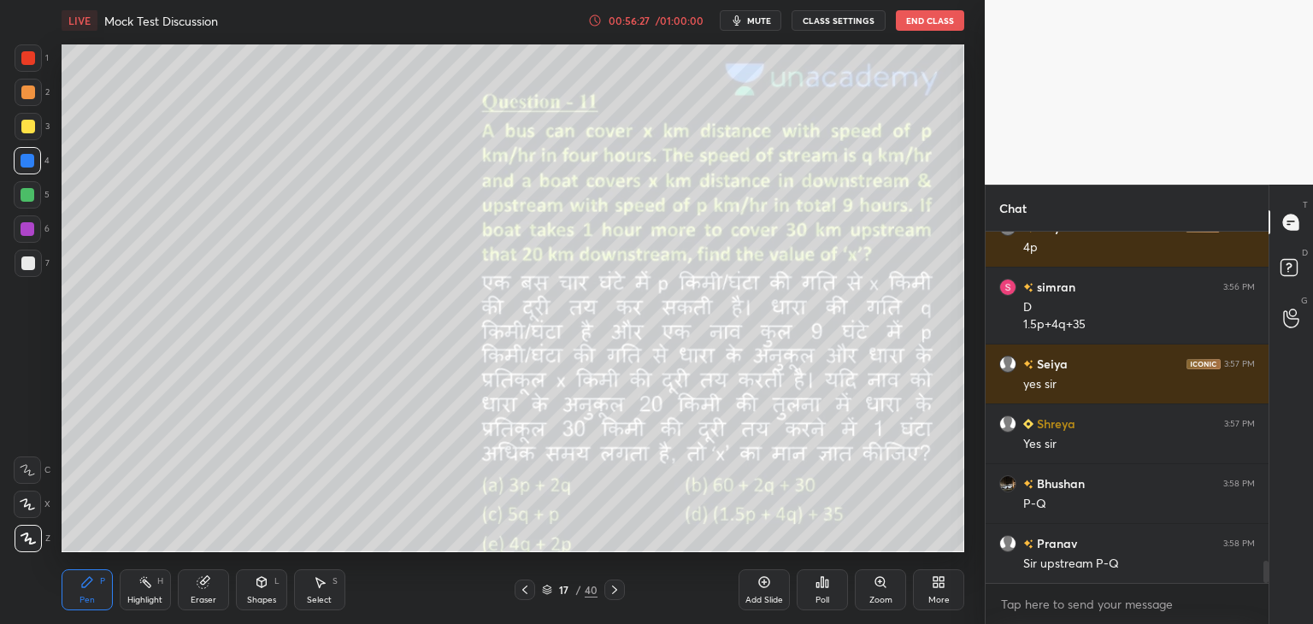
click at [208, 588] on icon at bounding box center [204, 582] width 14 height 14
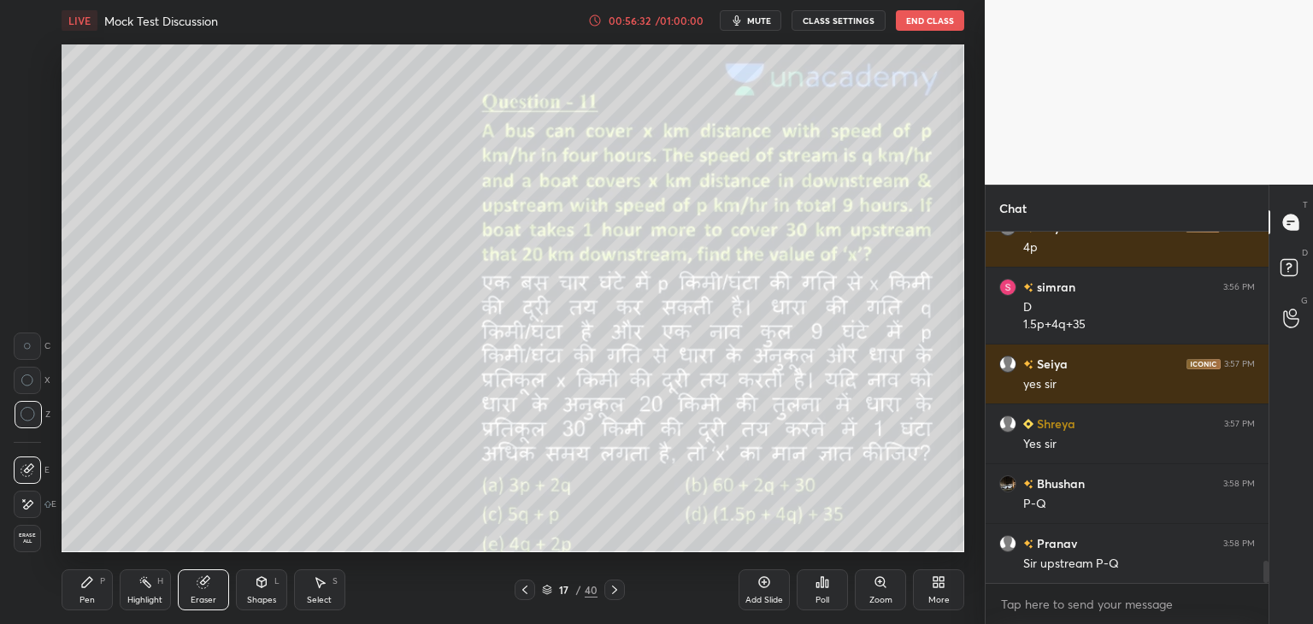
click at [87, 584] on icon at bounding box center [87, 582] width 10 height 10
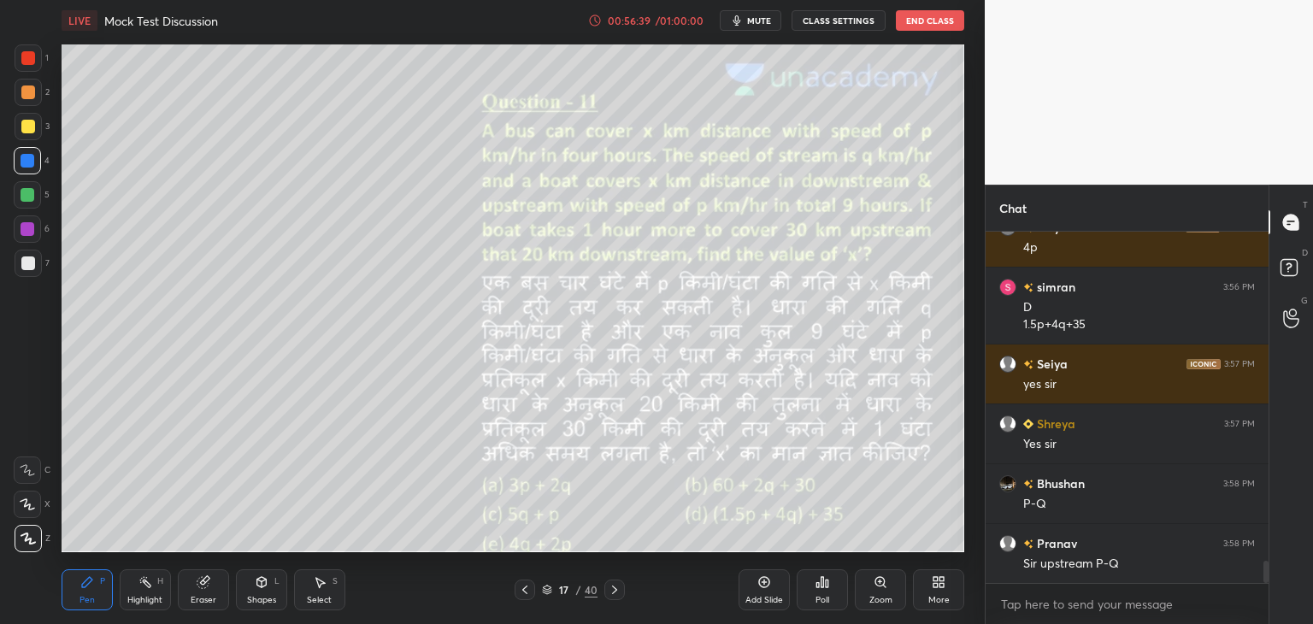
click at [207, 599] on div "Eraser" at bounding box center [204, 600] width 26 height 9
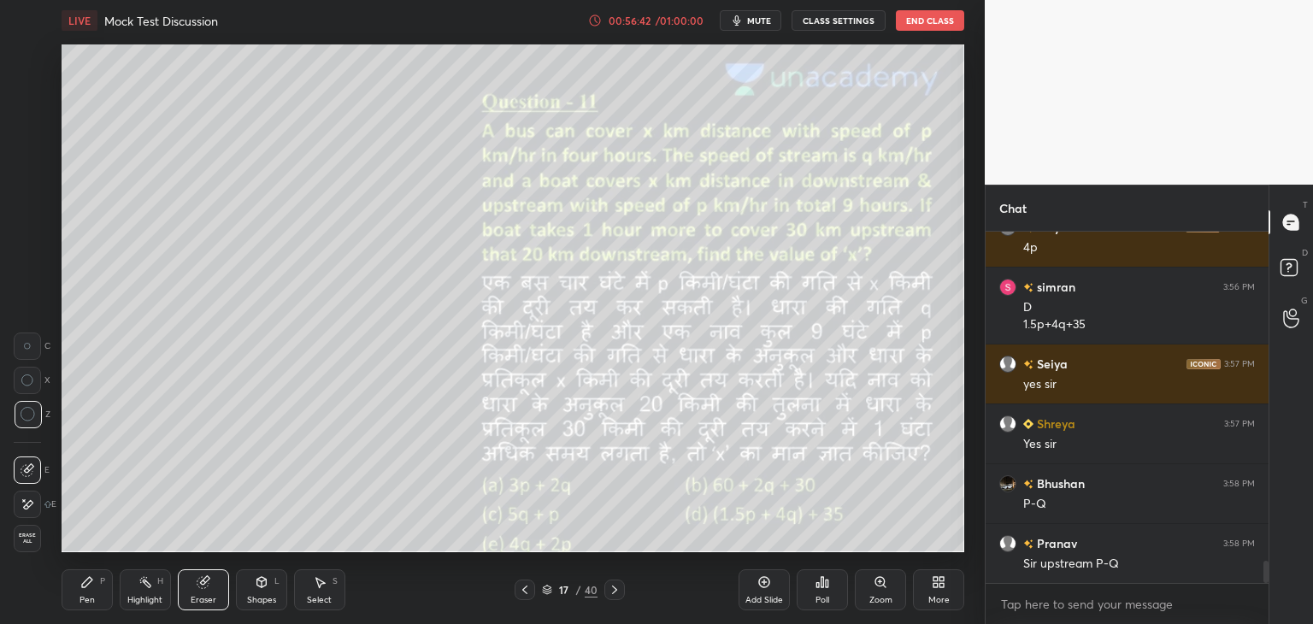
click at [89, 584] on icon at bounding box center [87, 582] width 14 height 14
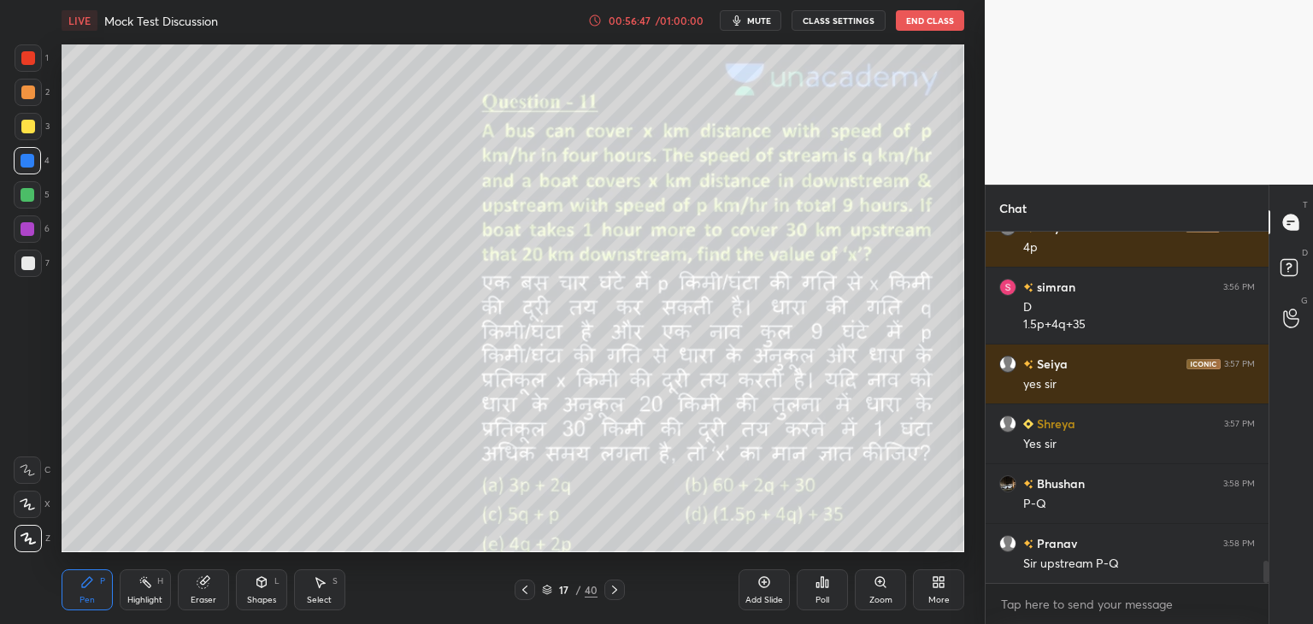
click at [205, 592] on div "Eraser" at bounding box center [203, 589] width 51 height 41
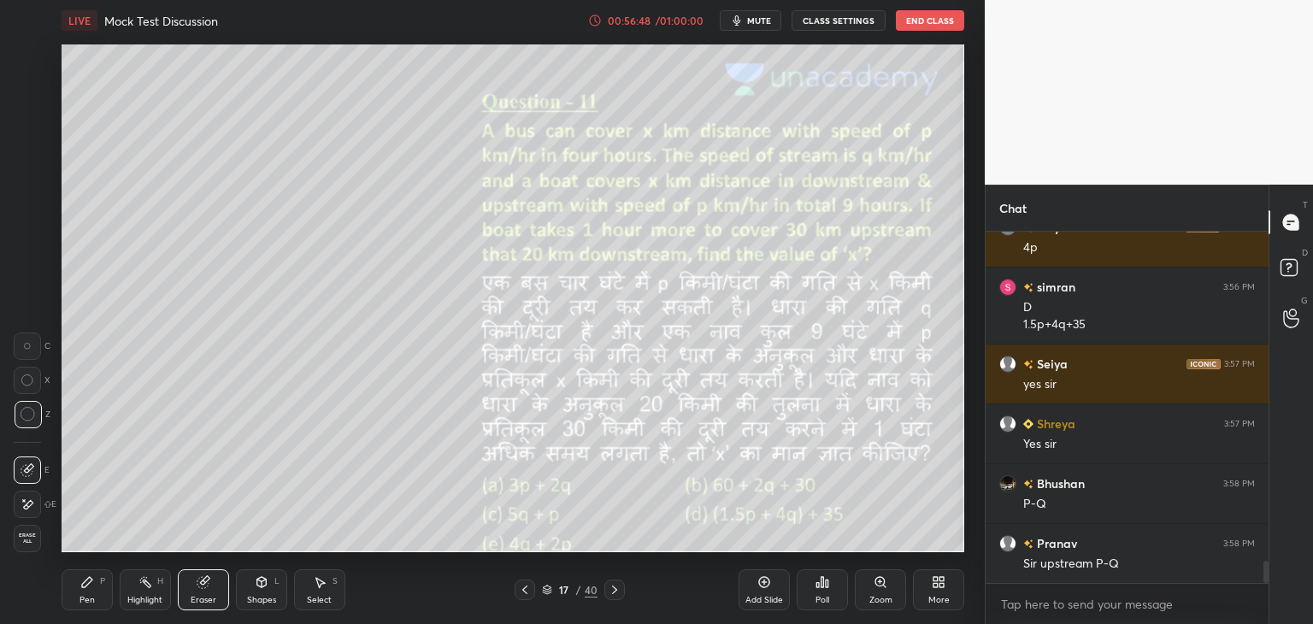
scroll to position [5161, 0]
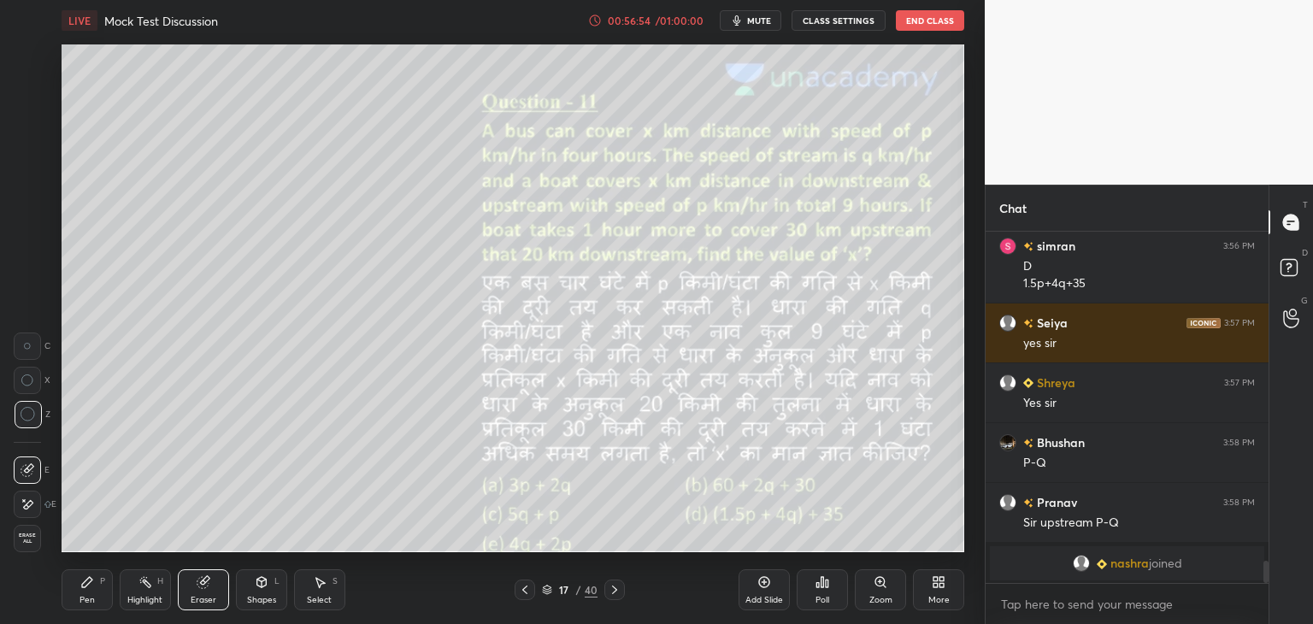
click at [75, 589] on div "Pen P" at bounding box center [87, 589] width 51 height 41
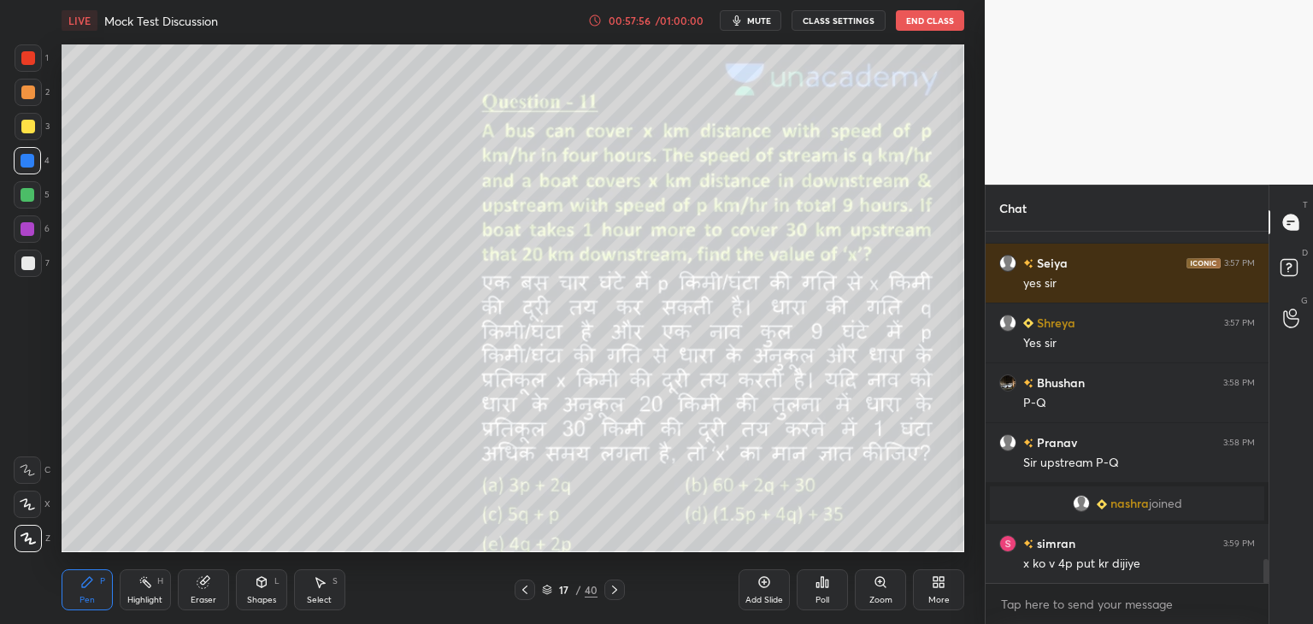
scroll to position [4908, 0]
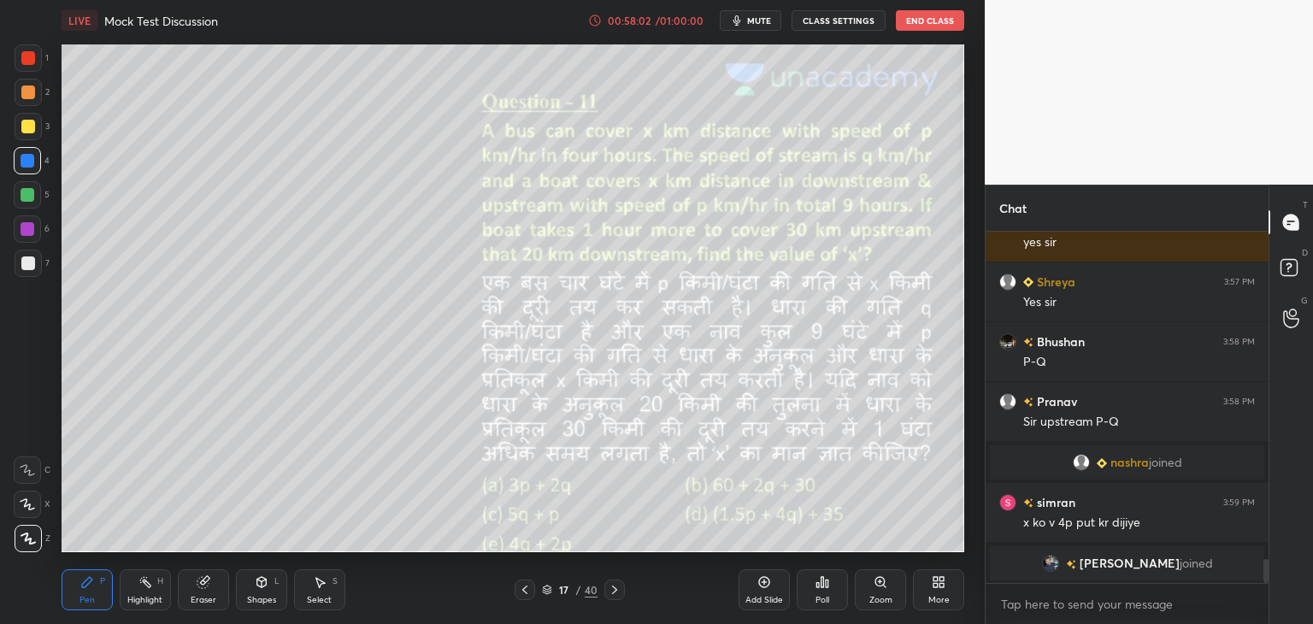
click at [32, 269] on div at bounding box center [28, 263] width 14 height 14
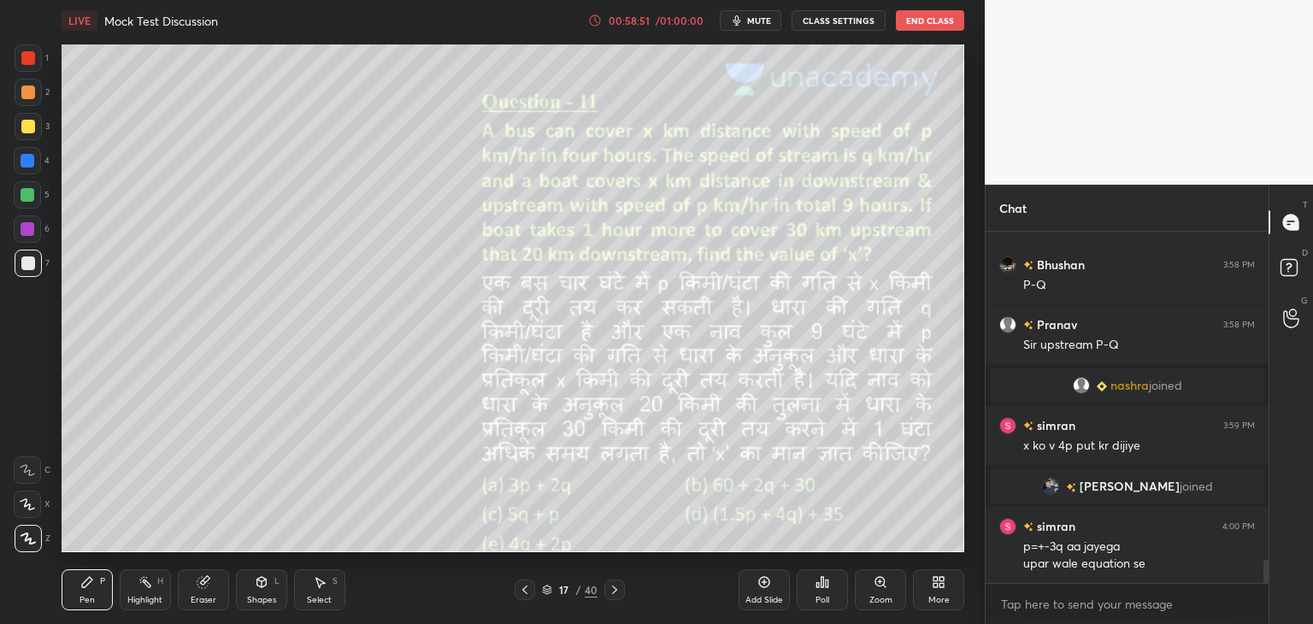
scroll to position [5011, 0]
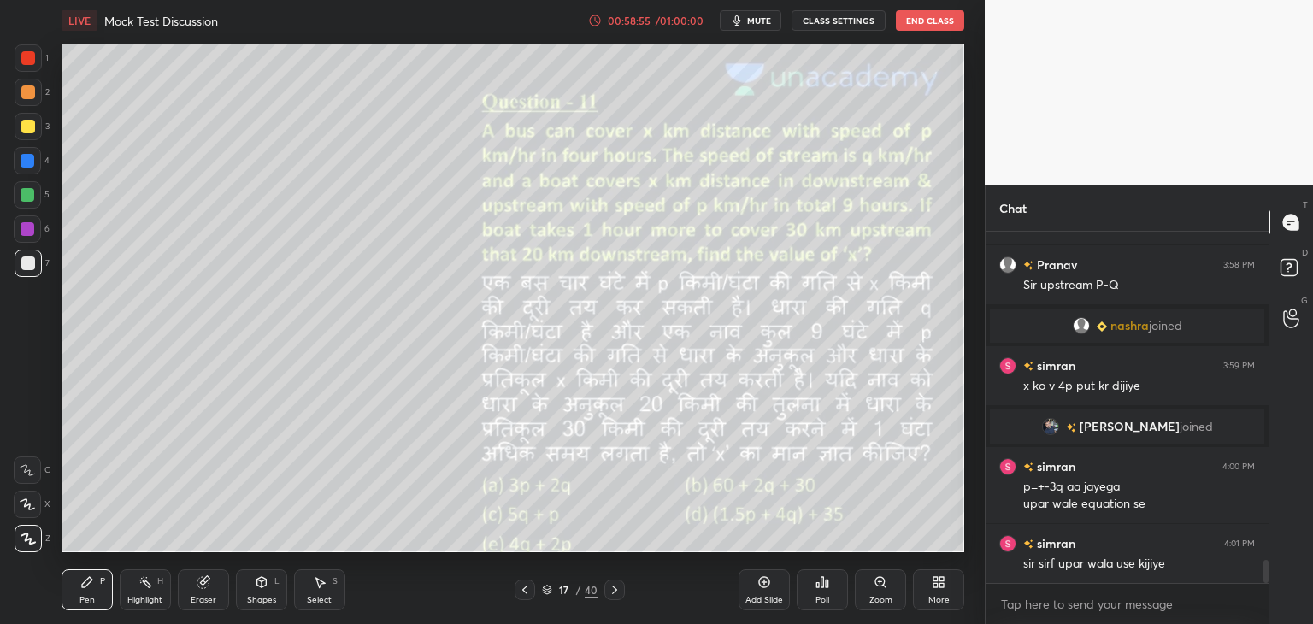
click at [208, 584] on icon at bounding box center [204, 582] width 14 height 14
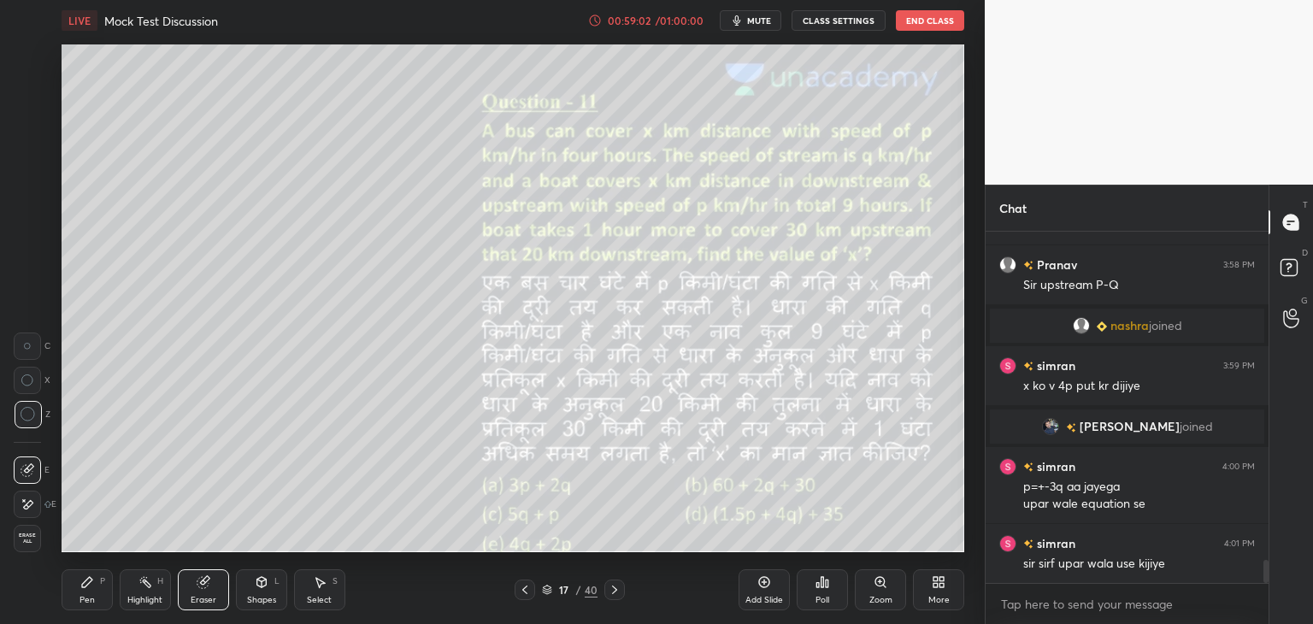
click at [93, 591] on div "Pen P" at bounding box center [87, 589] width 51 height 41
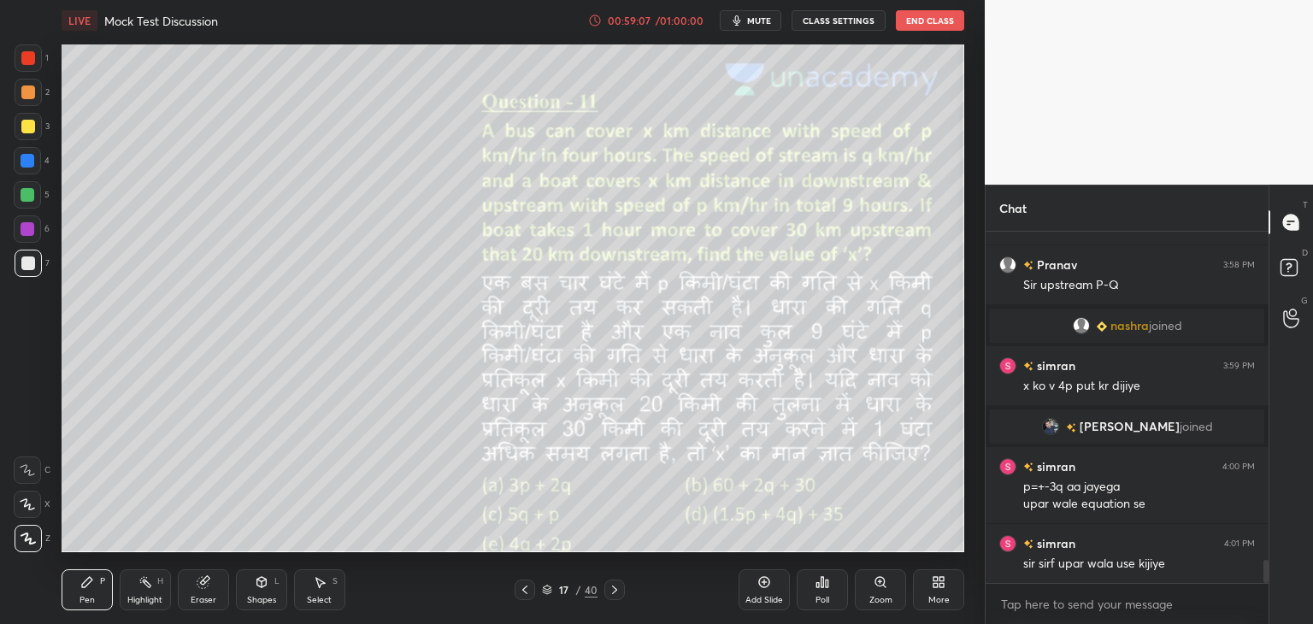
click at [31, 194] on div at bounding box center [28, 195] width 14 height 14
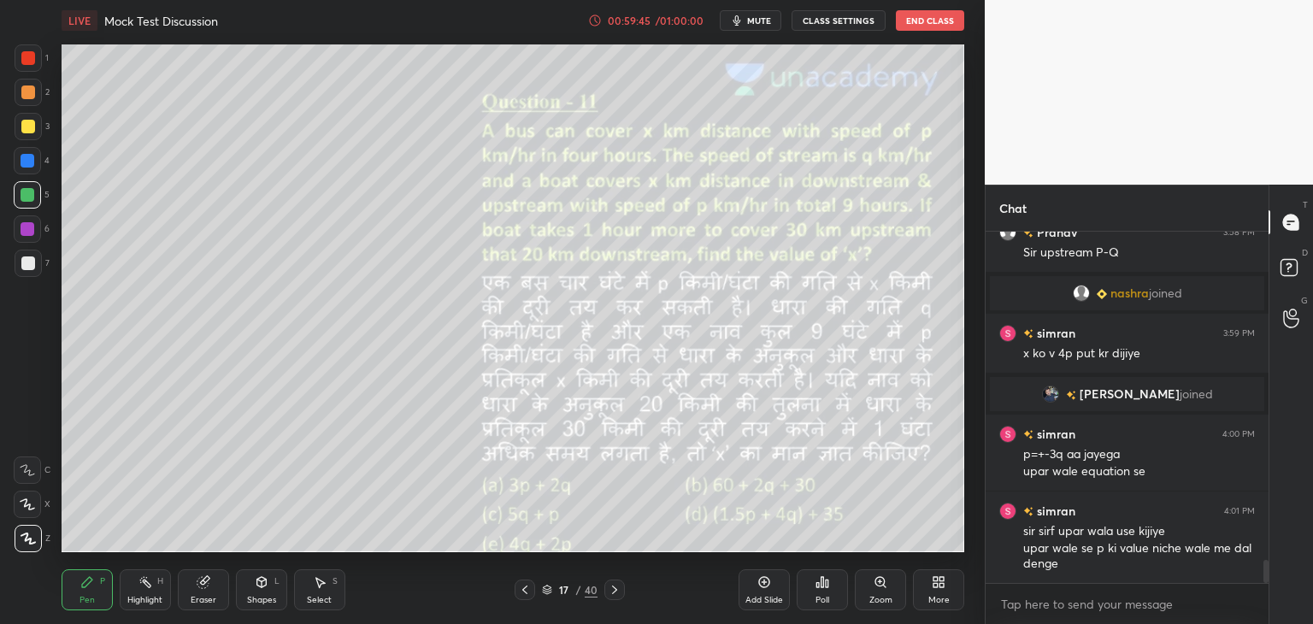
scroll to position [5103, 0]
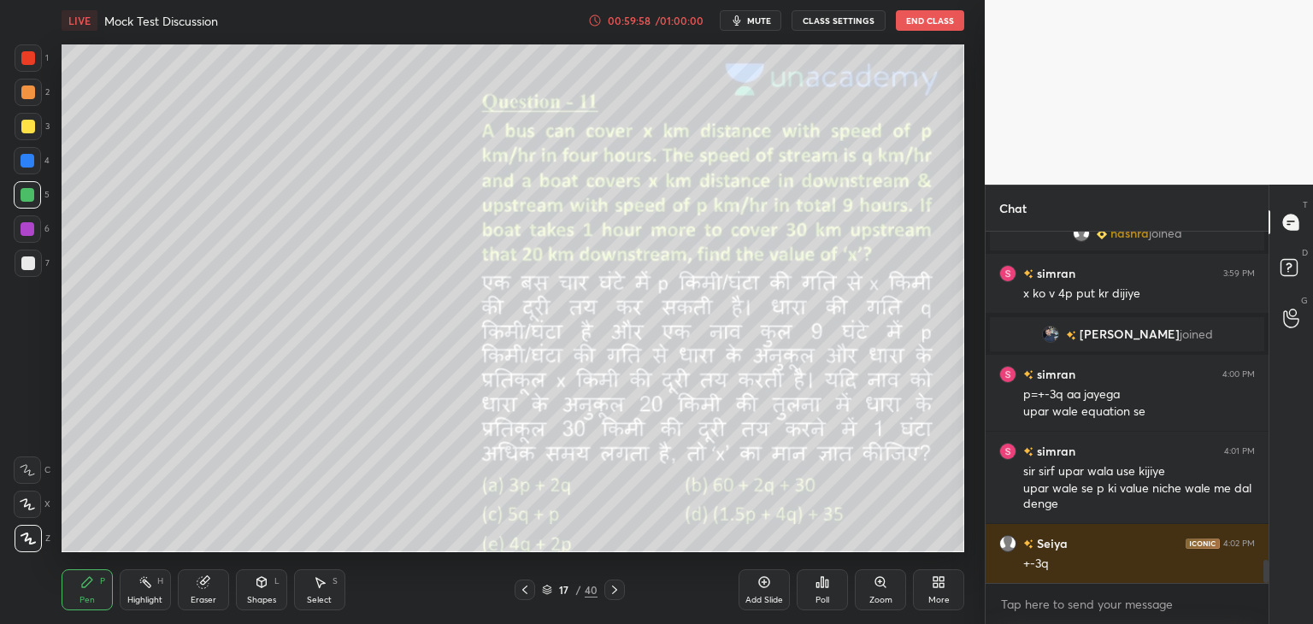
click at [200, 604] on div "Eraser" at bounding box center [204, 600] width 26 height 9
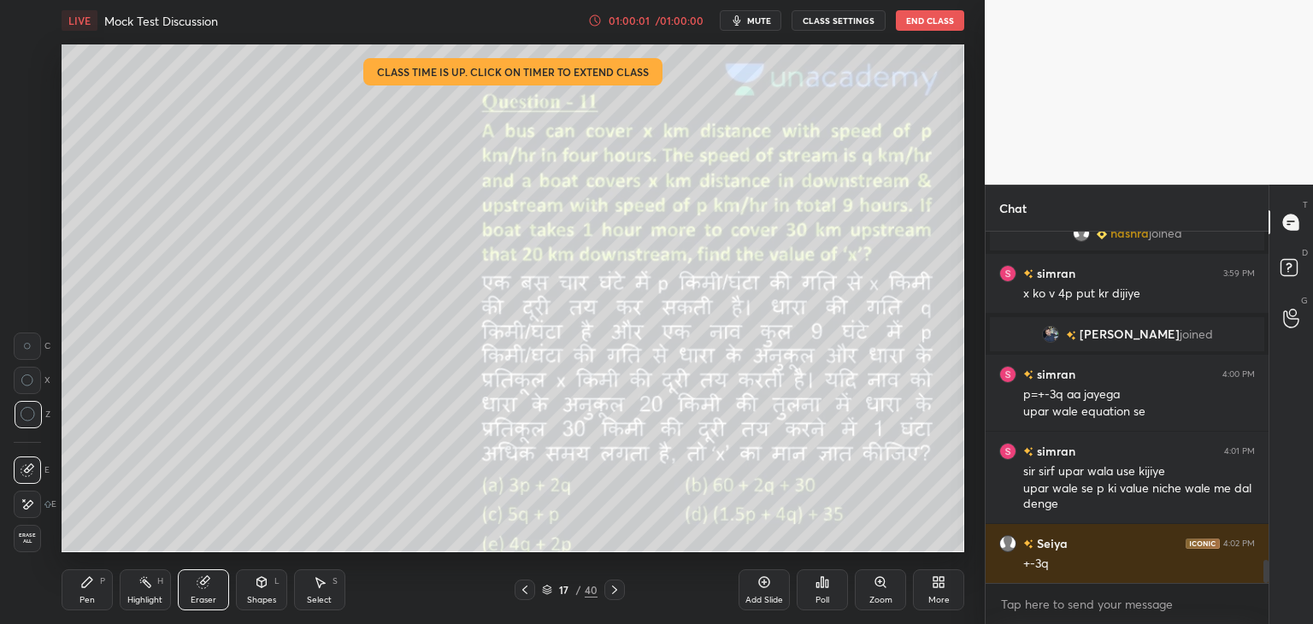
click at [89, 584] on icon at bounding box center [87, 582] width 14 height 14
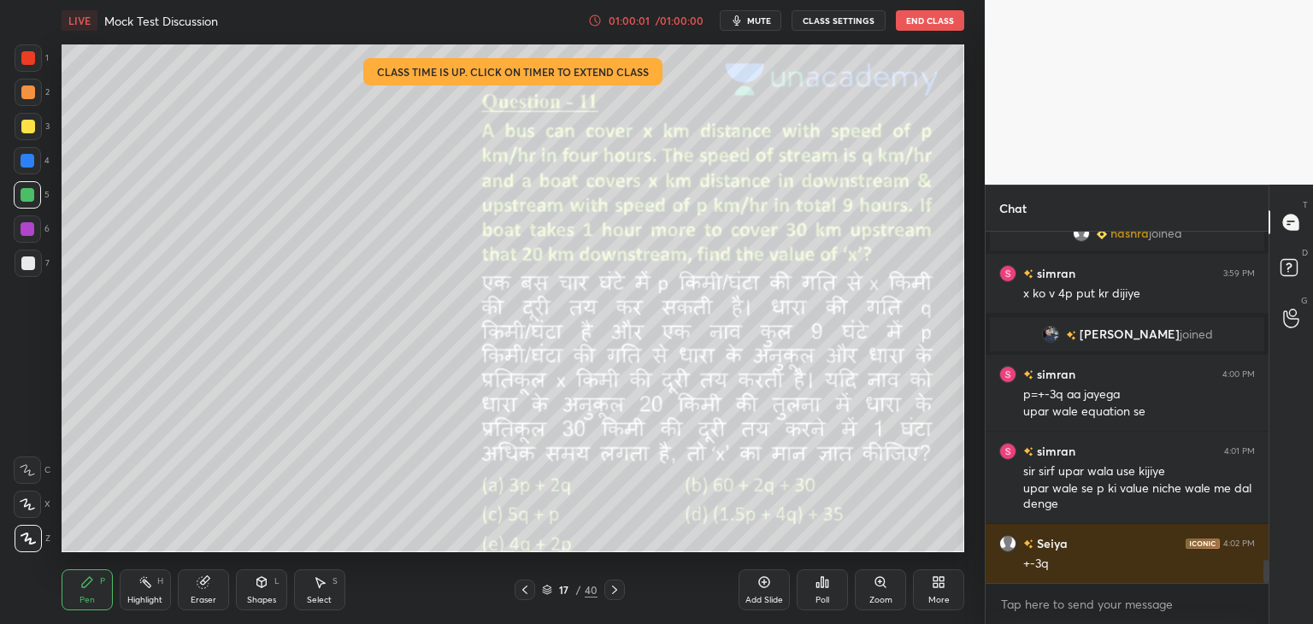
click at [636, 22] on div "01:00:01" at bounding box center [629, 20] width 48 height 10
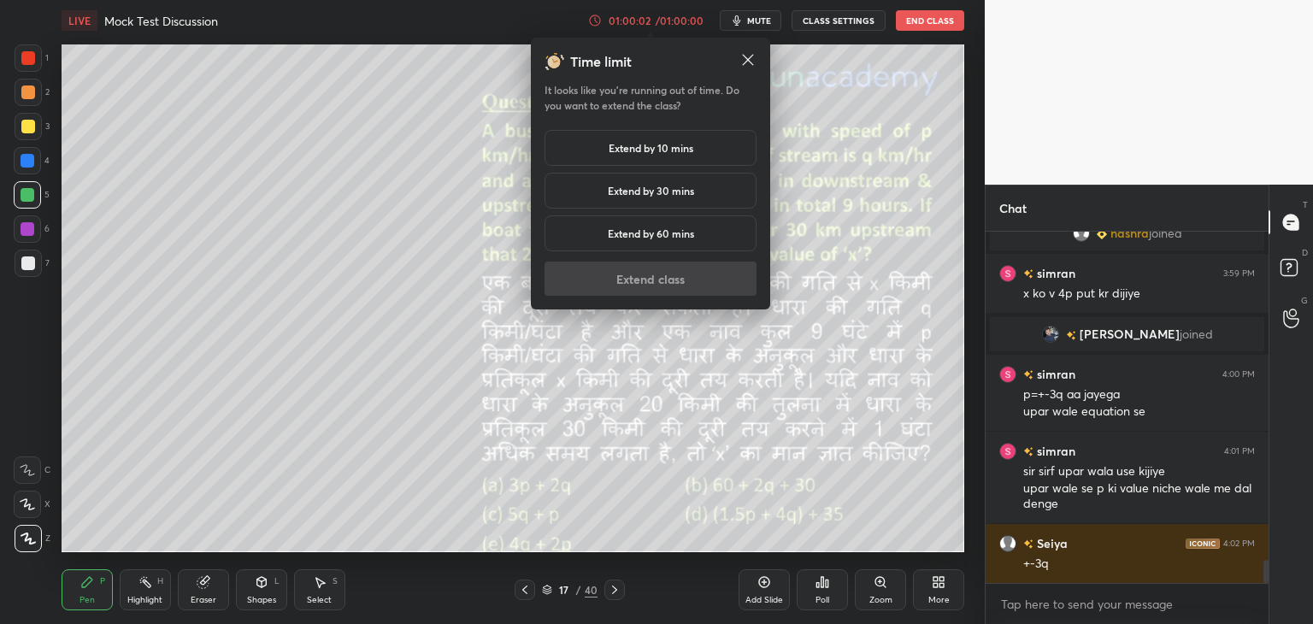
click at [630, 147] on h5 "Extend by 10 mins" at bounding box center [650, 147] width 85 height 15
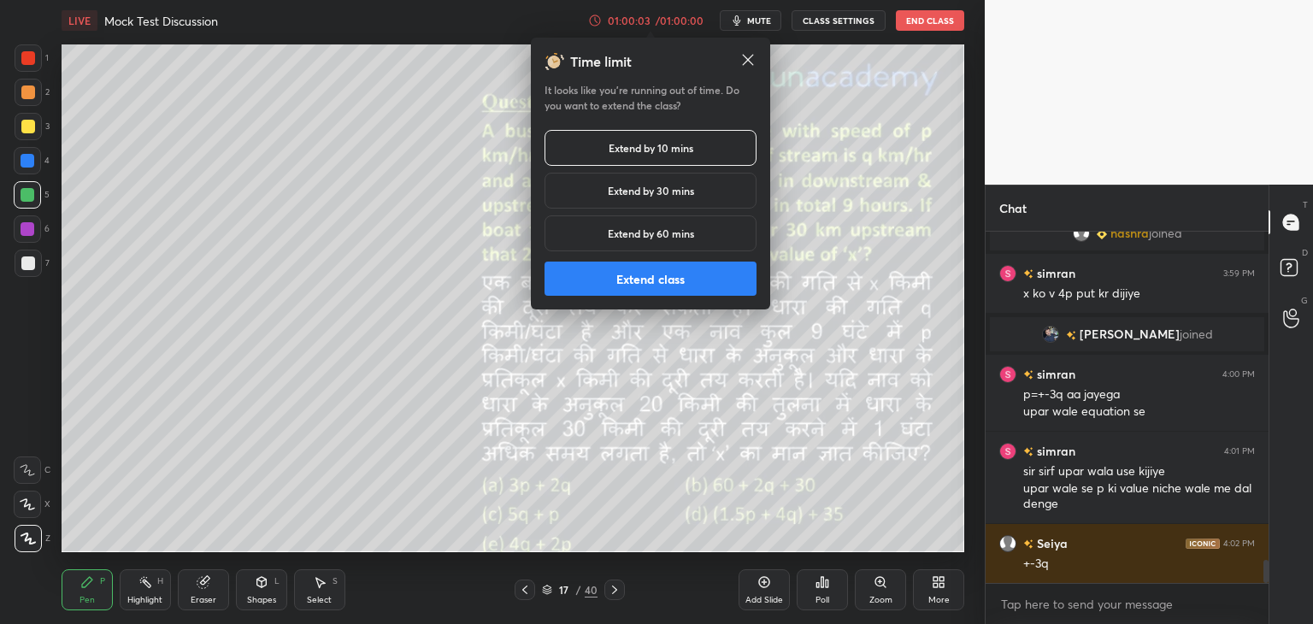
click at [629, 287] on button "Extend class" at bounding box center [650, 278] width 212 height 34
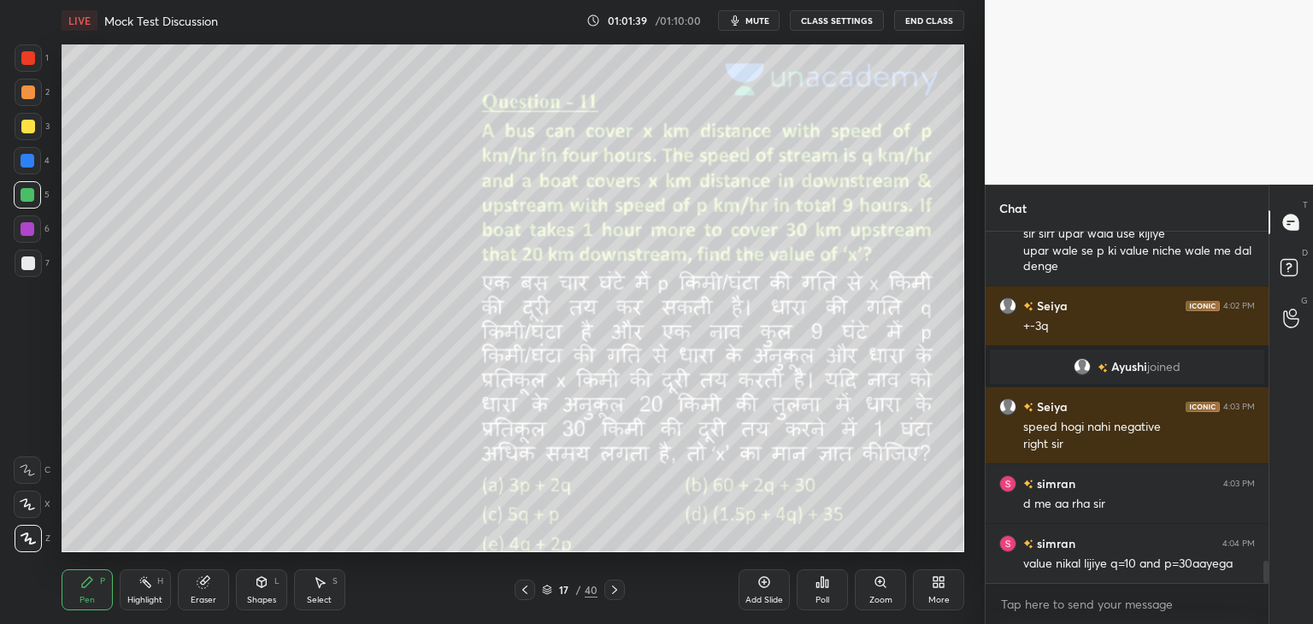
scroll to position [5272, 0]
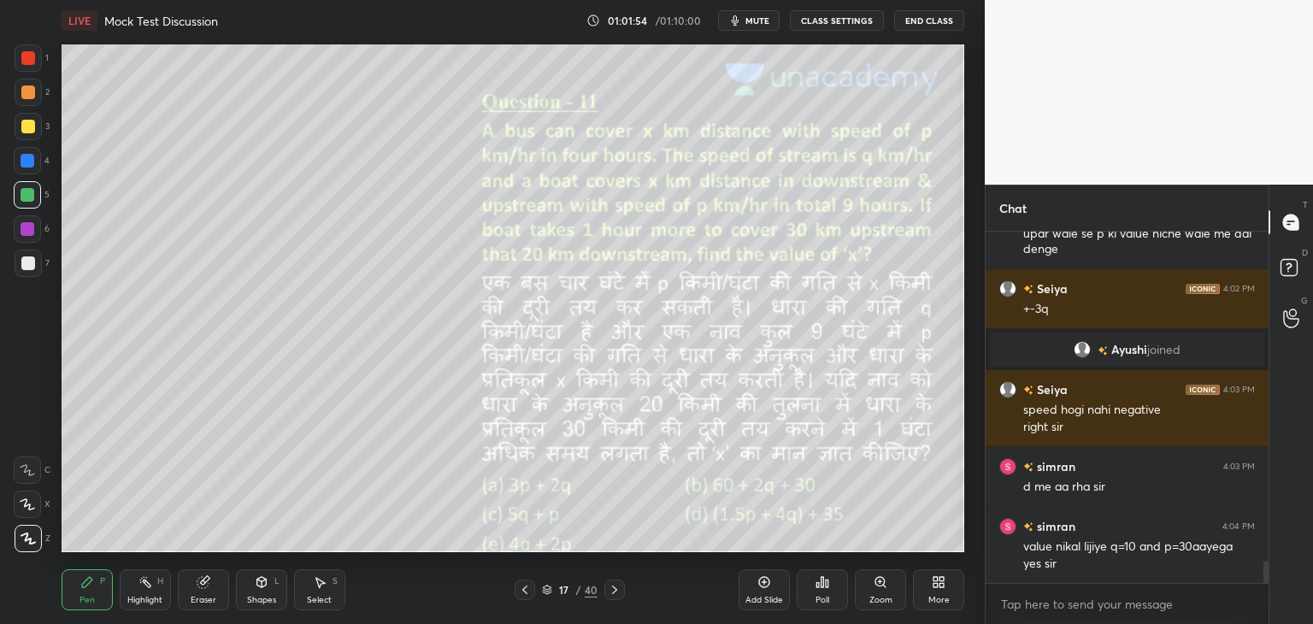
click at [757, 581] on icon at bounding box center [764, 582] width 14 height 14
click at [526, 588] on icon at bounding box center [525, 589] width 5 height 9
click at [618, 590] on icon at bounding box center [613, 590] width 14 height 14
click at [518, 593] on div at bounding box center [525, 589] width 21 height 21
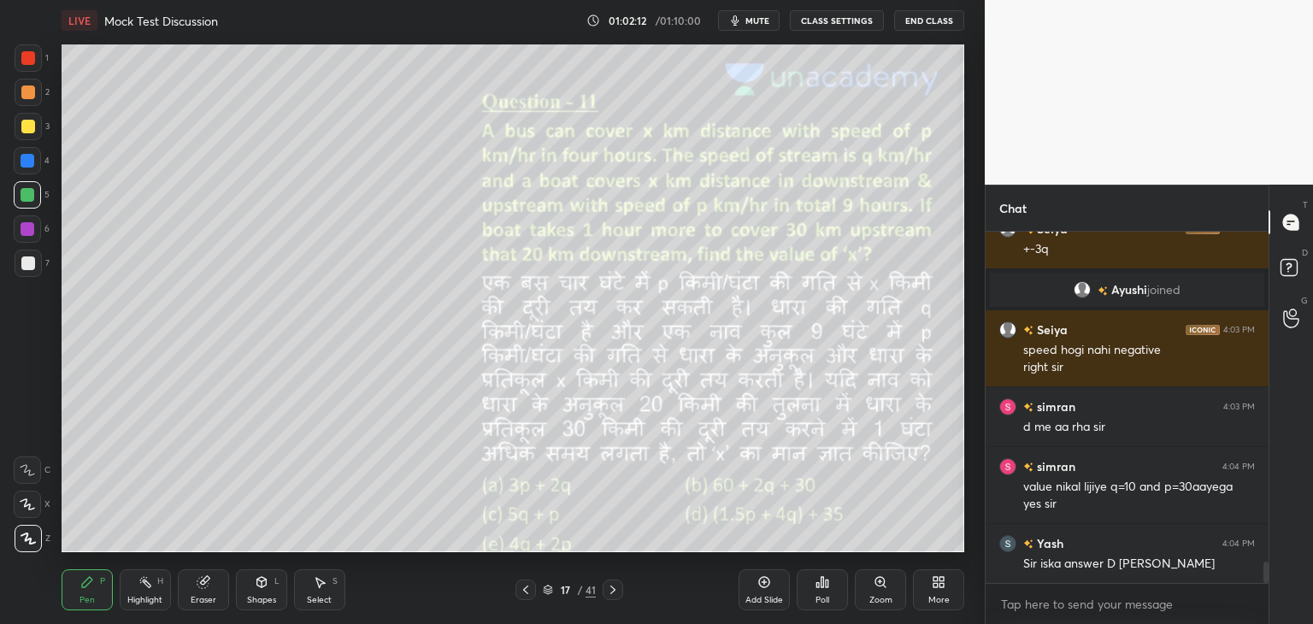
click at [620, 584] on div at bounding box center [612, 589] width 21 height 21
click at [530, 588] on icon at bounding box center [526, 590] width 14 height 14
click at [624, 585] on div "17 / 41" at bounding box center [569, 589] width 338 height 21
click at [608, 591] on icon at bounding box center [613, 590] width 14 height 14
click at [515, 583] on div at bounding box center [525, 589] width 21 height 21
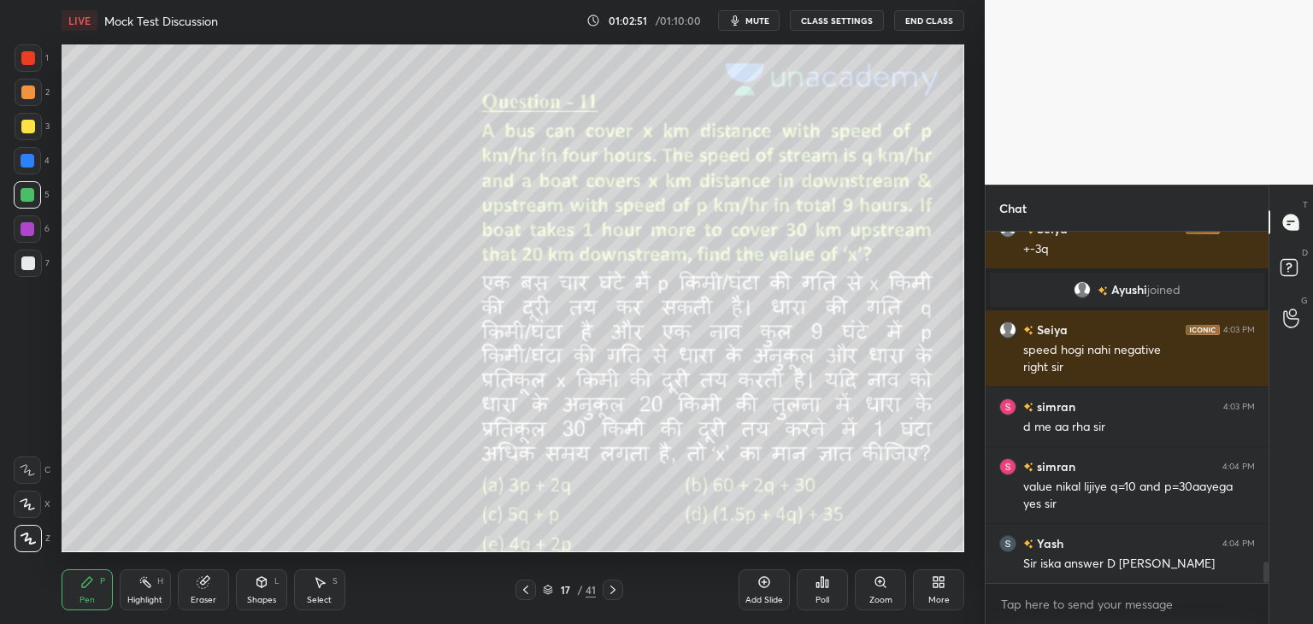
click at [624, 591] on div "17 / 41" at bounding box center [569, 589] width 338 height 21
click at [615, 586] on icon at bounding box center [613, 590] width 14 height 14
click at [526, 585] on icon at bounding box center [526, 590] width 14 height 14
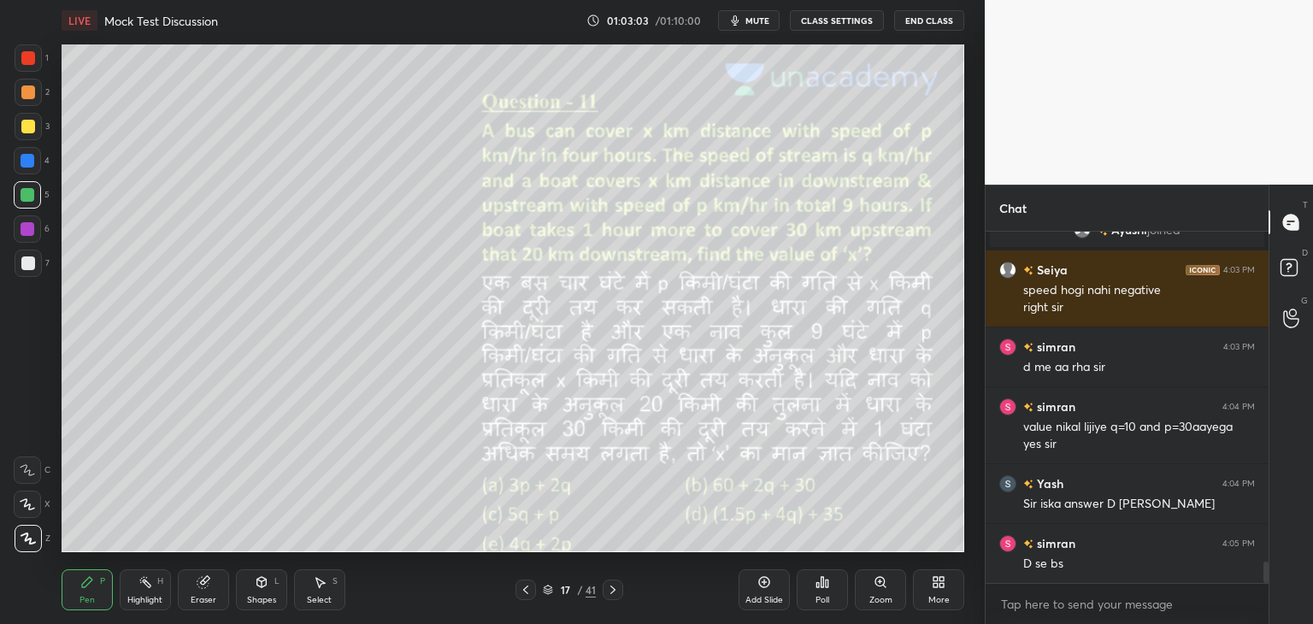
click at [209, 589] on div "Eraser" at bounding box center [203, 589] width 51 height 41
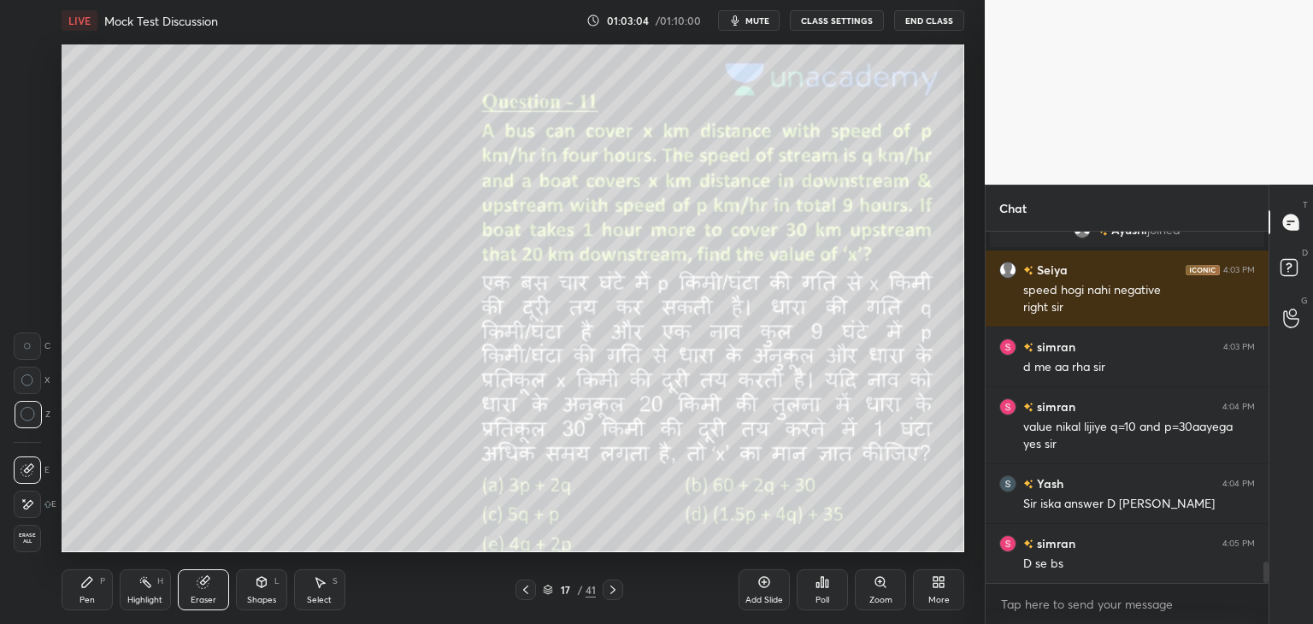
click at [86, 592] on div "Pen P" at bounding box center [87, 589] width 51 height 41
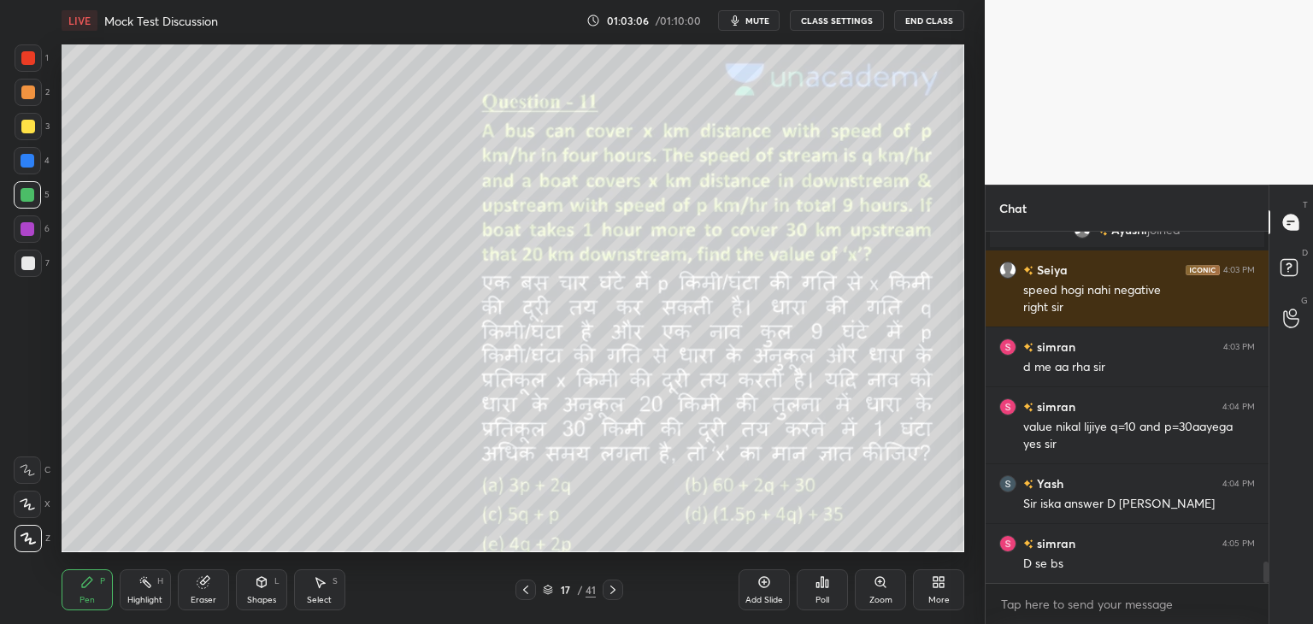
click at [33, 206] on div at bounding box center [27, 194] width 27 height 27
click at [608, 586] on icon at bounding box center [613, 590] width 14 height 14
click at [532, 590] on icon at bounding box center [526, 590] width 14 height 14
click at [612, 585] on icon at bounding box center [613, 590] width 14 height 14
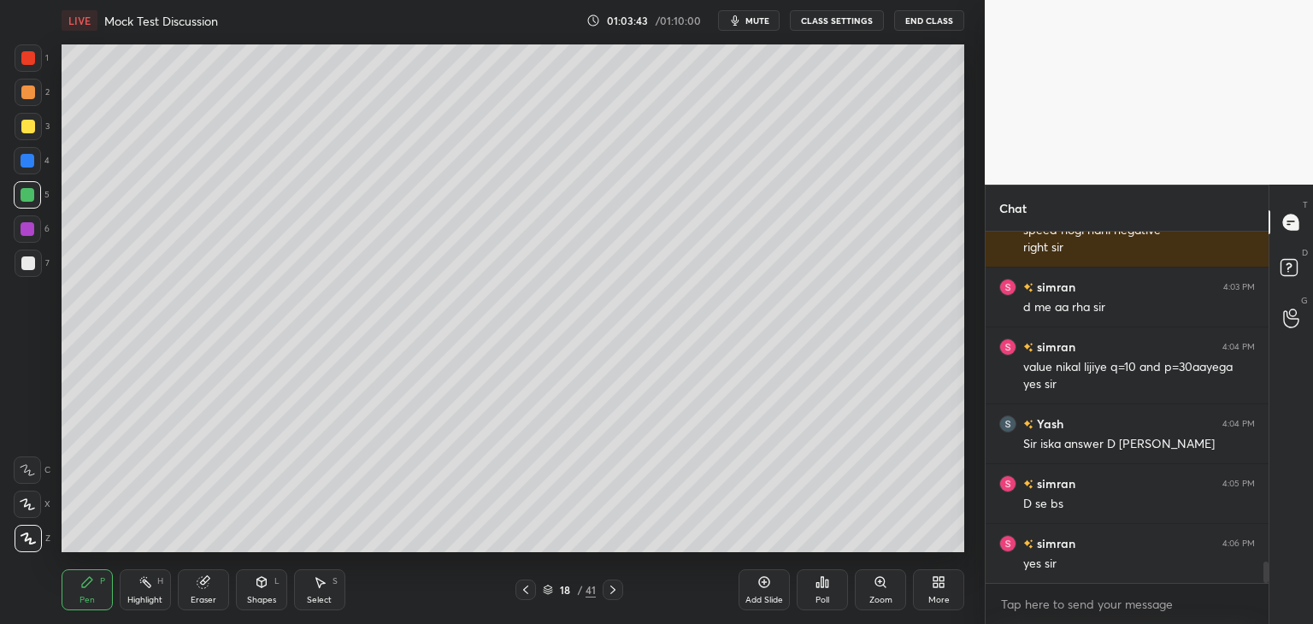
click at [522, 589] on icon at bounding box center [526, 590] width 14 height 14
click at [615, 586] on icon at bounding box center [613, 590] width 14 height 14
click at [615, 585] on icon at bounding box center [613, 590] width 14 height 14
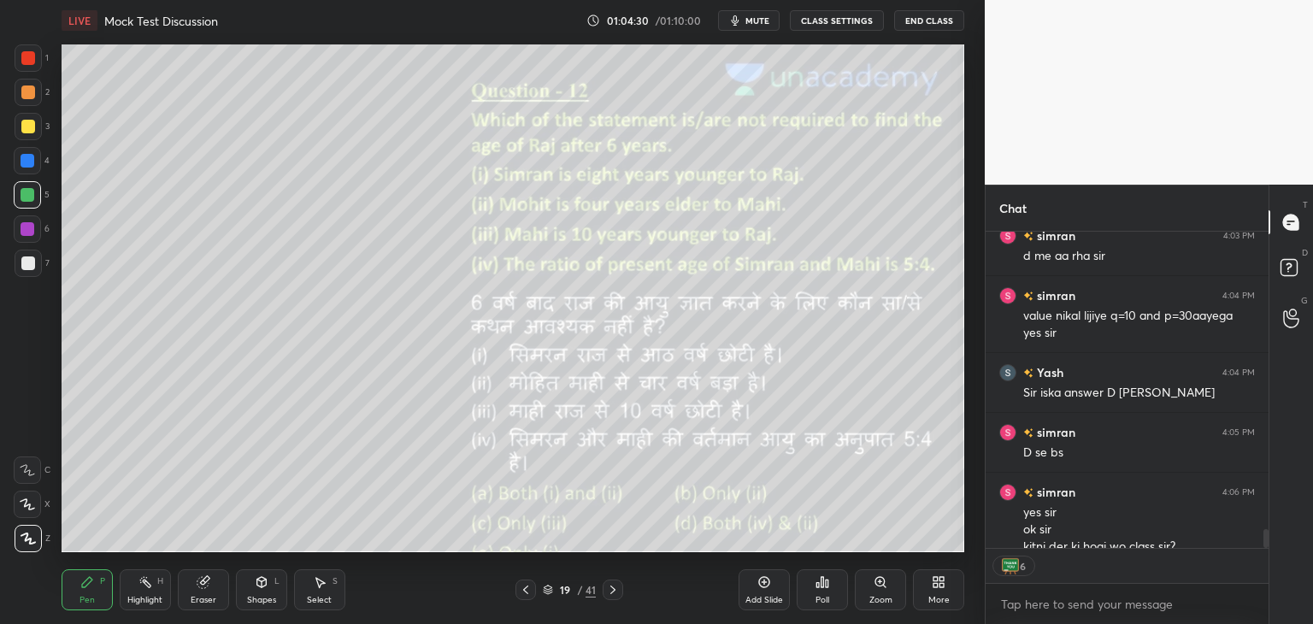
scroll to position [5554, 0]
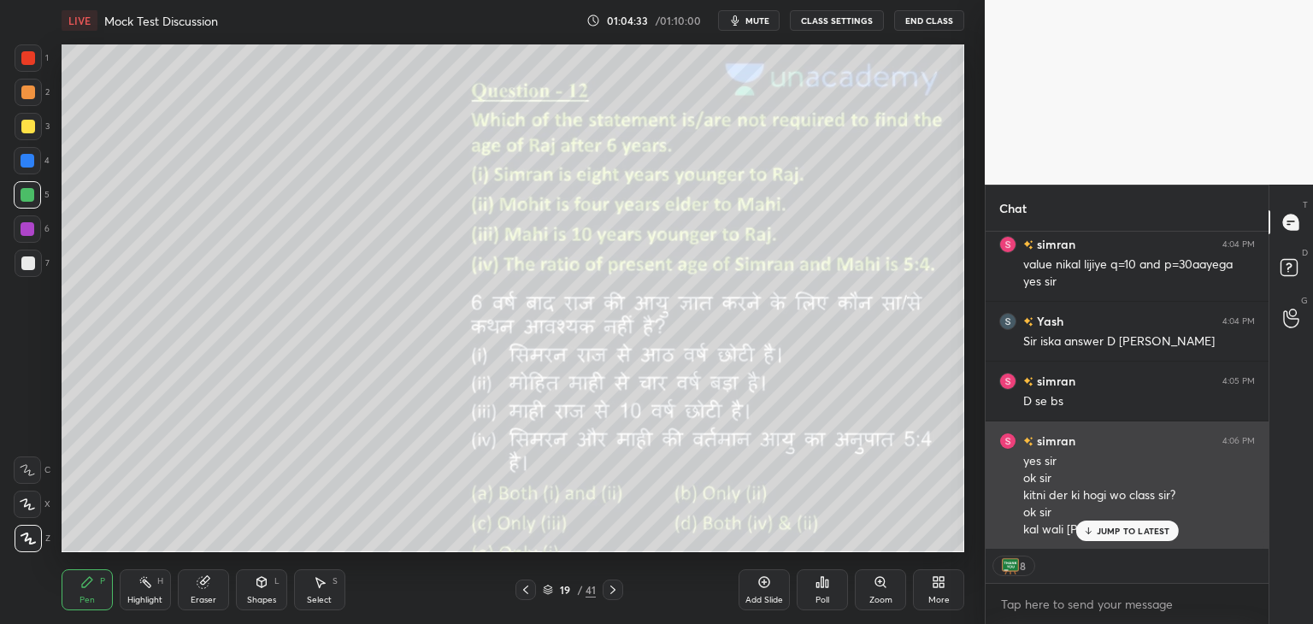
click at [1097, 527] on p "JUMP TO LATEST" at bounding box center [1132, 531] width 73 height 10
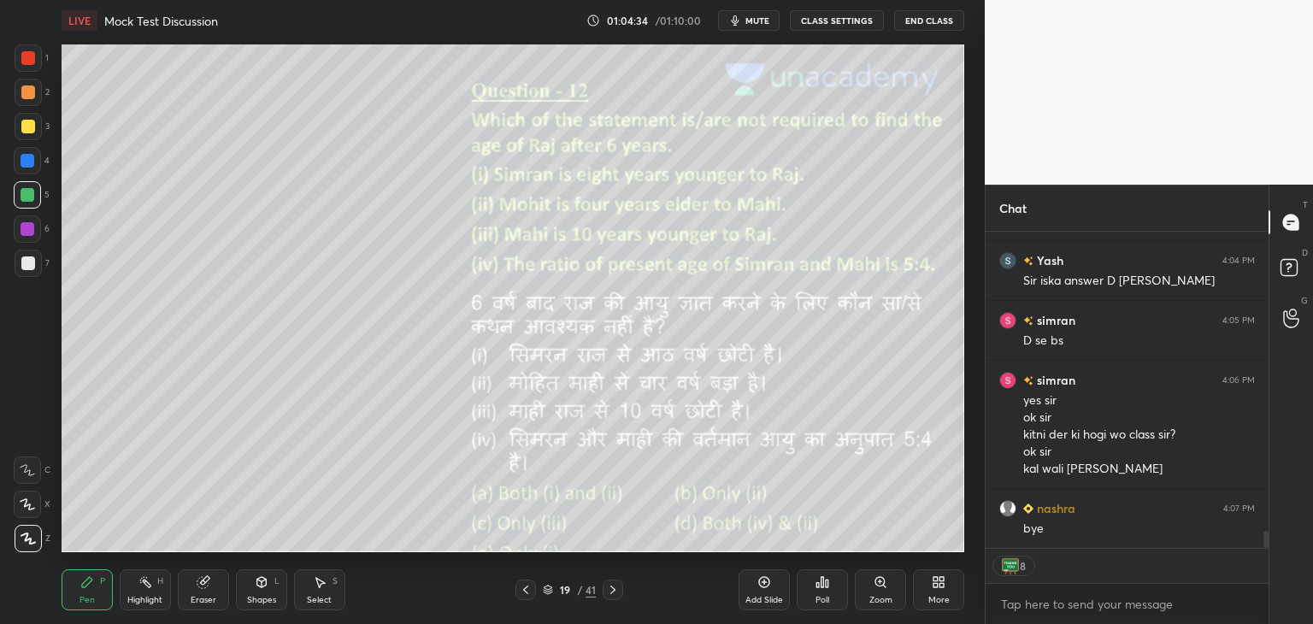
scroll to position [5674, 0]
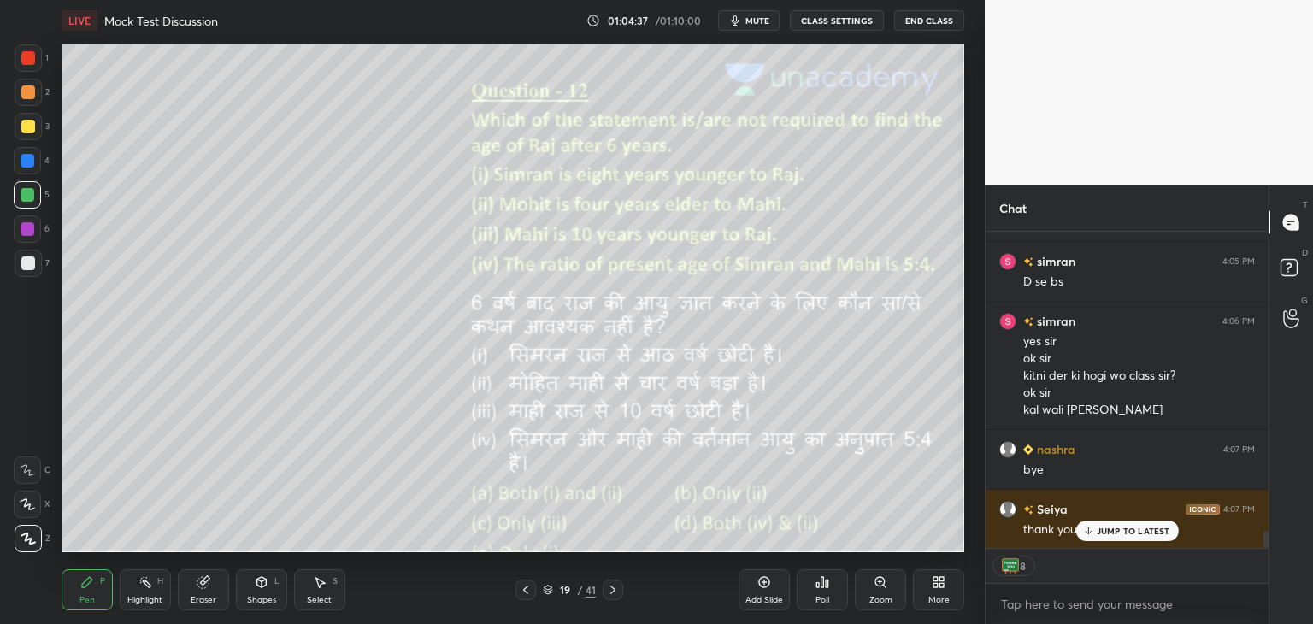
click at [938, 22] on button "End Class" at bounding box center [929, 20] width 70 height 21
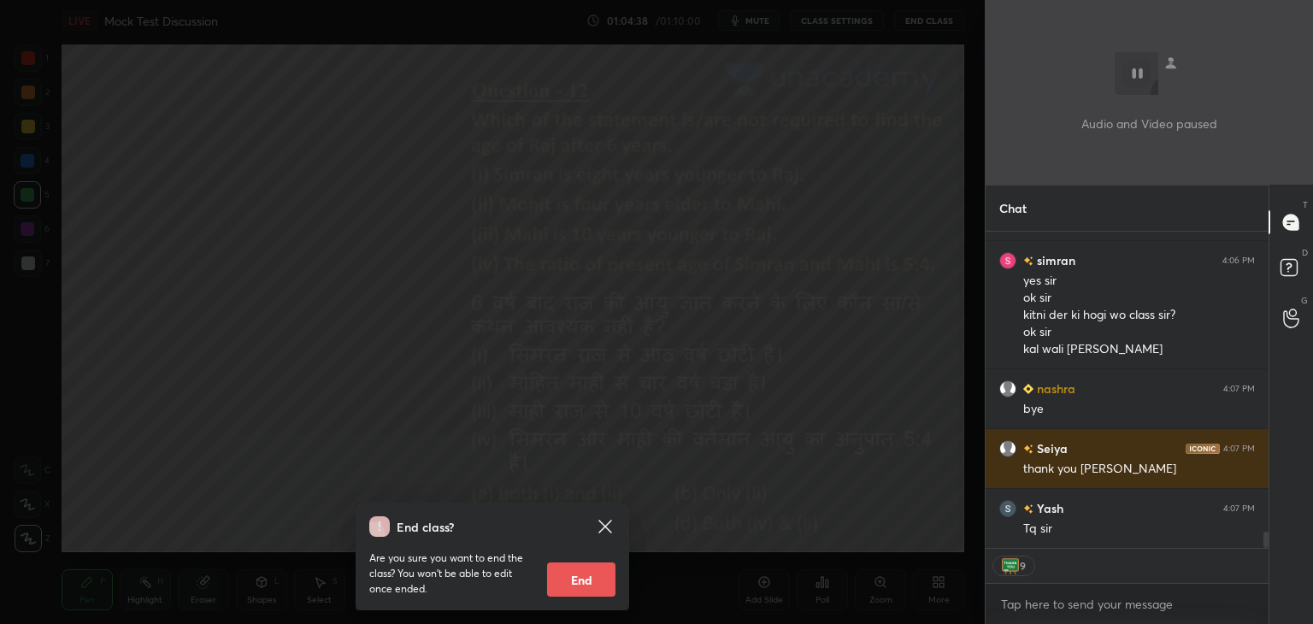
scroll to position [5794, 0]
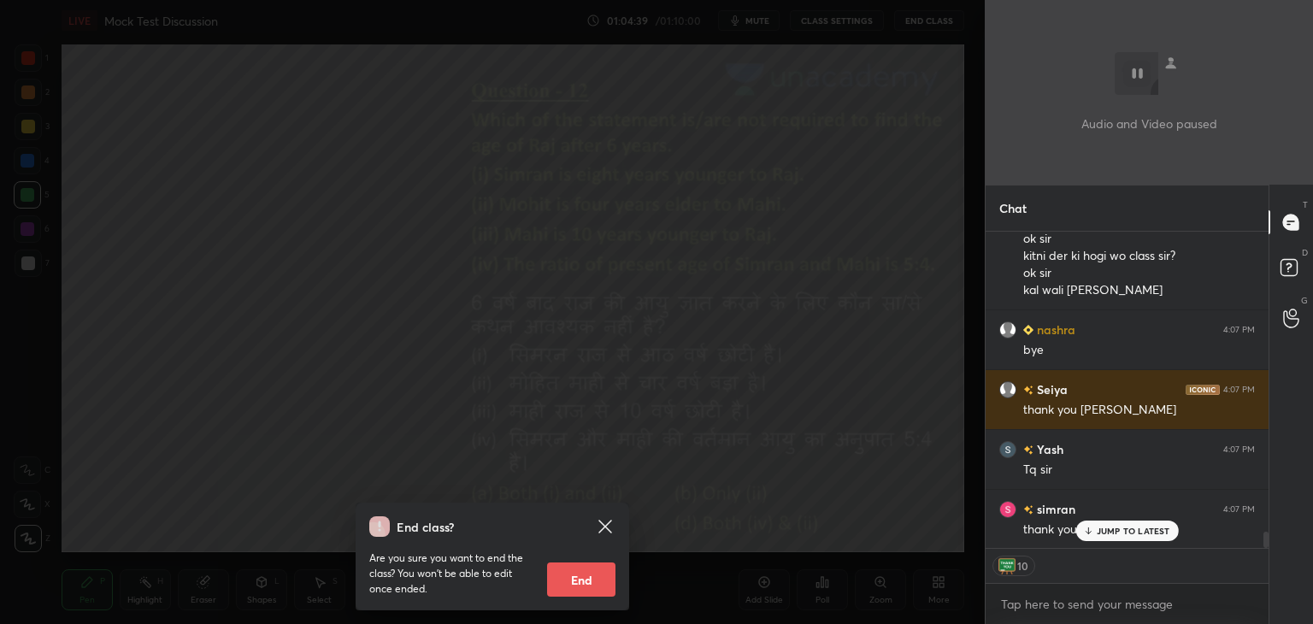
click at [597, 573] on button "End" at bounding box center [581, 579] width 68 height 34
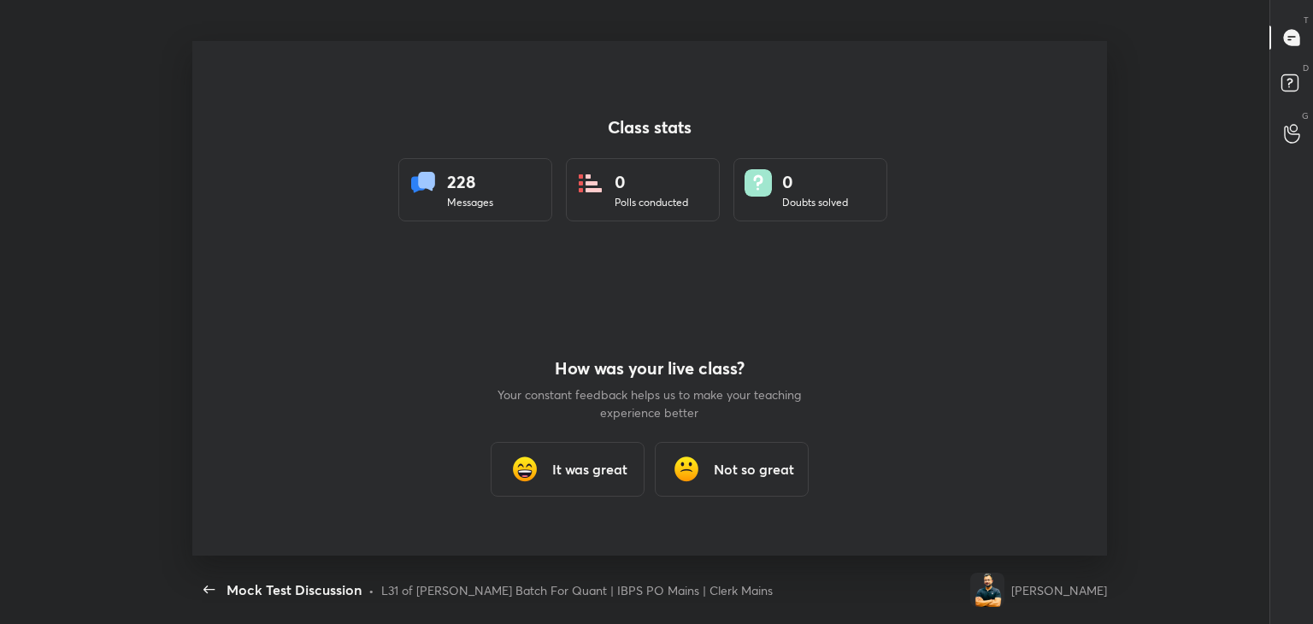
scroll to position [514, 1106]
click at [605, 468] on h3 "It was great" at bounding box center [589, 469] width 75 height 21
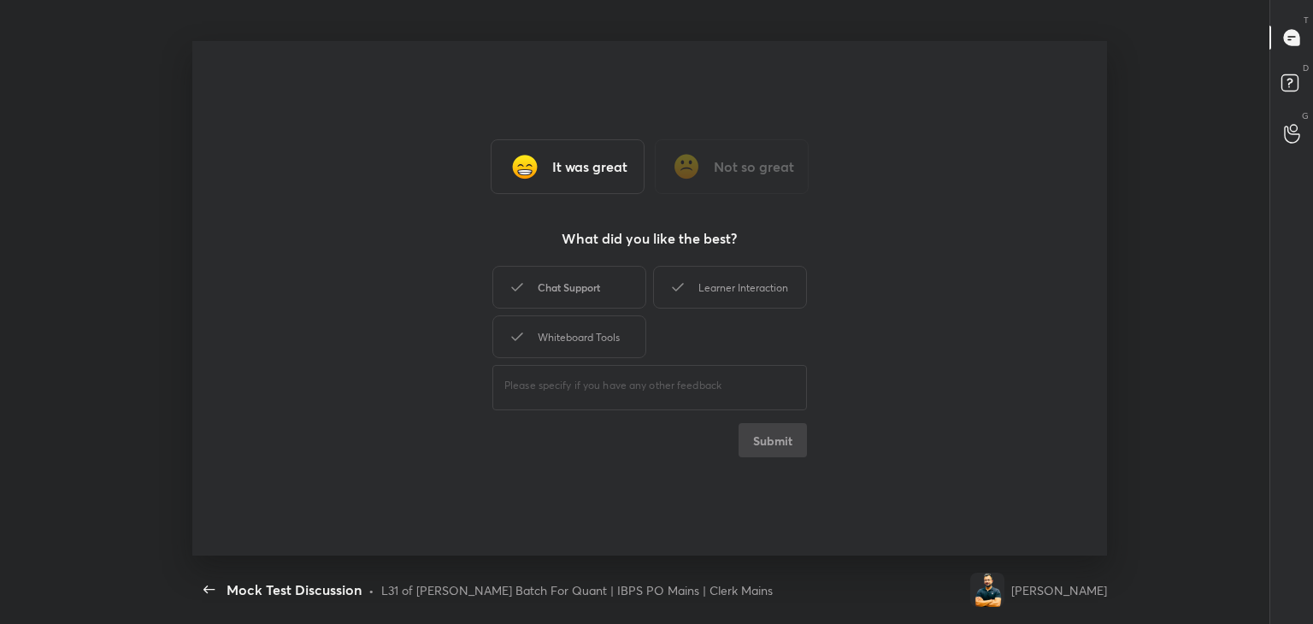
click at [598, 285] on div "Chat Support" at bounding box center [569, 287] width 154 height 43
click at [709, 278] on div "Learner Interaction" at bounding box center [730, 287] width 154 height 43
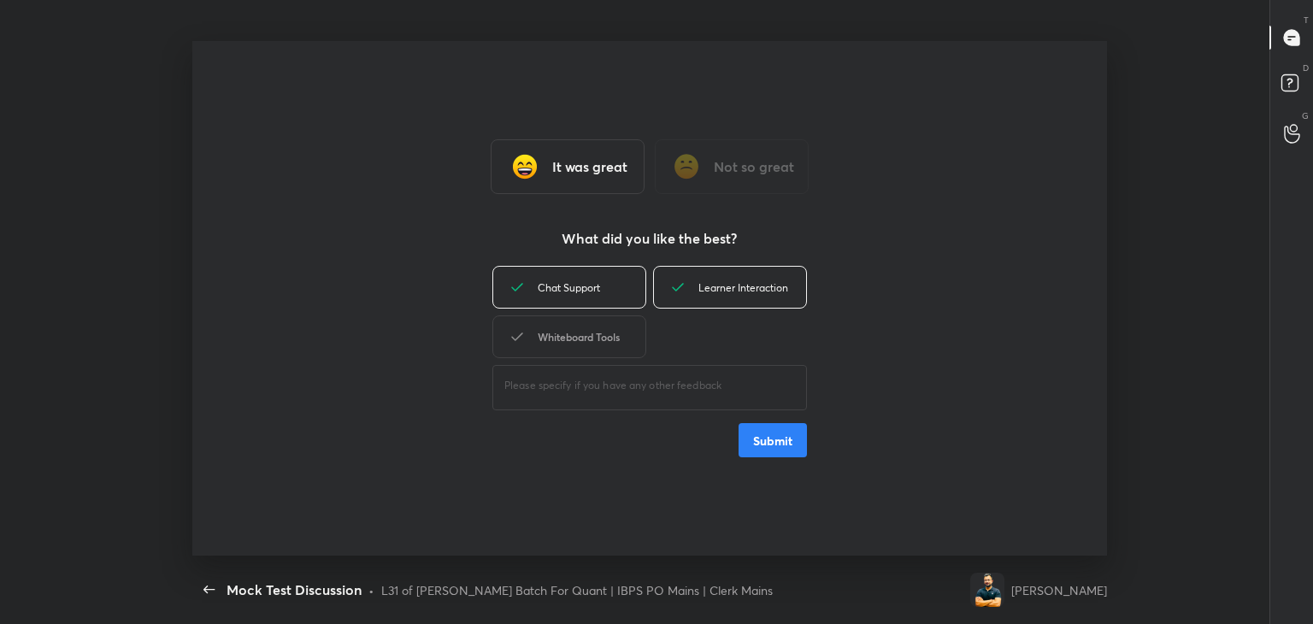
click at [615, 322] on div "Whiteboard Tools" at bounding box center [569, 336] width 154 height 43
type textarea "x"
click at [775, 429] on button "Submit" at bounding box center [772, 440] width 68 height 34
